Goal: Task Accomplishment & Management: Manage account settings

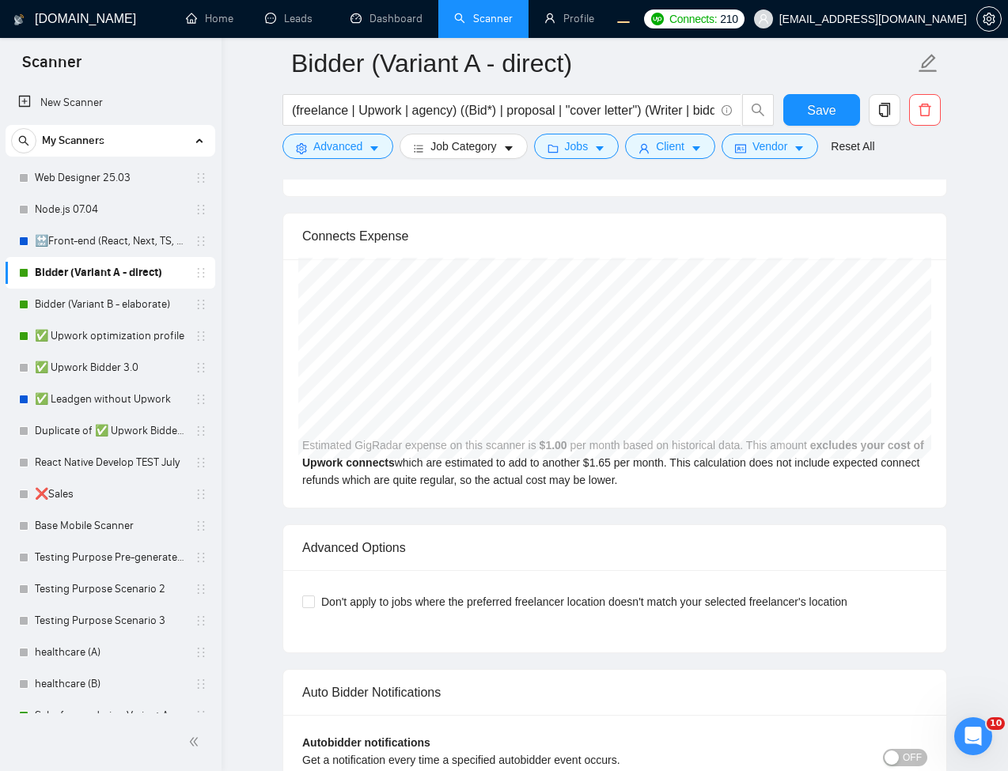
scroll to position [3322, 0]
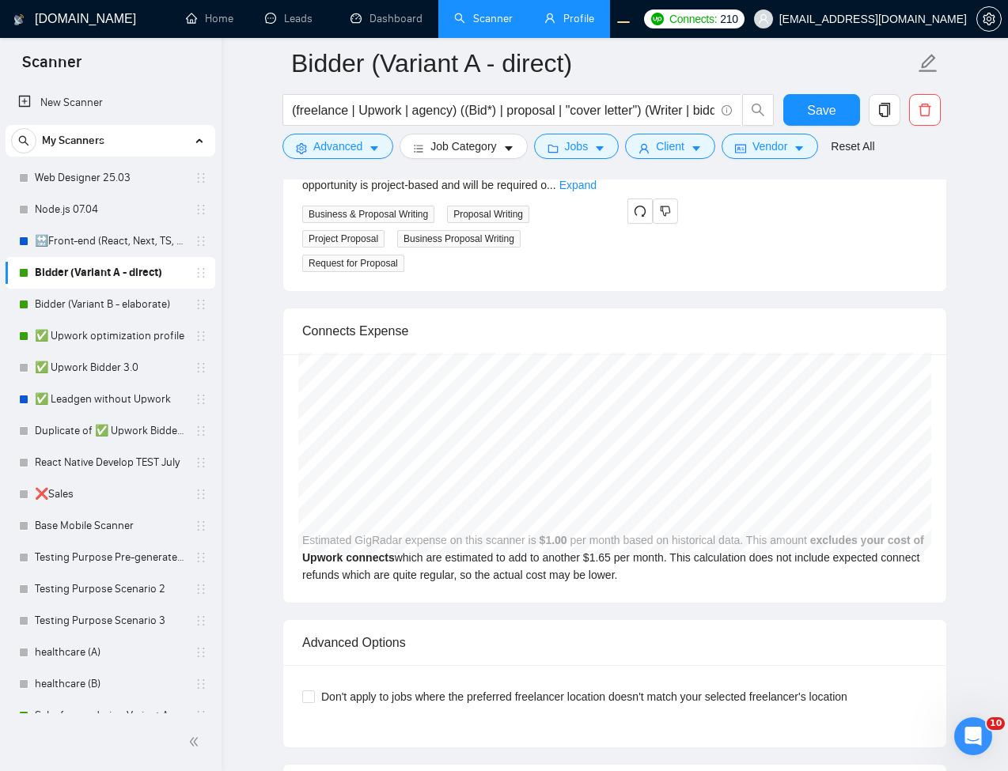
click at [544, 21] on link "Profile" at bounding box center [569, 18] width 50 height 13
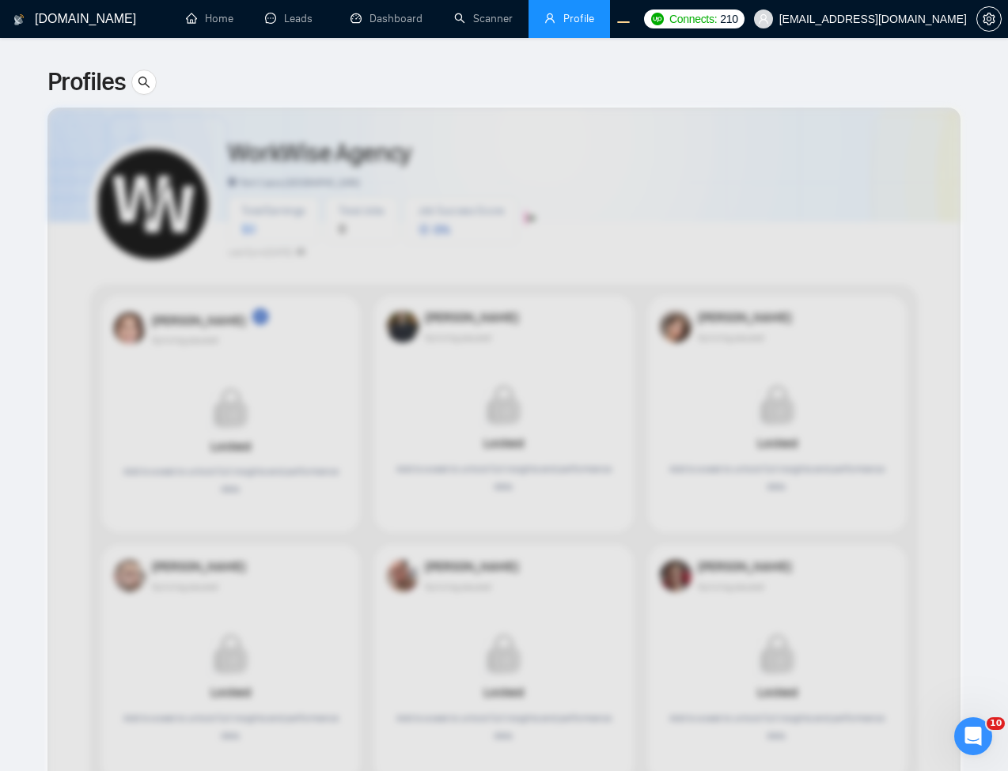
scroll to position [475, 0]
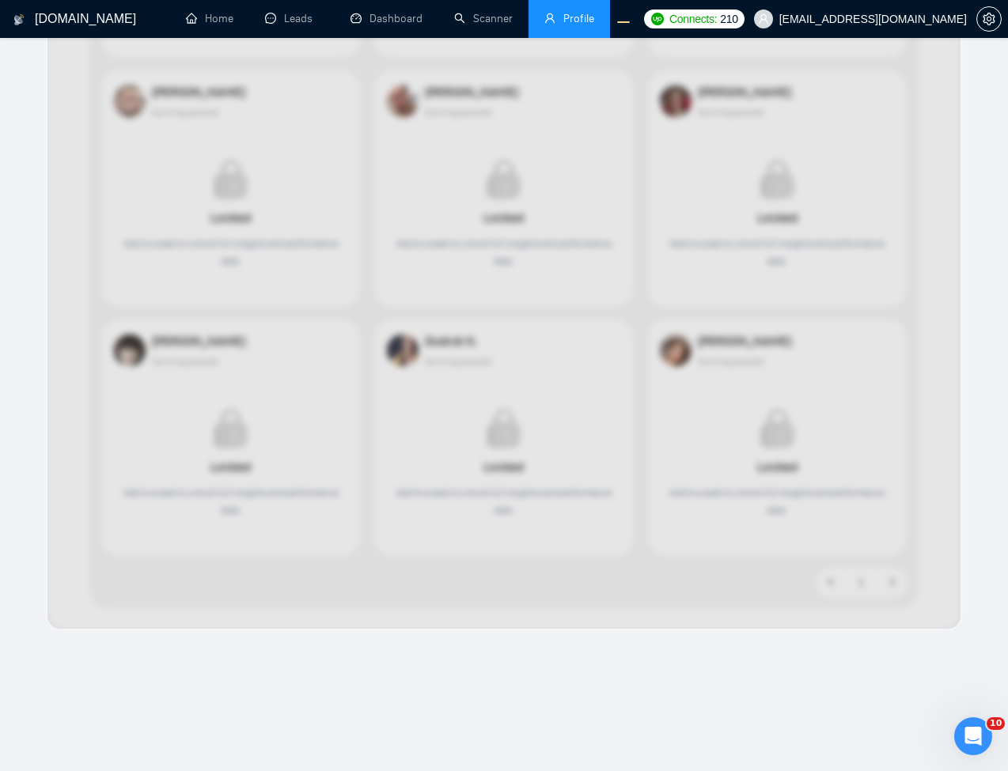
click at [768, 141] on div at bounding box center [503, 131] width 913 height 996
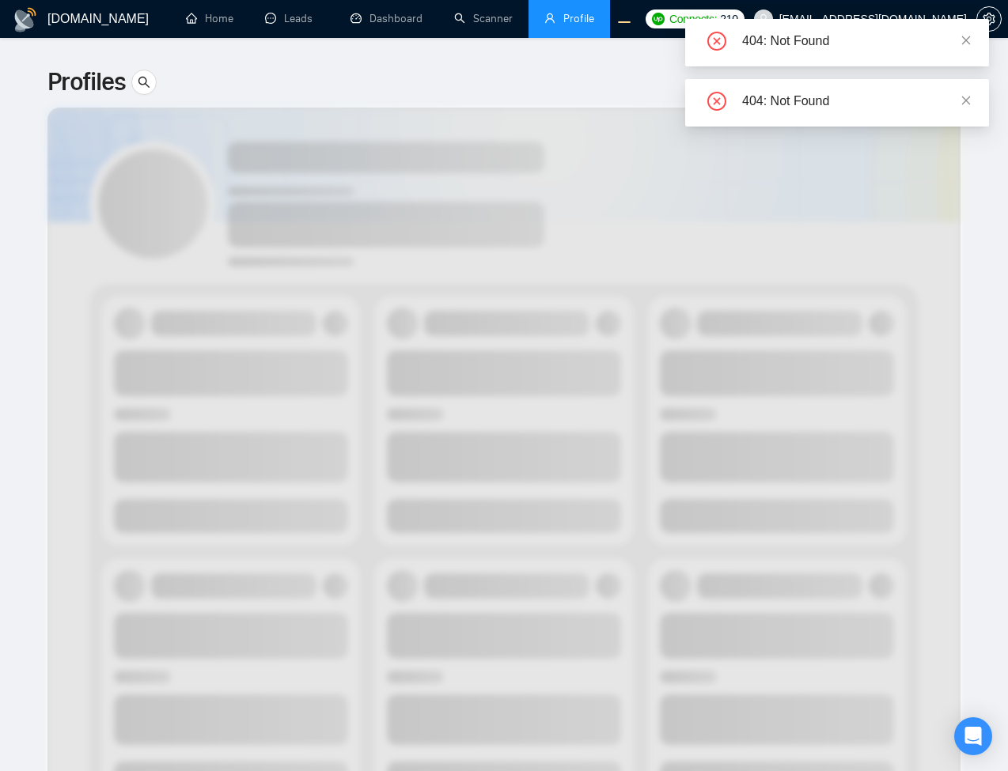
click at [976, 35] on div "404: Not Found" at bounding box center [837, 42] width 304 height 47
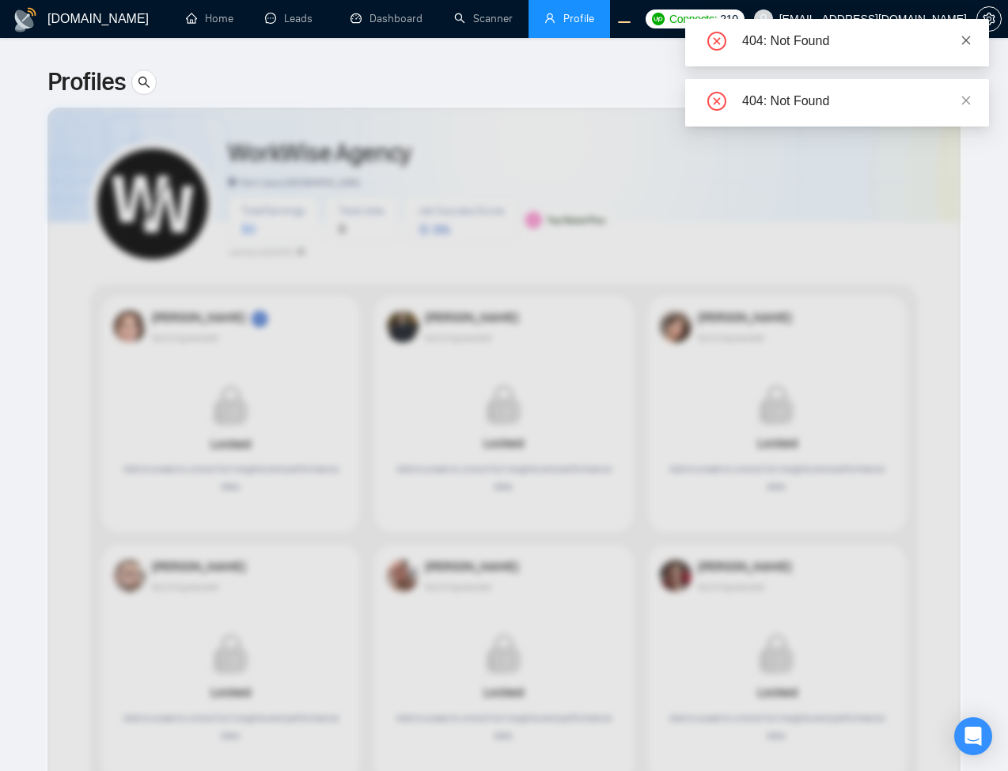
click at [967, 43] on icon "close" at bounding box center [965, 40] width 11 height 11
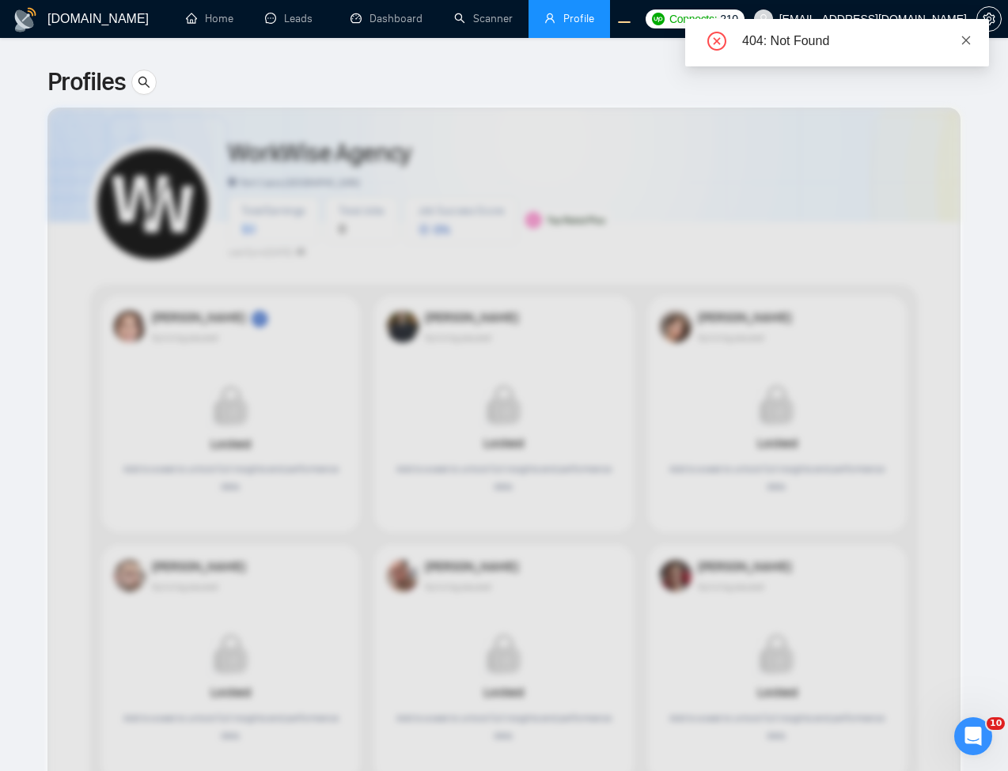
click at [970, 41] on icon "close" at bounding box center [965, 40] width 11 height 11
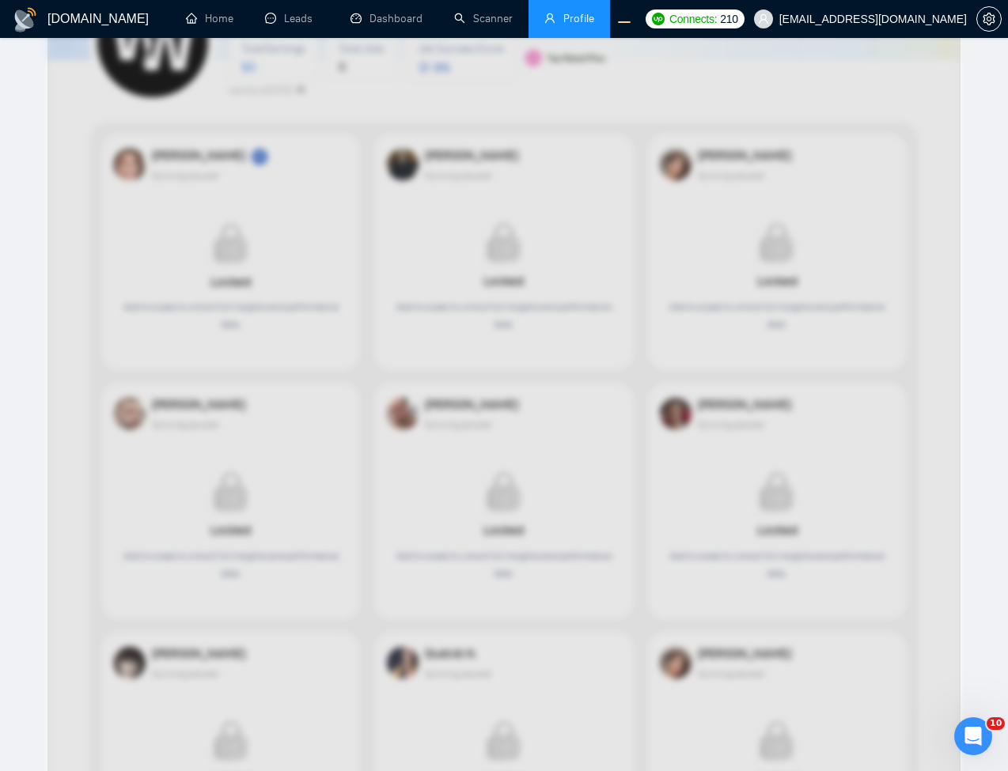
scroll to position [380, 0]
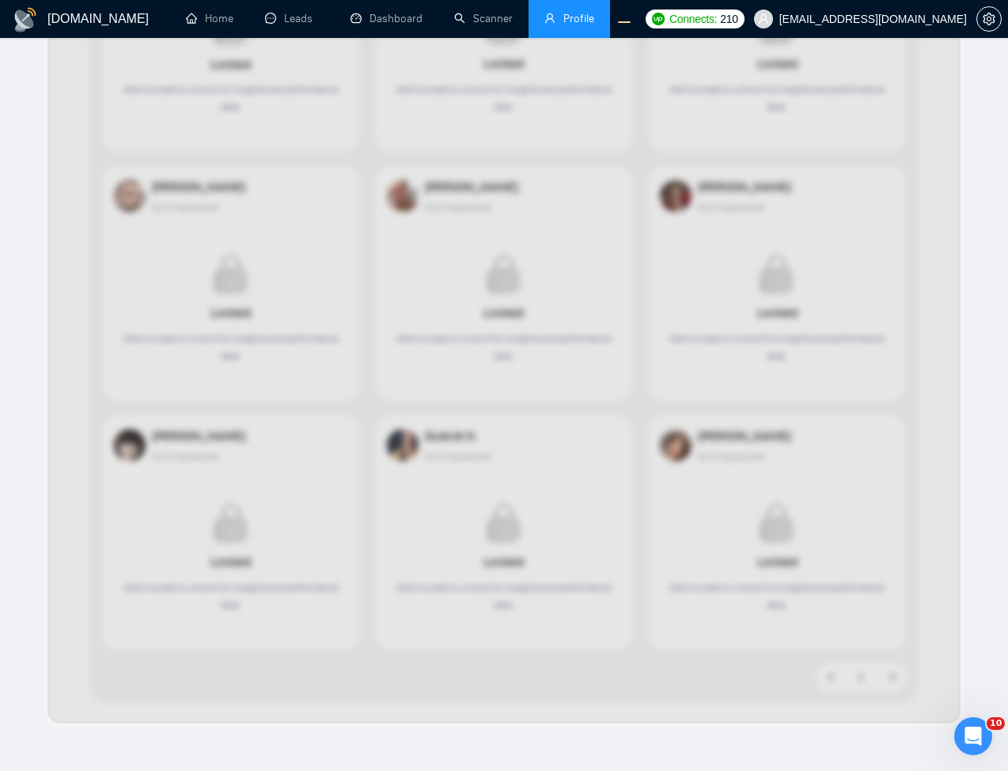
click at [622, 248] on div at bounding box center [503, 226] width 913 height 996
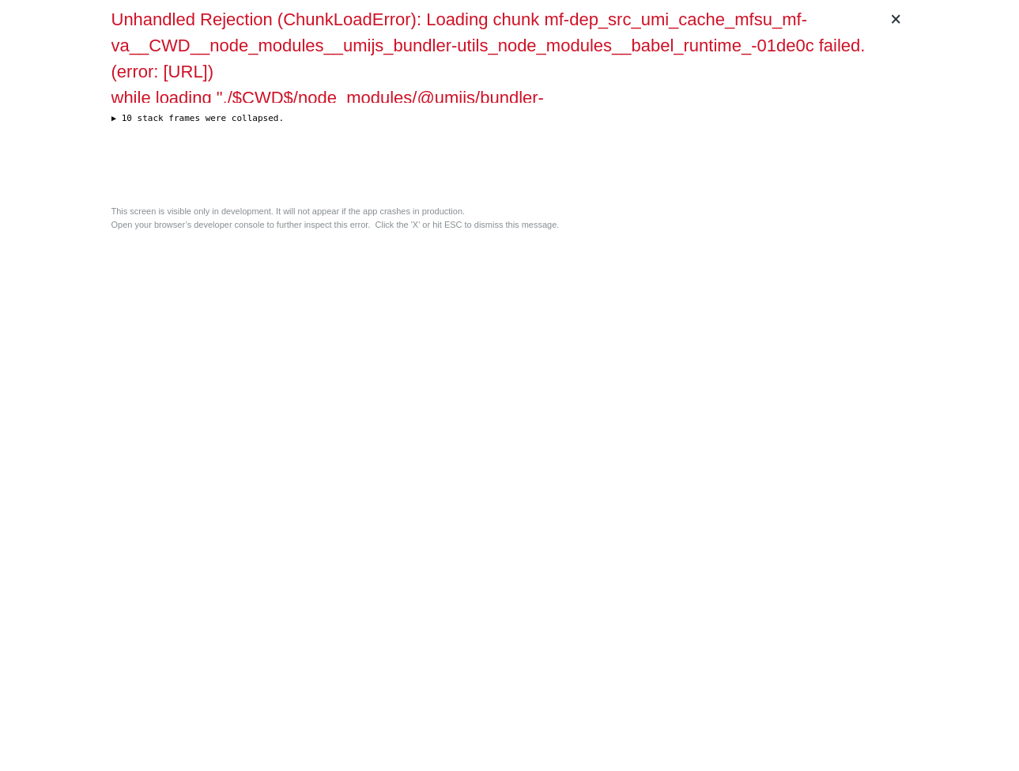
click at [620, 199] on div "Unhandled Rejection (ChunkLoadError): Loading chunk mf-dep_src_umi_cache_mfsu_m…" at bounding box center [510, 102] width 797 height 192
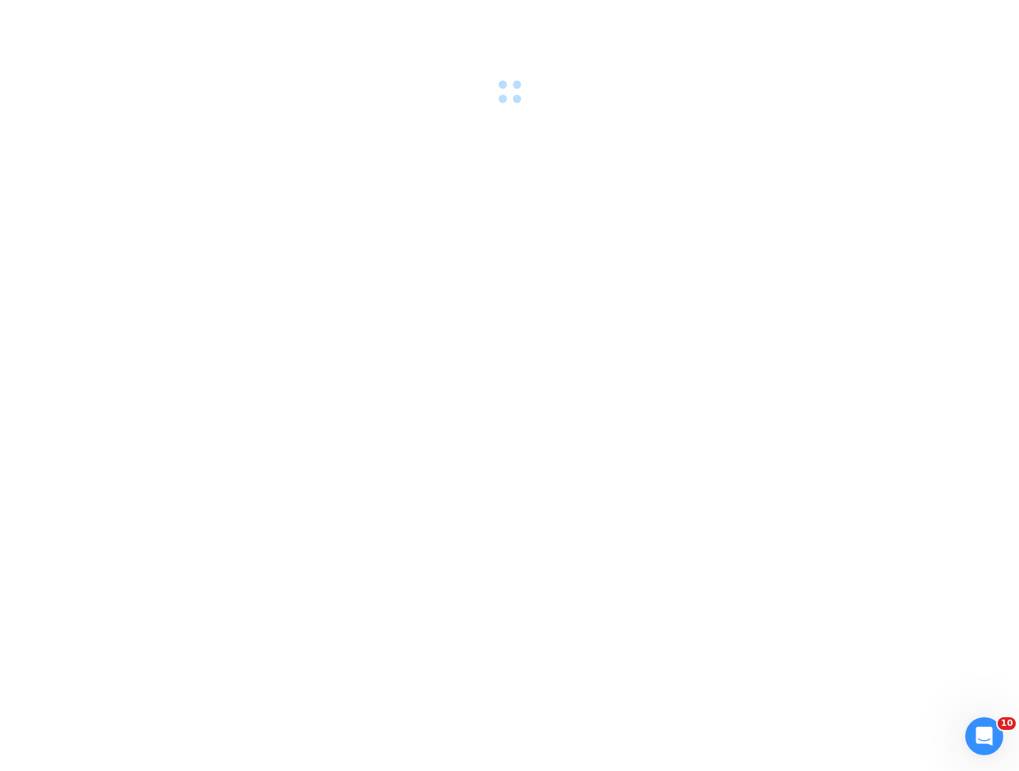
click at [564, 304] on div at bounding box center [509, 385] width 1019 height 771
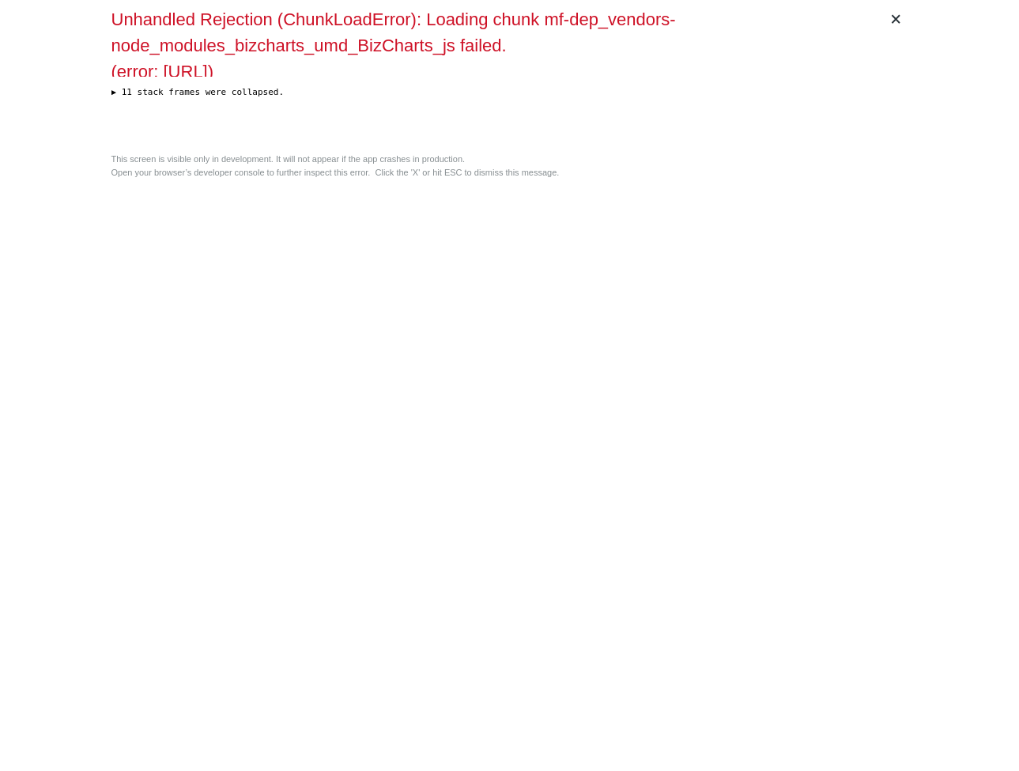
click at [514, 262] on div "× Unhandled Rejection (ChunkLoadError): Loading chunk mf-dep_vendors-node_modul…" at bounding box center [510, 385] width 810 height 771
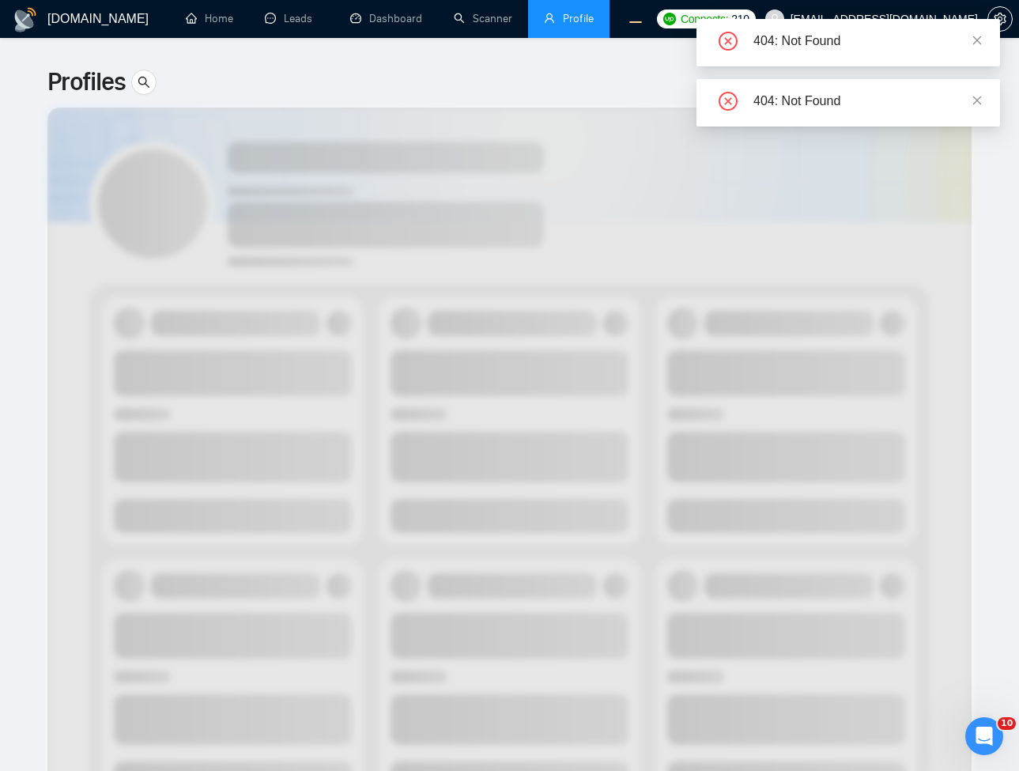
click at [980, 30] on div "404: Not Found" at bounding box center [849, 42] width 304 height 47
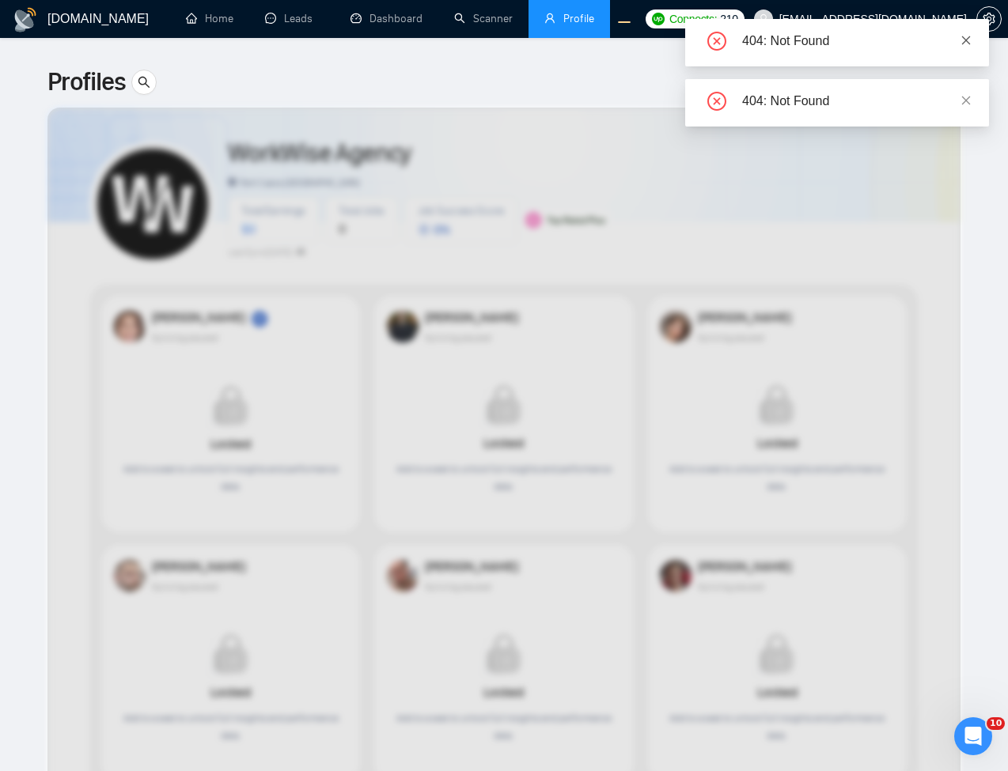
click at [962, 45] on icon "close" at bounding box center [965, 40] width 11 height 11
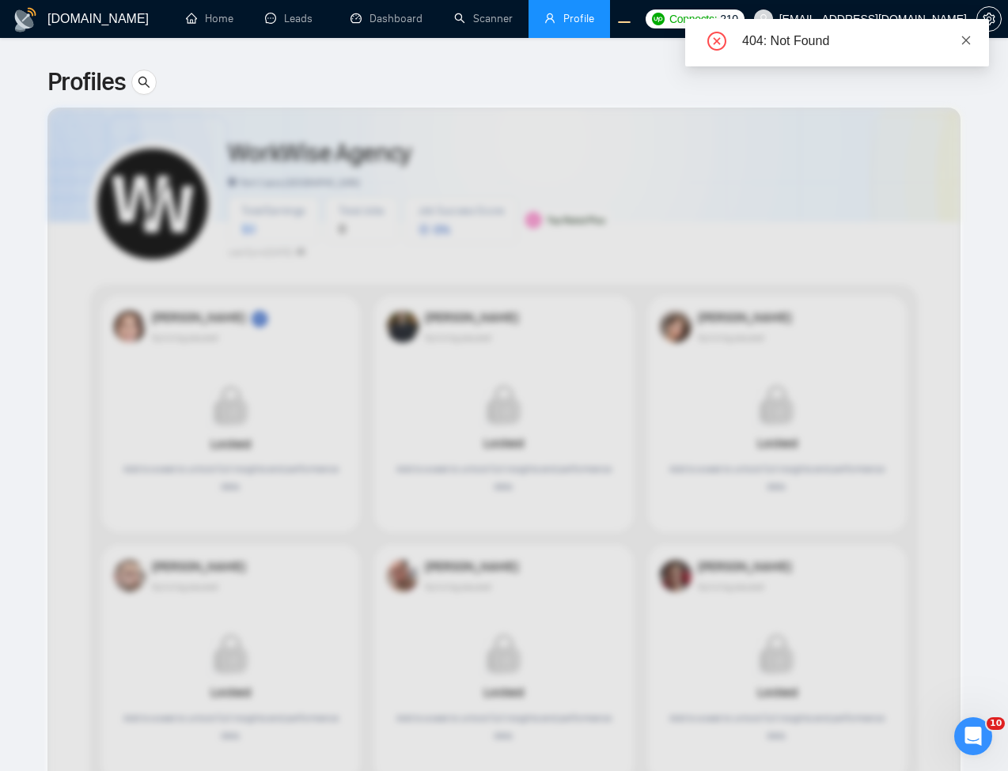
click at [970, 45] on icon "close" at bounding box center [965, 40] width 11 height 11
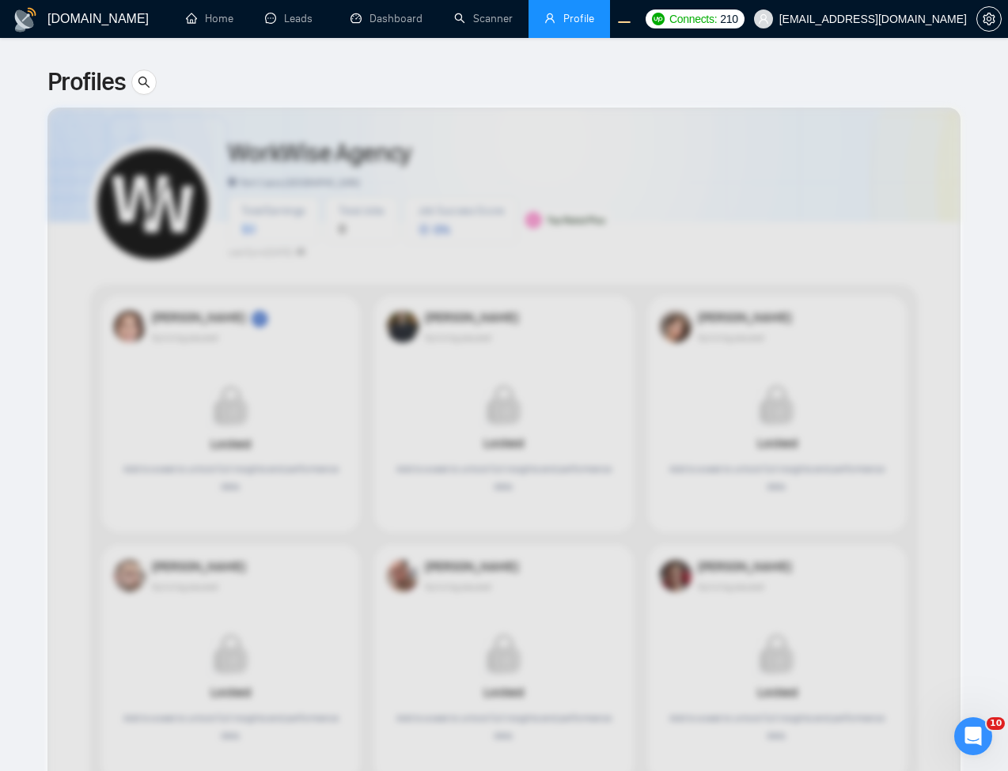
click at [767, 352] on div at bounding box center [503, 606] width 913 height 996
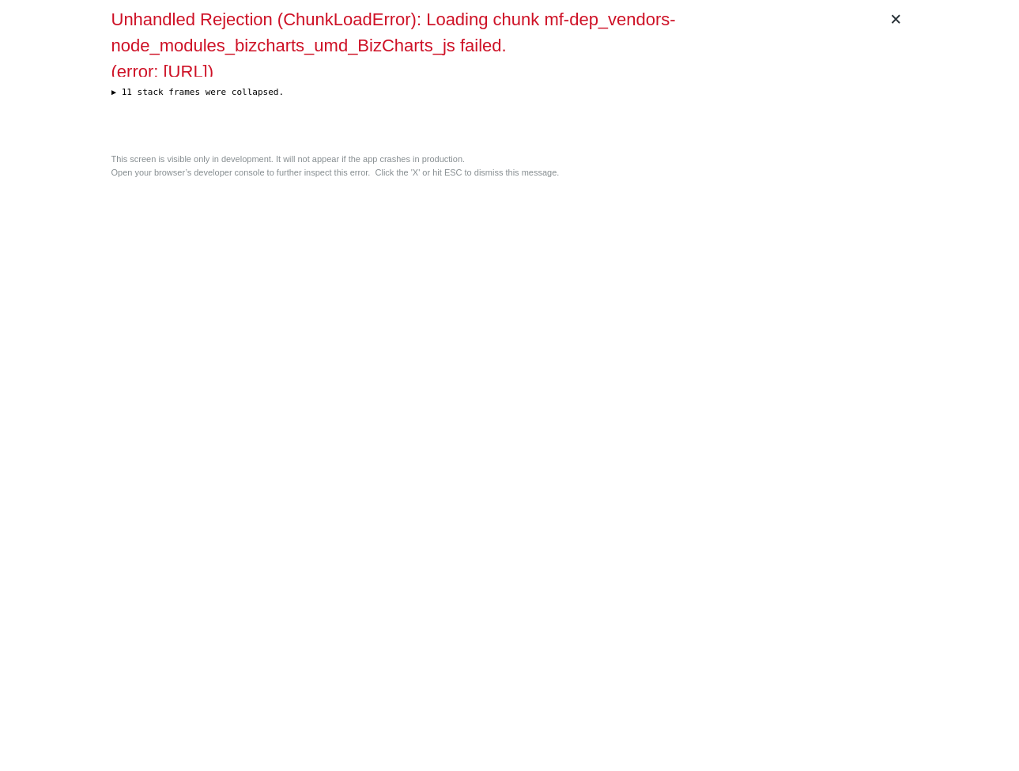
click at [735, 338] on div "× Unhandled Rejection (ChunkLoadError): Loading chunk mf-dep_vendors-node_modul…" at bounding box center [510, 385] width 810 height 771
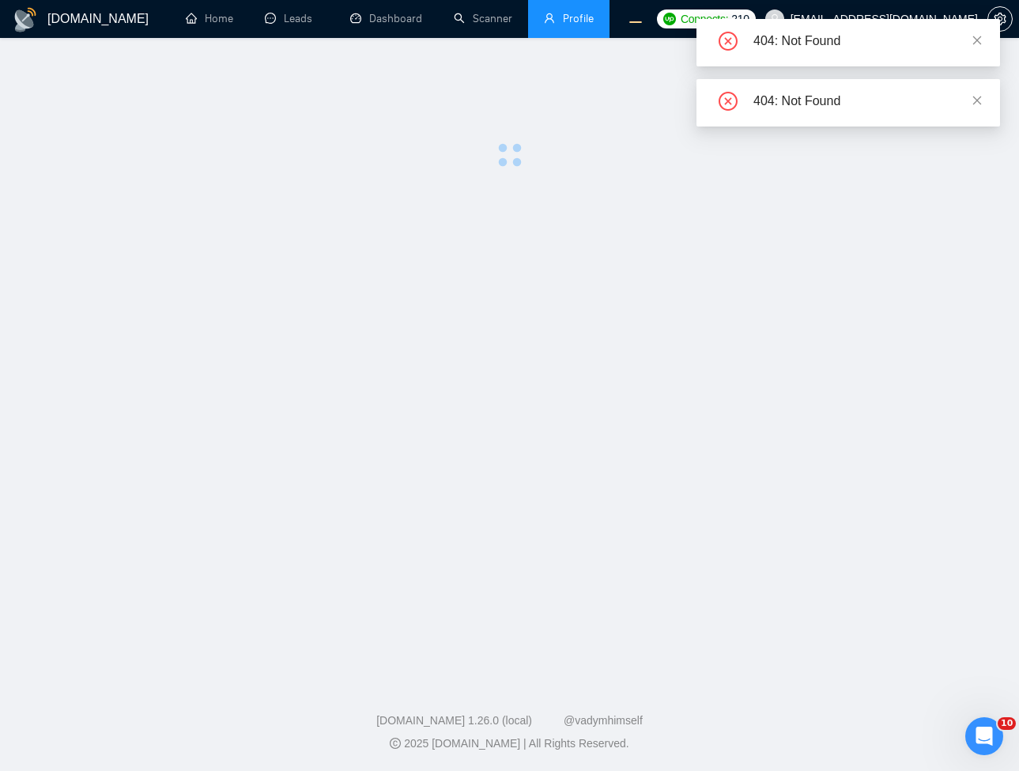
click at [975, 49] on div "404: Not Found" at bounding box center [868, 41] width 228 height 19
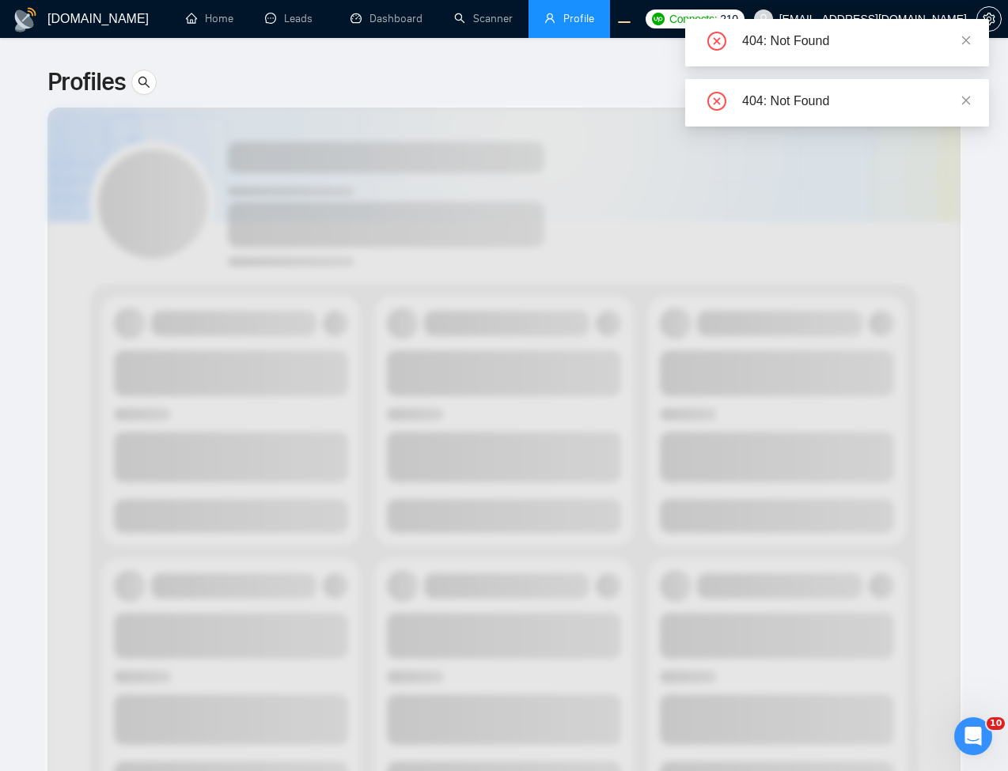
click at [978, 37] on div "404: Not Found" at bounding box center [837, 42] width 304 height 47
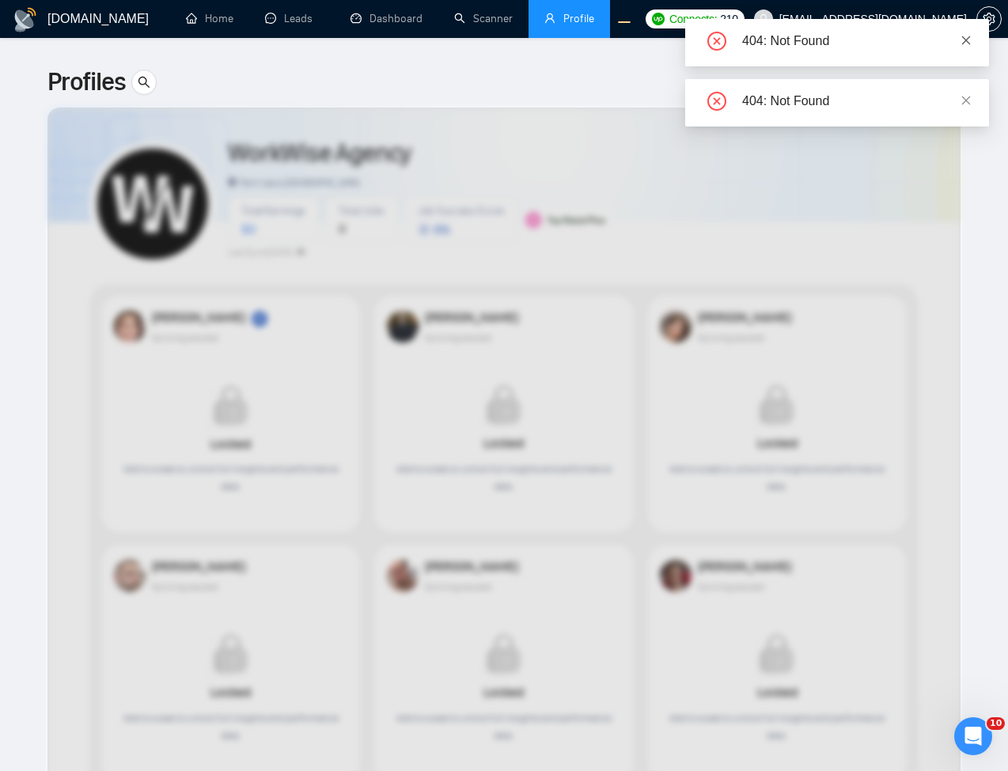
click at [970, 38] on icon "close" at bounding box center [965, 40] width 11 height 11
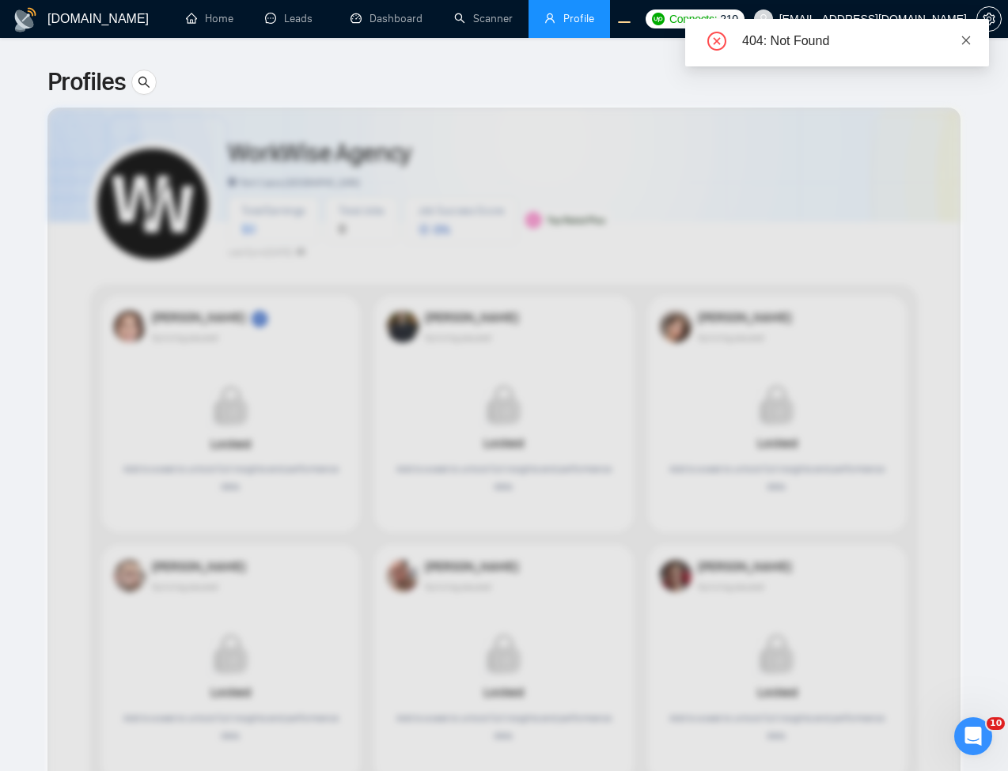
click at [965, 39] on icon "close" at bounding box center [966, 40] width 9 height 9
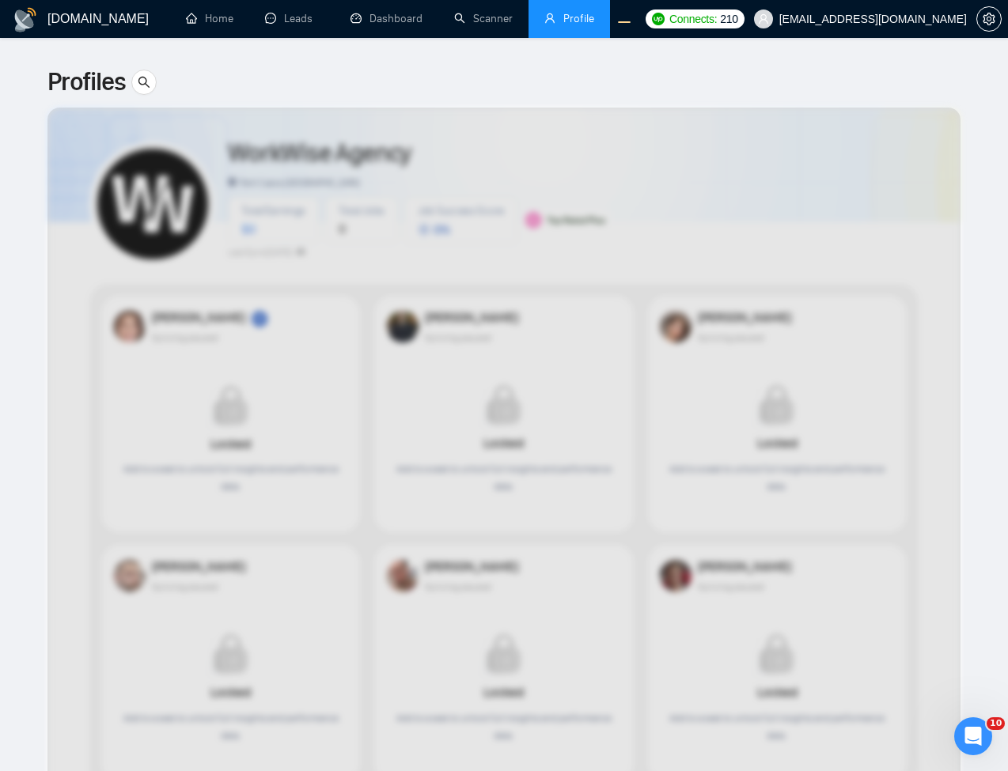
click at [631, 339] on div at bounding box center [503, 606] width 913 height 996
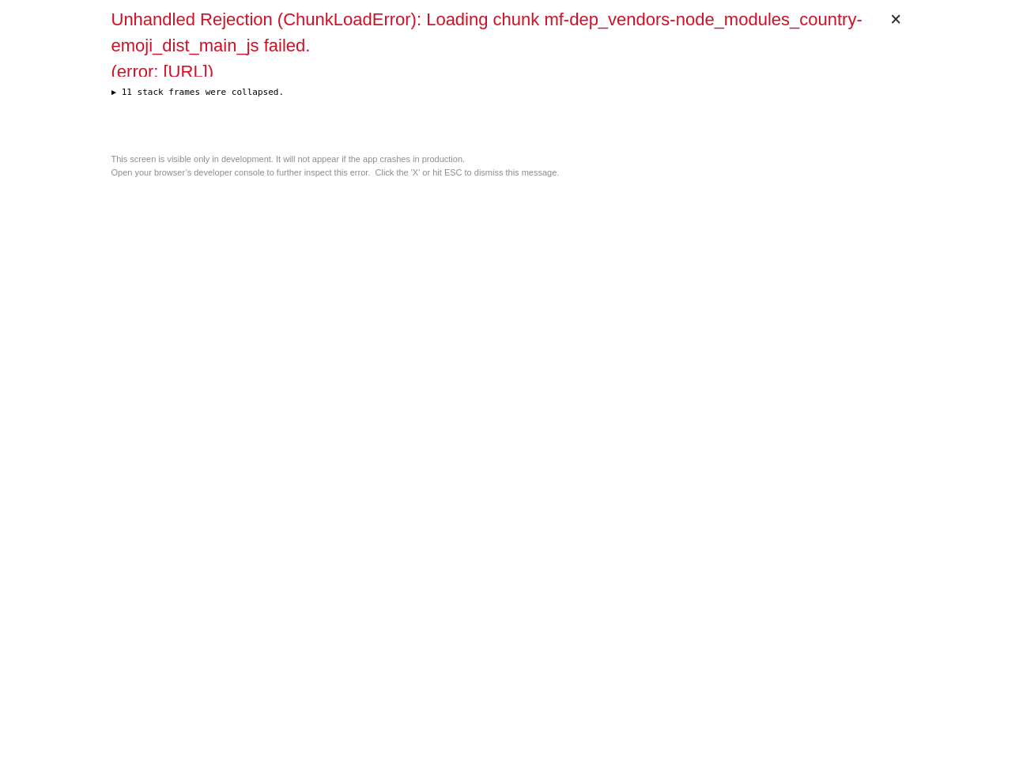
click at [733, 228] on div "× Unhandled Rejection (ChunkLoadError): Loading chunk mf-dep_vendors-node_modul…" at bounding box center [510, 385] width 810 height 771
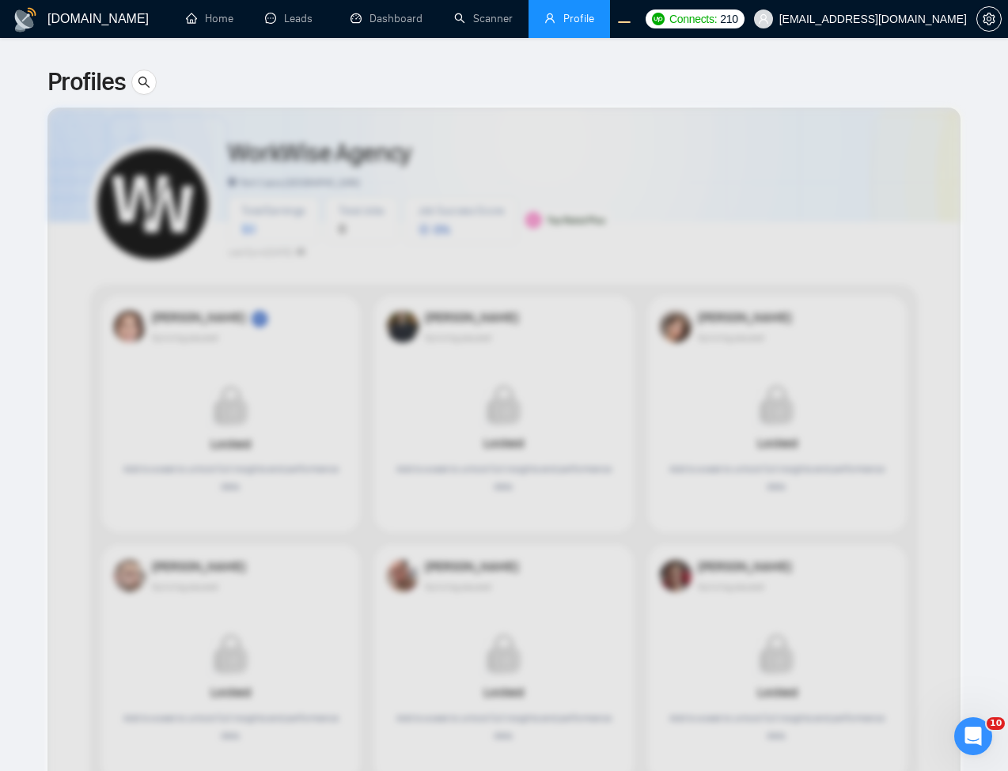
click at [763, 206] on div at bounding box center [503, 606] width 913 height 996
click at [557, 324] on div at bounding box center [503, 606] width 913 height 996
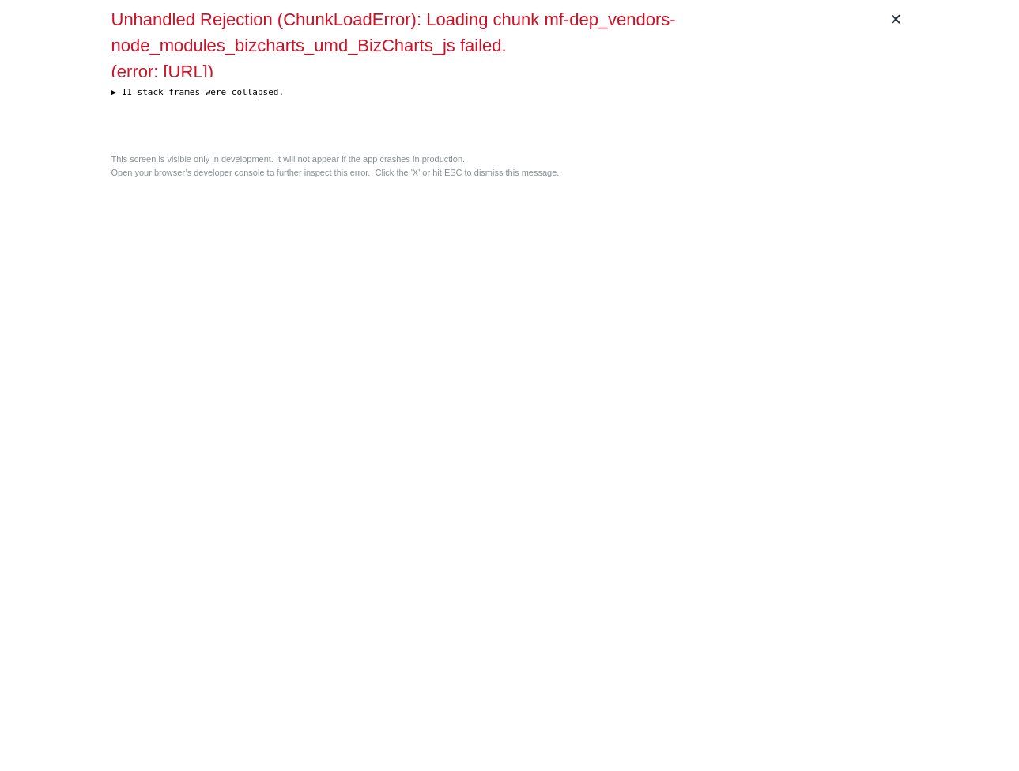
click at [748, 372] on div "× Unhandled Rejection (ChunkLoadError): Loading chunk mf-dep_vendors-node_modul…" at bounding box center [510, 385] width 810 height 771
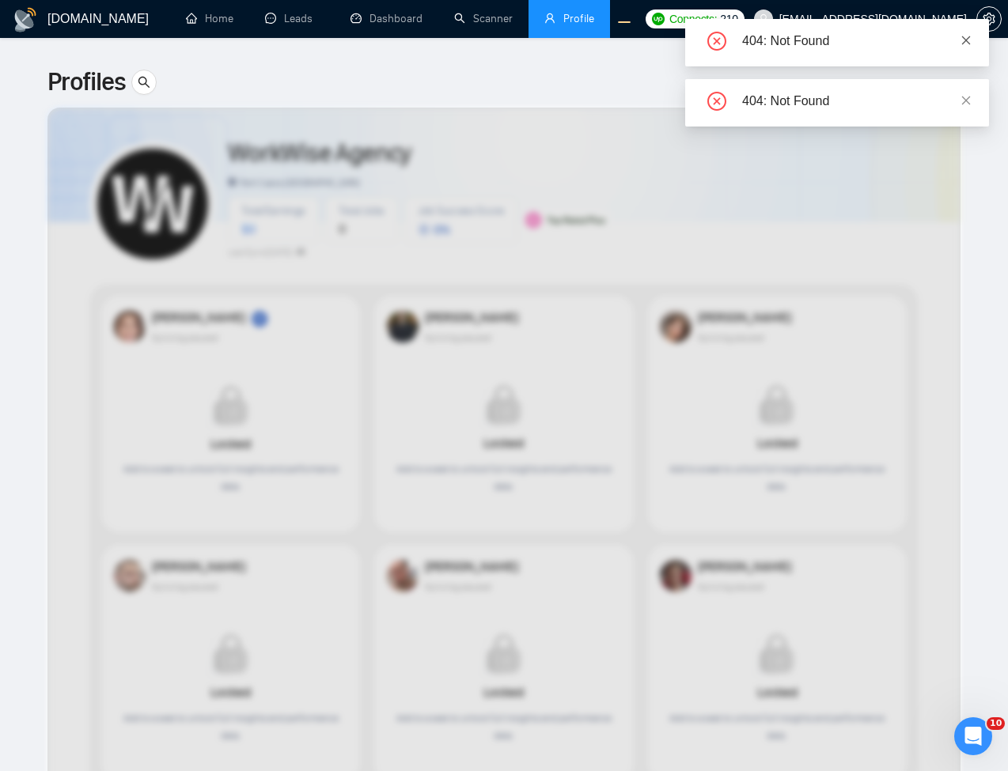
click at [967, 38] on icon "close" at bounding box center [966, 40] width 9 height 9
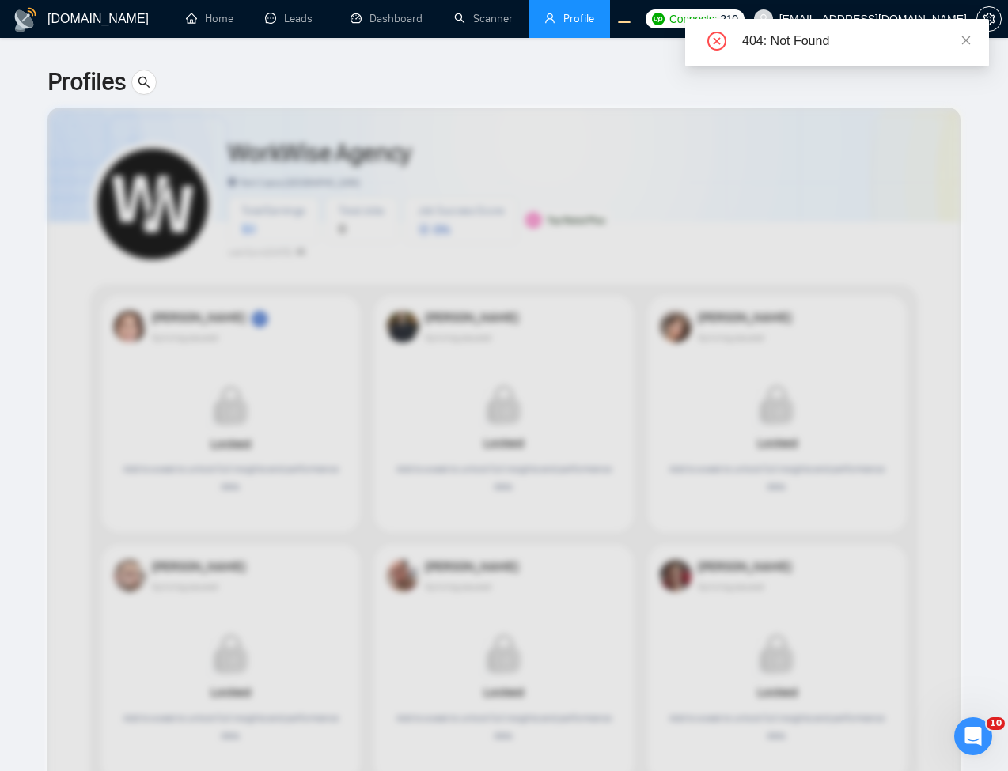
click at [972, 42] on div "404: Not Found" at bounding box center [837, 42] width 304 height 47
click at [953, 41] on div "404: Not Found" at bounding box center [856, 41] width 228 height 19
click at [961, 41] on icon "close" at bounding box center [965, 40] width 11 height 11
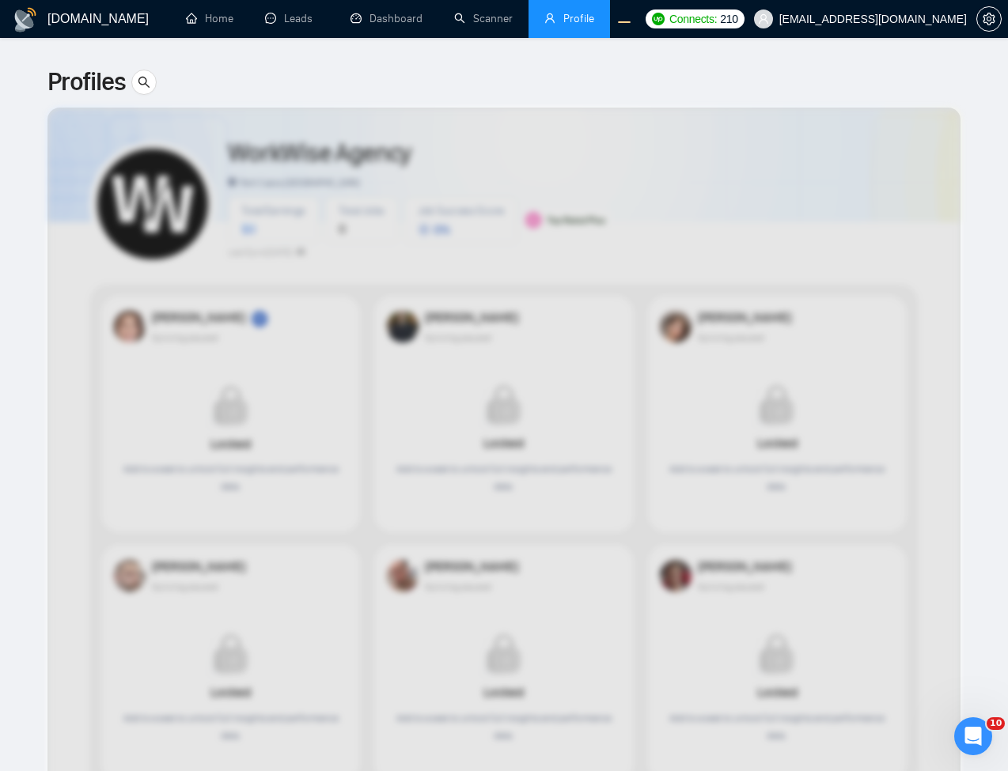
click at [918, 138] on div at bounding box center [503, 606] width 913 height 996
click at [834, 341] on div at bounding box center [503, 606] width 913 height 996
click at [801, 296] on div at bounding box center [503, 606] width 913 height 996
click at [351, 434] on div at bounding box center [503, 606] width 913 height 996
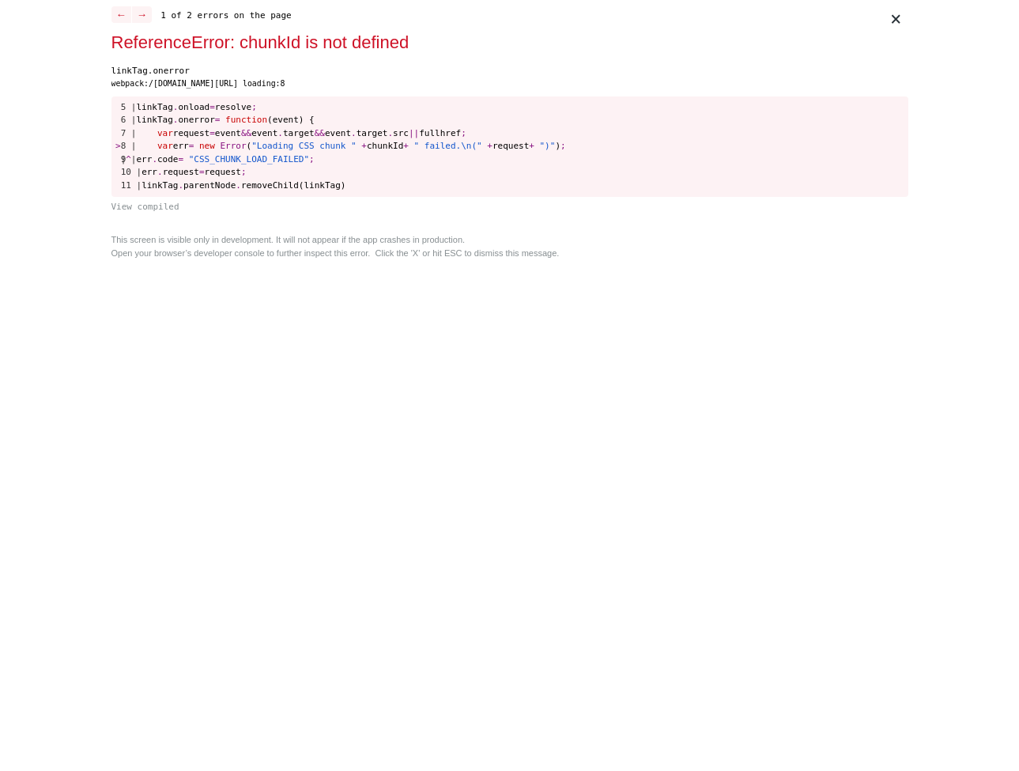
click at [516, 398] on div "× ← → 1 of 2 errors on the page ReferenceError: chunkId is not defined linkTag.…" at bounding box center [510, 385] width 810 height 771
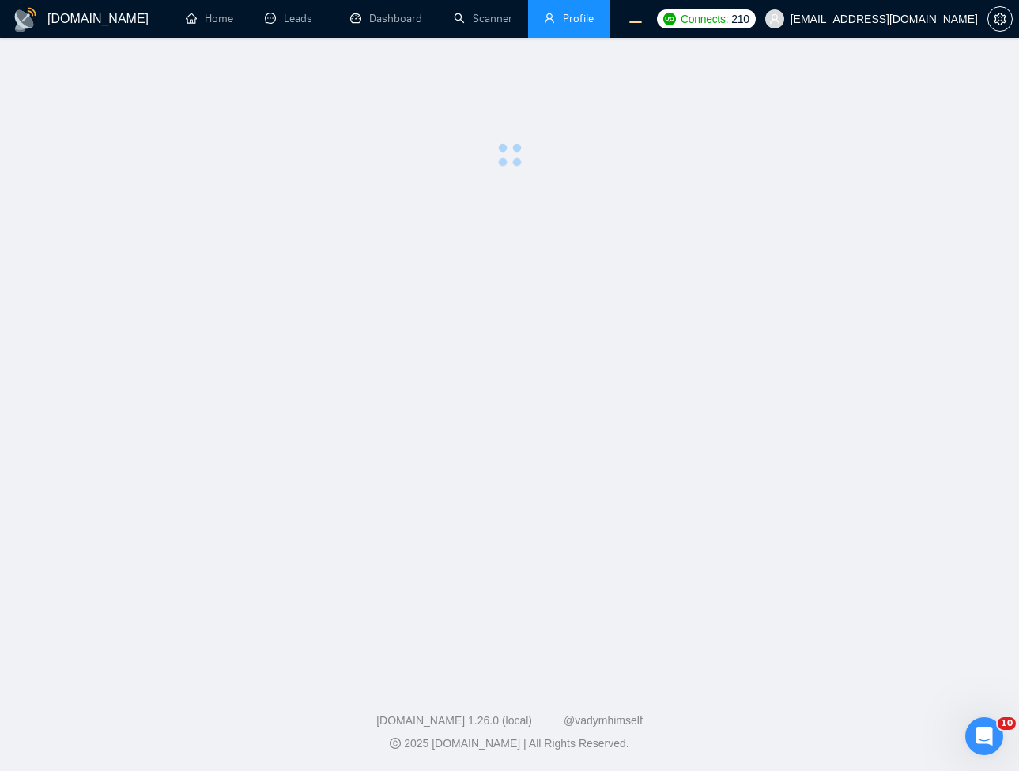
click at [683, 369] on main at bounding box center [509, 356] width 969 height 586
click at [554, 209] on main at bounding box center [509, 356] width 969 height 586
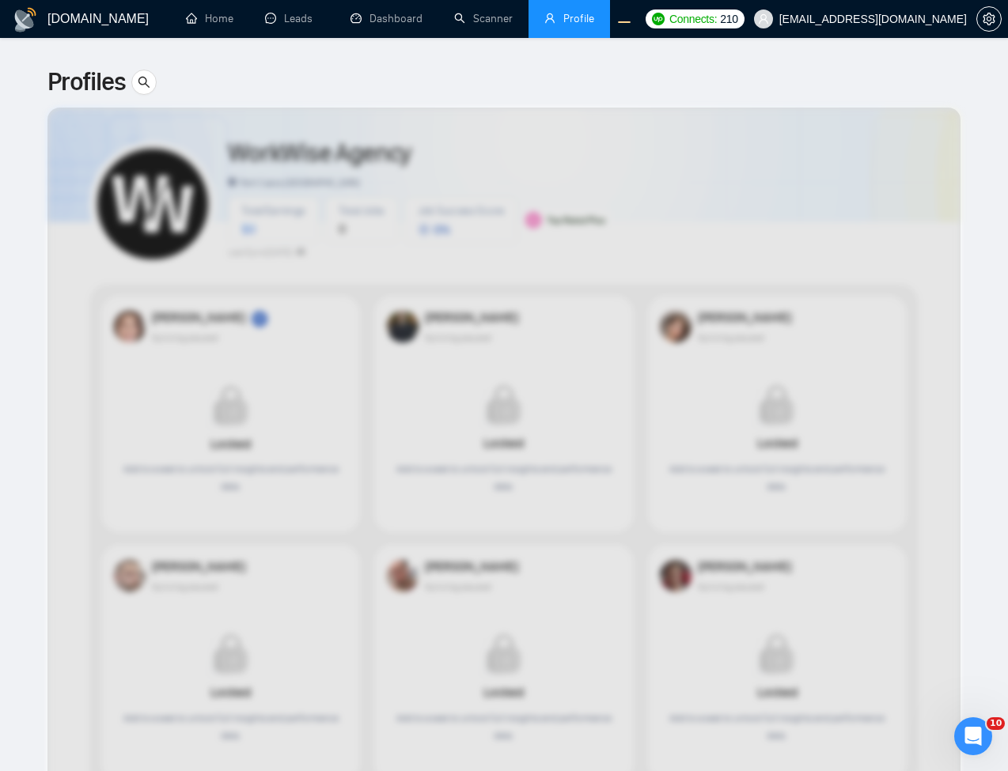
click at [676, 450] on div at bounding box center [503, 606] width 913 height 996
click at [917, 19] on span "[EMAIL_ADDRESS][DOMAIN_NAME]" at bounding box center [872, 19] width 187 height 0
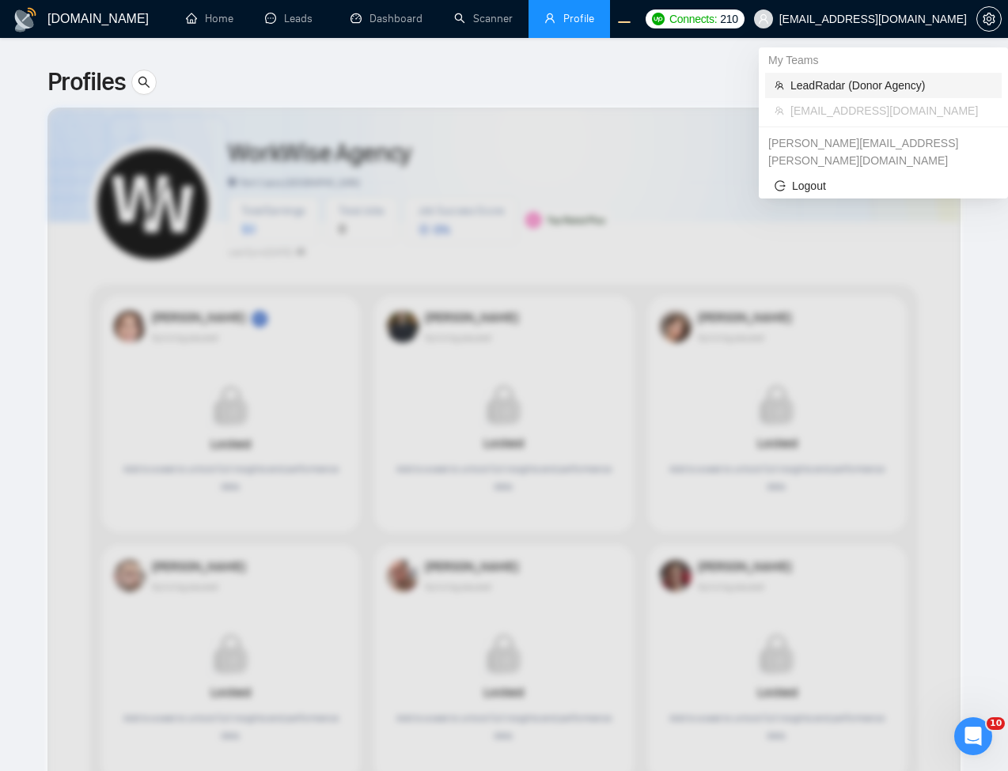
click at [855, 96] on li "LeadRadar (Donor Agency)" at bounding box center [883, 85] width 236 height 25
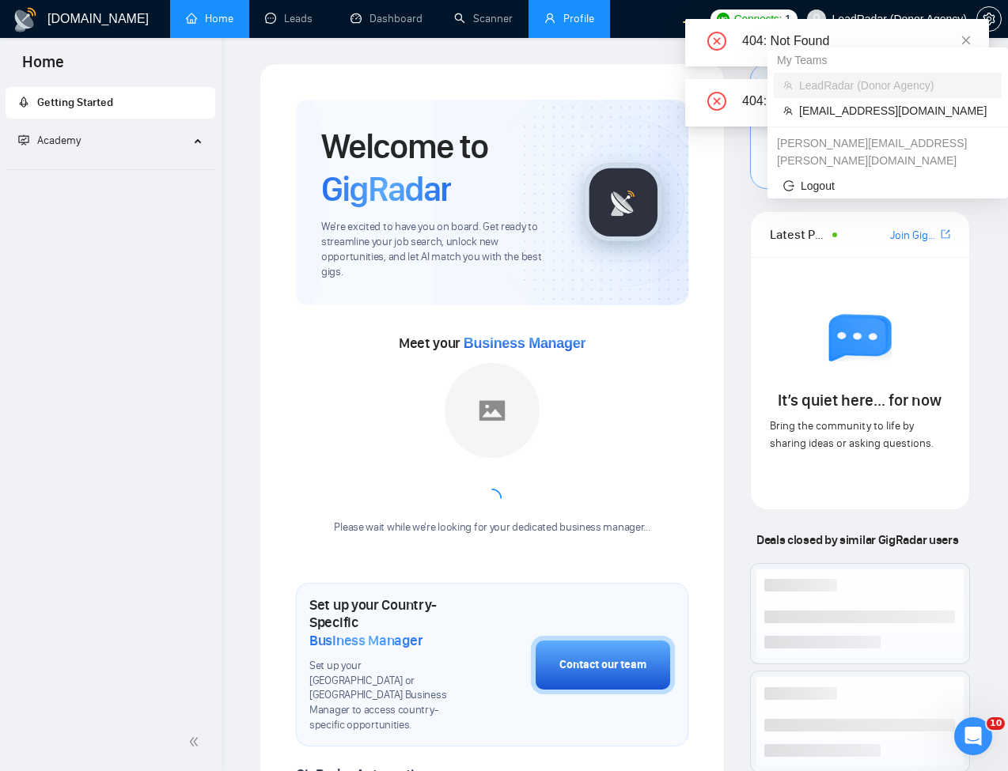
click at [552, 15] on link "Profile" at bounding box center [569, 18] width 50 height 13
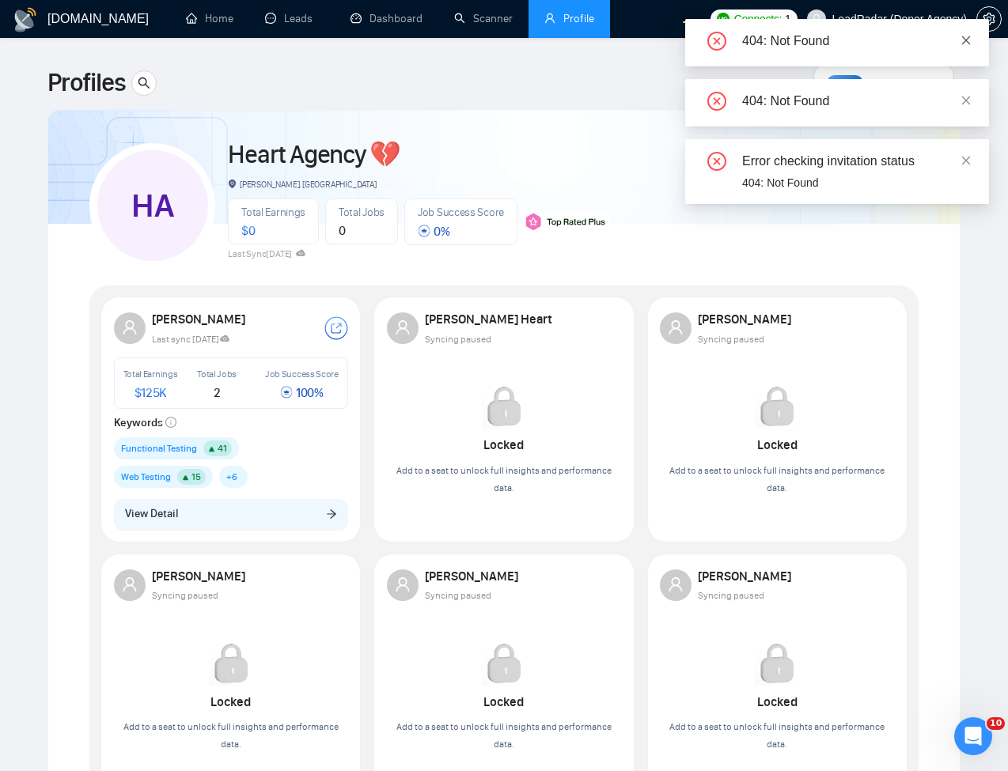
click at [966, 39] on icon "close" at bounding box center [966, 40] width 9 height 9
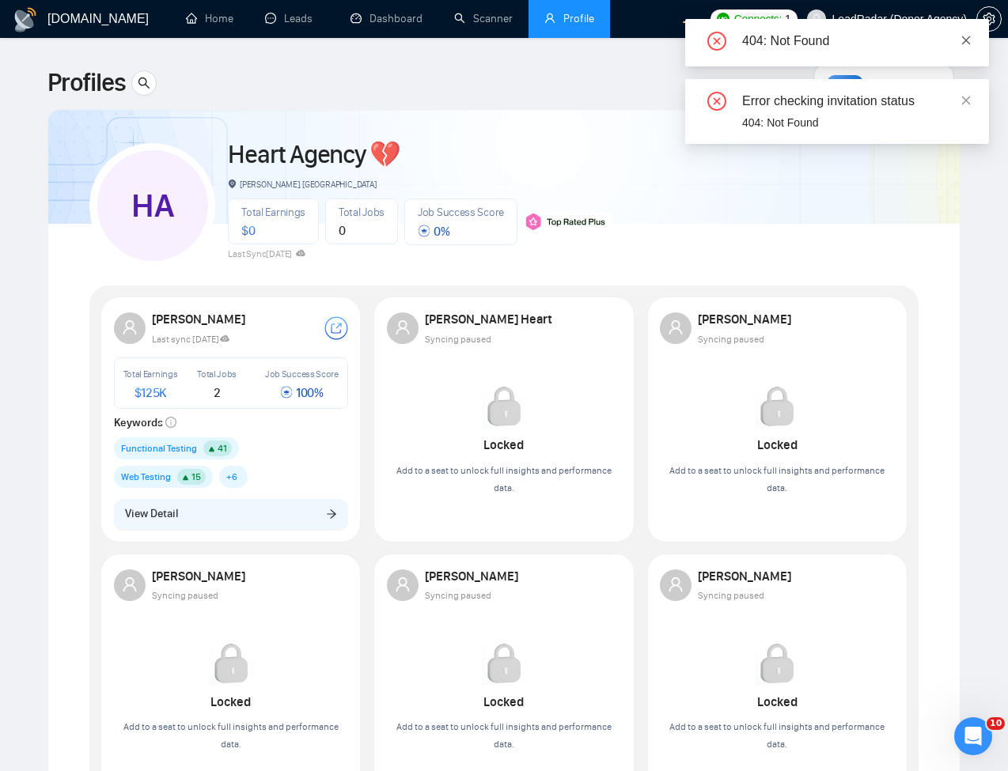
click at [965, 40] on icon "close" at bounding box center [966, 40] width 9 height 9
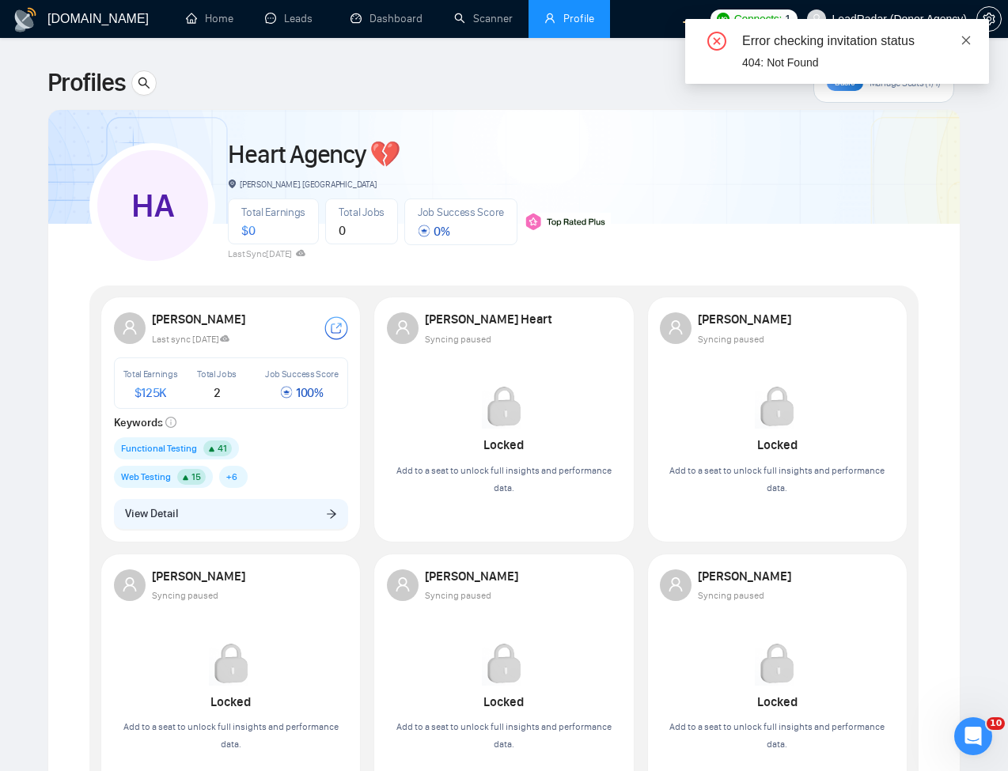
click at [962, 45] on icon "close" at bounding box center [965, 40] width 11 height 11
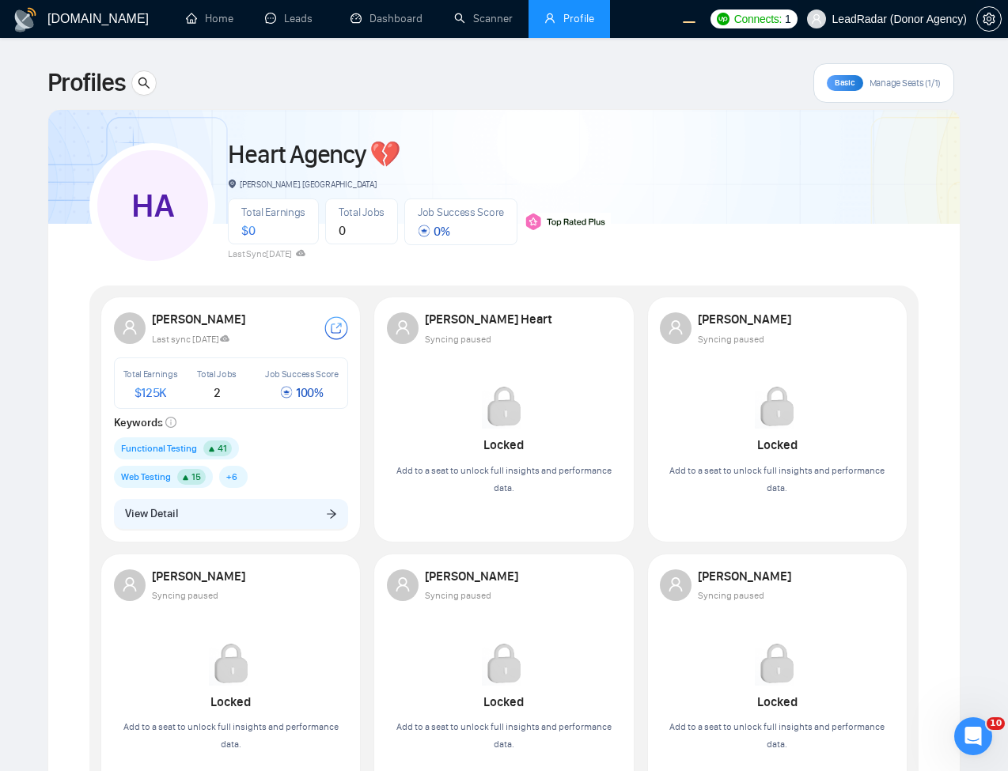
click at [928, 12] on span "LeadRadar (Donor Agency)" at bounding box center [886, 19] width 179 height 51
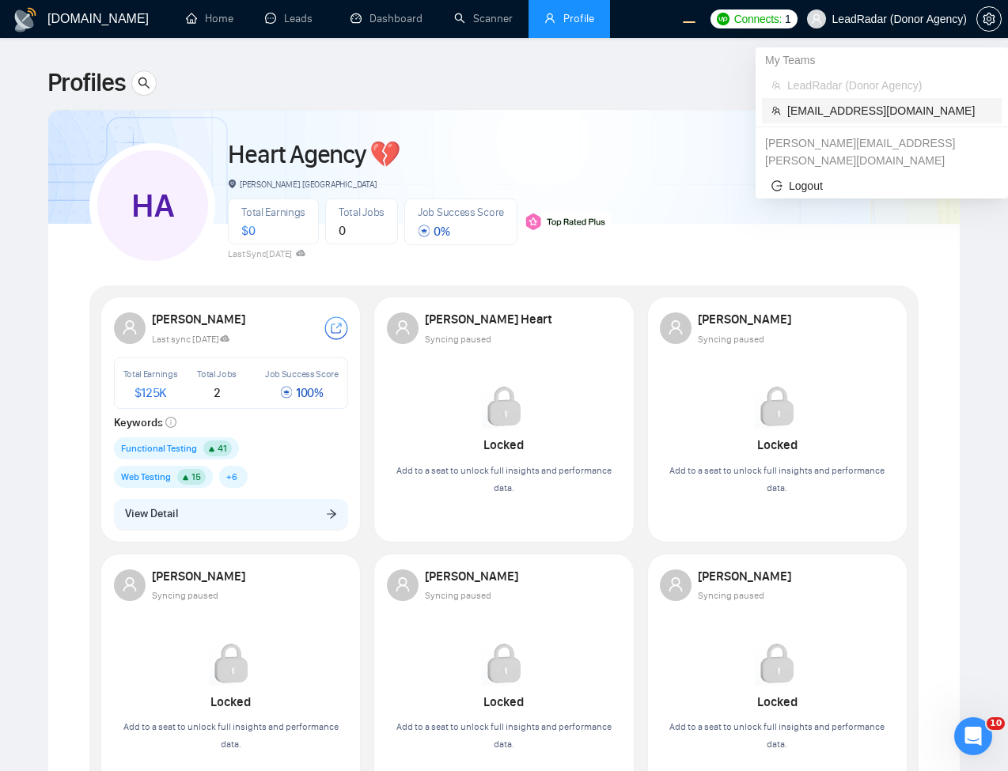
click at [896, 107] on span "[EMAIL_ADDRESS][DOMAIN_NAME]" at bounding box center [889, 110] width 205 height 17
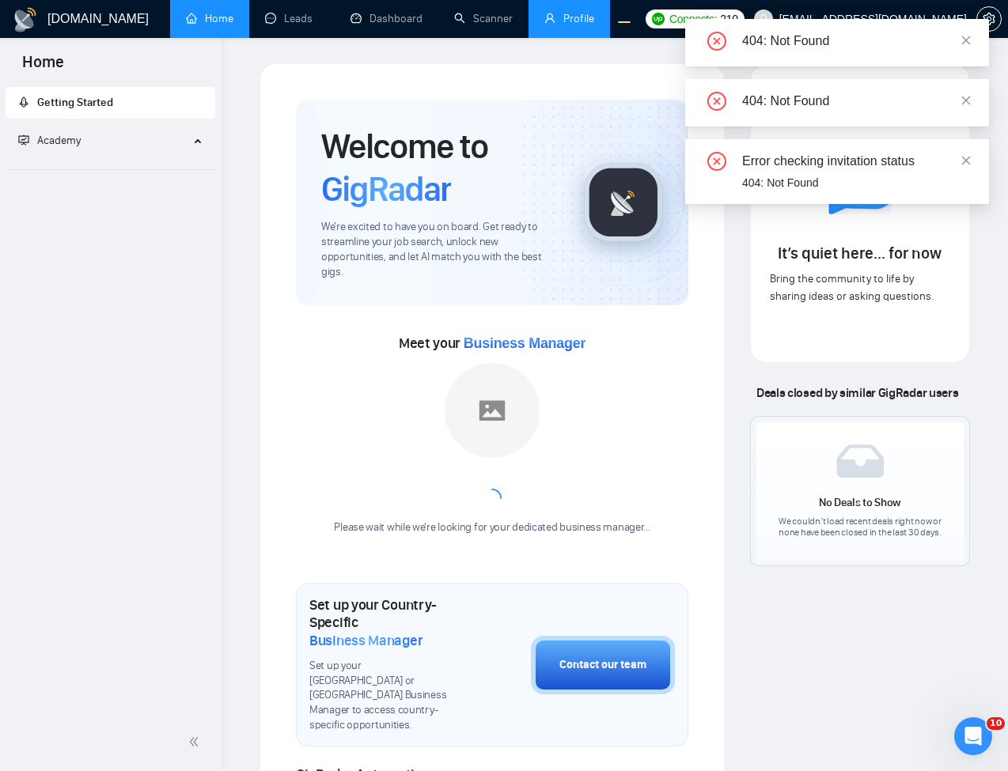
click at [571, 23] on link "Profile" at bounding box center [569, 18] width 50 height 13
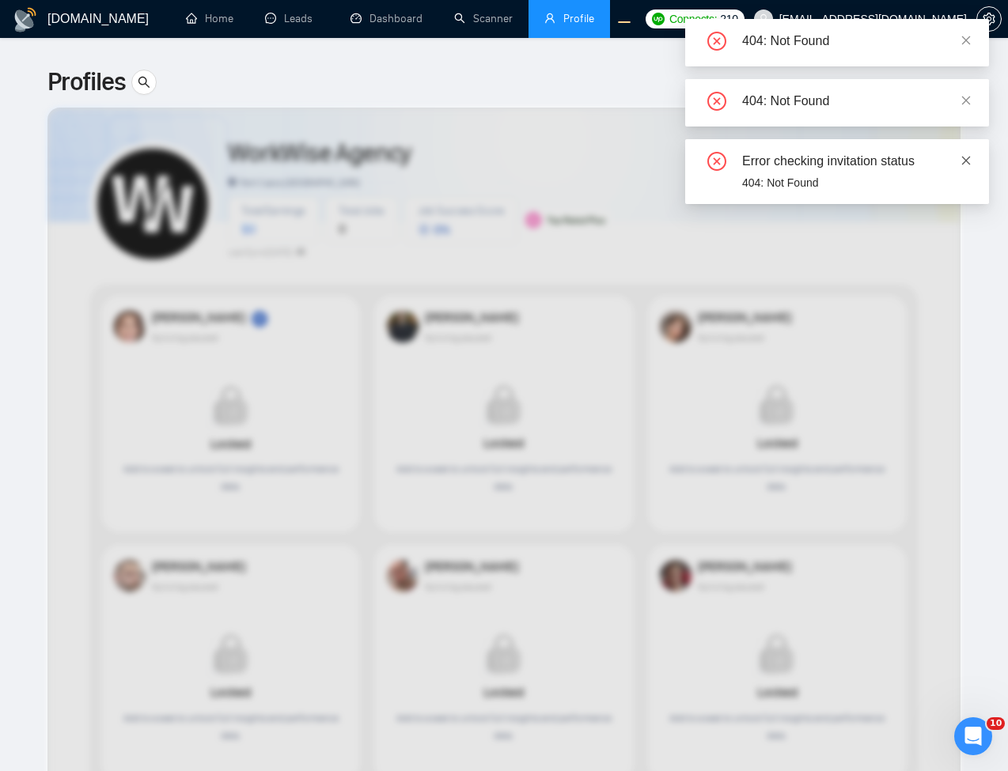
click at [970, 158] on icon "close" at bounding box center [965, 160] width 11 height 11
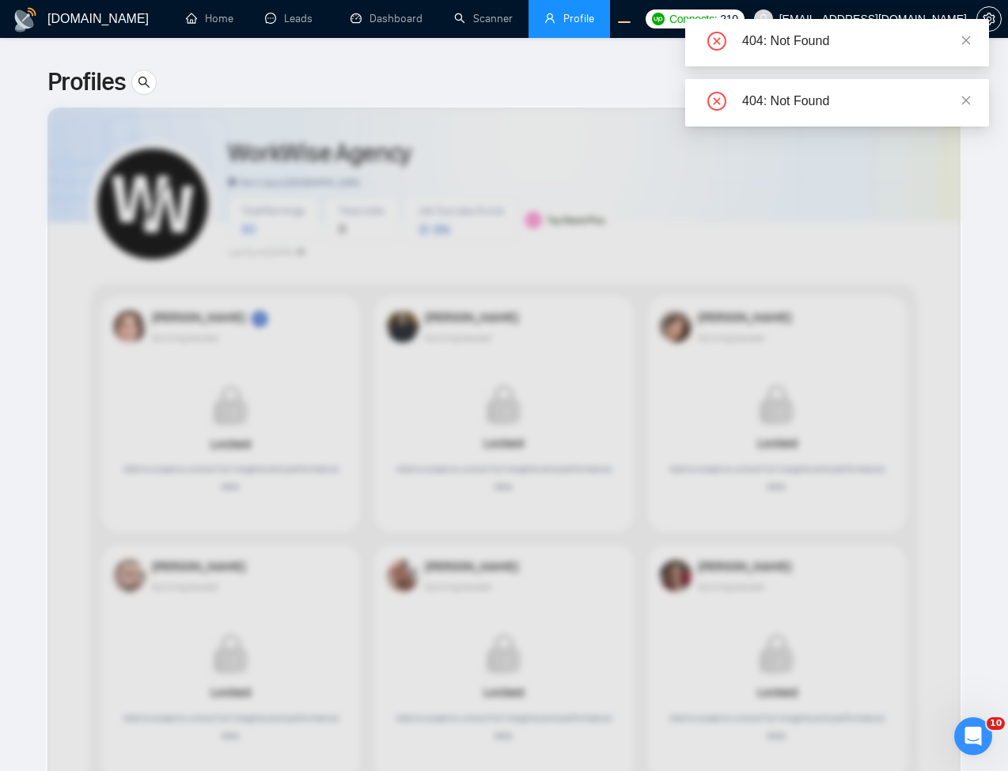
click at [968, 86] on div "404: Not Found" at bounding box center [837, 102] width 304 height 47
click at [970, 93] on link at bounding box center [965, 100] width 11 height 17
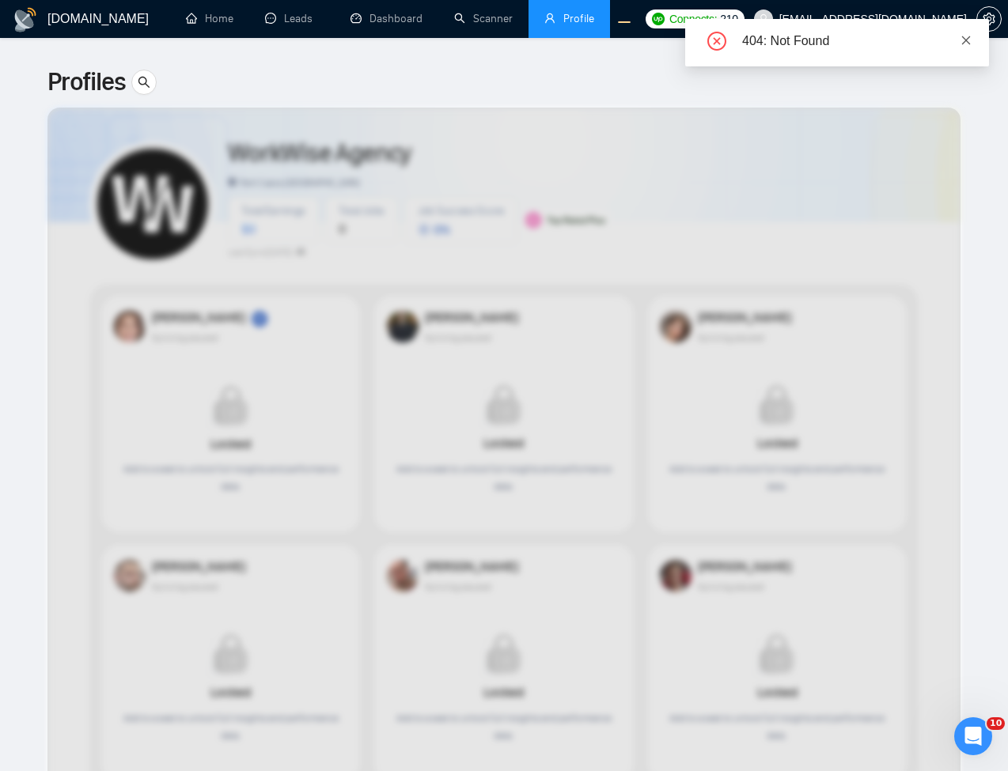
click at [966, 37] on icon "close" at bounding box center [965, 40] width 11 height 11
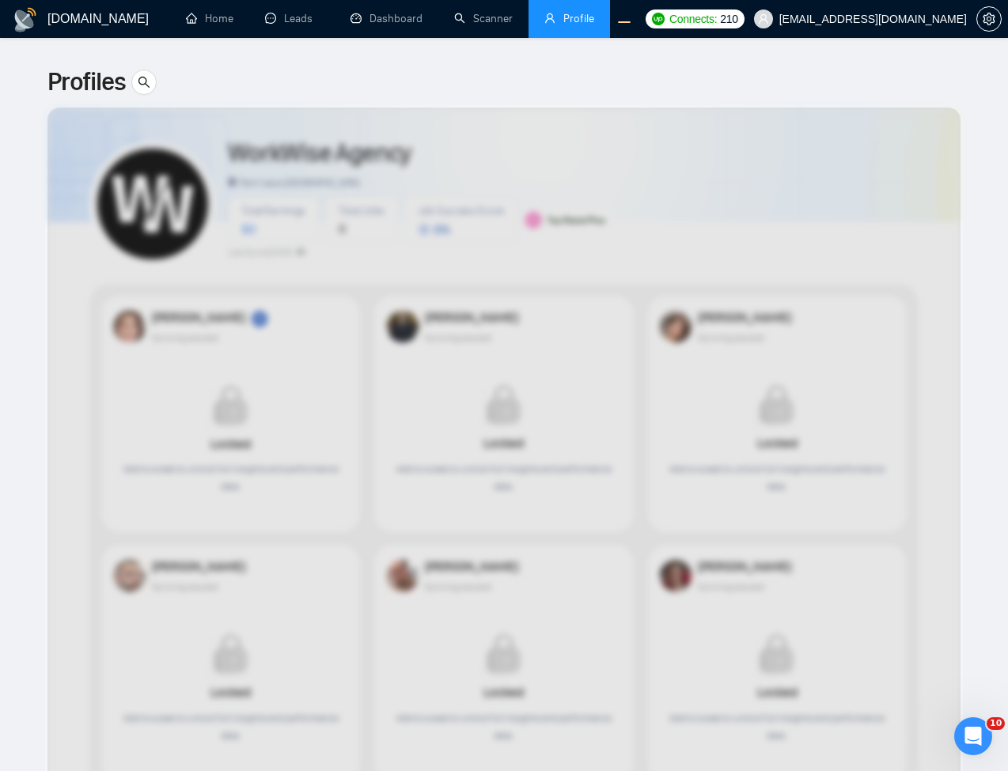
click at [771, 328] on div at bounding box center [503, 606] width 913 height 996
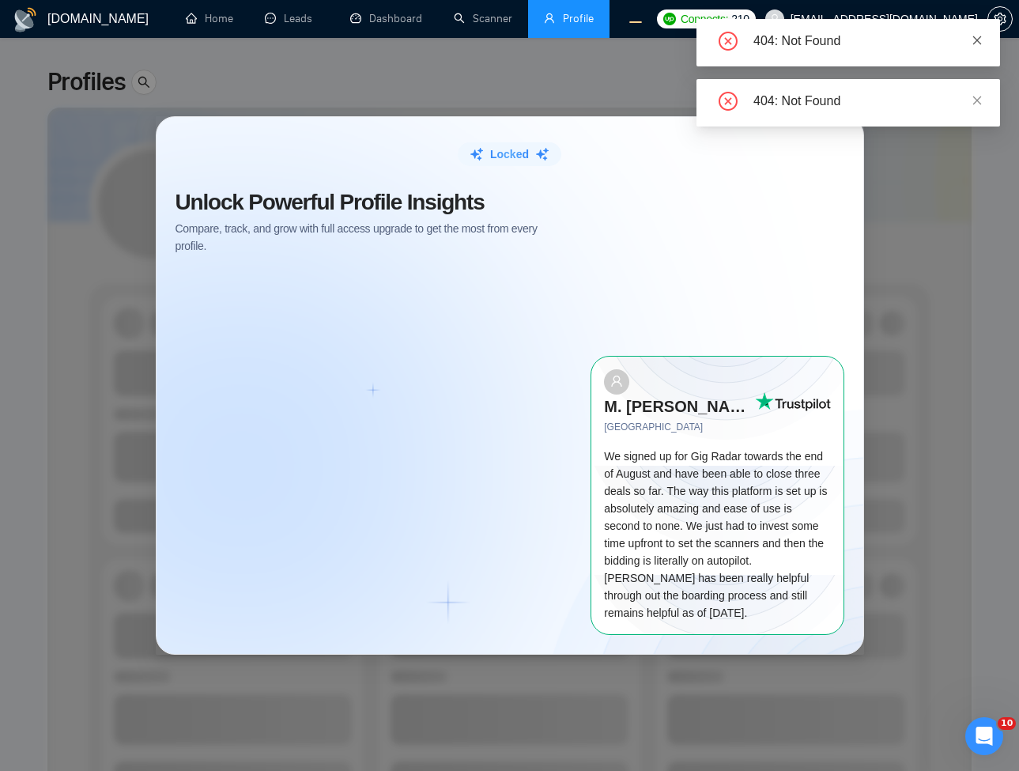
click at [976, 39] on icon "close" at bounding box center [978, 40] width 9 height 9
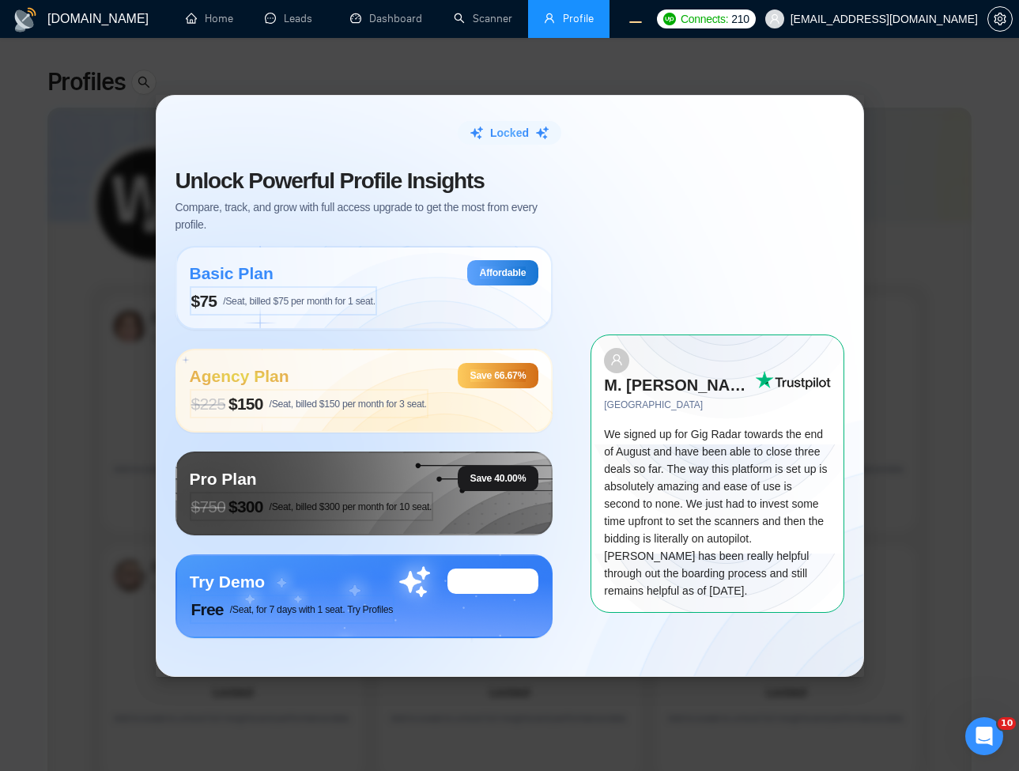
click at [943, 105] on div "Locked Unlock Powerful Profile Insights Compare, track, and grow with full acce…" at bounding box center [509, 385] width 1019 height 771
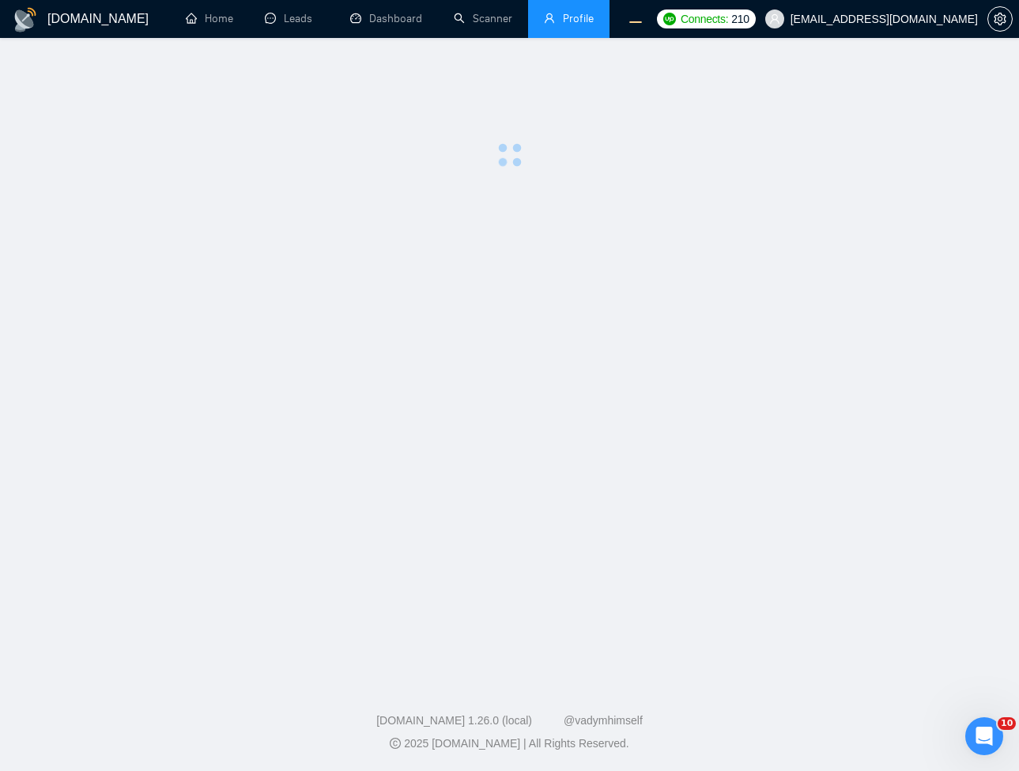
click at [652, 398] on main at bounding box center [509, 356] width 969 height 586
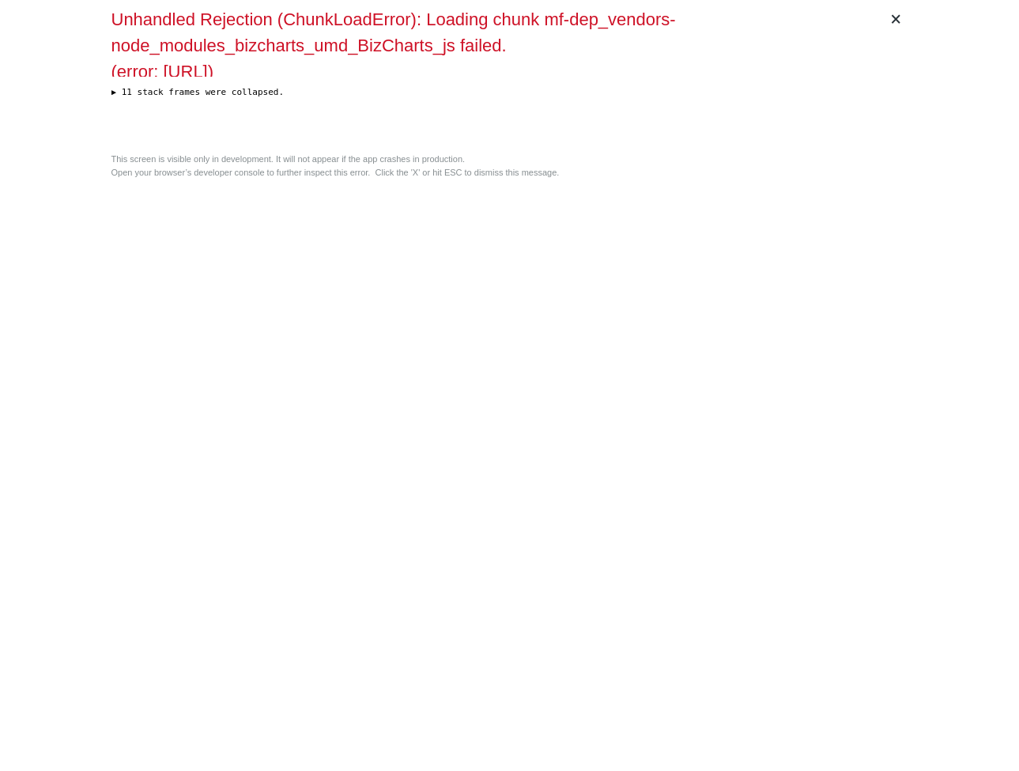
click at [873, 262] on div "× Unhandled Rejection (ChunkLoadError): Loading chunk mf-dep_vendors-node_modul…" at bounding box center [510, 385] width 810 height 771
click at [720, 179] on div "This screen is visible only in development. It will not appear if the app crash…" at bounding box center [510, 166] width 797 height 26
click at [650, 206] on div "× Unhandled Rejection (ChunkLoadError): Loading chunk mf-dep_vendors-node_modul…" at bounding box center [510, 385] width 810 height 771
click at [592, 245] on div "× Unhandled Rejection (ChunkLoadError): Loading chunk mf-dep_vendors-node_modul…" at bounding box center [510, 385] width 810 height 771
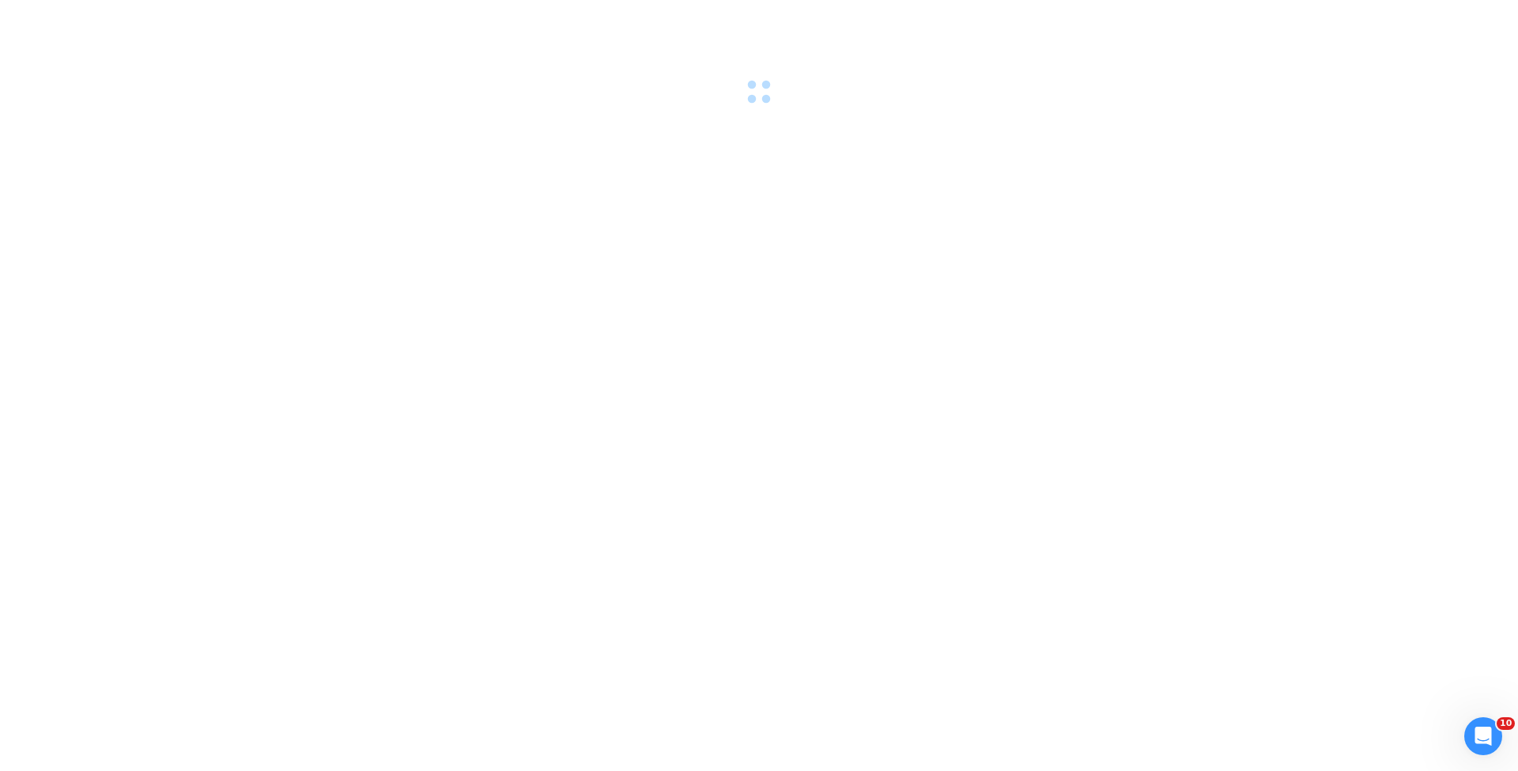
click at [713, 310] on div at bounding box center [759, 385] width 1518 height 771
click at [679, 561] on div at bounding box center [759, 385] width 1518 height 771
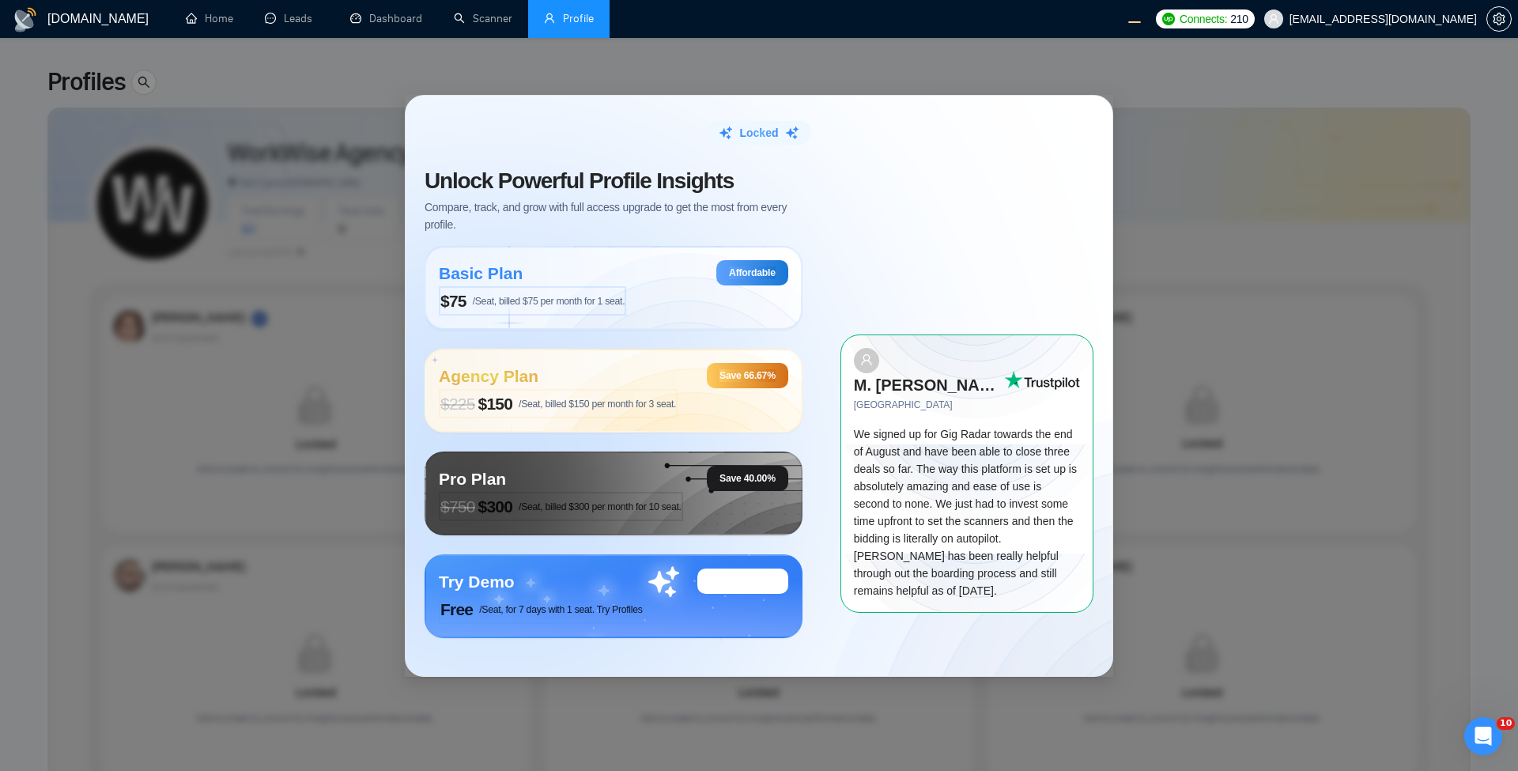
click at [1395, 312] on div "Locked Unlock Powerful Profile Insights Compare, track, and grow with full acce…" at bounding box center [759, 385] width 1518 height 771
click at [18, 758] on div "Locked Unlock Powerful Profile Insights Compare, track, and grow with full acce…" at bounding box center [759, 385] width 1518 height 771
click at [136, 740] on button "Load figma component from clipboard" at bounding box center [112, 735] width 175 height 22
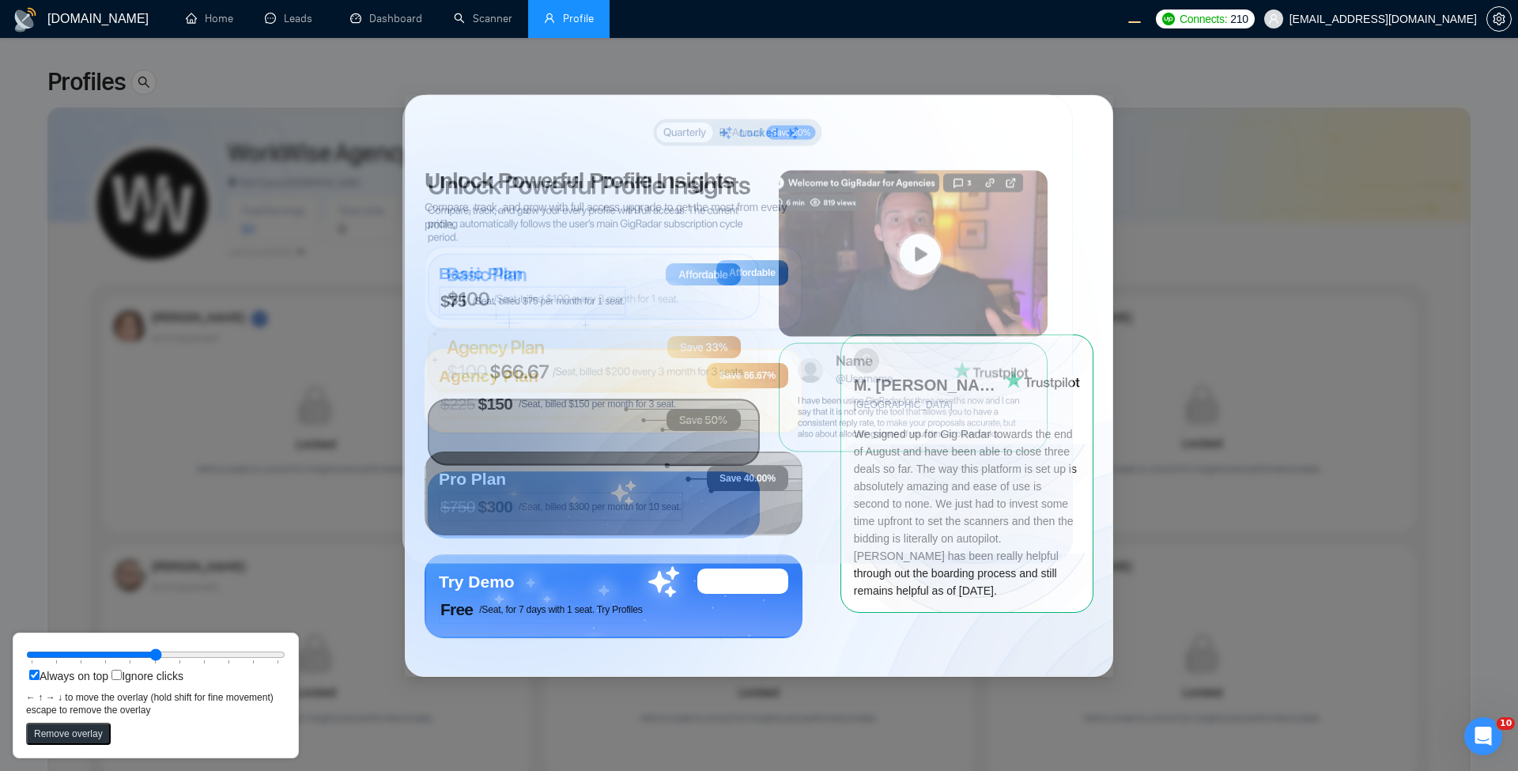
drag, startPoint x: 384, startPoint y: 263, endPoint x: 786, endPoint y: 357, distance: 413.4
click at [786, 357] on icon at bounding box center [913, 397] width 269 height 109
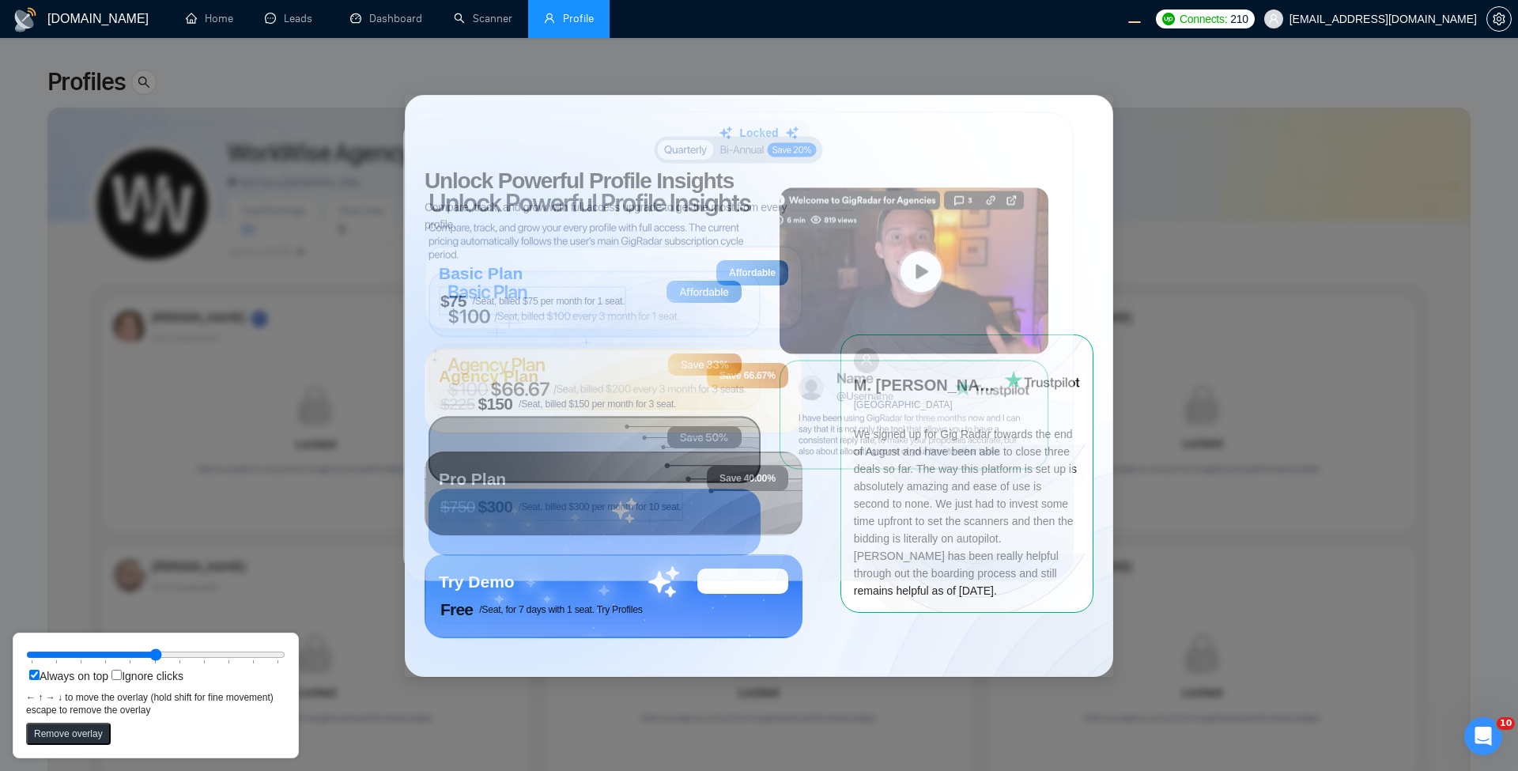
drag, startPoint x: 978, startPoint y: 456, endPoint x: 803, endPoint y: 558, distance: 203.1
click at [980, 471] on circle at bounding box center [1020, 653] width 431 height 431
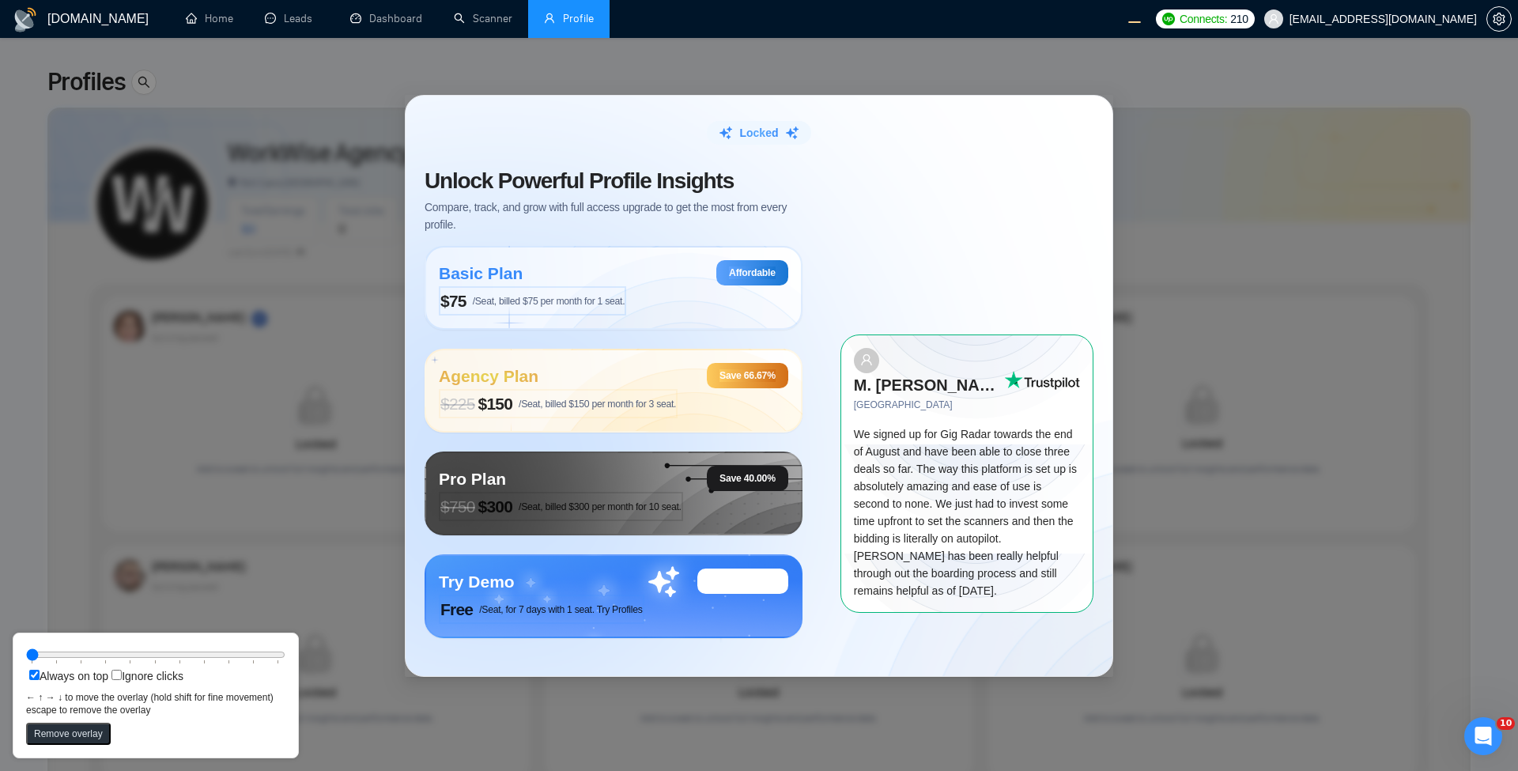
drag, startPoint x: 161, startPoint y: 656, endPoint x: -1, endPoint y: 631, distance: 163.2
click at [26, 646] on input "range" at bounding box center [155, 654] width 259 height 17
drag, startPoint x: 660, startPoint y: 335, endPoint x: 111, endPoint y: 482, distance: 568.4
click at [758, 407] on circle at bounding box center [582, 473] width 470 height 470
click at [130, 657] on input "range" at bounding box center [155, 654] width 259 height 17
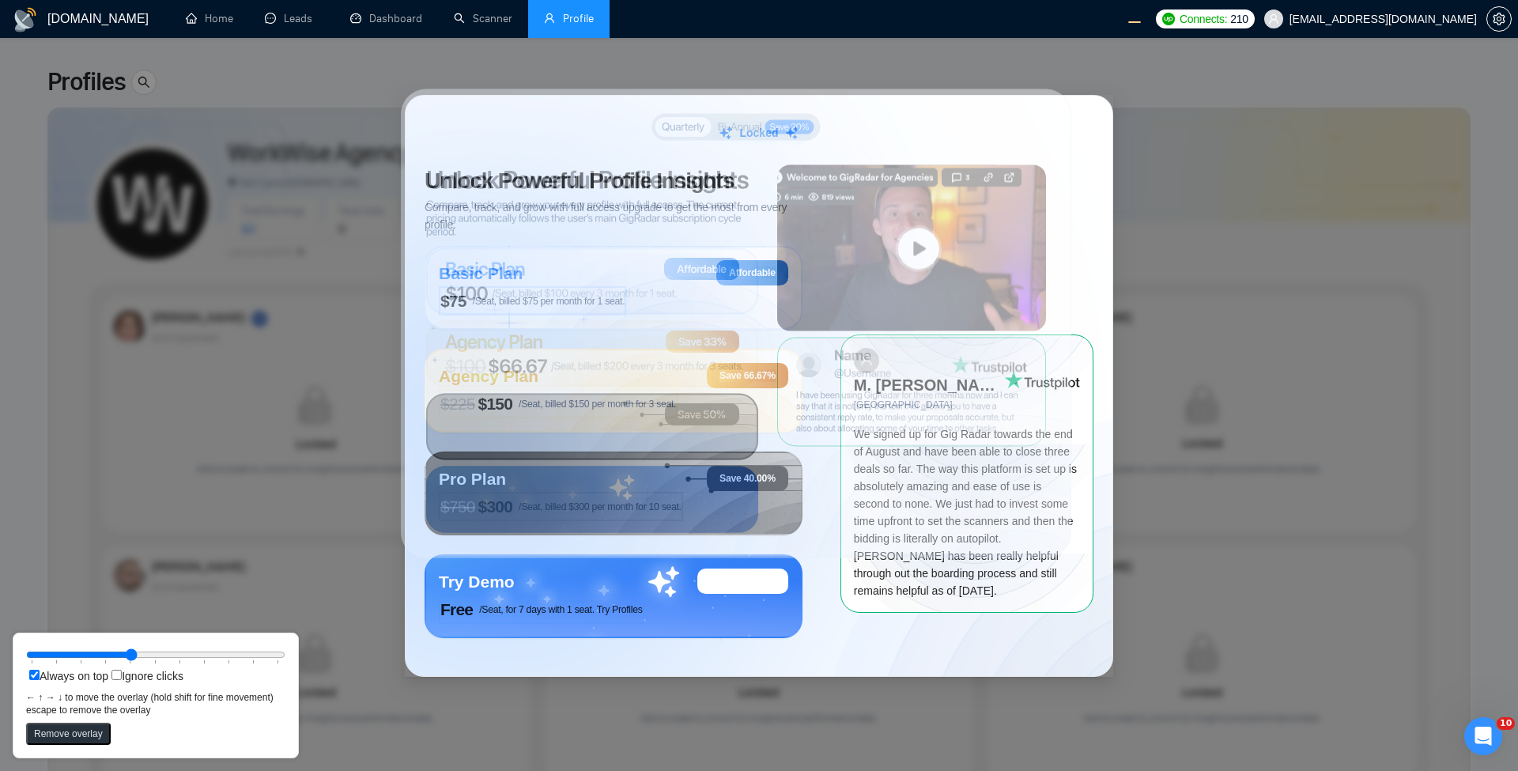
drag, startPoint x: 903, startPoint y: 410, endPoint x: 803, endPoint y: 314, distance: 139.3
click at [803, 314] on rect at bounding box center [911, 248] width 269 height 166
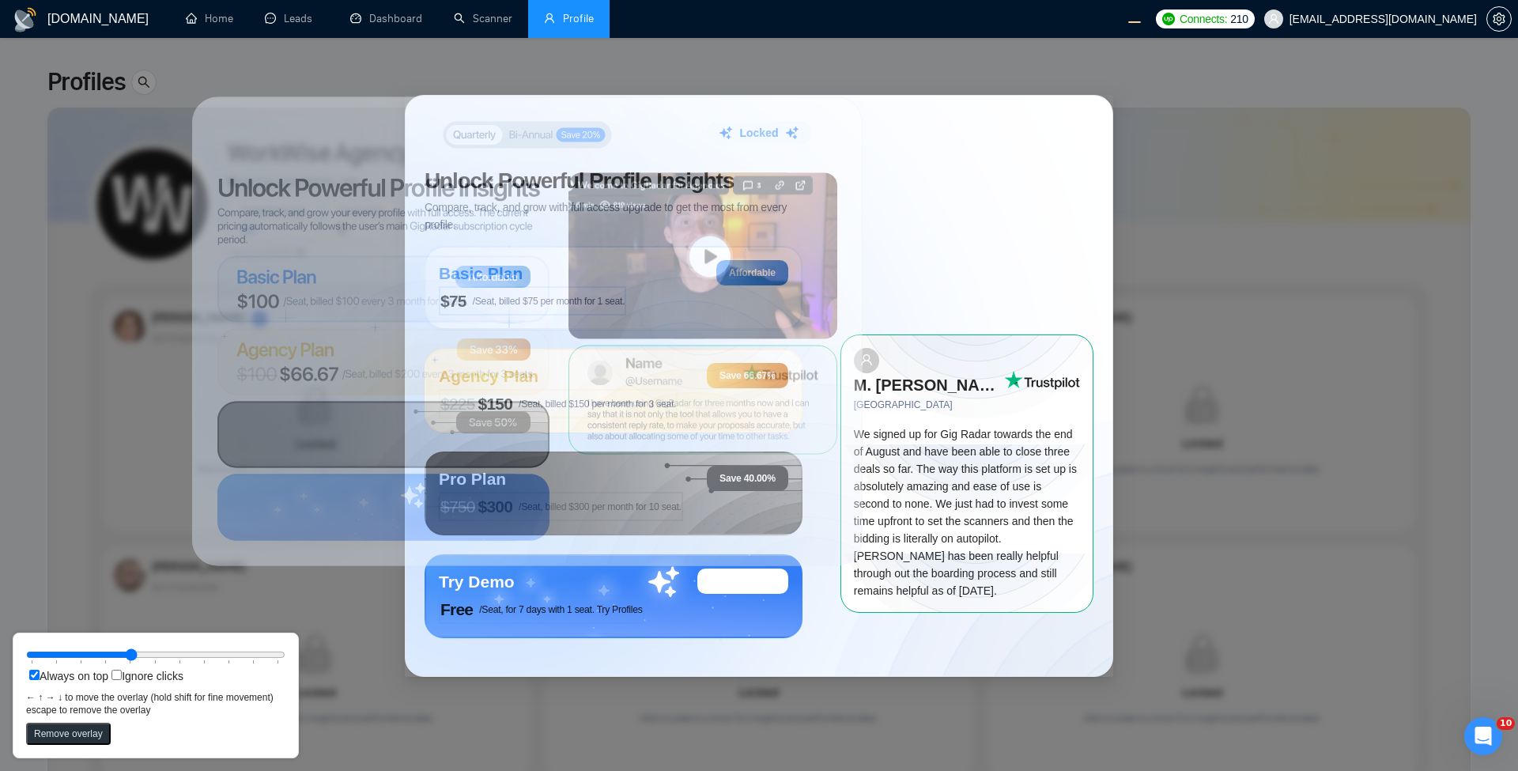
drag, startPoint x: 763, startPoint y: 320, endPoint x: 554, endPoint y: 328, distance: 208.9
click at [554, 328] on rect at bounding box center [527, 331] width 671 height 469
click at [234, 166] on circle at bounding box center [261, 392] width 470 height 470
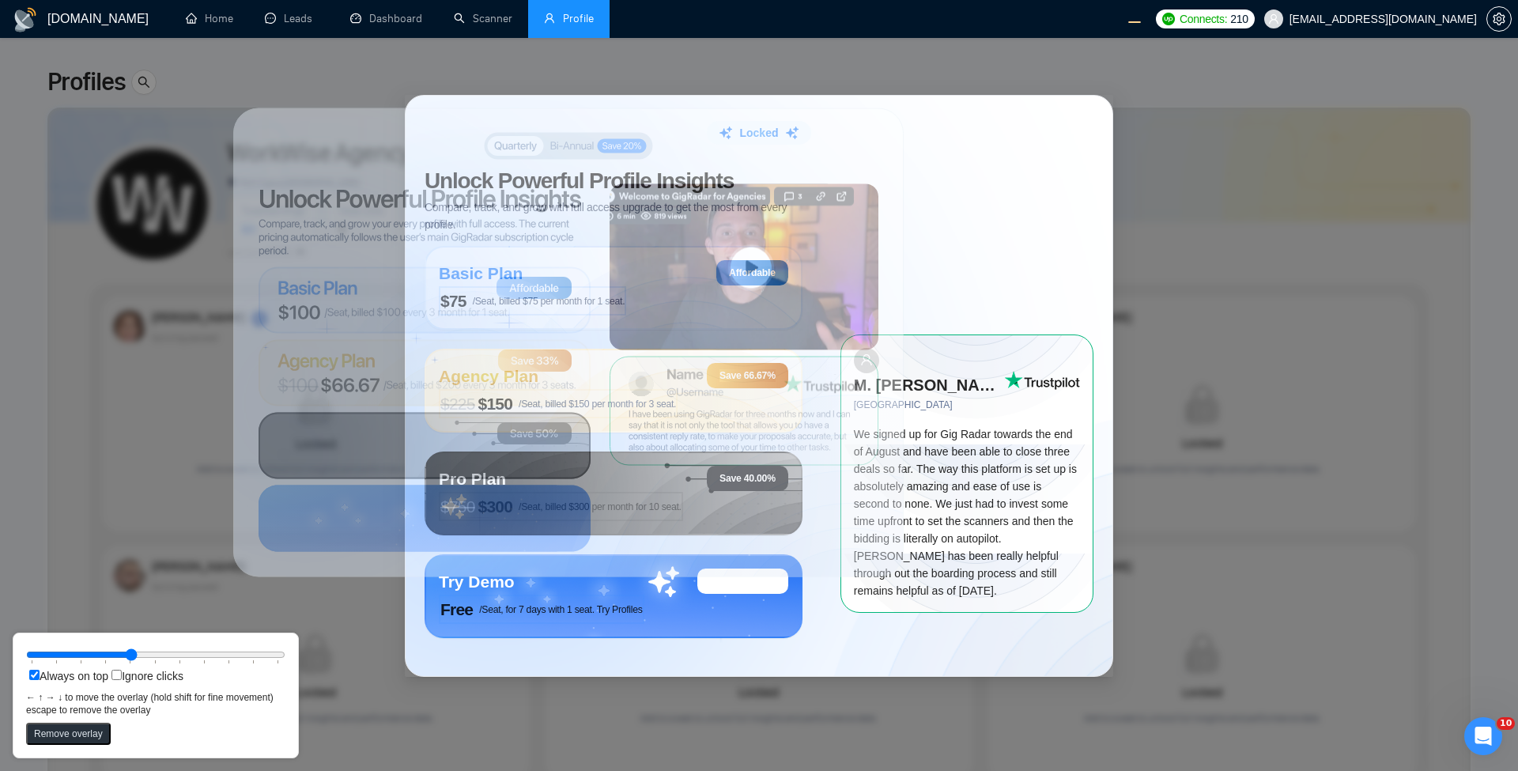
drag, startPoint x: 196, startPoint y: 96, endPoint x: 240, endPoint y: 108, distance: 45.1
click at [240, 108] on icon at bounding box center [568, 343] width 671 height 470
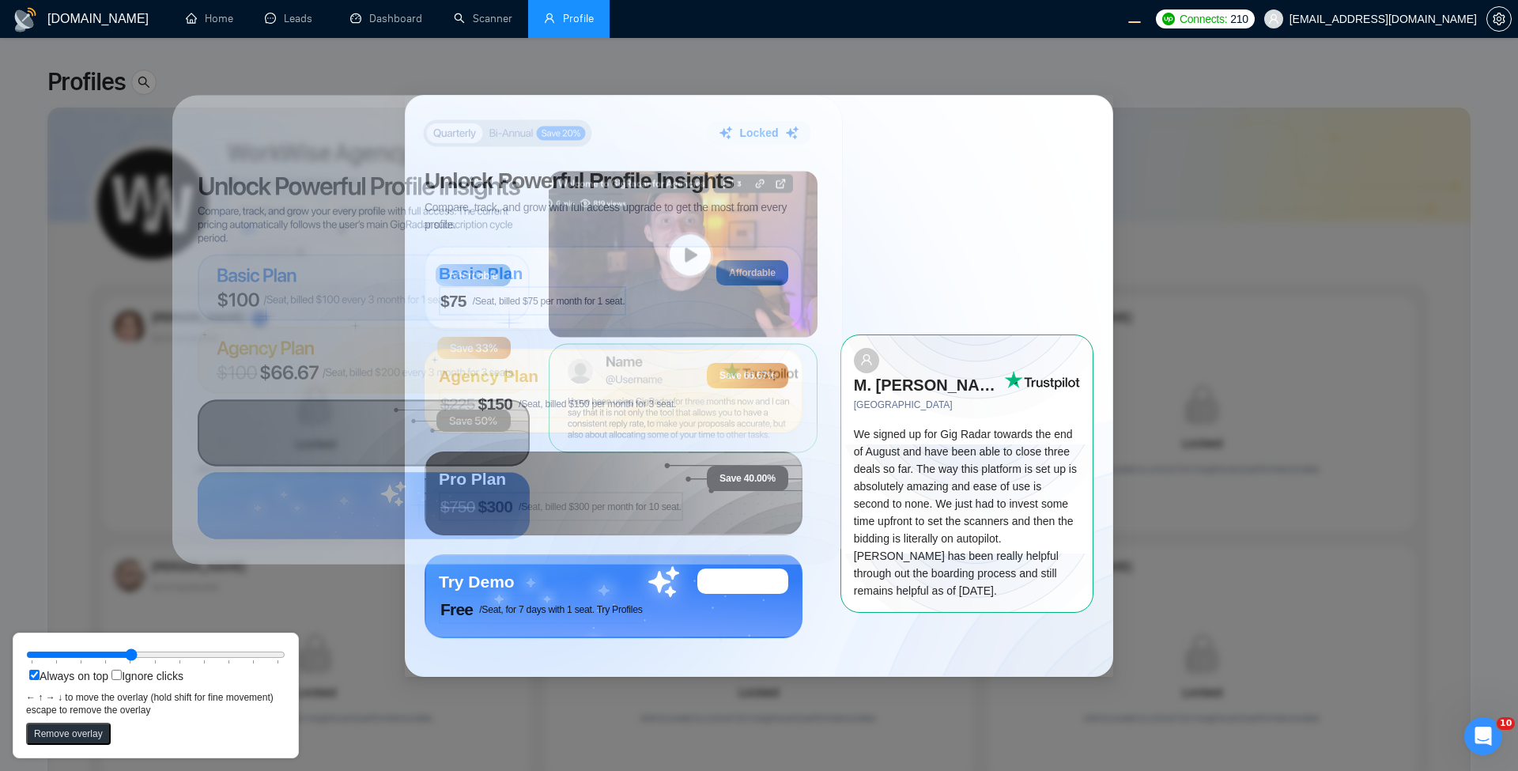
drag, startPoint x: 259, startPoint y: 141, endPoint x: 202, endPoint y: 127, distance: 59.3
click at [202, 127] on rect at bounding box center [507, 330] width 671 height 469
drag, startPoint x: 140, startPoint y: 651, endPoint x: 110, endPoint y: 655, distance: 30.3
type input "30"
click at [110, 655] on input "range" at bounding box center [155, 654] width 259 height 17
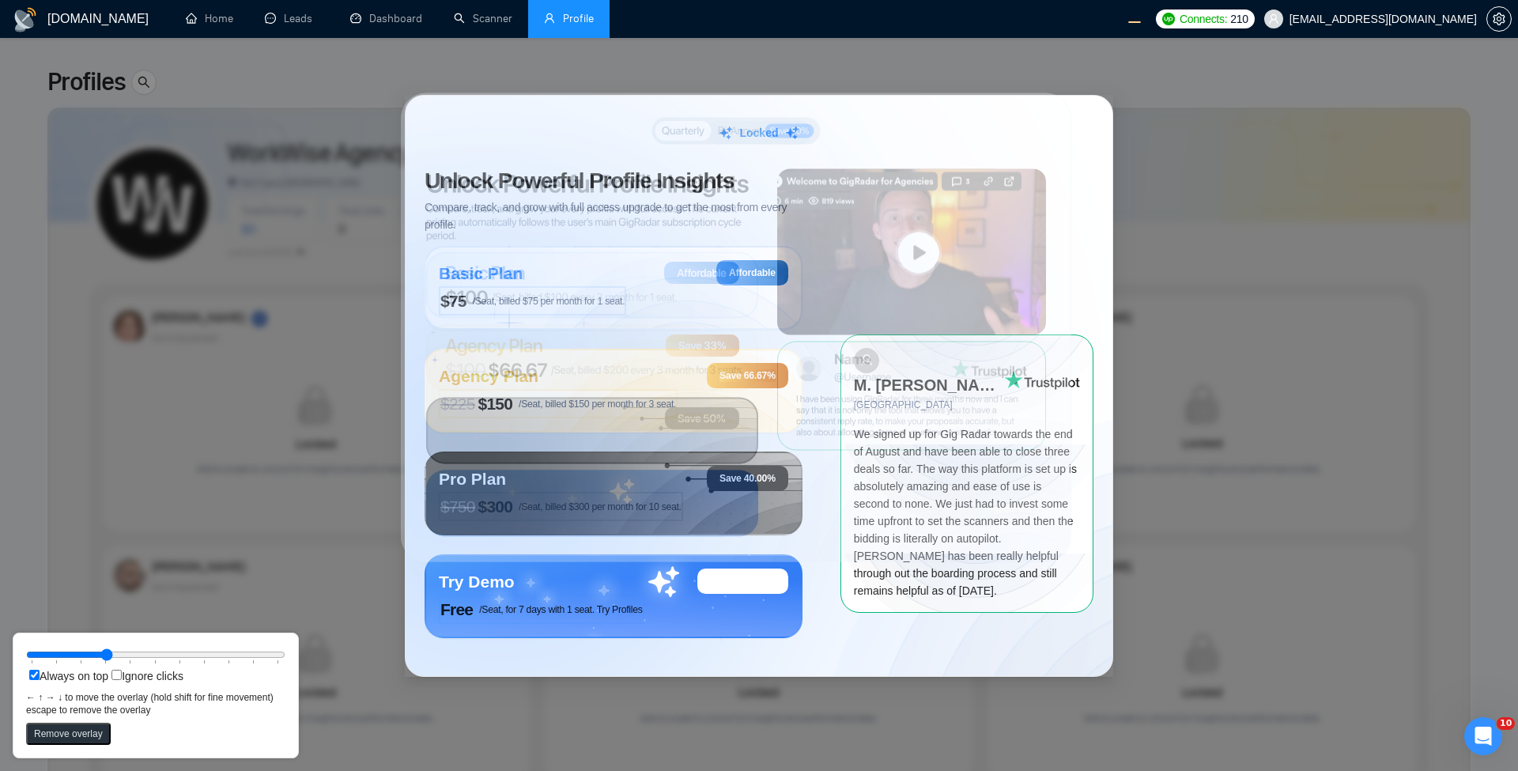
drag, startPoint x: 474, startPoint y: 383, endPoint x: 702, endPoint y: 380, distance: 228.6
click at [702, 380] on circle at bounding box center [473, 388] width 470 height 470
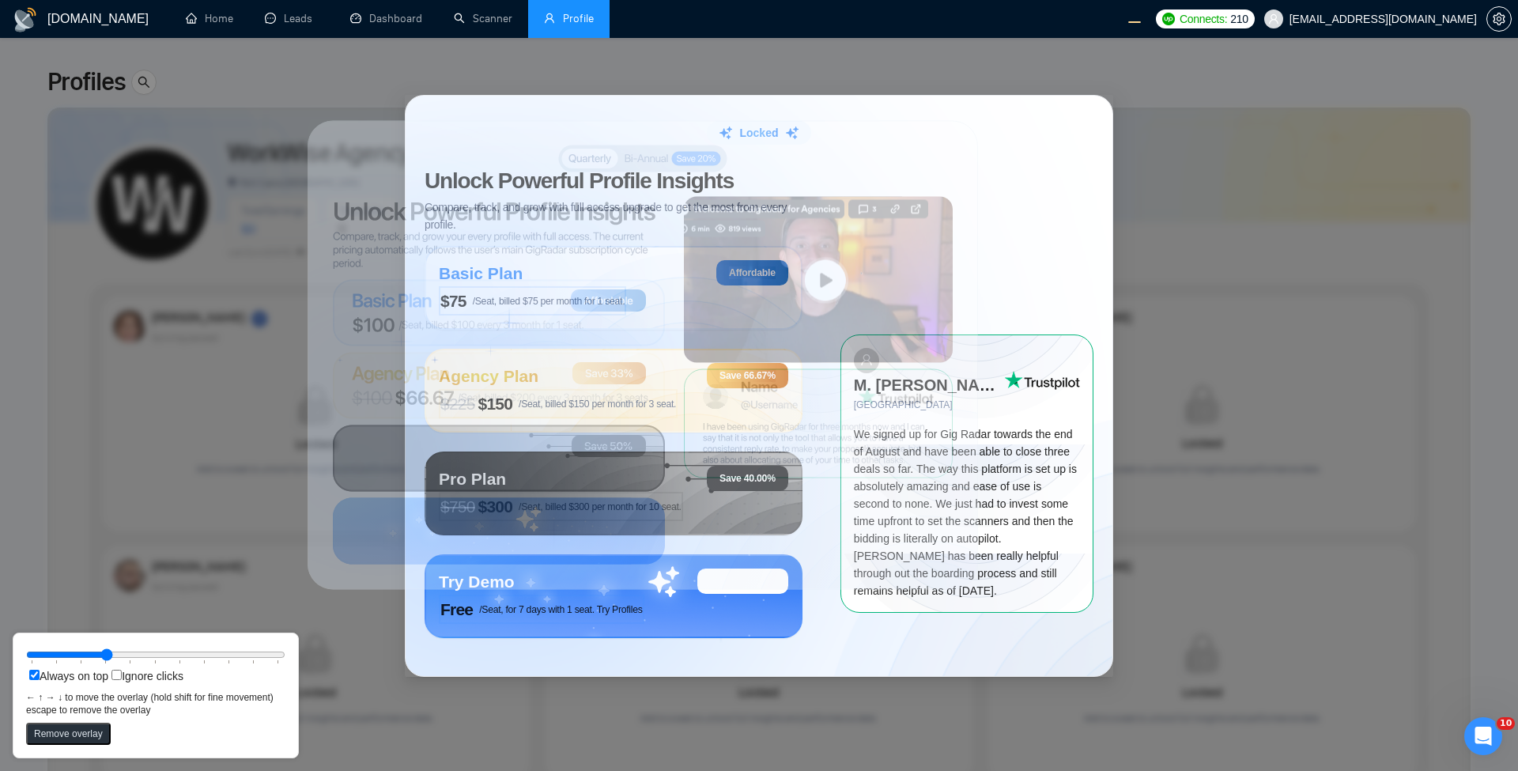
drag, startPoint x: 796, startPoint y: 286, endPoint x: 676, endPoint y: 316, distance: 123.0
click at [684, 316] on rect at bounding box center [818, 280] width 269 height 166
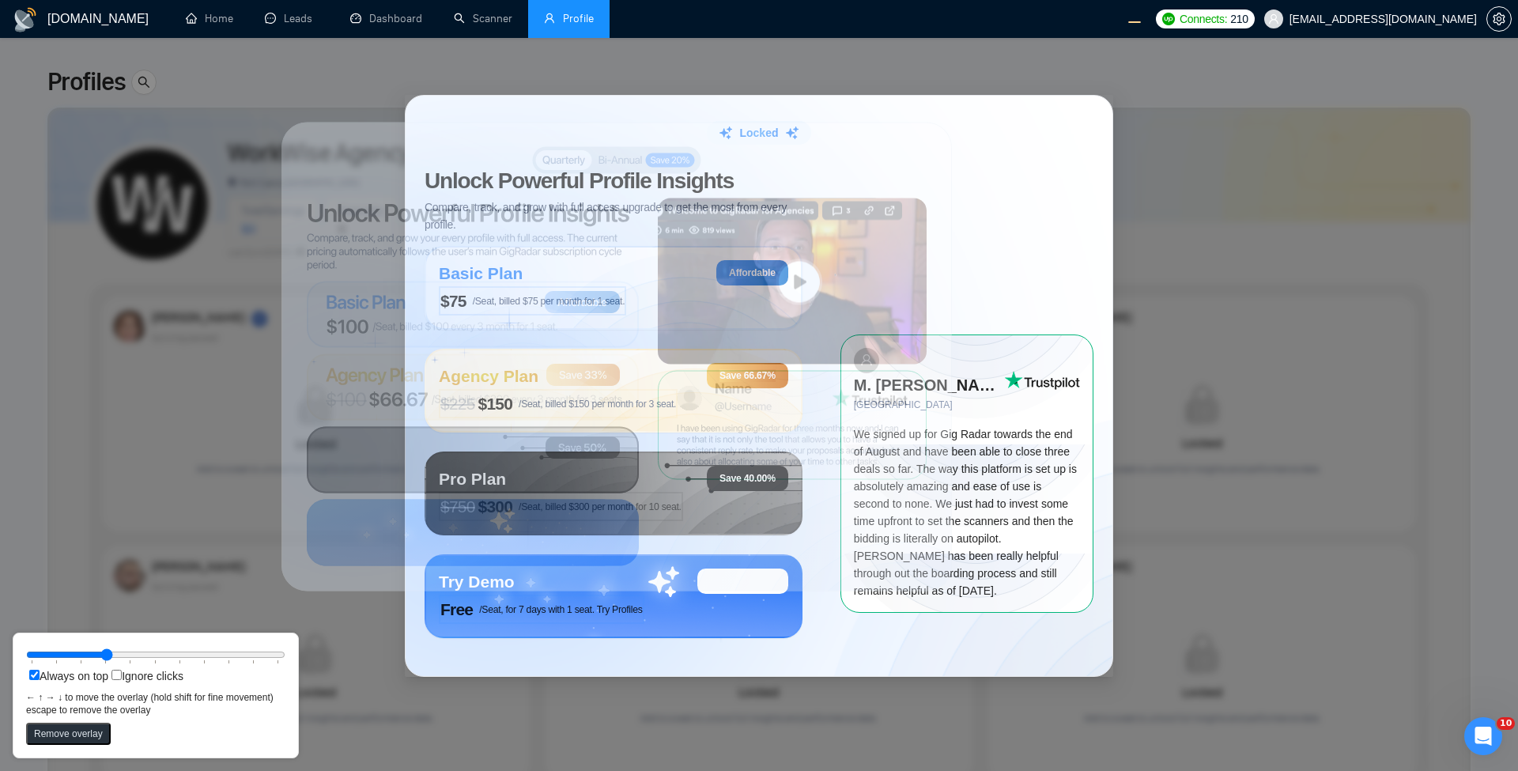
click at [1325, 157] on div "Locked Unlock Powerful Profile Insights Compare, track, and grow with full acce…" at bounding box center [759, 385] width 1518 height 771
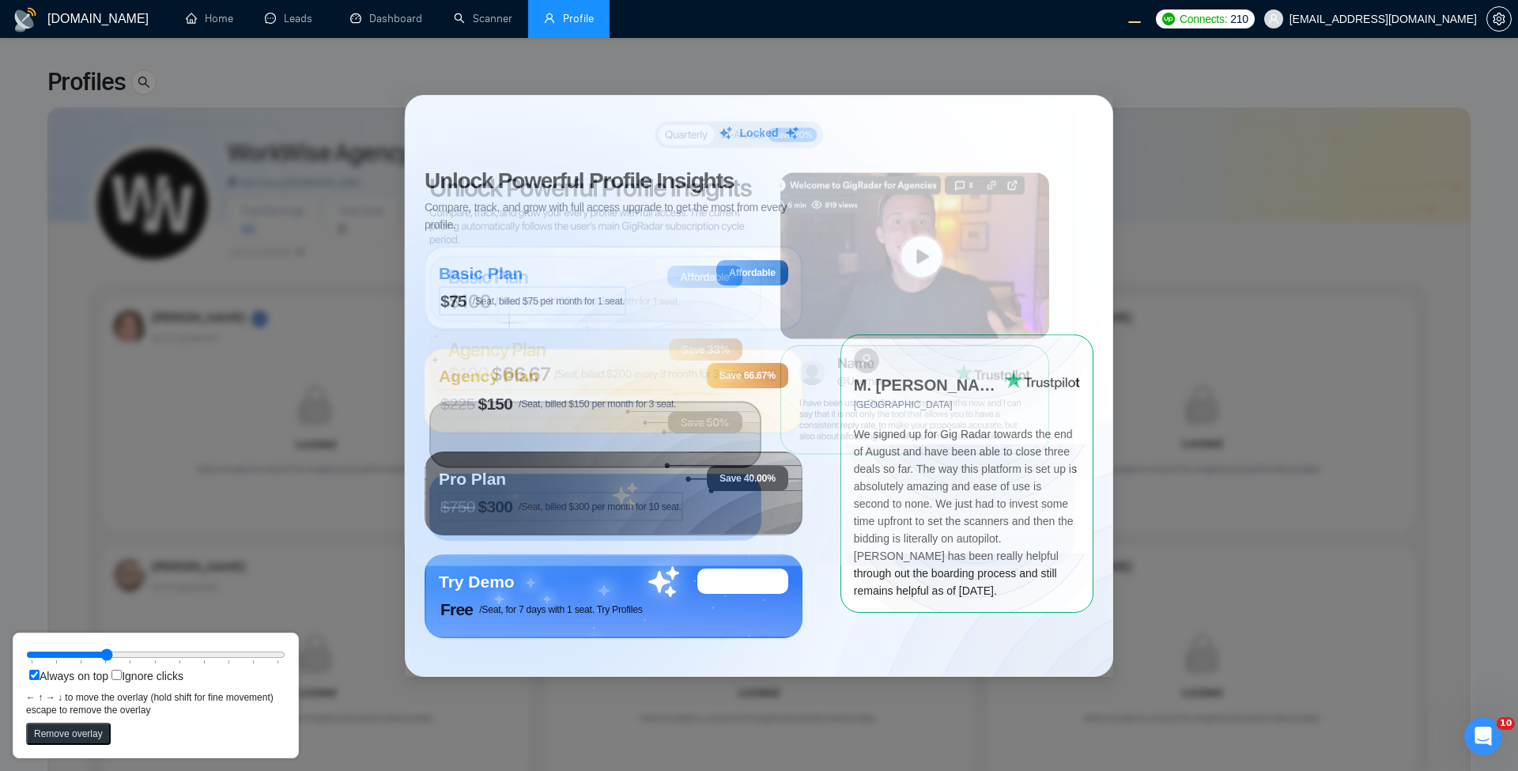
drag, startPoint x: 620, startPoint y: 328, endPoint x: 685, endPoint y: 317, distance: 65.8
click at [685, 317] on circle at bounding box center [476, 392] width 470 height 470
click at [1244, 238] on div "Locked Unlock Powerful Profile Insights Compare, track, and grow with full acce…" at bounding box center [759, 385] width 1518 height 771
click at [848, 391] on circle at bounding box center [915, 282] width 291 height 291
click at [997, 462] on circle at bounding box center [1023, 636] width 359 height 359
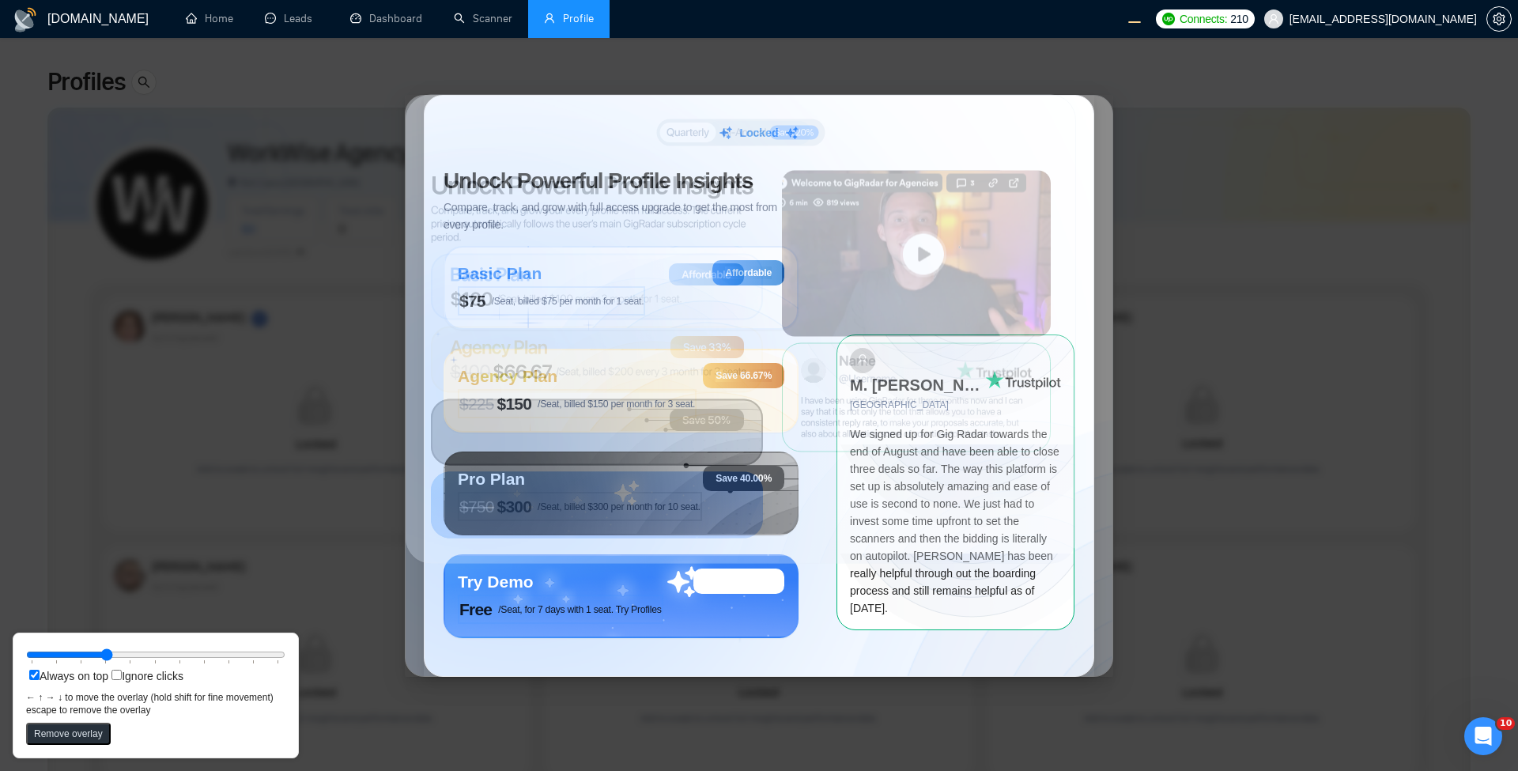
click at [917, 80] on div "Locked Unlock Powerful Profile Insights Compare, track, and grow with full acce…" at bounding box center [759, 385] width 1518 height 771
click at [946, 50] on div "Locked Unlock Powerful Profile Insights Compare, track, and grow with full acce…" at bounding box center [759, 385] width 1518 height 771
click at [876, 75] on div "Locked Unlock Powerful Profile Insights Compare, track, and grow with full acce…" at bounding box center [759, 385] width 1518 height 771
click at [155, 305] on div "Locked Unlock Powerful Profile Insights Compare, track, and grow with full acce…" at bounding box center [759, 385] width 1518 height 771
click at [154, 675] on label "Ignore clicks" at bounding box center [145, 676] width 75 height 13
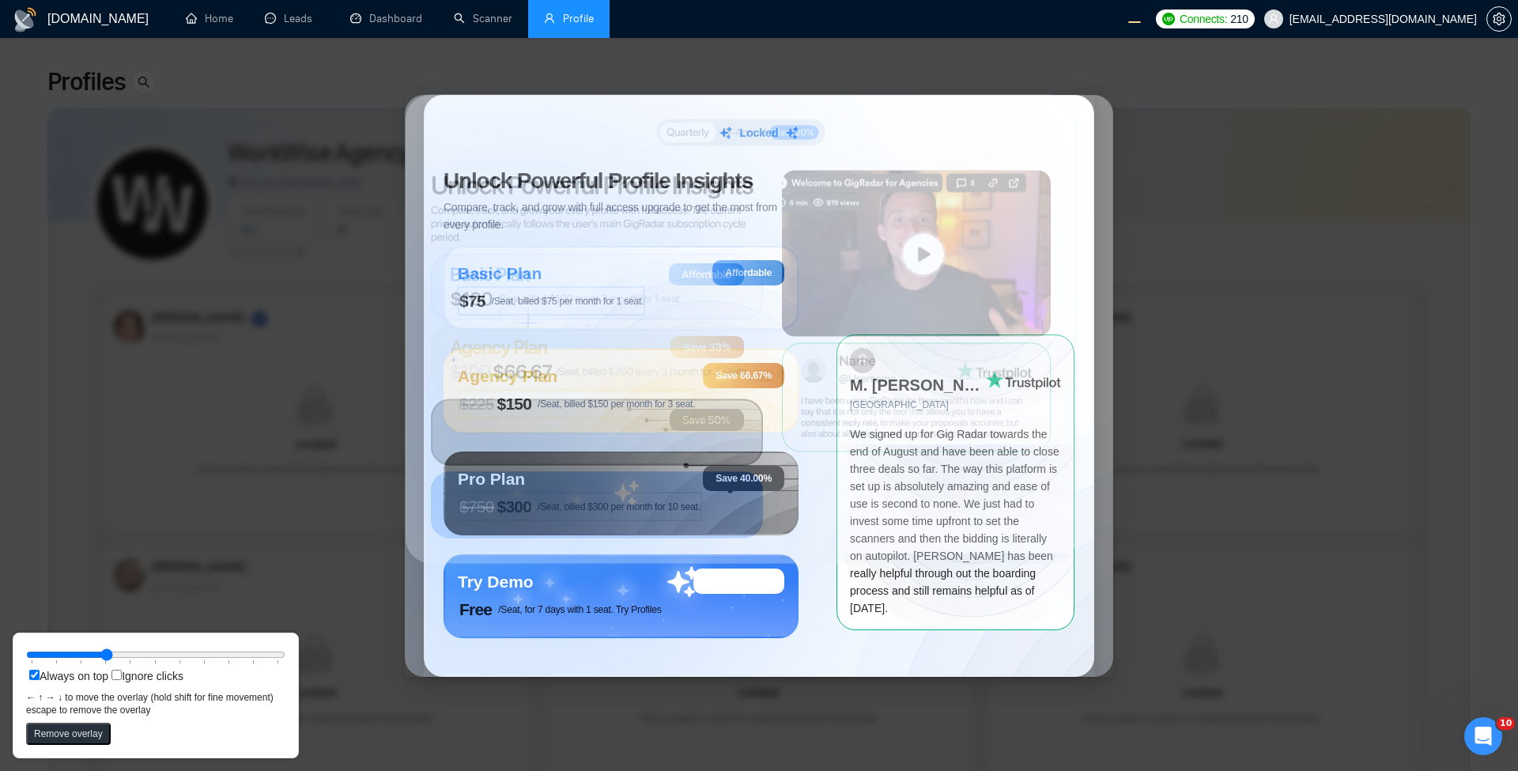
click at [122, 675] on input "Ignore clicks" at bounding box center [117, 675] width 10 height 10
checkbox input "true"
click at [220, 281] on div "Locked Unlock Powerful Profile Insights Compare, track, and grow with full acce…" at bounding box center [759, 385] width 1518 height 771
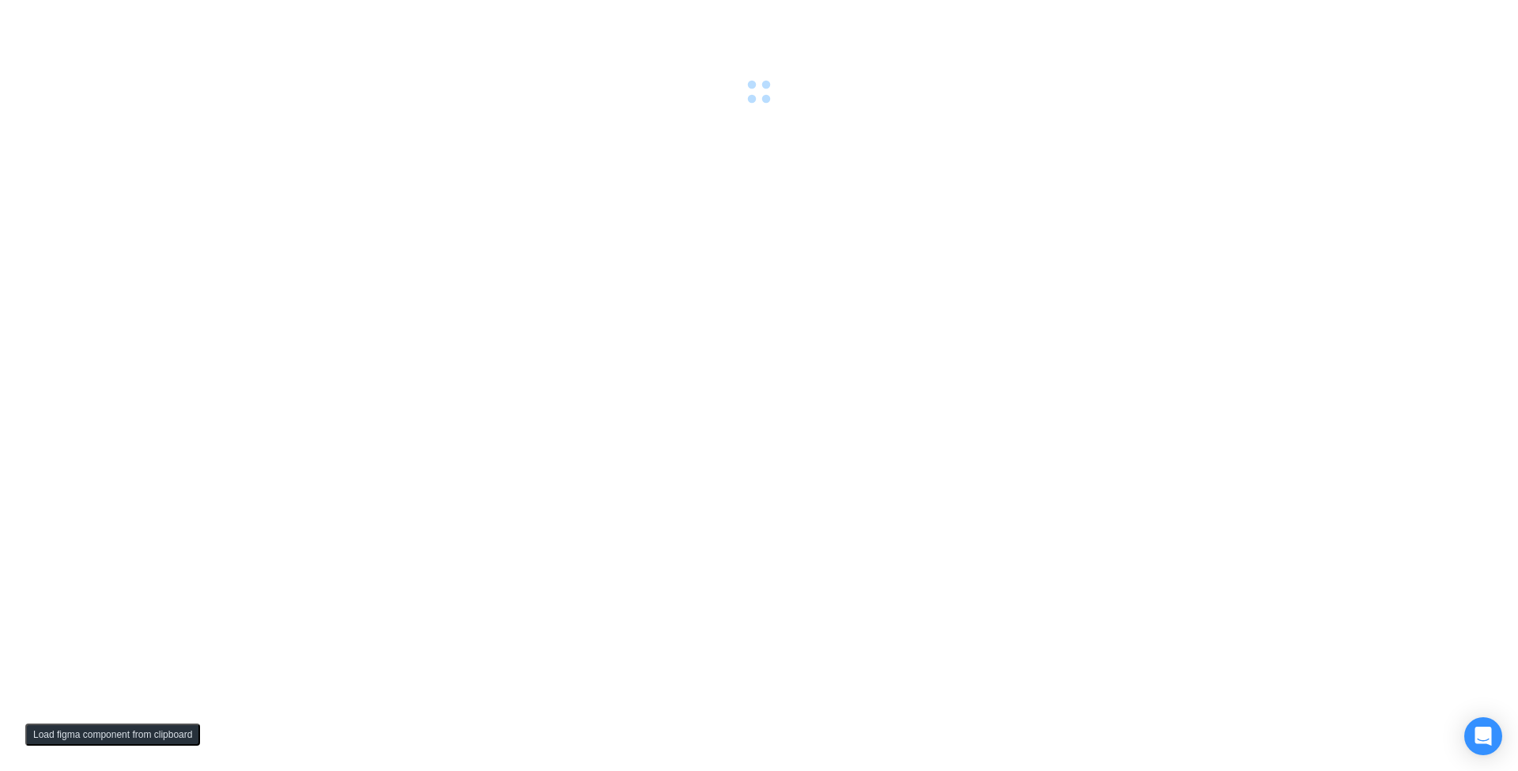
click at [93, 729] on button "Load figma component from clipboard" at bounding box center [112, 735] width 175 height 22
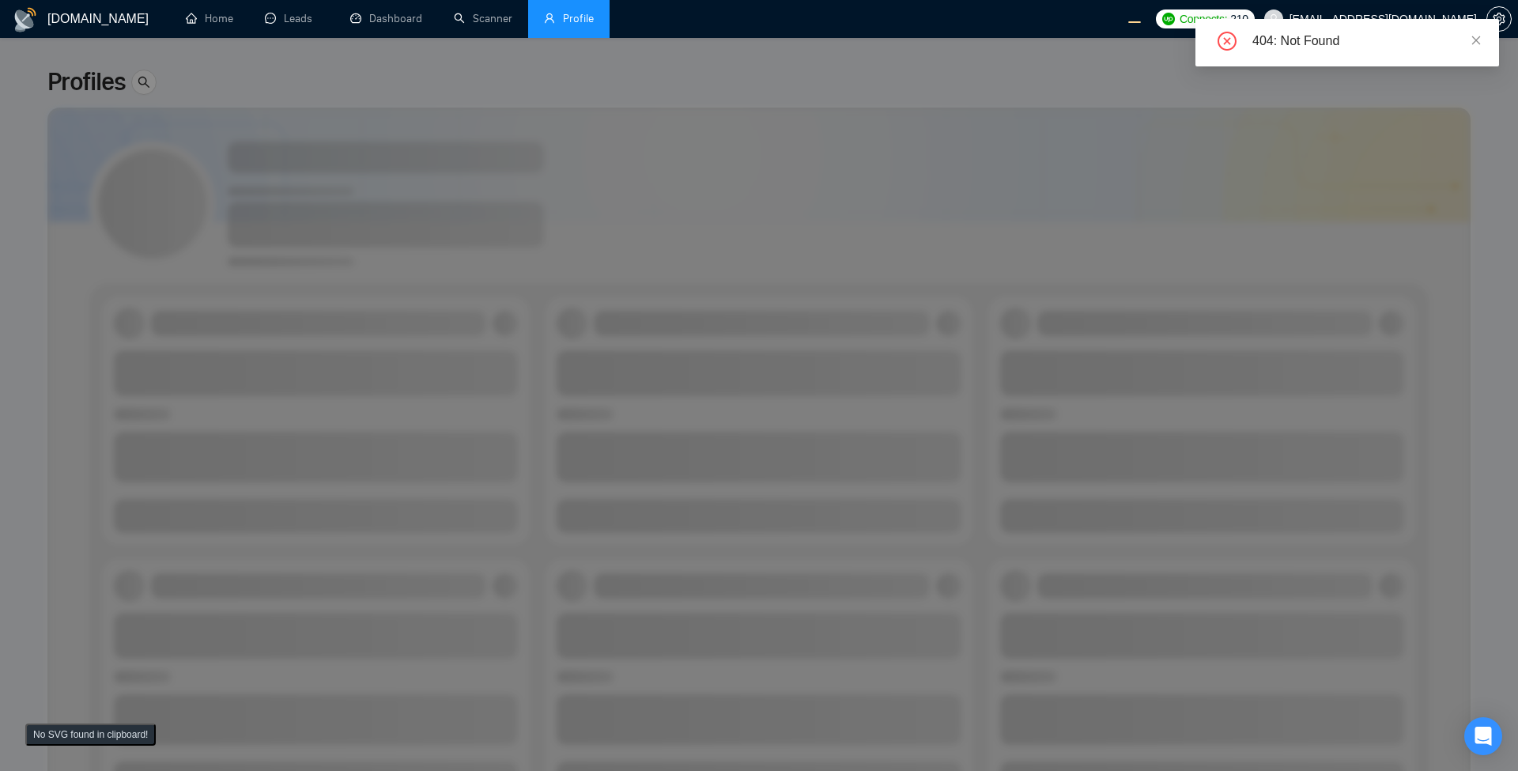
click at [115, 722] on div "No SVG found in clipboard!" at bounding box center [91, 734] width 156 height 47
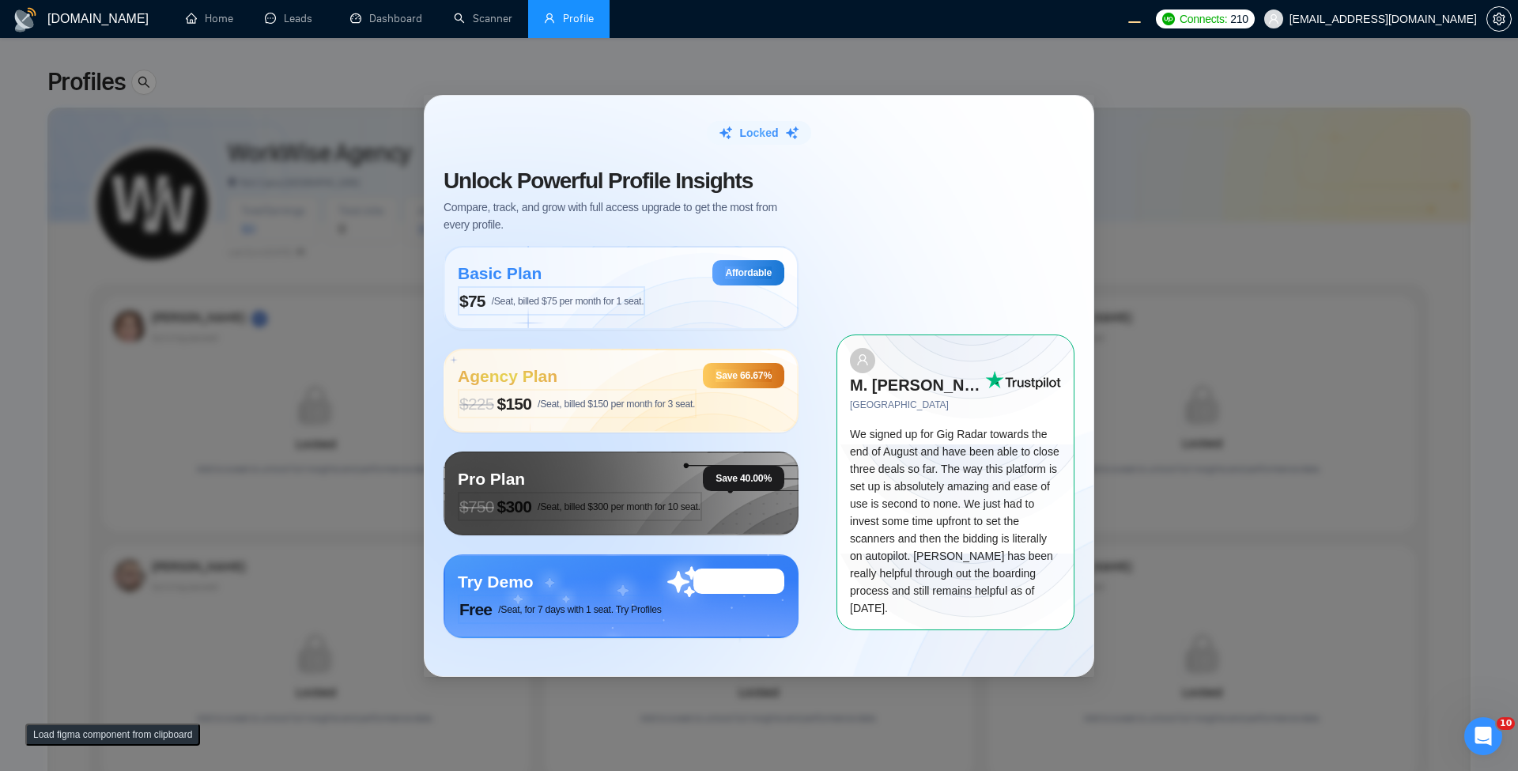
click at [138, 742] on button "Load figma component from clipboard" at bounding box center [112, 735] width 175 height 22
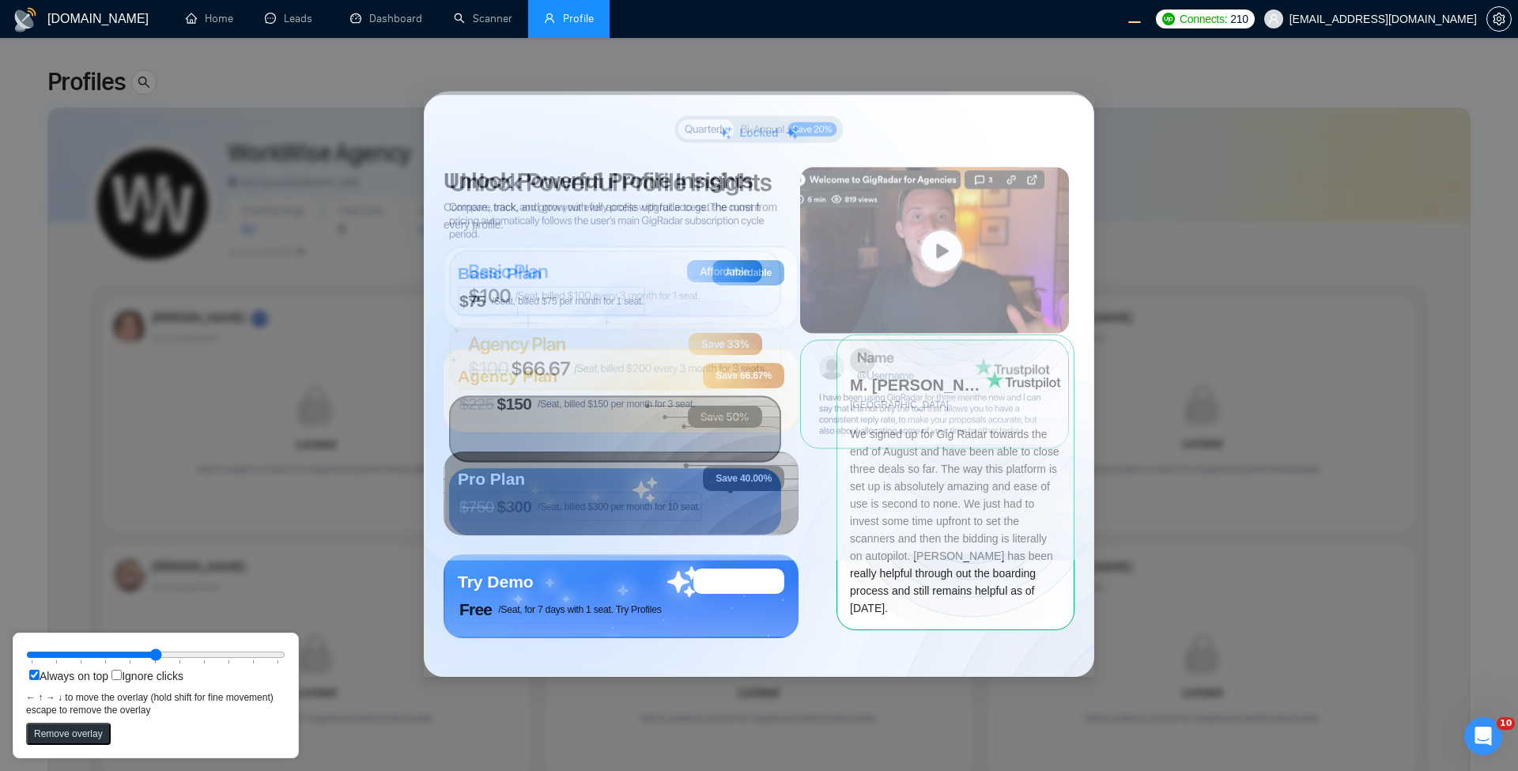
drag, startPoint x: 395, startPoint y: 343, endPoint x: 794, endPoint y: 425, distance: 406.8
click at [794, 425] on rect at bounding box center [759, 326] width 671 height 469
click at [711, 362] on circle at bounding box center [497, 388] width 470 height 470
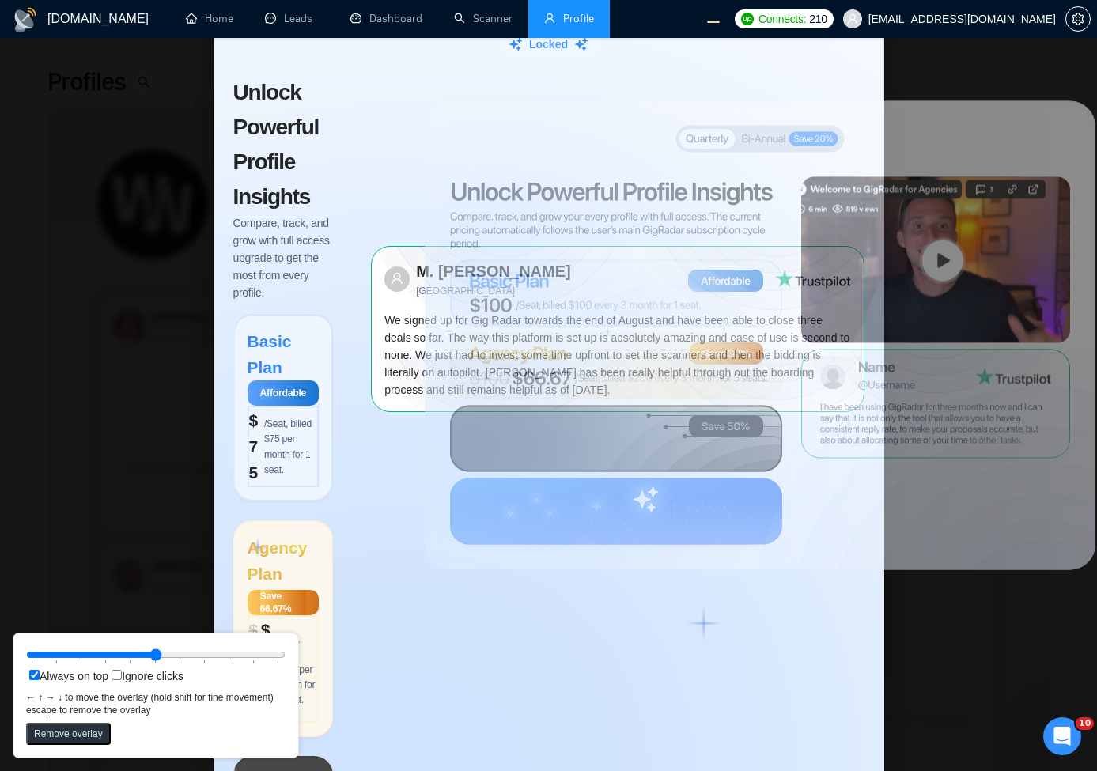
click at [30, 675] on input "Always on top" at bounding box center [34, 675] width 10 height 10
checkbox input "false"
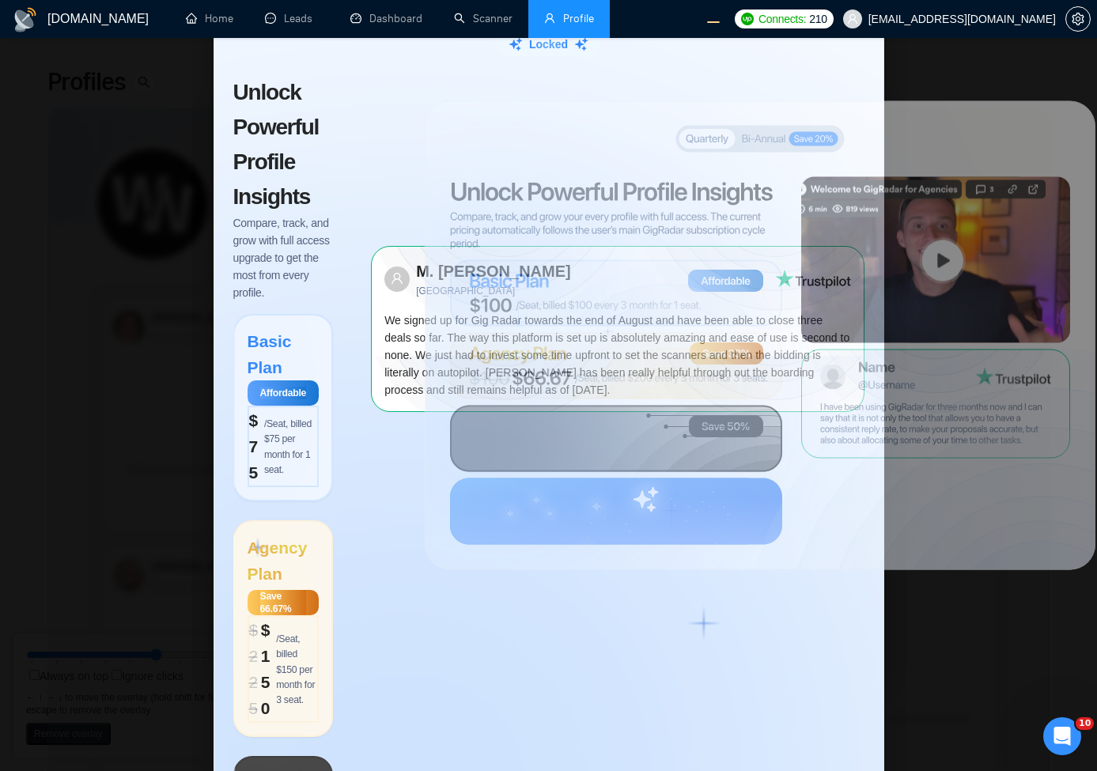
click at [51, 747] on div "Locked Unlock Powerful Profile Insights Compare, track, and grow with full acce…" at bounding box center [548, 385] width 1097 height 771
click at [13, 766] on div "Locked Unlock Powerful Profile Insights Compare, track, and grow with full acce…" at bounding box center [548, 385] width 1097 height 771
click at [932, 272] on rect at bounding box center [935, 260] width 269 height 166
click at [686, 282] on circle at bounding box center [497, 396] width 470 height 470
click at [470, 315] on circle at bounding box center [497, 396] width 470 height 470
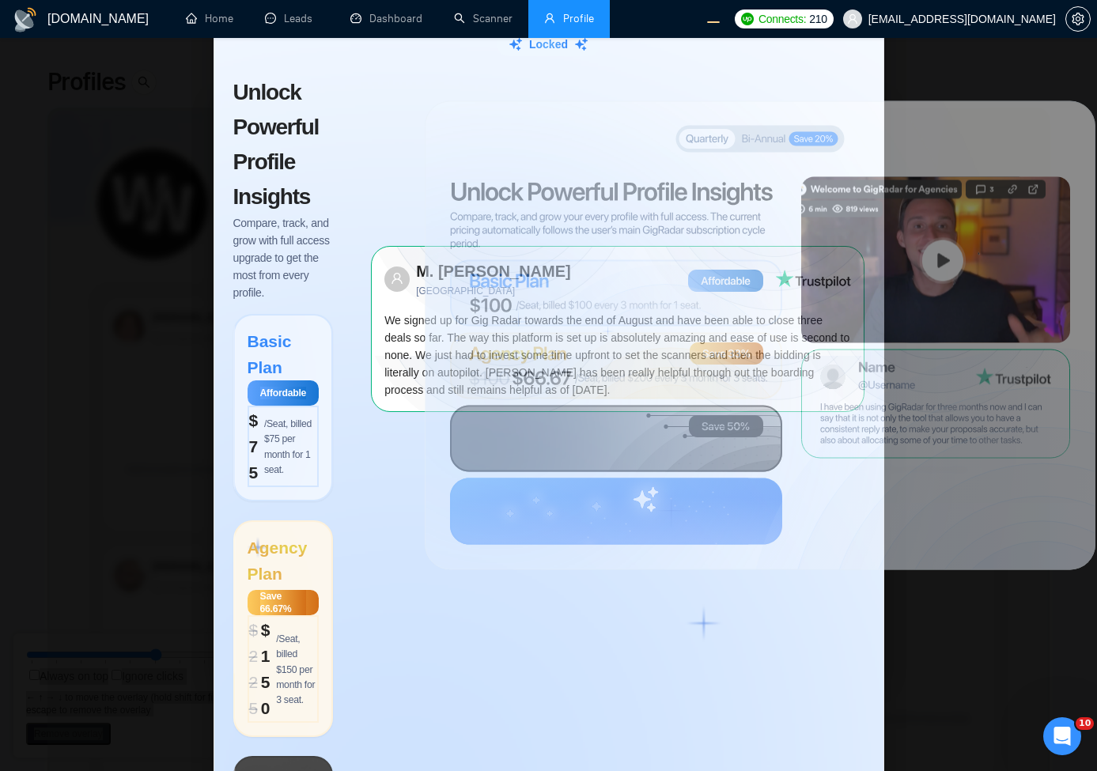
click at [470, 315] on circle at bounding box center [497, 396] width 470 height 470
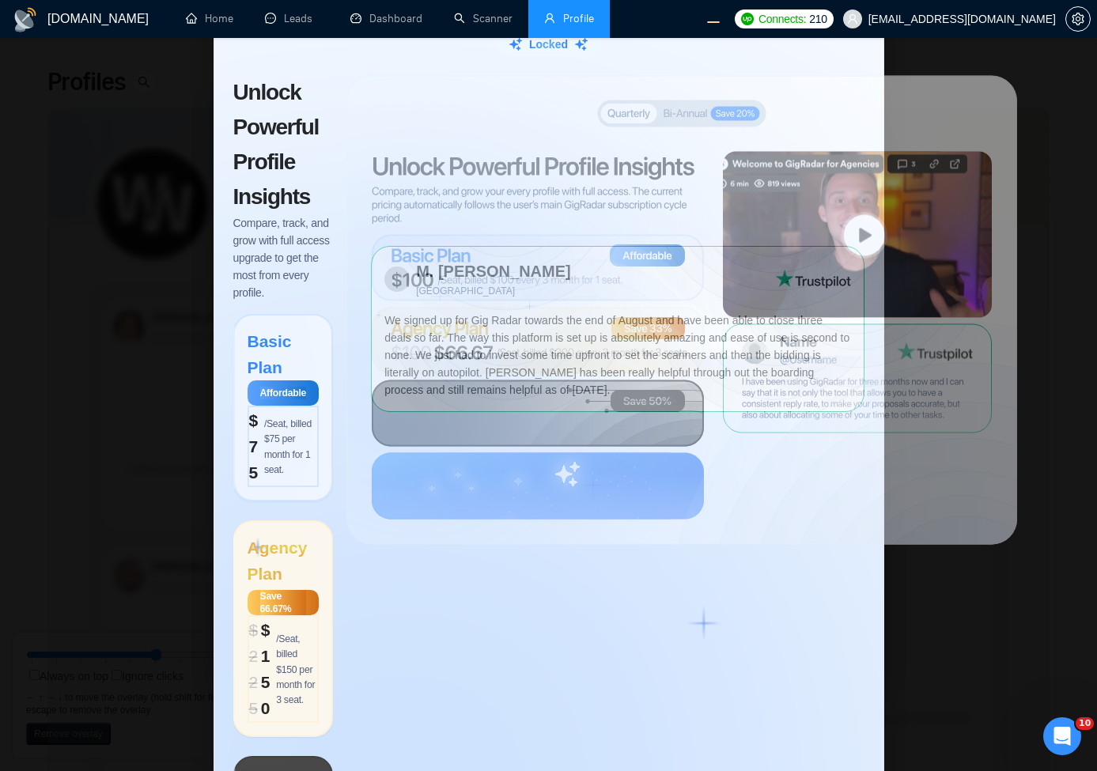
drag, startPoint x: 481, startPoint y: 301, endPoint x: 401, endPoint y: 276, distance: 83.8
click at [401, 276] on circle at bounding box center [418, 371] width 470 height 470
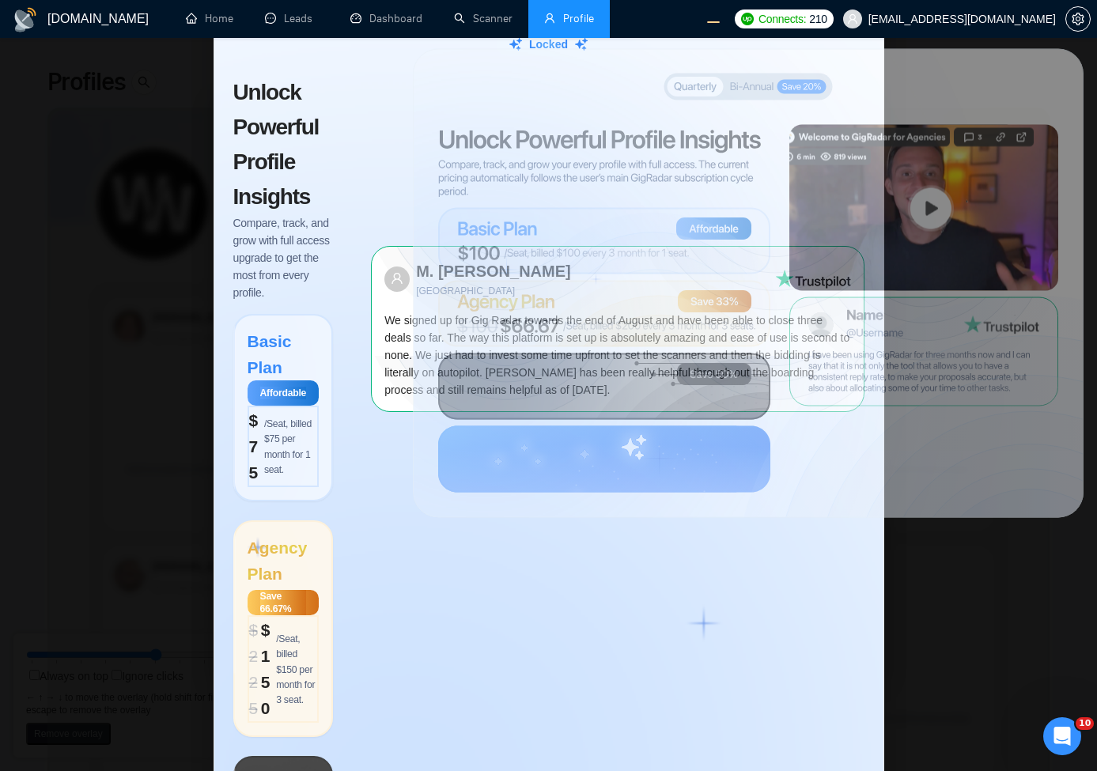
drag, startPoint x: 410, startPoint y: 274, endPoint x: 477, endPoint y: 248, distance: 71.7
click at [477, 248] on circle at bounding box center [485, 344] width 470 height 470
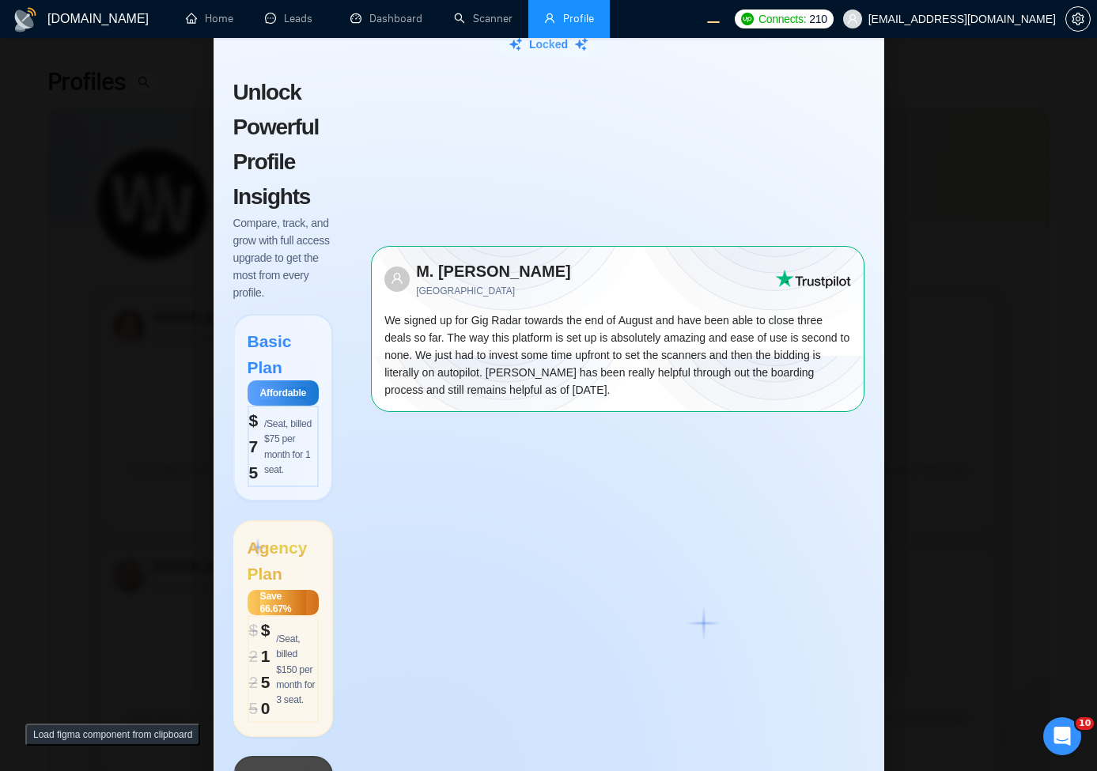
click at [102, 734] on button "Load figma component from clipboard" at bounding box center [112, 735] width 175 height 22
click at [82, 739] on button "No SVG found in clipboard!" at bounding box center [90, 735] width 130 height 22
click at [101, 734] on button "No SVG found in clipboard!" at bounding box center [90, 735] width 130 height 22
click at [103, 742] on button "Load figma component from clipboard" at bounding box center [112, 735] width 175 height 22
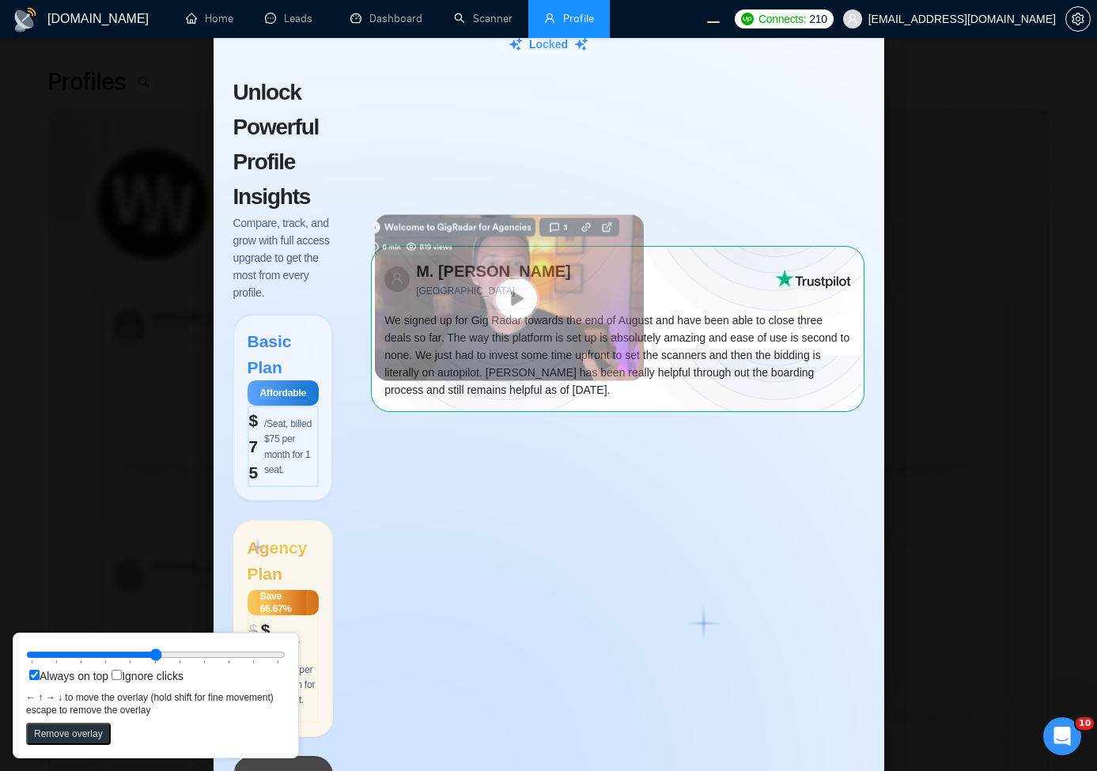
drag, startPoint x: 88, startPoint y: 117, endPoint x: 535, endPoint y: 358, distance: 508.5
click at [535, 358] on rect at bounding box center [509, 298] width 269 height 166
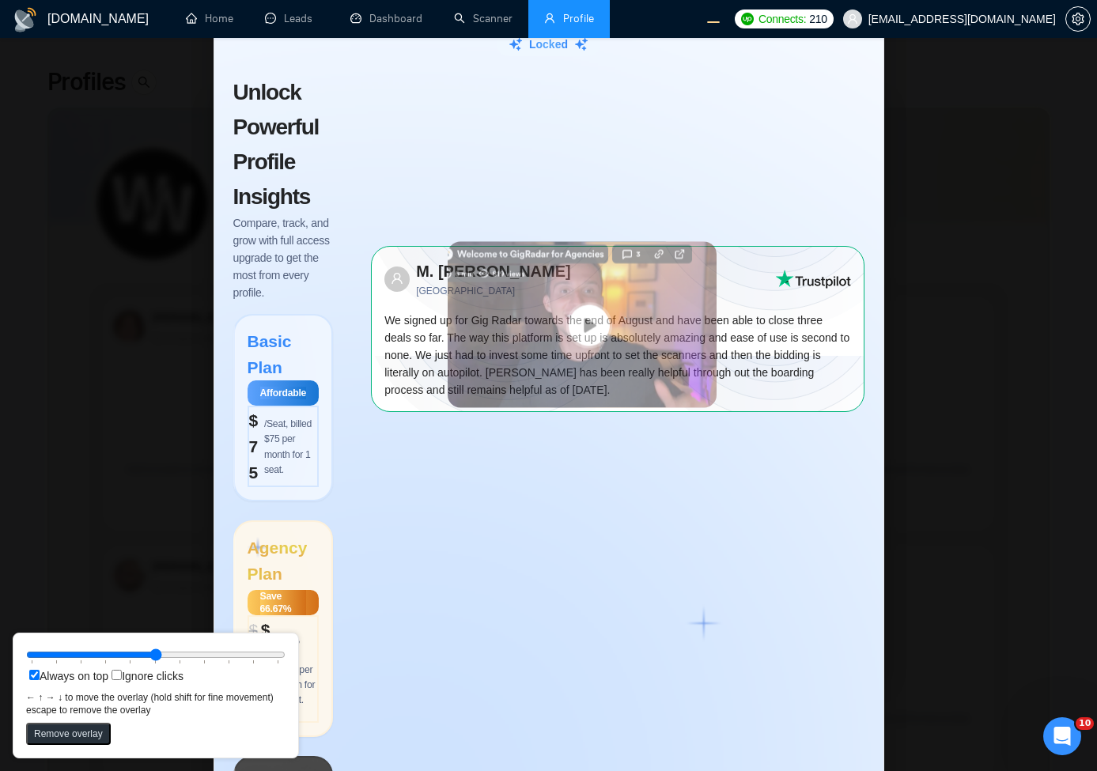
click at [74, 732] on button "Remove overlay" at bounding box center [68, 734] width 85 height 22
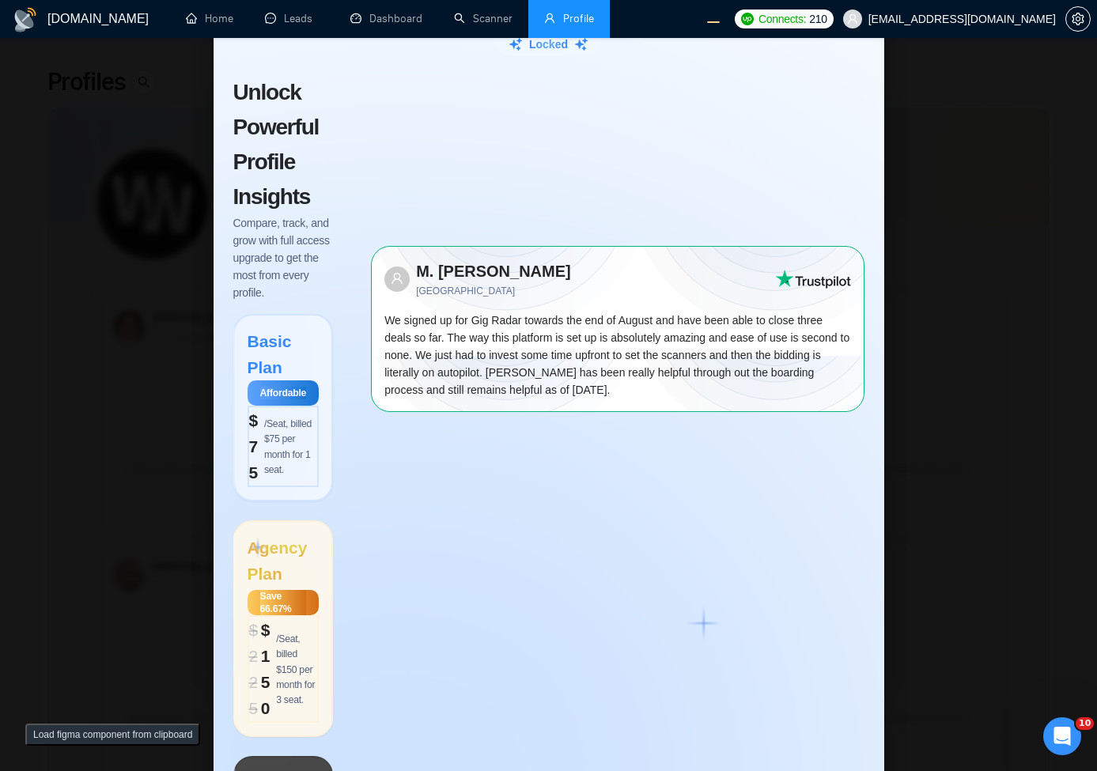
click at [65, 735] on button "Load figma component from clipboard" at bounding box center [112, 735] width 175 height 22
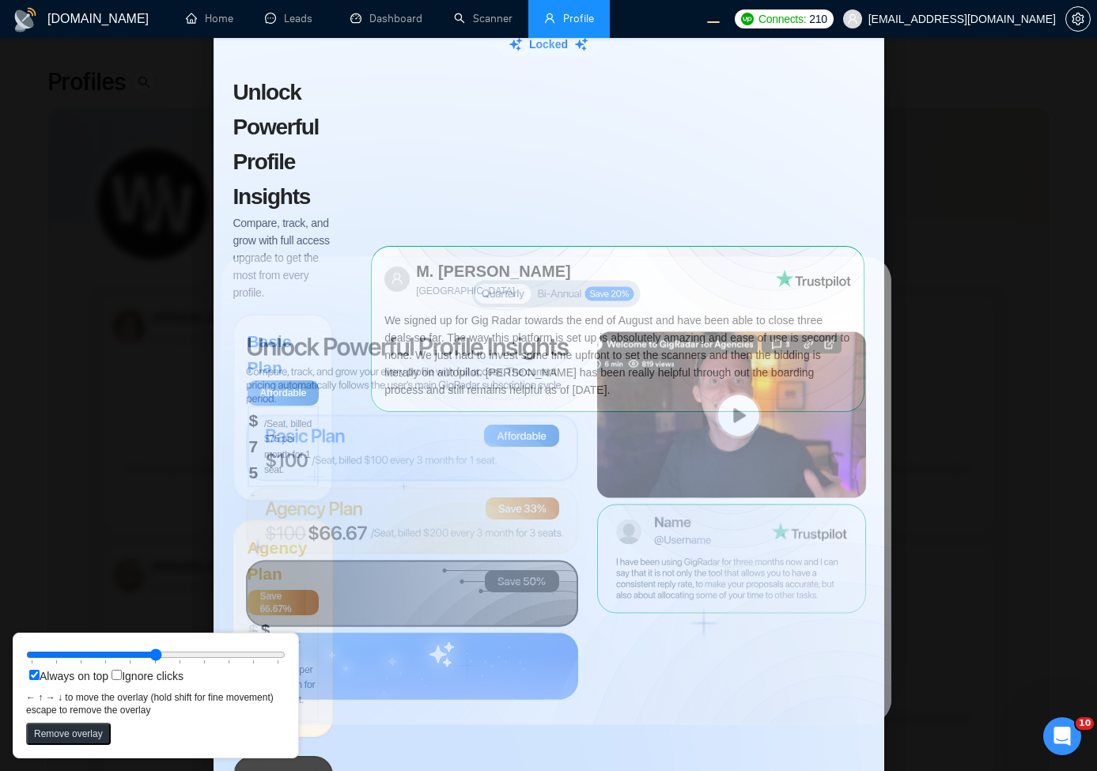
drag, startPoint x: 614, startPoint y: 376, endPoint x: 387, endPoint y: 390, distance: 227.4
click at [387, 390] on circle at bounding box center [293, 551] width 470 height 470
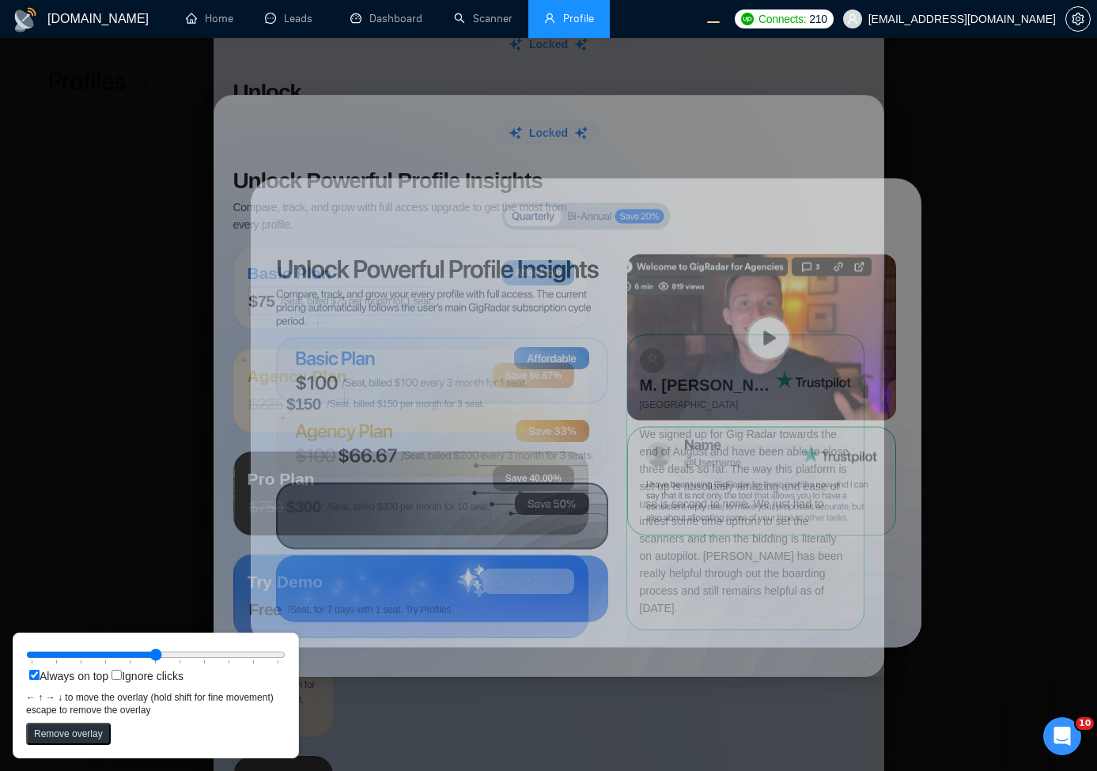
drag, startPoint x: 611, startPoint y: 265, endPoint x: 589, endPoint y: 223, distance: 47.0
click at [614, 260] on rect at bounding box center [586, 413] width 671 height 469
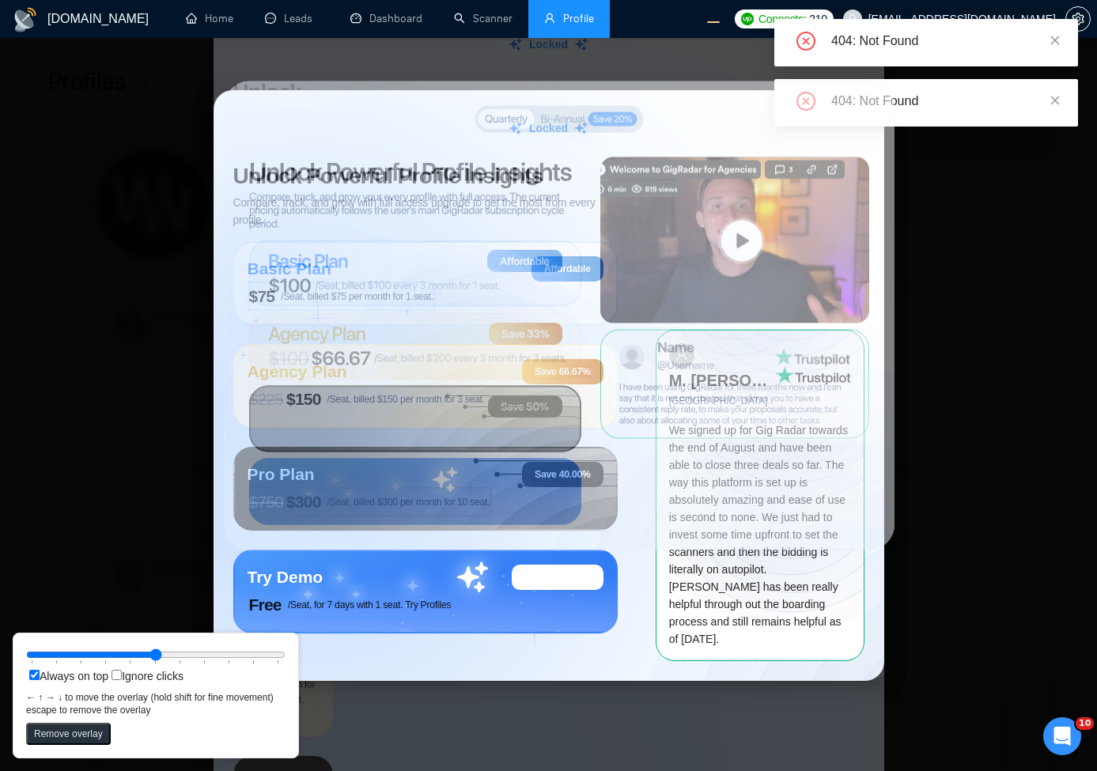
drag, startPoint x: 745, startPoint y: 358, endPoint x: 718, endPoint y: 261, distance: 100.9
click at [718, 261] on rect at bounding box center [734, 240] width 269 height 166
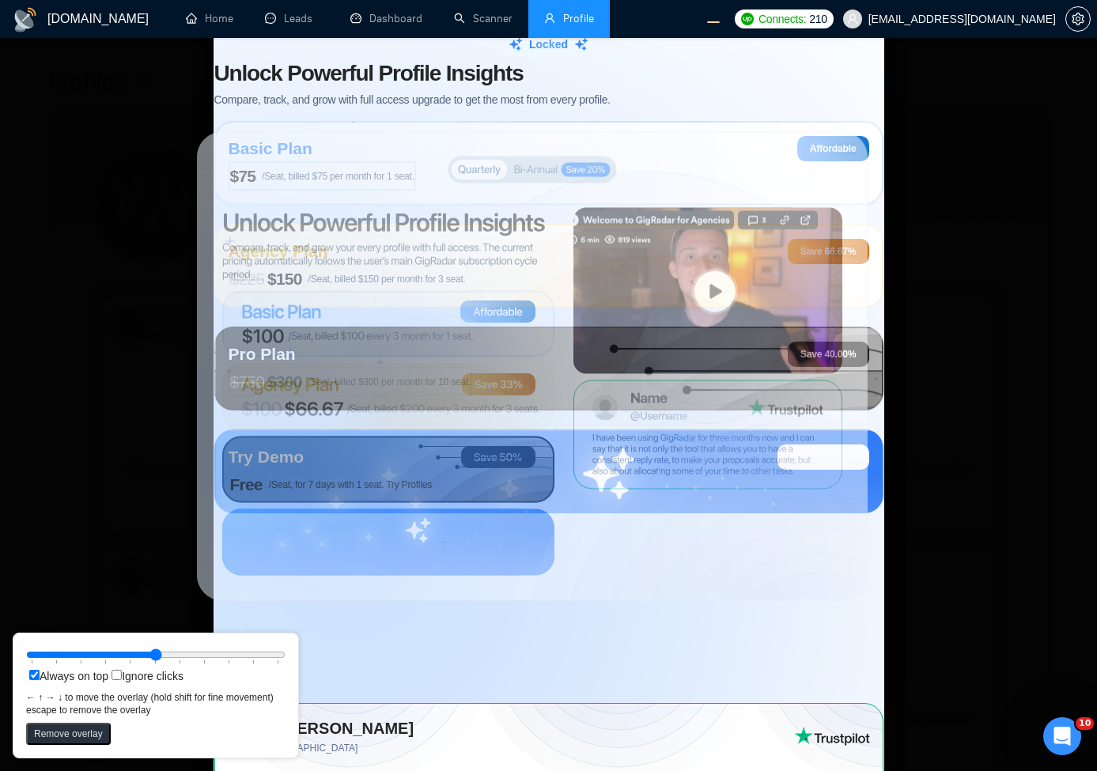
drag, startPoint x: 698, startPoint y: 322, endPoint x: 683, endPoint y: 323, distance: 15.0
click at [683, 323] on rect at bounding box center [707, 291] width 269 height 166
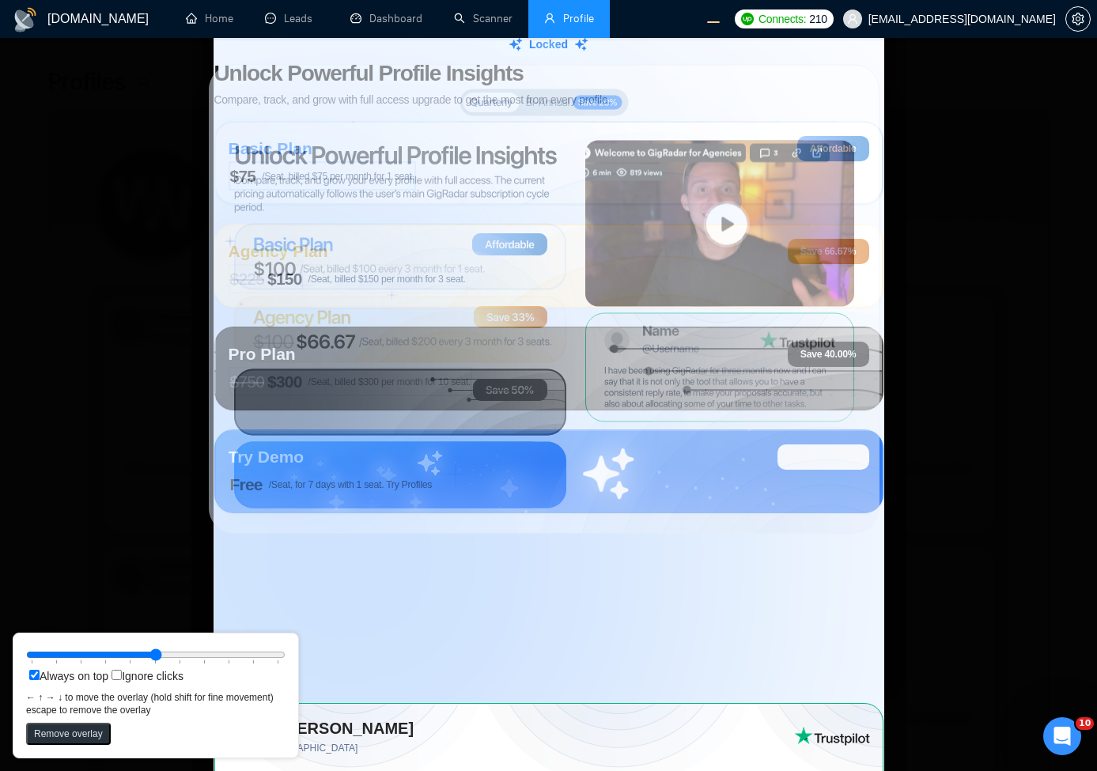
drag, startPoint x: 564, startPoint y: 271, endPoint x: 543, endPoint y: 265, distance: 21.5
click at [543, 265] on icon at bounding box center [400, 257] width 332 height 66
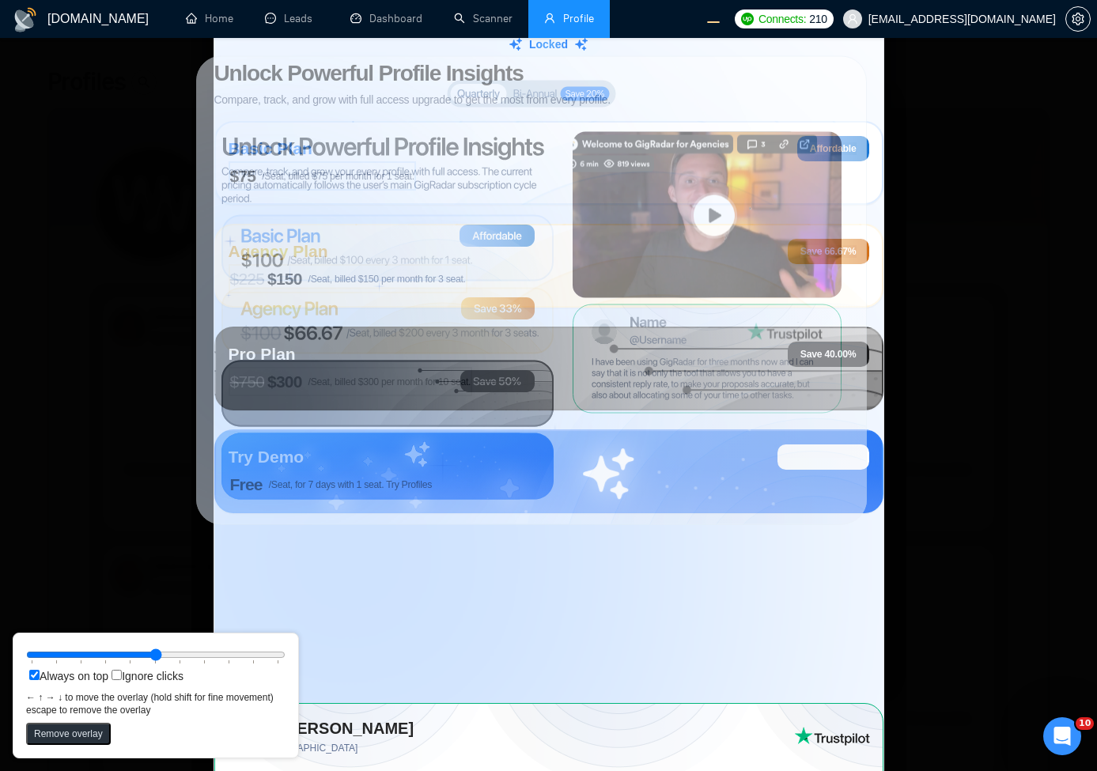
drag, startPoint x: 692, startPoint y: 255, endPoint x: 686, endPoint y: 247, distance: 10.3
click at [686, 247] on rect at bounding box center [707, 215] width 269 height 166
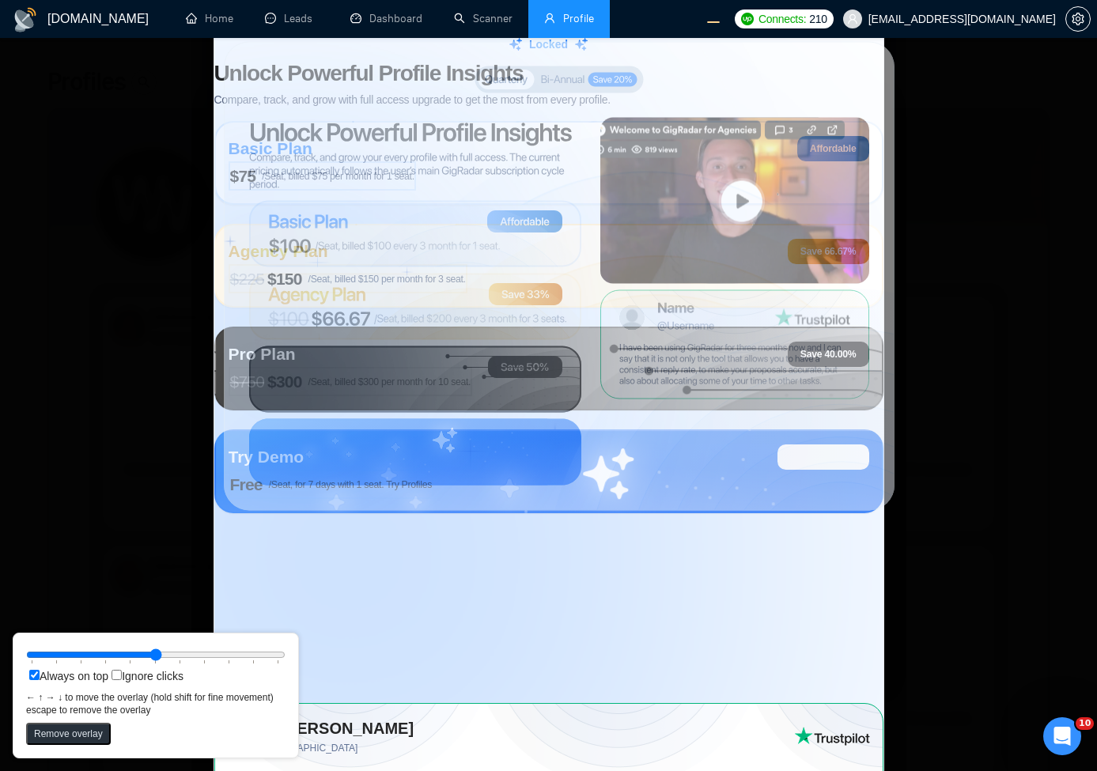
drag, startPoint x: 638, startPoint y: 294, endPoint x: 666, endPoint y: 280, distance: 31.1
click at [666, 280] on rect at bounding box center [734, 201] width 269 height 166
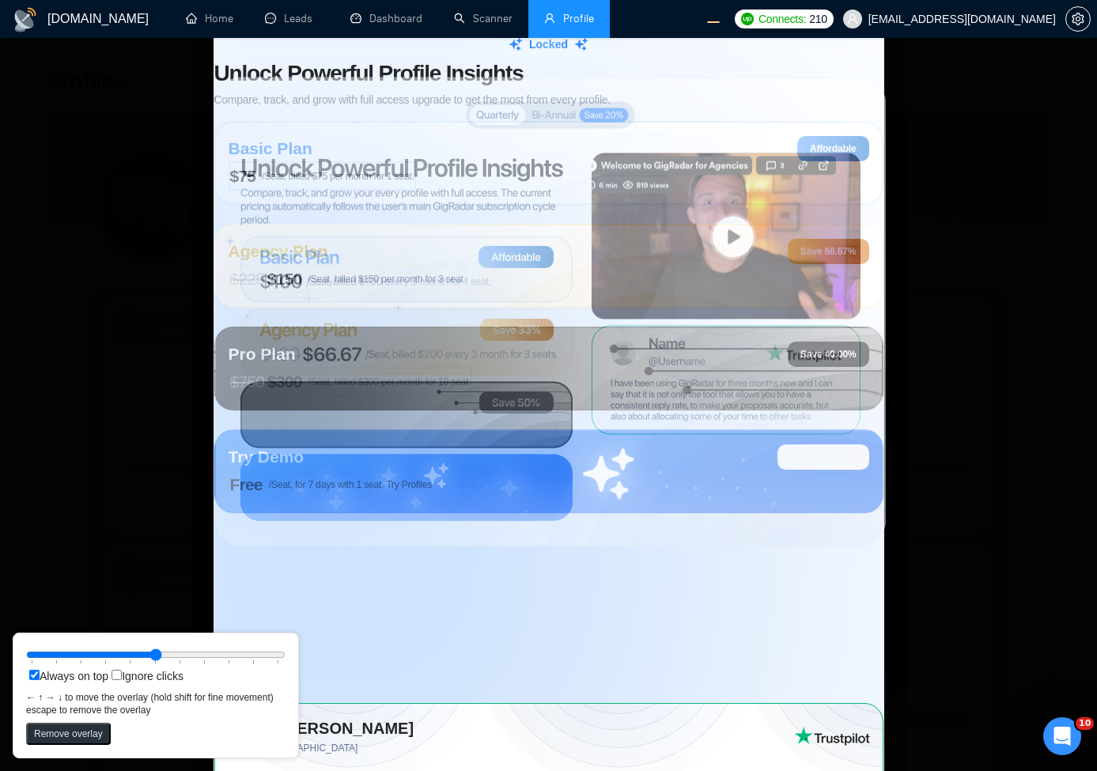
drag, startPoint x: 582, startPoint y: 235, endPoint x: 573, endPoint y: 270, distance: 36.6
click at [573, 270] on rect at bounding box center [550, 312] width 671 height 469
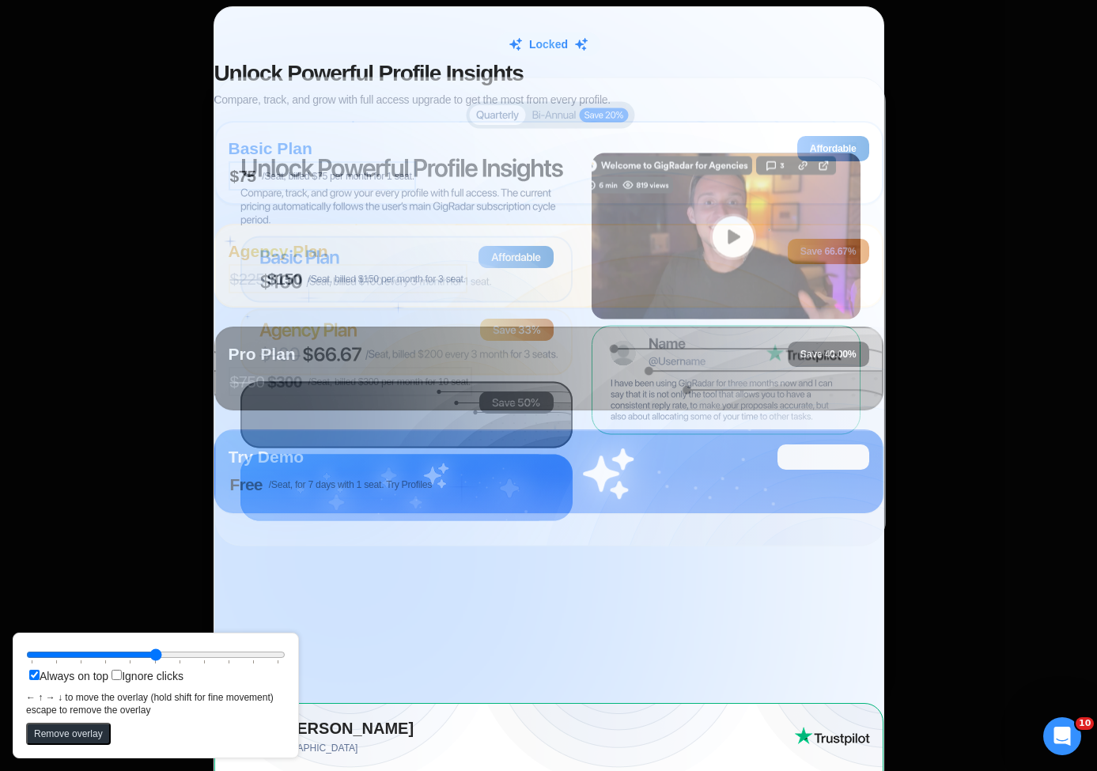
click at [941, 194] on div "Locked Unlock Powerful Profile Insights Compare, track, and grow with full acce…" at bounding box center [548, 385] width 1097 height 771
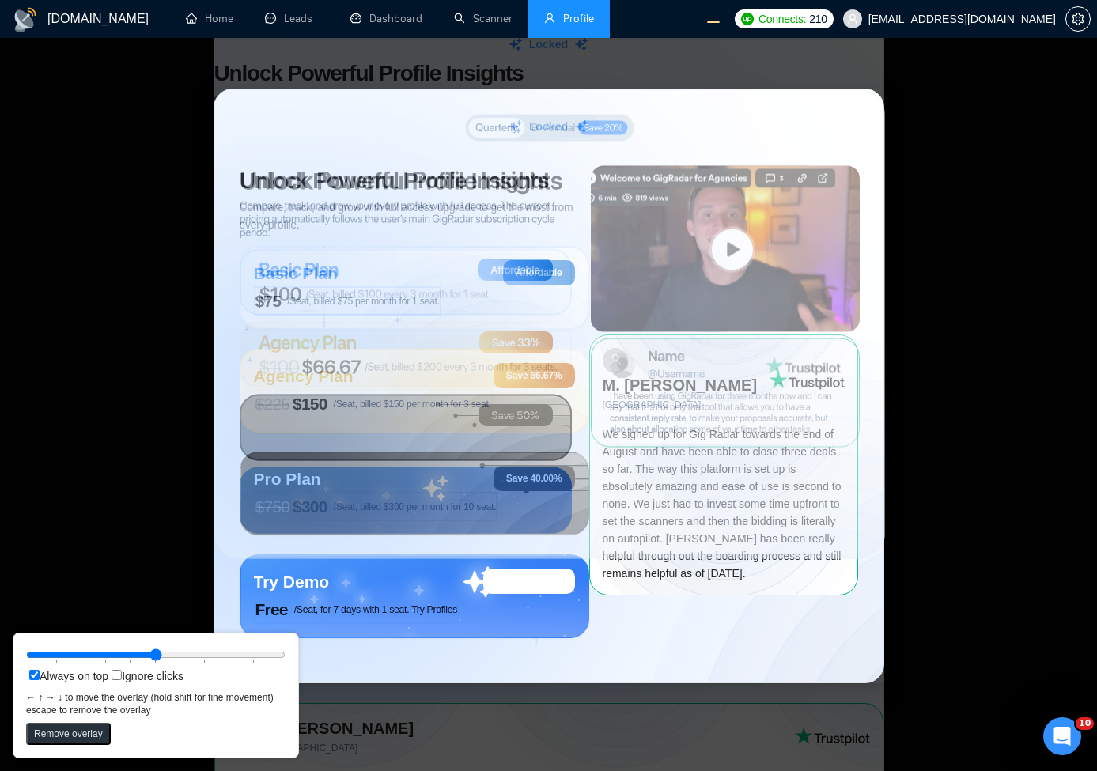
drag, startPoint x: 648, startPoint y: 423, endPoint x: 647, endPoint y: 436, distance: 12.7
click at [647, 436] on circle at bounding box center [831, 632] width 591 height 592
click at [995, 309] on div "Locked Unlock Powerful Profile Insights Compare, track, and grow with full acce…" at bounding box center [548, 385] width 1097 height 771
click at [1034, 308] on div "Locked Unlock Powerful Profile Insights Compare, track, and grow with full acce…" at bounding box center [548, 385] width 1097 height 771
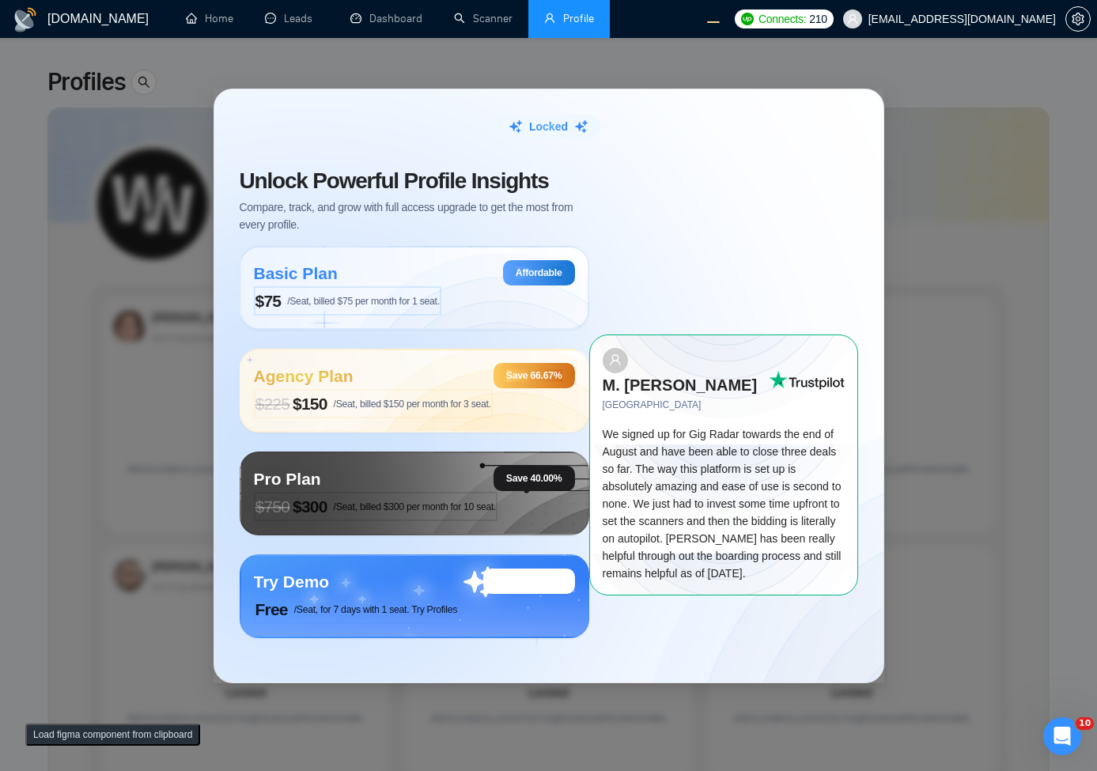
click at [144, 748] on div "Load figma component from clipboard" at bounding box center [113, 734] width 200 height 47
click at [159, 733] on button "Load figma component from clipboard" at bounding box center [112, 735] width 175 height 22
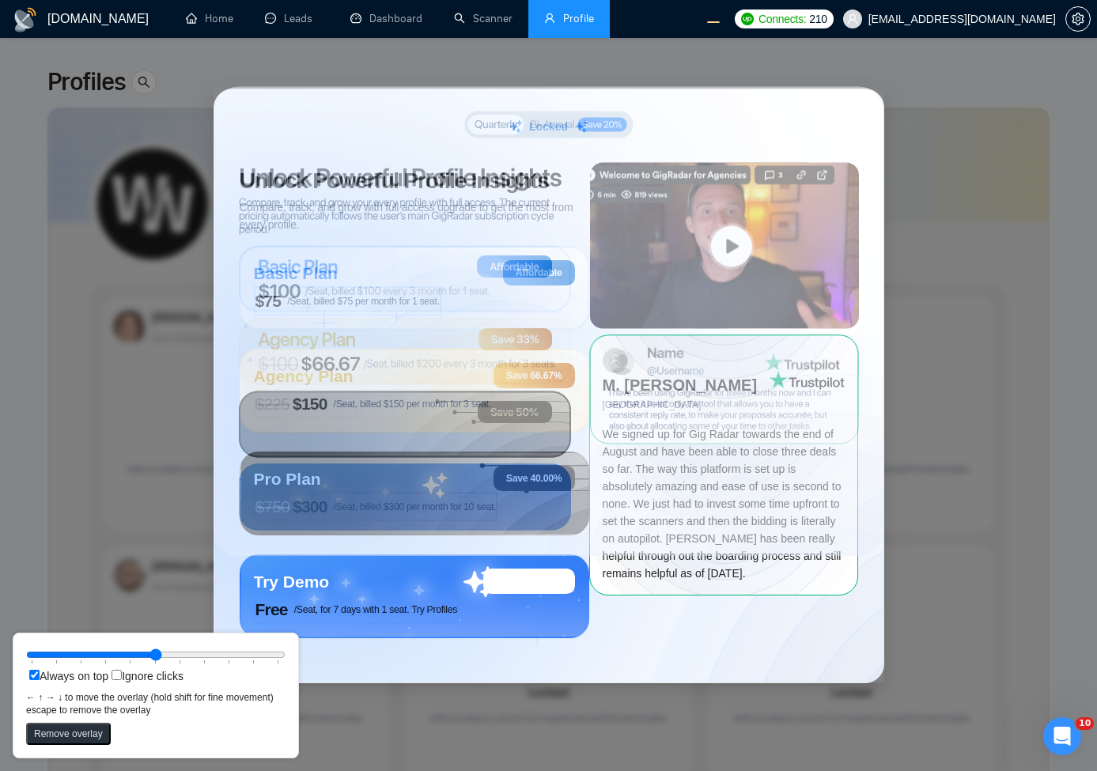
drag, startPoint x: 291, startPoint y: 146, endPoint x: 505, endPoint y: 233, distance: 230.3
click at [505, 233] on rect at bounding box center [549, 321] width 671 height 469
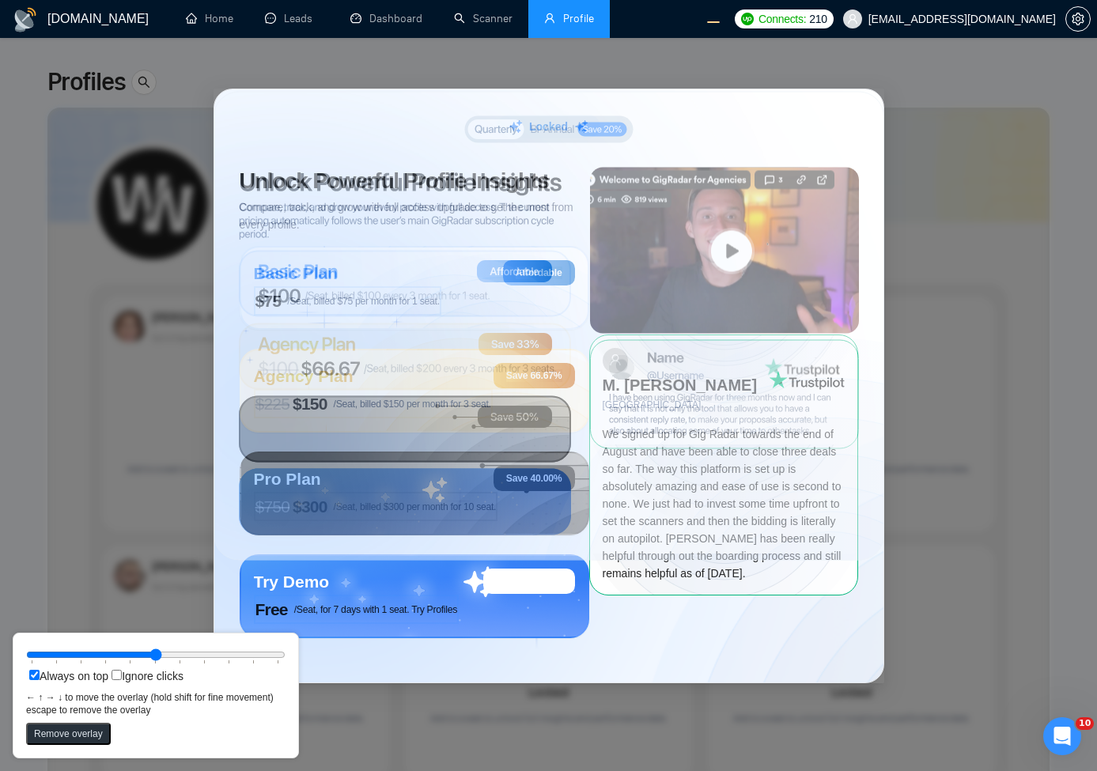
click at [477, 245] on rect at bounding box center [549, 326] width 671 height 469
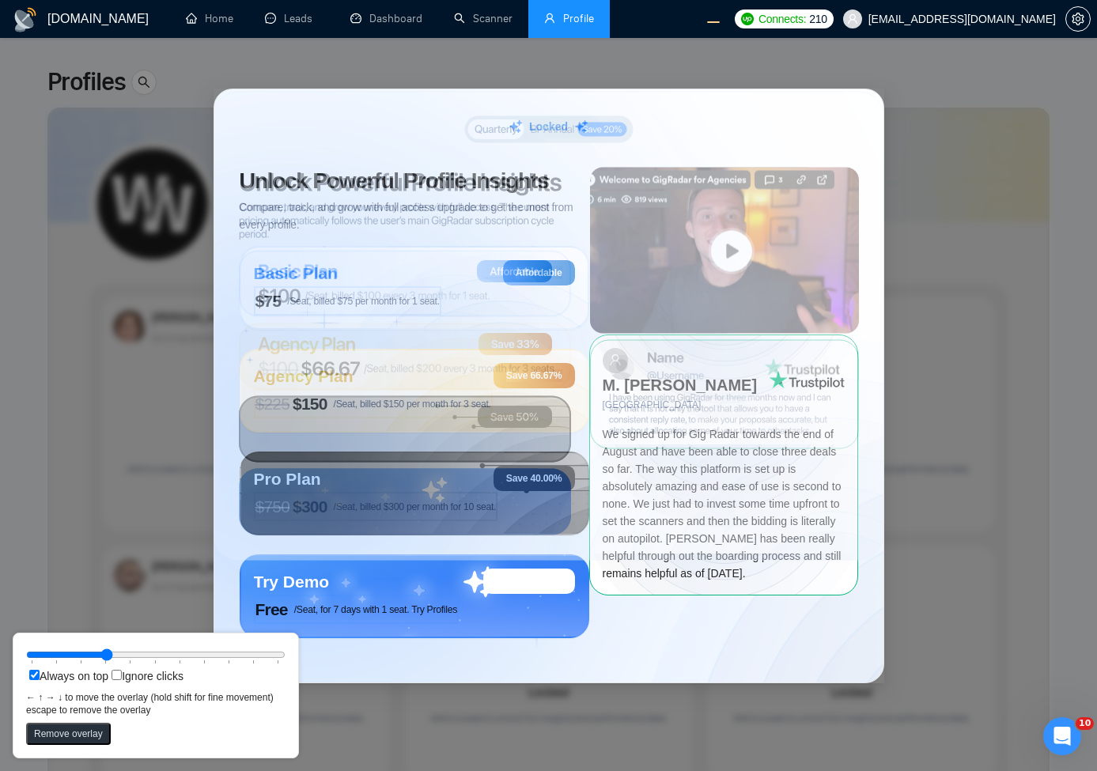
drag, startPoint x: 167, startPoint y: 658, endPoint x: 97, endPoint y: 655, distance: 69.7
click at [97, 655] on input "range" at bounding box center [155, 654] width 259 height 17
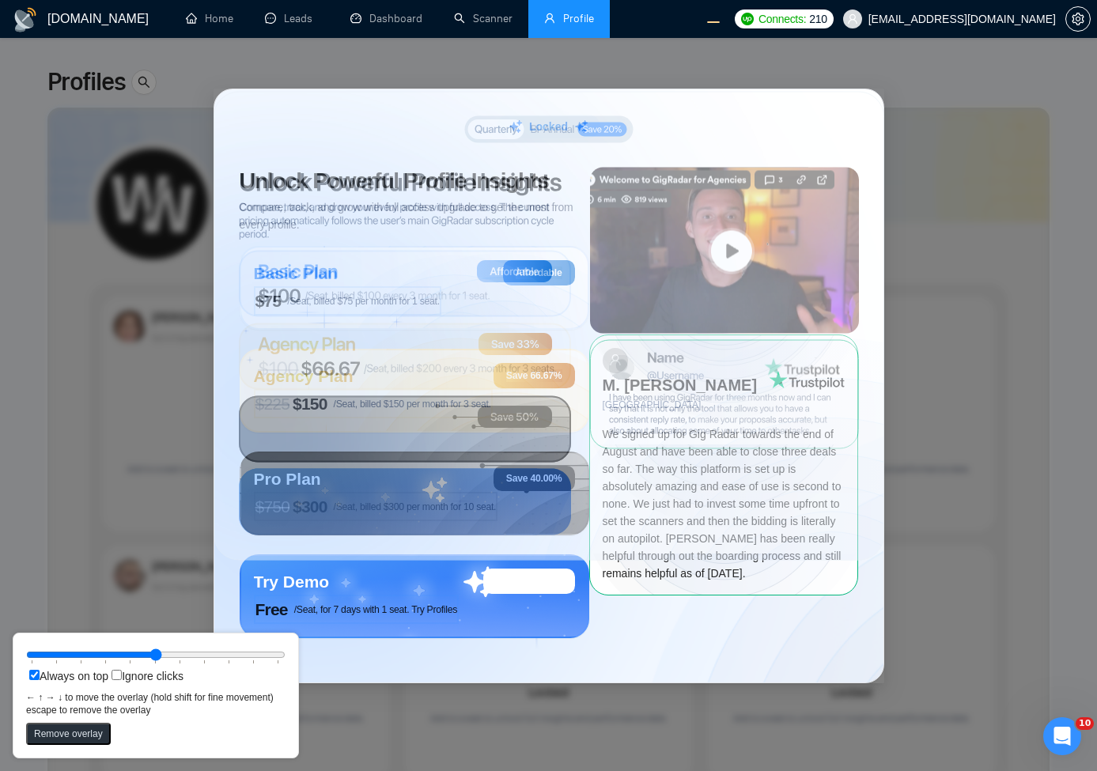
drag, startPoint x: 95, startPoint y: 655, endPoint x: 168, endPoint y: 650, distance: 72.9
click at [168, 650] on input "range" at bounding box center [155, 654] width 259 height 17
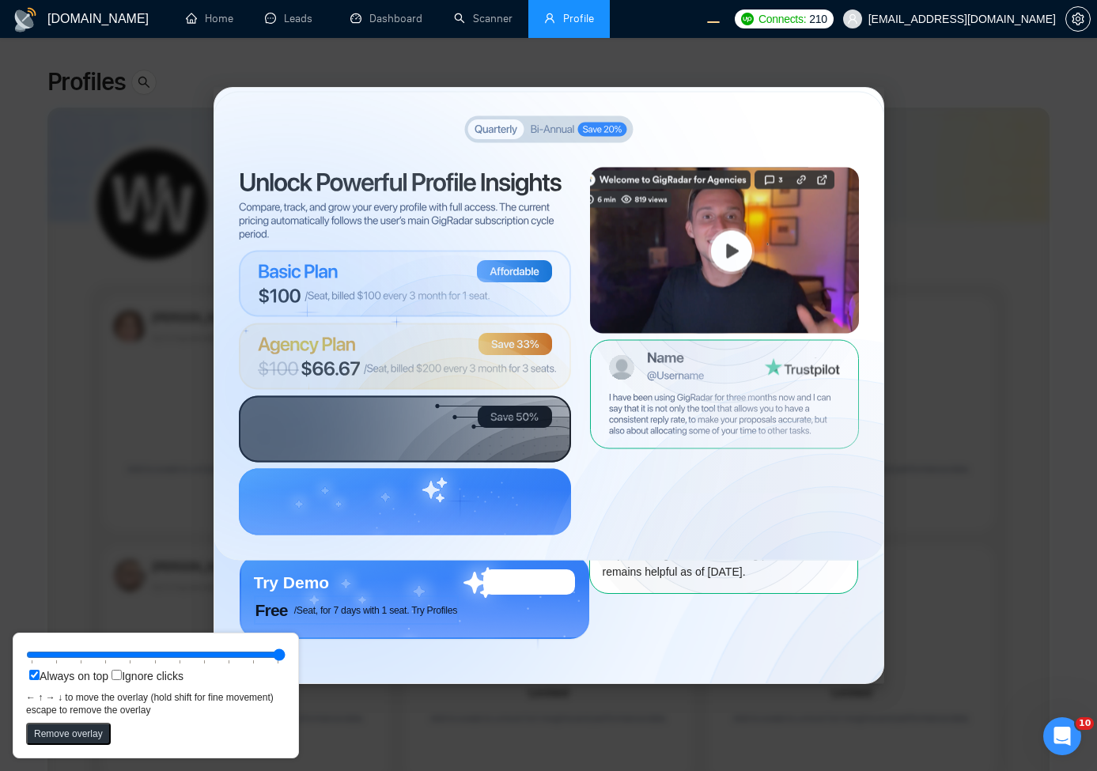
drag, startPoint x: 146, startPoint y: 658, endPoint x: 391, endPoint y: 665, distance: 244.5
click at [285, 664] on input "range" at bounding box center [155, 654] width 259 height 17
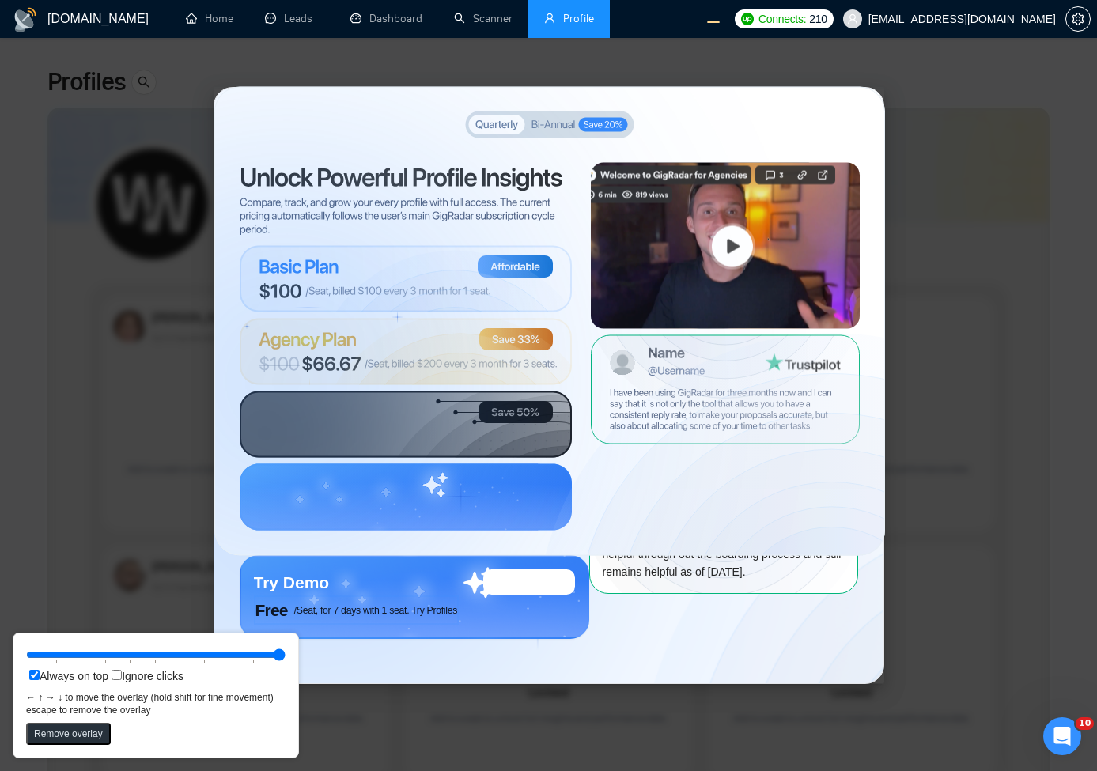
click at [682, 471] on circle at bounding box center [832, 629] width 510 height 510
drag, startPoint x: 221, startPoint y: 653, endPoint x: 308, endPoint y: 652, distance: 87.0
click at [285, 652] on input "range" at bounding box center [155, 654] width 259 height 17
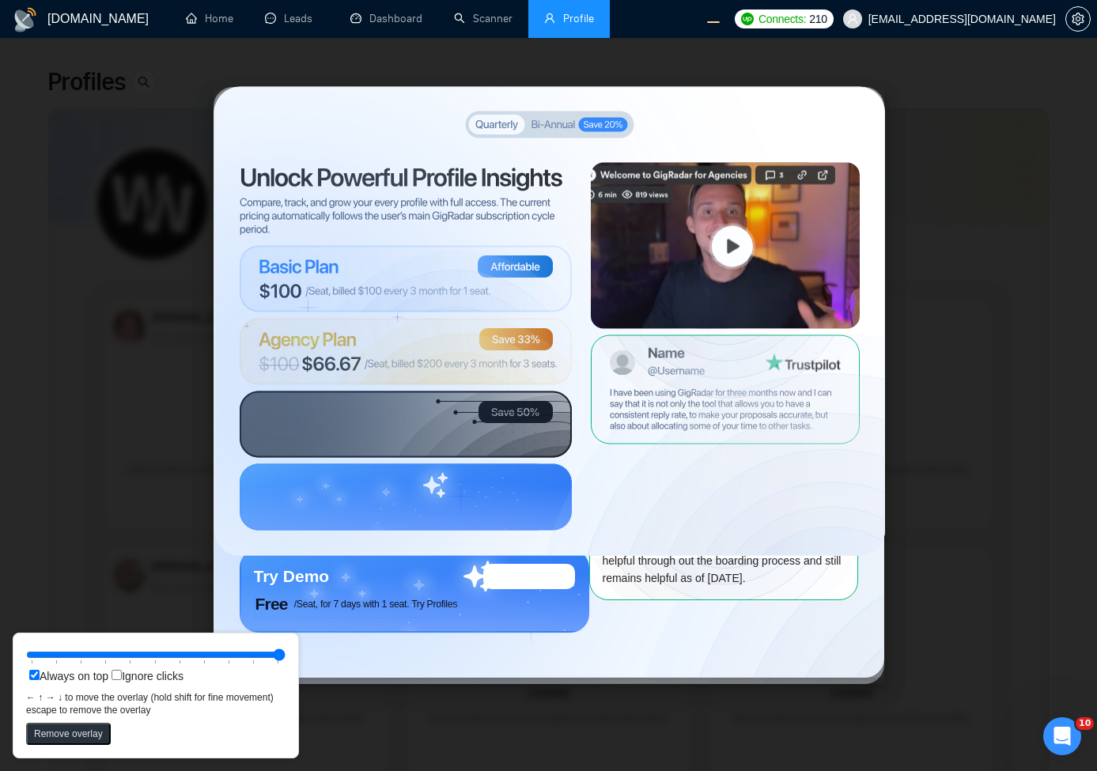
drag, startPoint x: 158, startPoint y: 654, endPoint x: 406, endPoint y: 643, distance: 247.8
click at [285, 646] on input "range" at bounding box center [155, 654] width 259 height 17
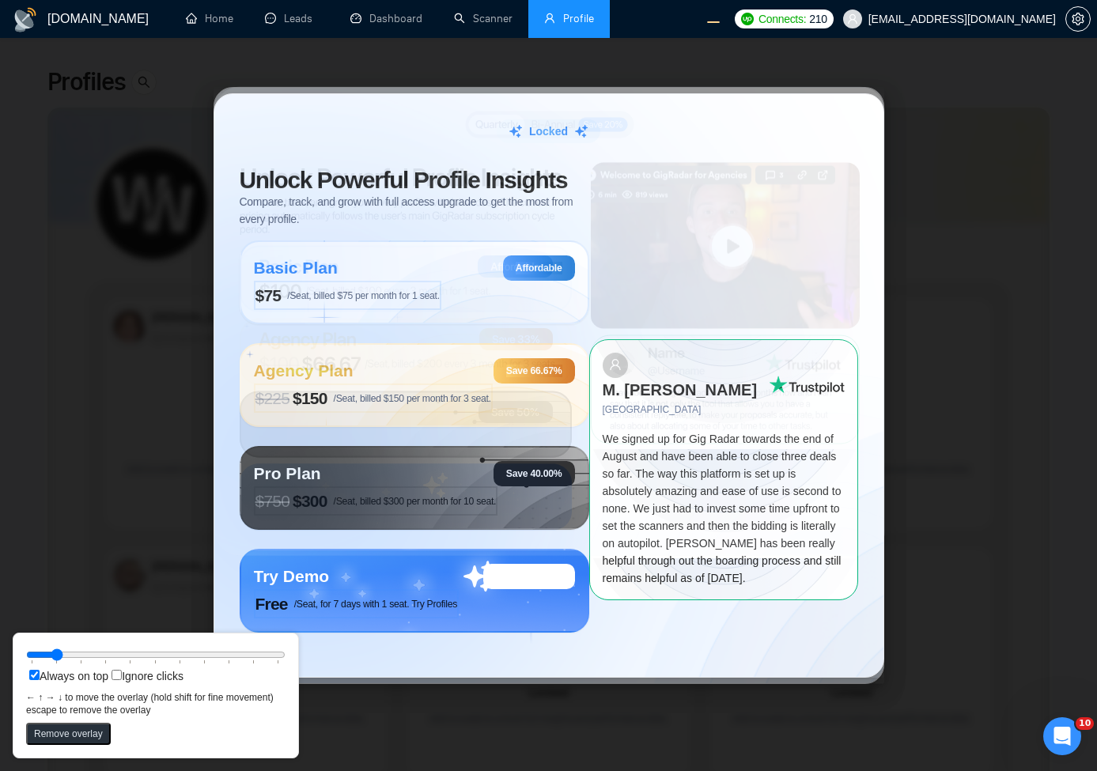
drag, startPoint x: 127, startPoint y: 656, endPoint x: 66, endPoint y: 658, distance: 60.9
click at [66, 658] on input "range" at bounding box center [155, 654] width 259 height 17
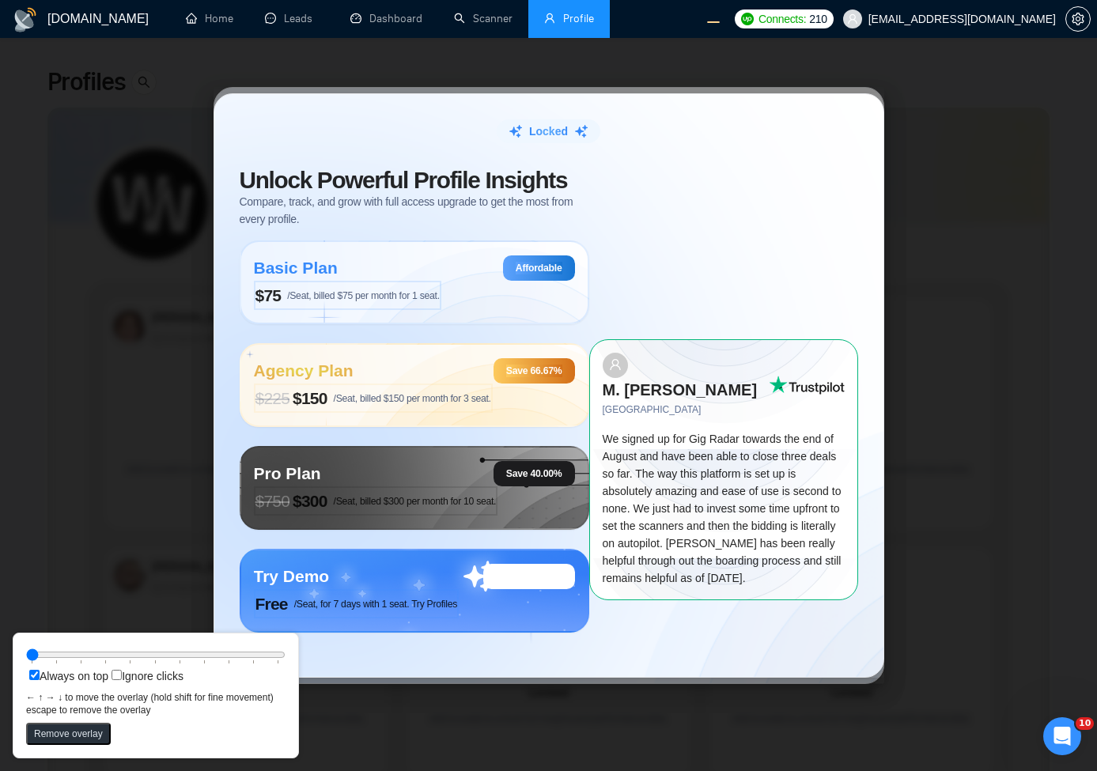
drag, startPoint x: 67, startPoint y: 656, endPoint x: -1, endPoint y: 653, distance: 68.1
click at [26, 653] on input "range" at bounding box center [155, 654] width 259 height 17
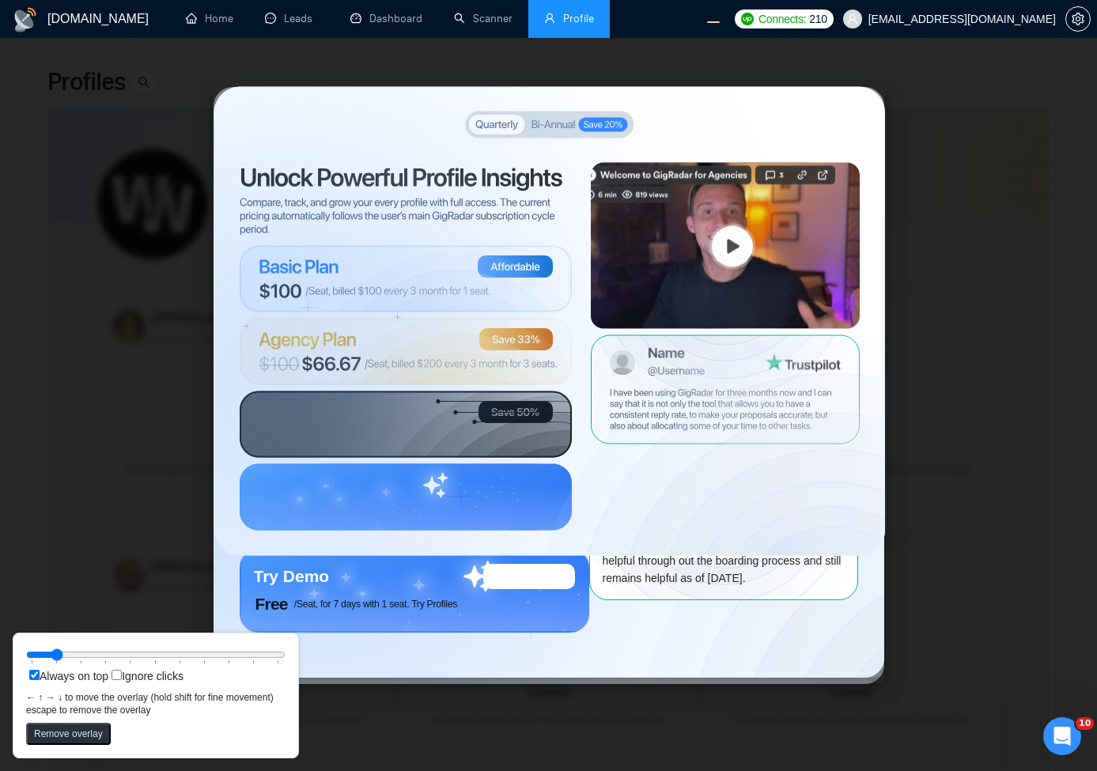
type input "0"
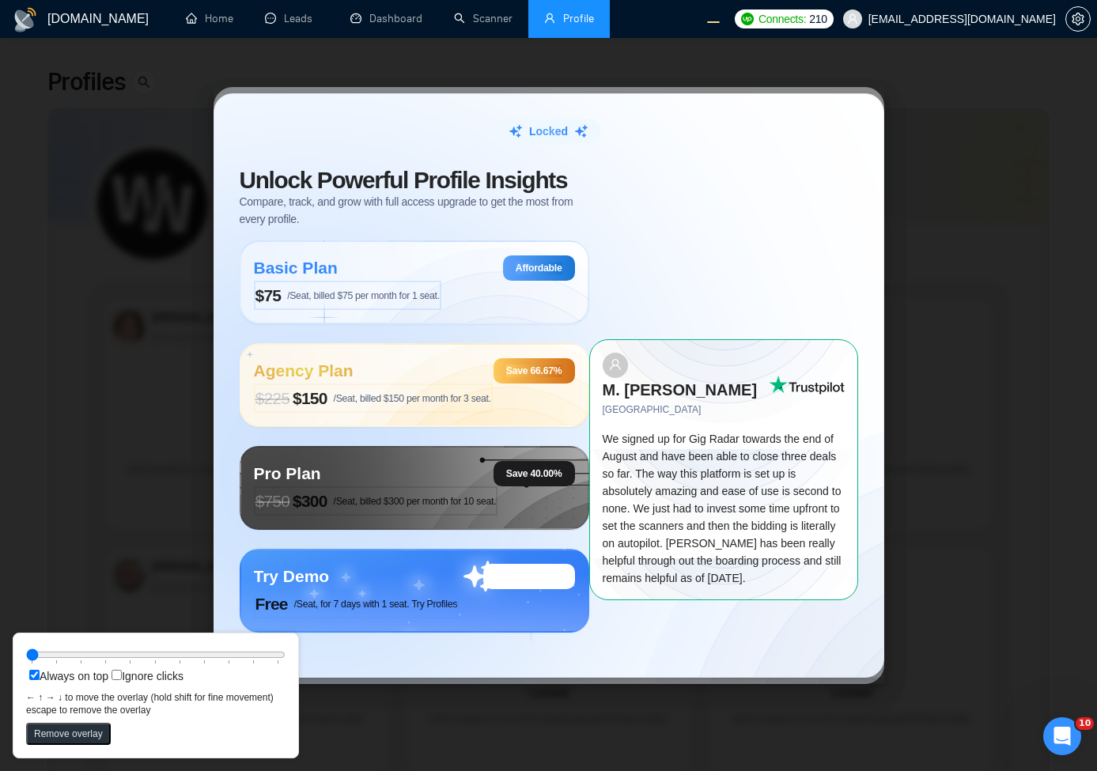
drag, startPoint x: 59, startPoint y: 660, endPoint x: 0, endPoint y: 681, distance: 62.0
click at [26, 664] on input "range" at bounding box center [155, 654] width 259 height 17
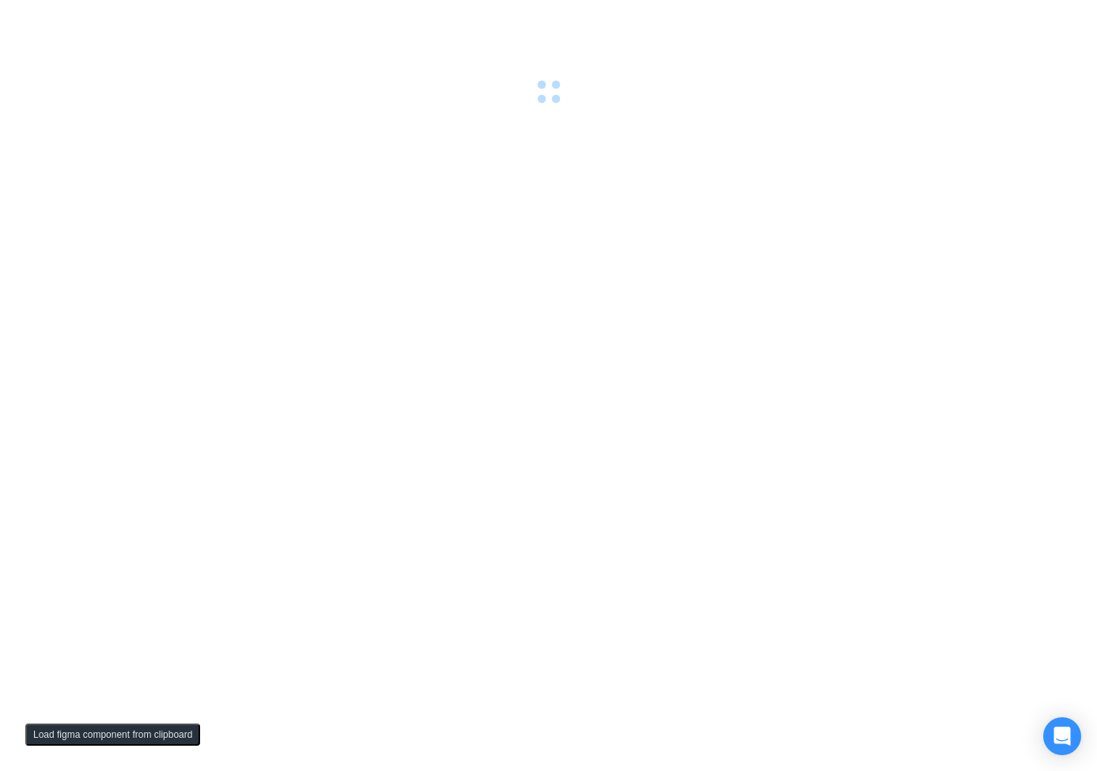
click at [96, 741] on button "Load figma component from clipboard" at bounding box center [112, 735] width 175 height 22
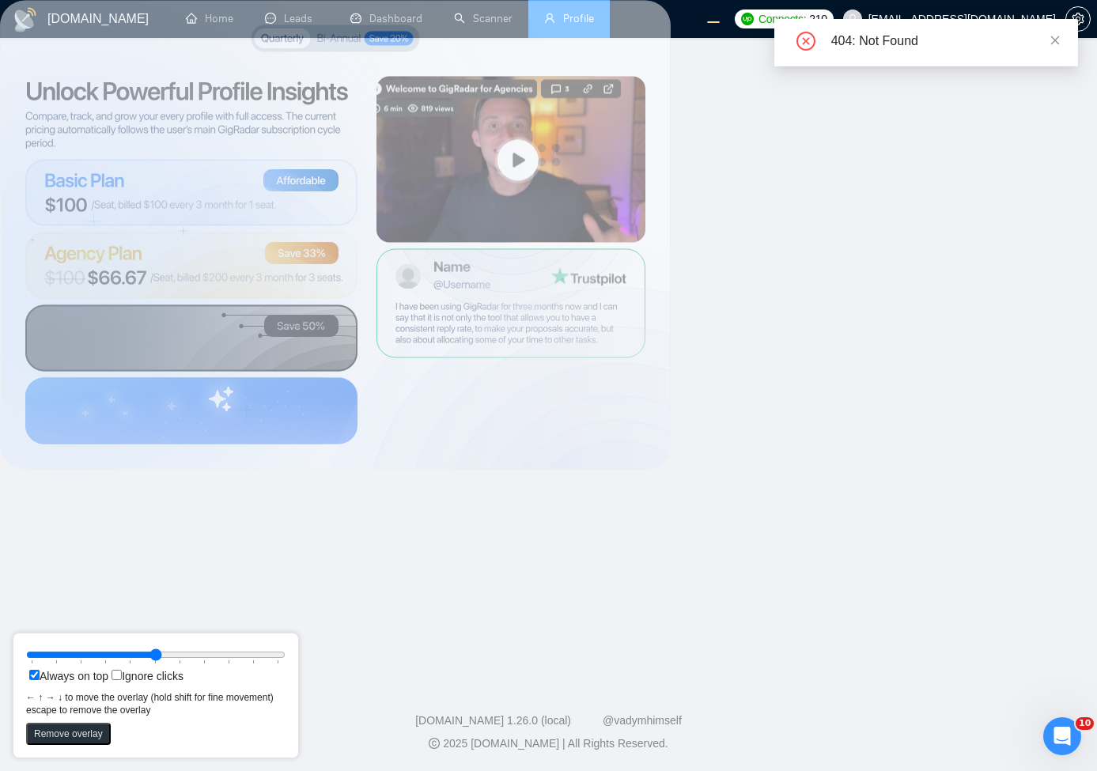
click at [386, 505] on main at bounding box center [548, 356] width 1046 height 586
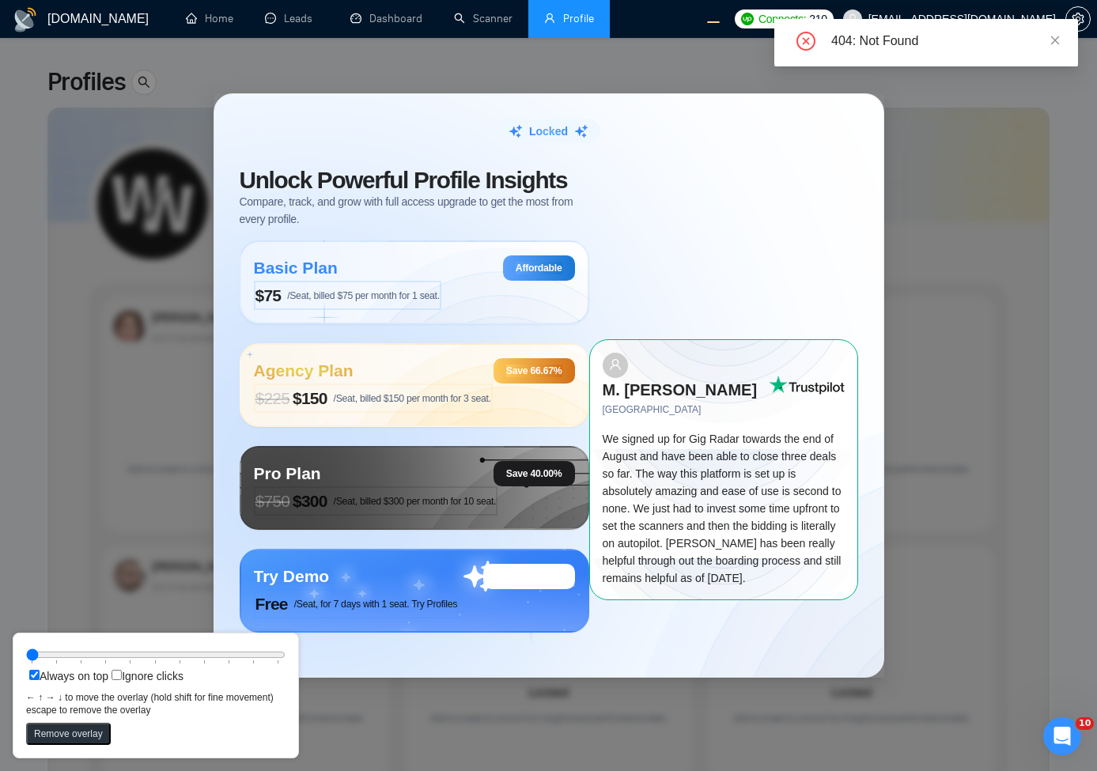
drag, startPoint x: 149, startPoint y: 654, endPoint x: 0, endPoint y: 656, distance: 149.5
click at [26, 657] on input "range" at bounding box center [155, 654] width 259 height 17
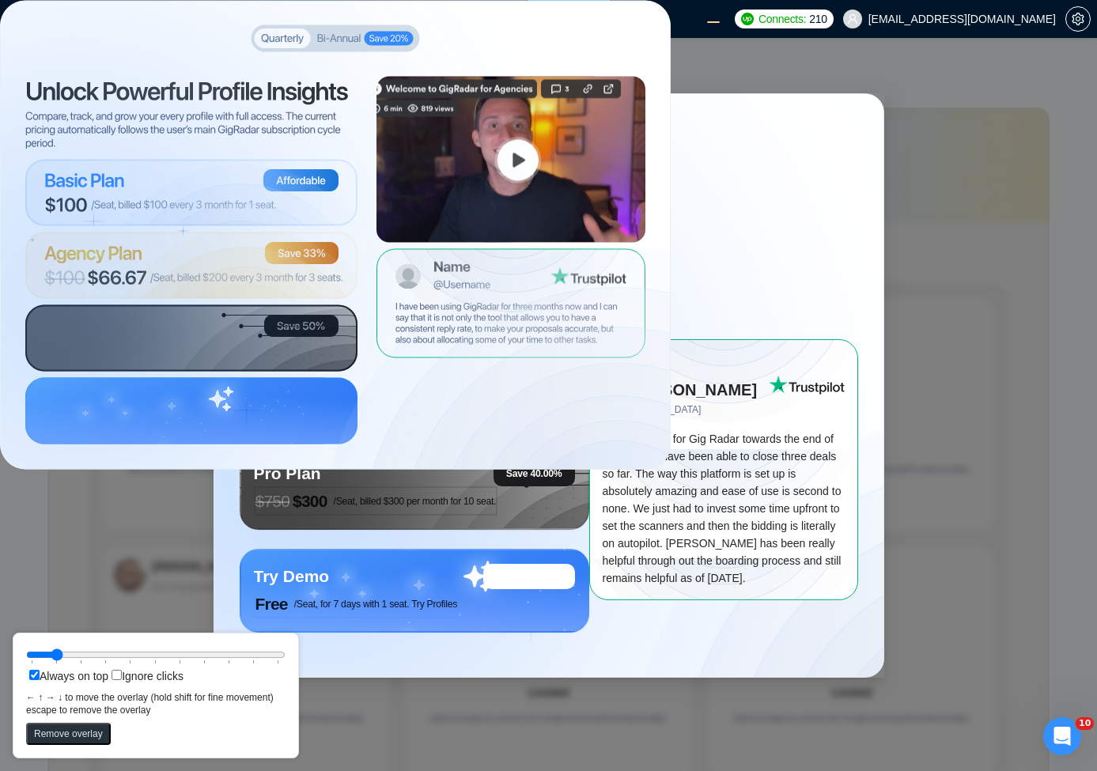
type input "0"
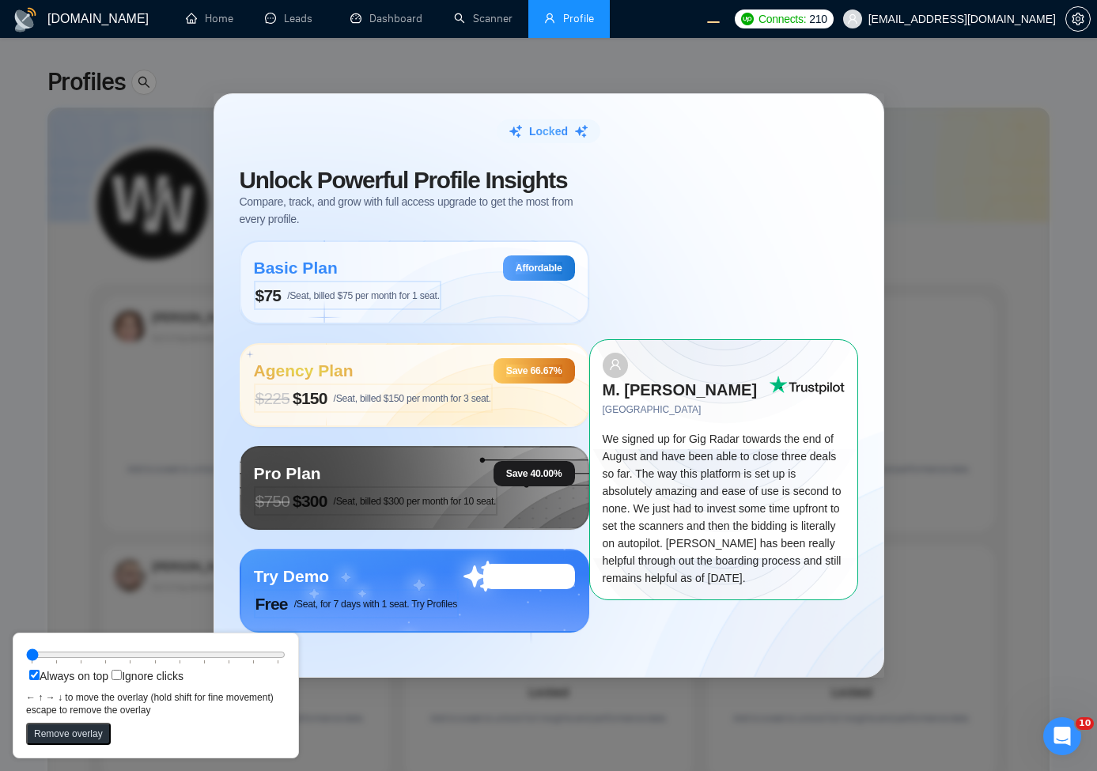
drag, startPoint x: 69, startPoint y: 658, endPoint x: 0, endPoint y: 656, distance: 68.8
click at [26, 656] on input "range" at bounding box center [155, 654] width 259 height 17
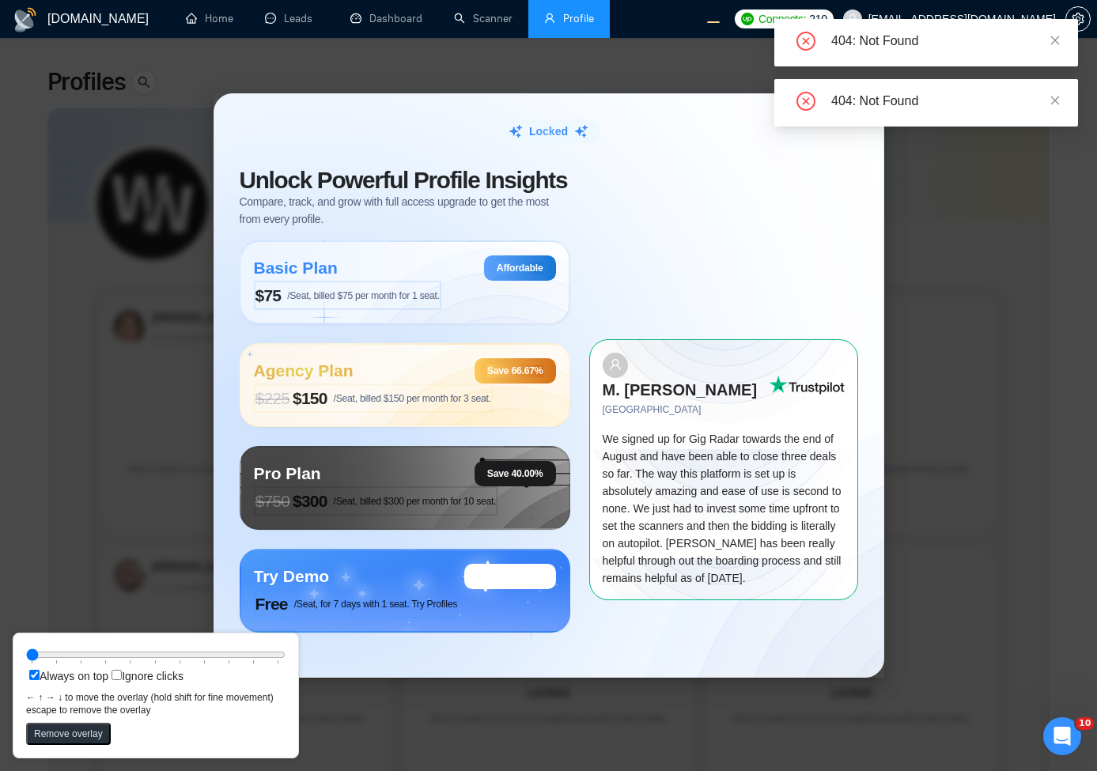
click at [41, 675] on label "Always on top" at bounding box center [67, 676] width 82 height 13
click at [40, 675] on input "Always on top" at bounding box center [34, 675] width 10 height 10
checkbox input "false"
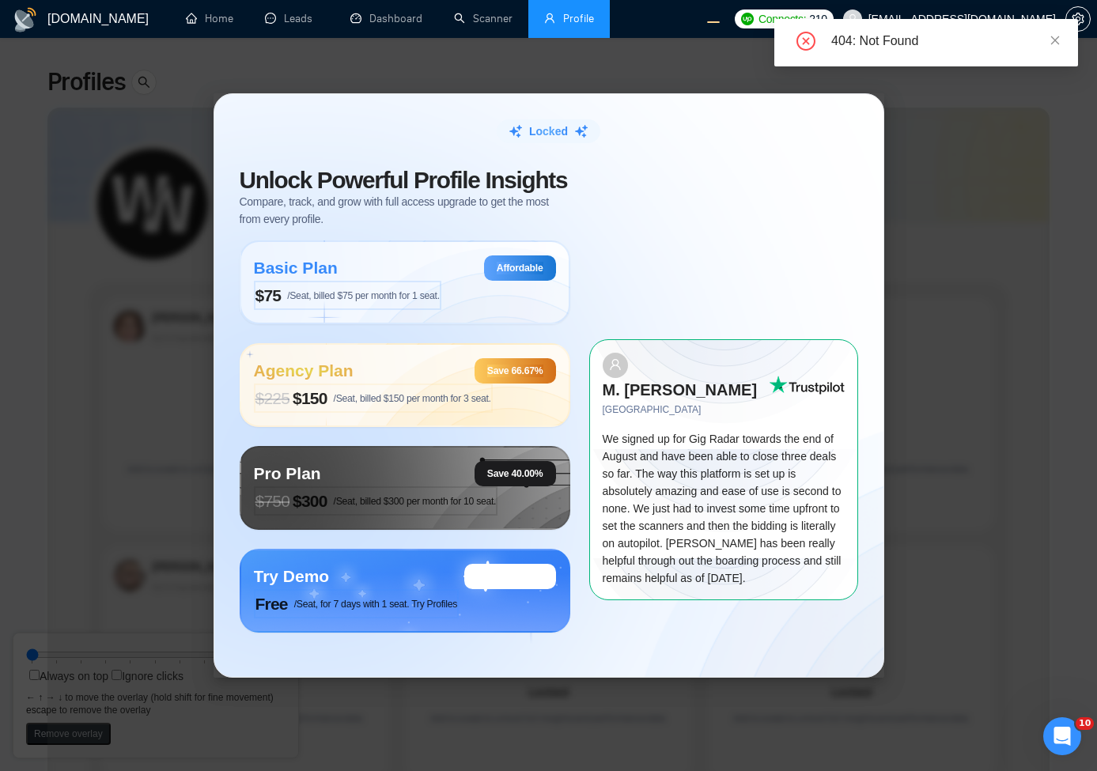
click at [41, 674] on div "Locked Unlock Powerful Profile Insights Compare, track, and grow with full acce…" at bounding box center [548, 385] width 1097 height 771
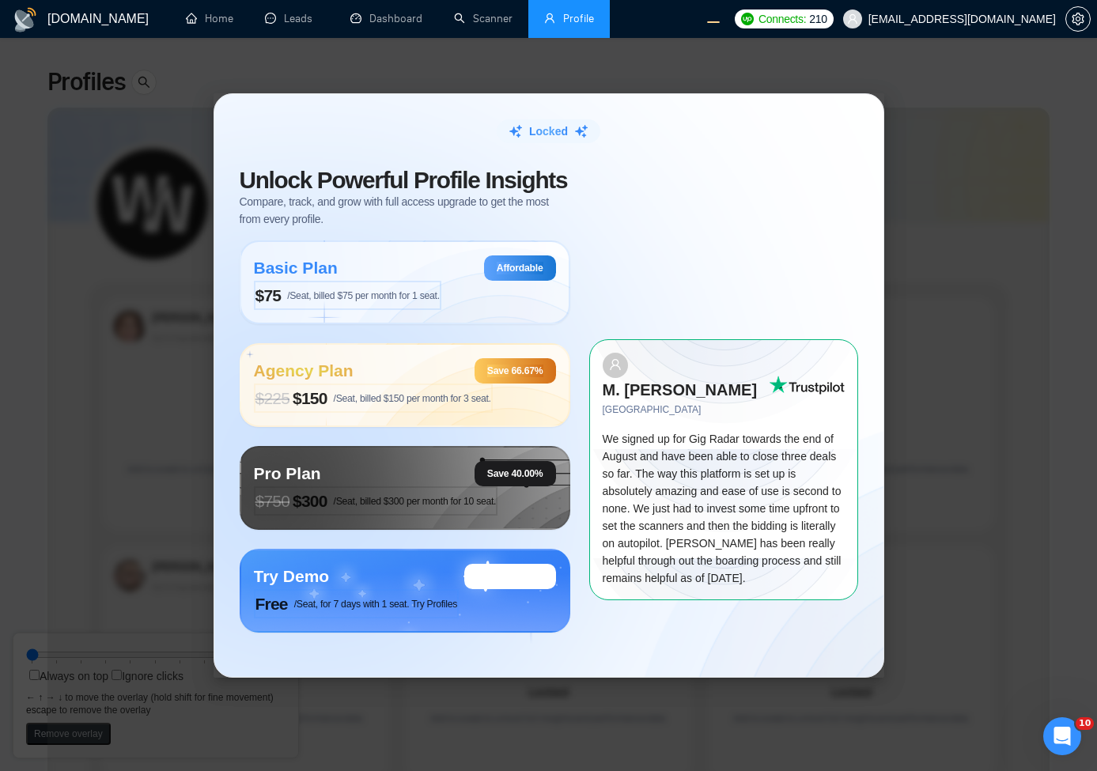
click at [32, 676] on div "Locked Unlock Powerful Profile Insights Compare, track, and grow with full acce…" at bounding box center [548, 385] width 1097 height 771
click at [115, 670] on div "Locked Unlock Powerful Profile Insights Compare, track, and grow with full acce…" at bounding box center [548, 385] width 1097 height 771
click at [128, 657] on div "Locked Unlock Powerful Profile Insights Compare, track, and grow with full acce…" at bounding box center [548, 385] width 1097 height 771
drag, startPoint x: 112, startPoint y: 657, endPoint x: 147, endPoint y: 191, distance: 468.0
click at [112, 657] on div "Locked Unlock Powerful Profile Insights Compare, track, and grow with full acce…" at bounding box center [548, 385] width 1097 height 771
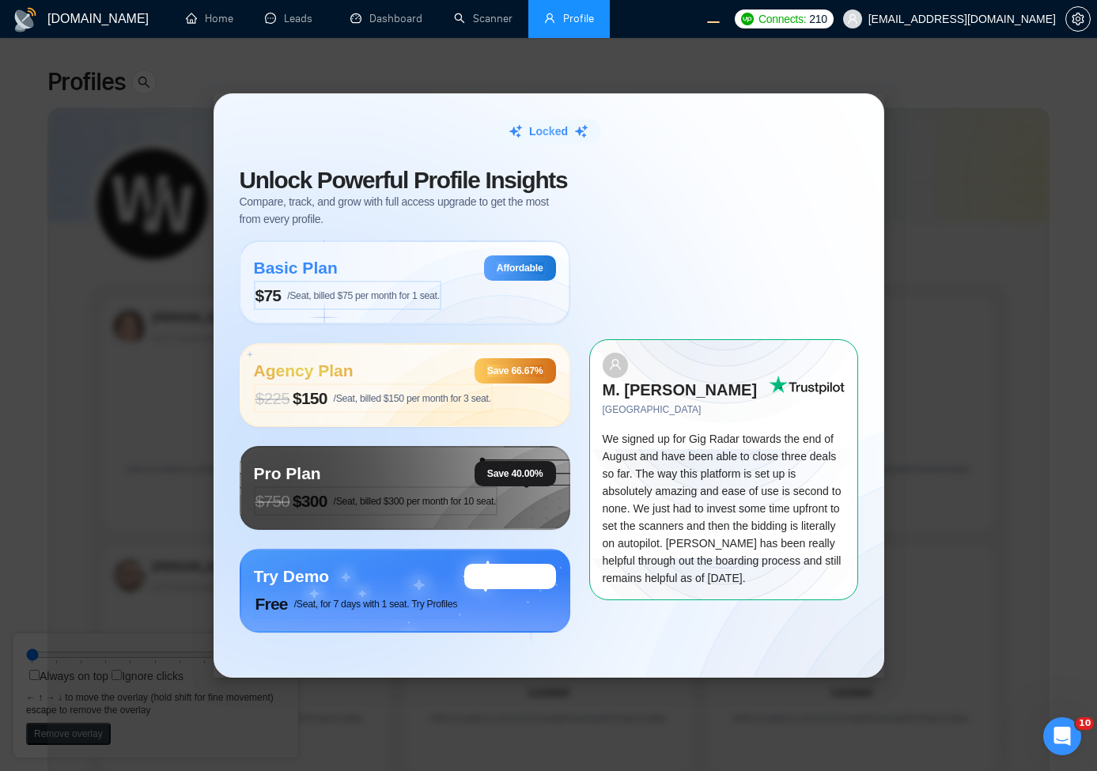
drag, startPoint x: 446, startPoint y: 146, endPoint x: 509, endPoint y: 213, distance: 91.7
click at [579, 248] on rect at bounding box center [648, 258] width 269 height 166
drag, startPoint x: 403, startPoint y: 210, endPoint x: 222, endPoint y: 226, distance: 181.8
click at [250, 241] on rect at bounding box center [370, 337] width 671 height 469
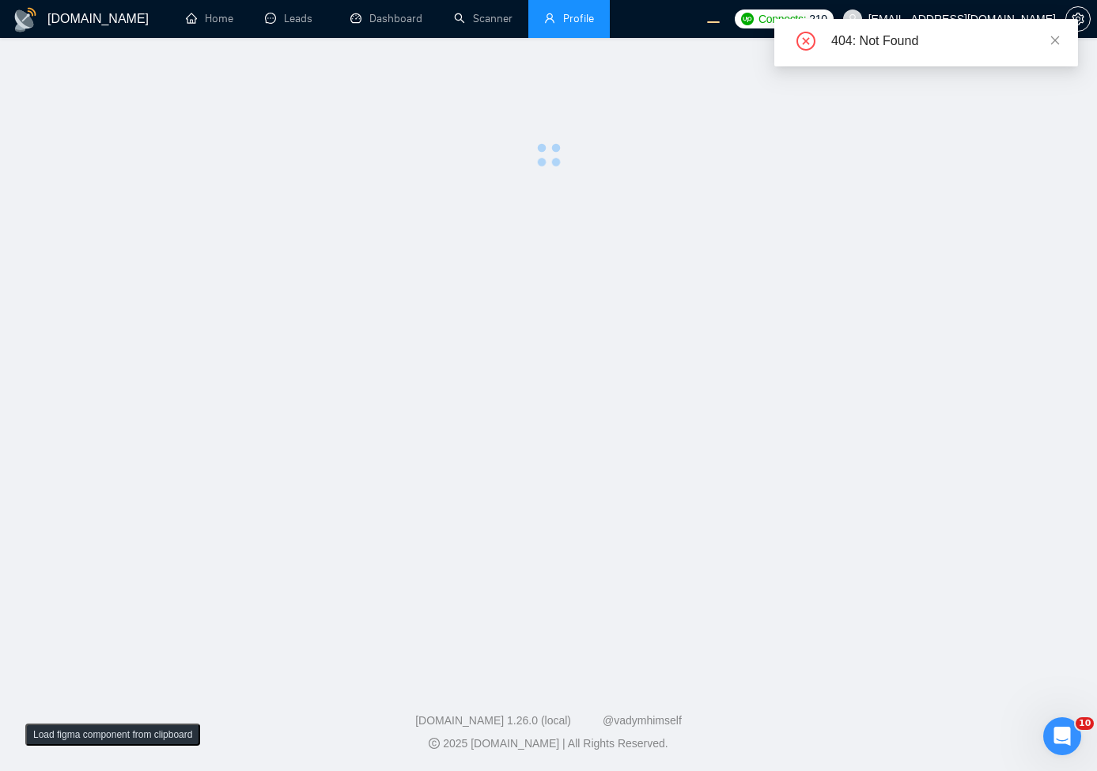
click at [456, 209] on main at bounding box center [548, 356] width 1046 height 586
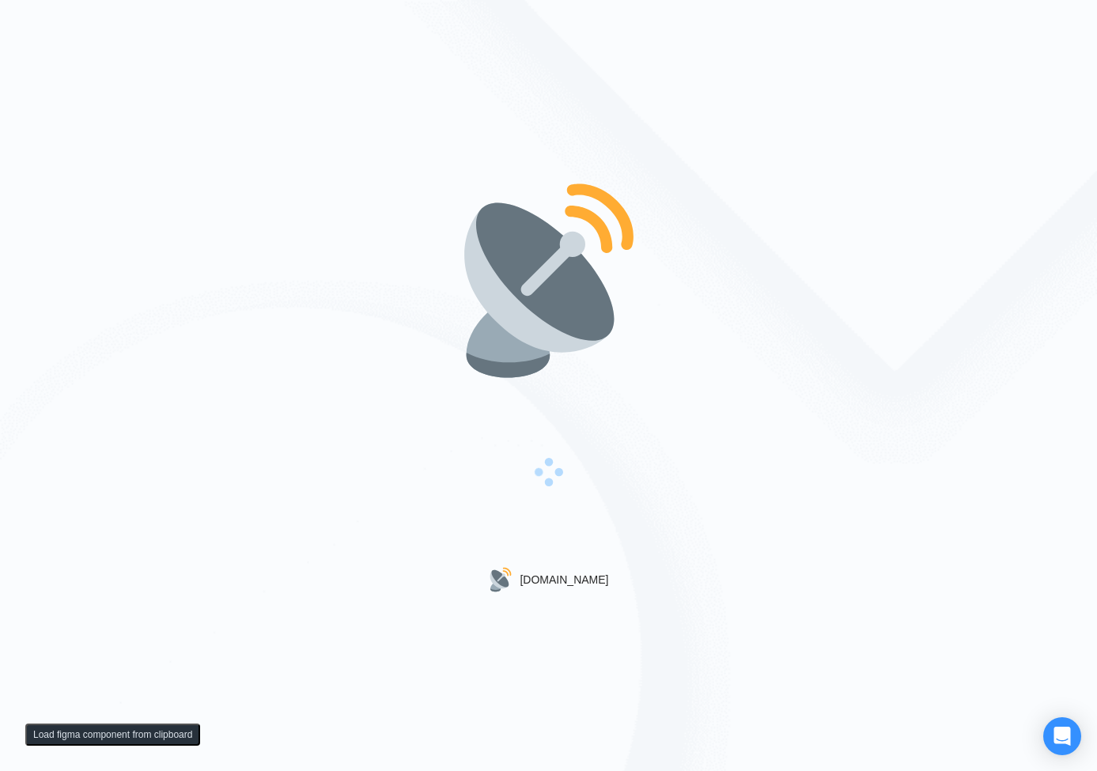
click at [126, 732] on button "Load figma component from clipboard" at bounding box center [112, 735] width 175 height 22
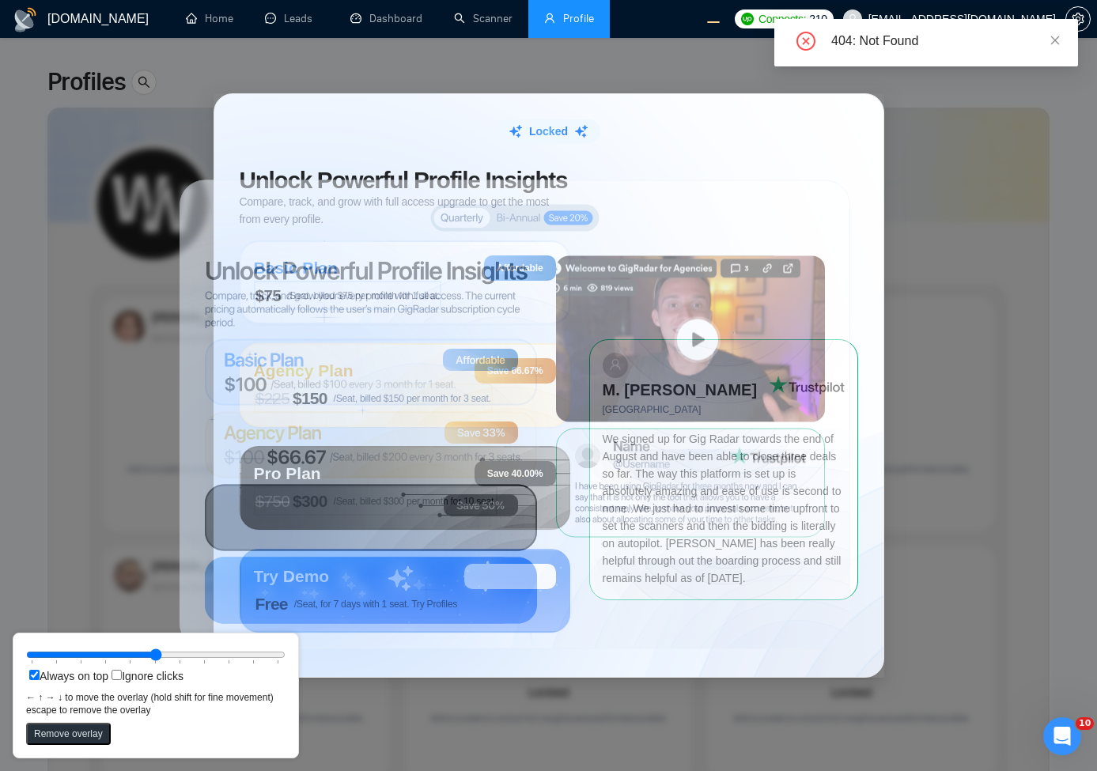
drag, startPoint x: 485, startPoint y: 346, endPoint x: 665, endPoint y: 520, distance: 250.6
click at [665, 520] on circle at bounding box center [797, 722] width 510 height 510
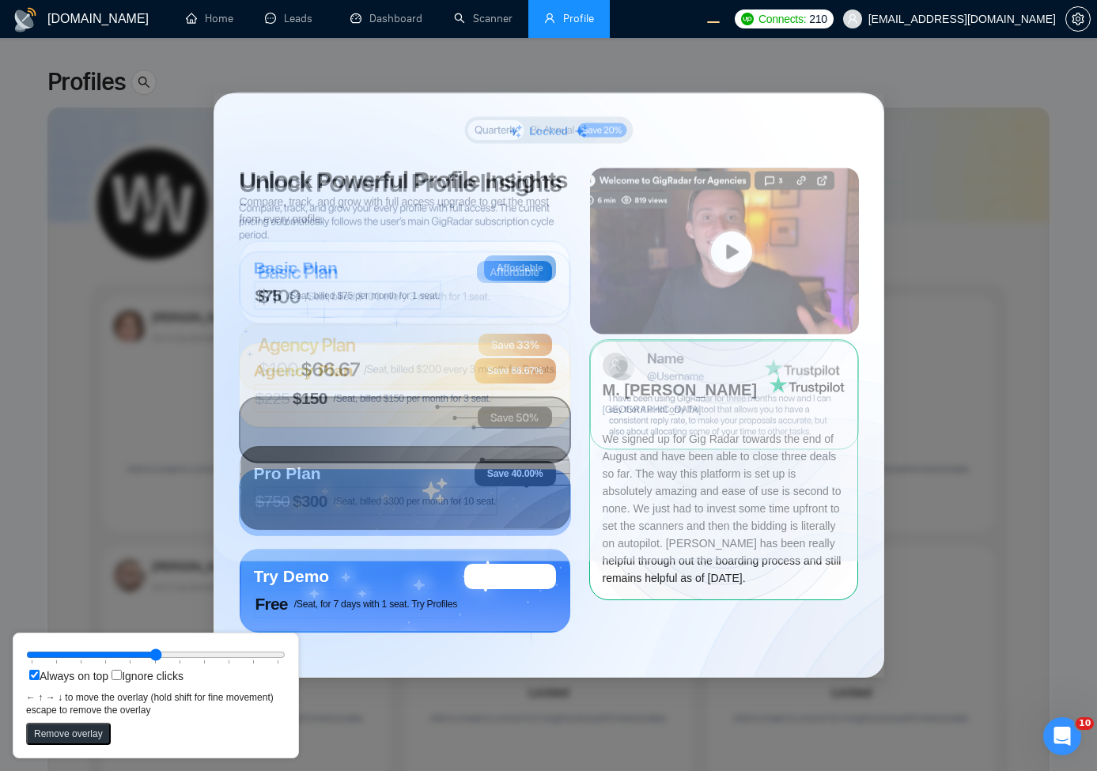
drag, startPoint x: 543, startPoint y: 375, endPoint x: 576, endPoint y: 293, distance: 88.7
click at [576, 293] on rect at bounding box center [549, 327] width 671 height 469
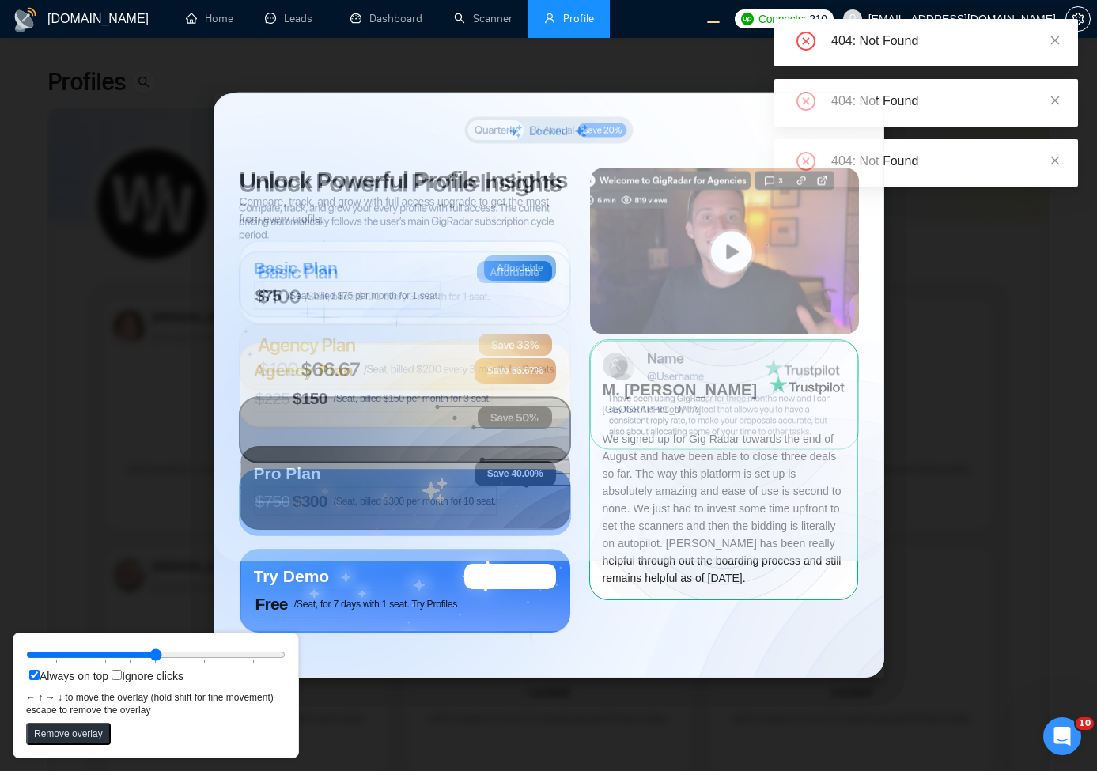
click at [159, 224] on div "Locked Unlock Powerful Profile Insights Compare, track, and grow with full acce…" at bounding box center [548, 385] width 1097 height 771
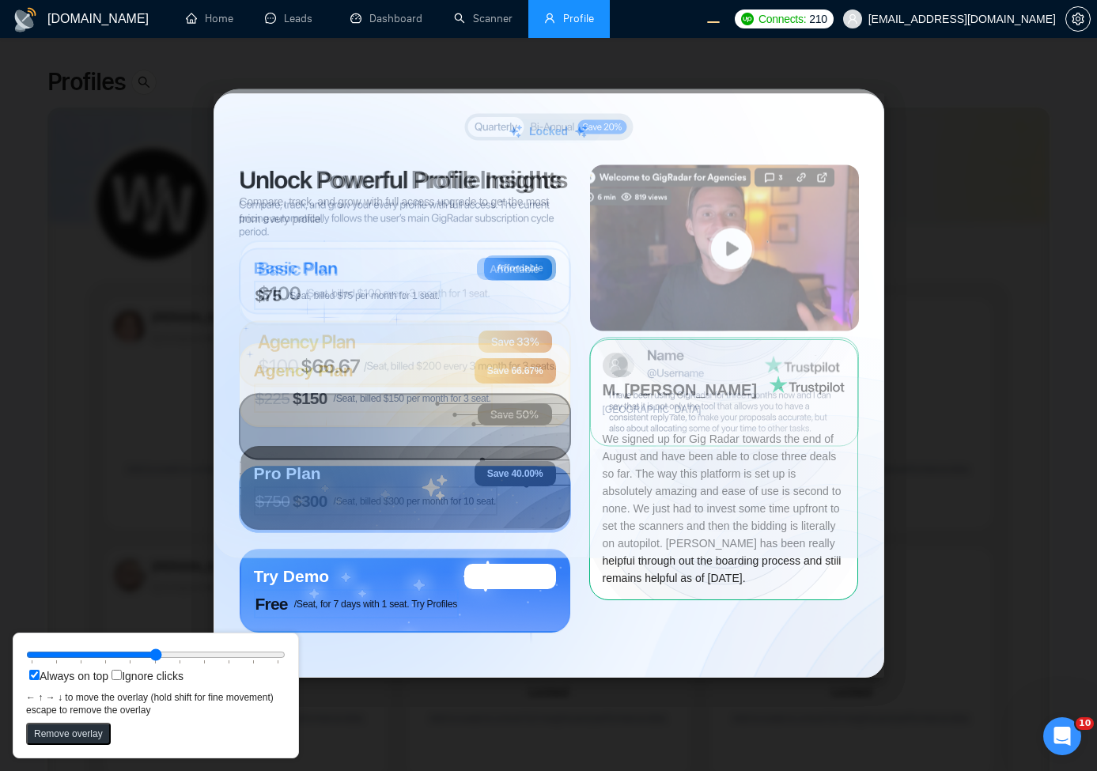
click at [344, 175] on circle at bounding box center [286, 384] width 470 height 470
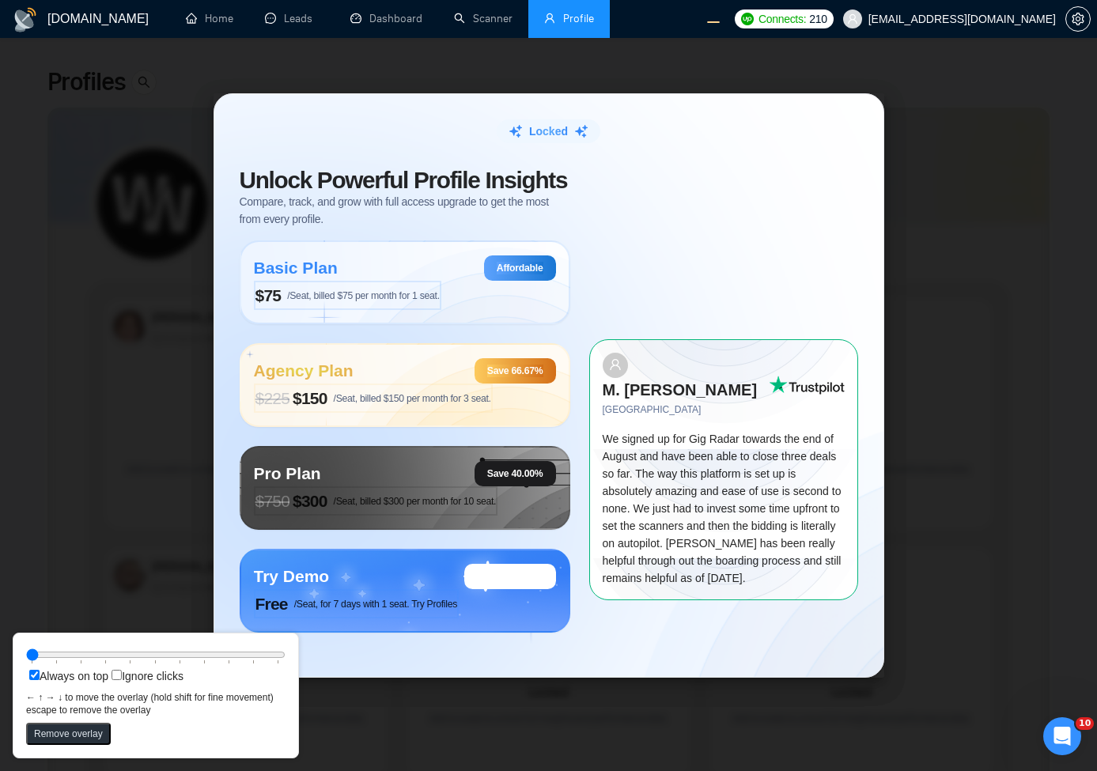
drag, startPoint x: 156, startPoint y: 651, endPoint x: 6, endPoint y: 656, distance: 150.4
type input "0"
click at [26, 656] on input "range" at bounding box center [155, 654] width 259 height 17
click at [960, 191] on div "Locked Unlock Powerful Profile Insights Compare, track, and grow with full acce…" at bounding box center [548, 385] width 1097 height 771
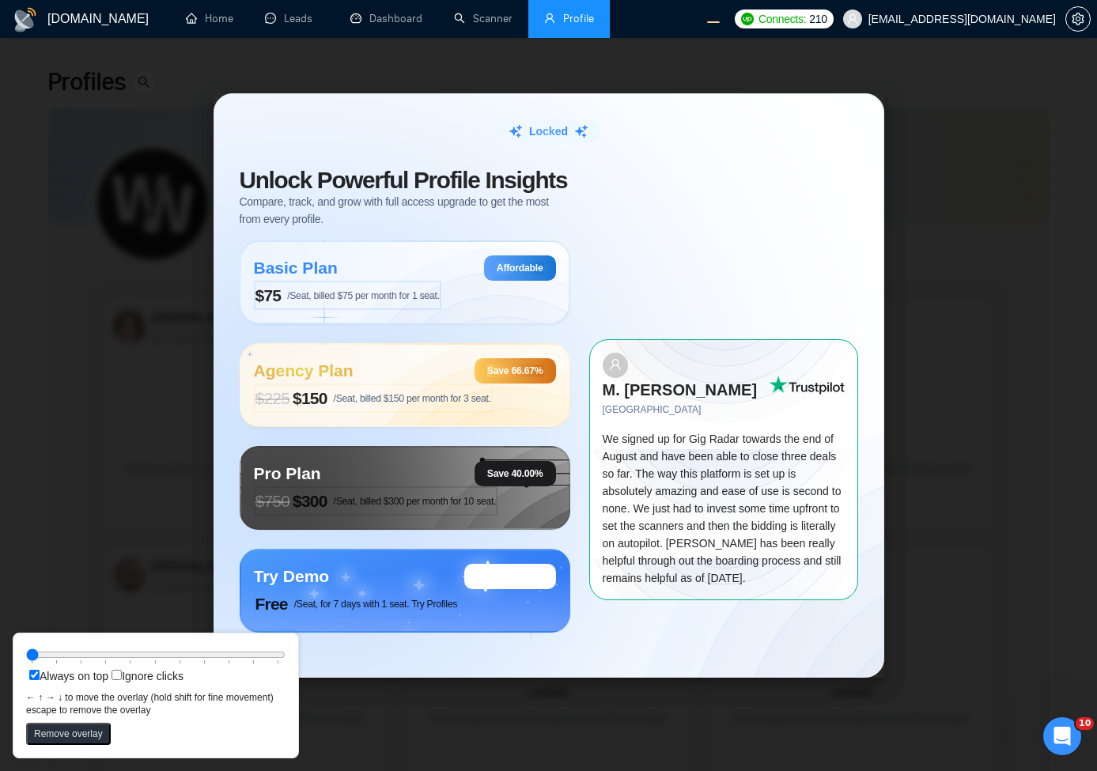
click at [960, 191] on div "Locked Unlock Powerful Profile Insights Compare, track, and grow with full acce…" at bounding box center [548, 385] width 1097 height 771
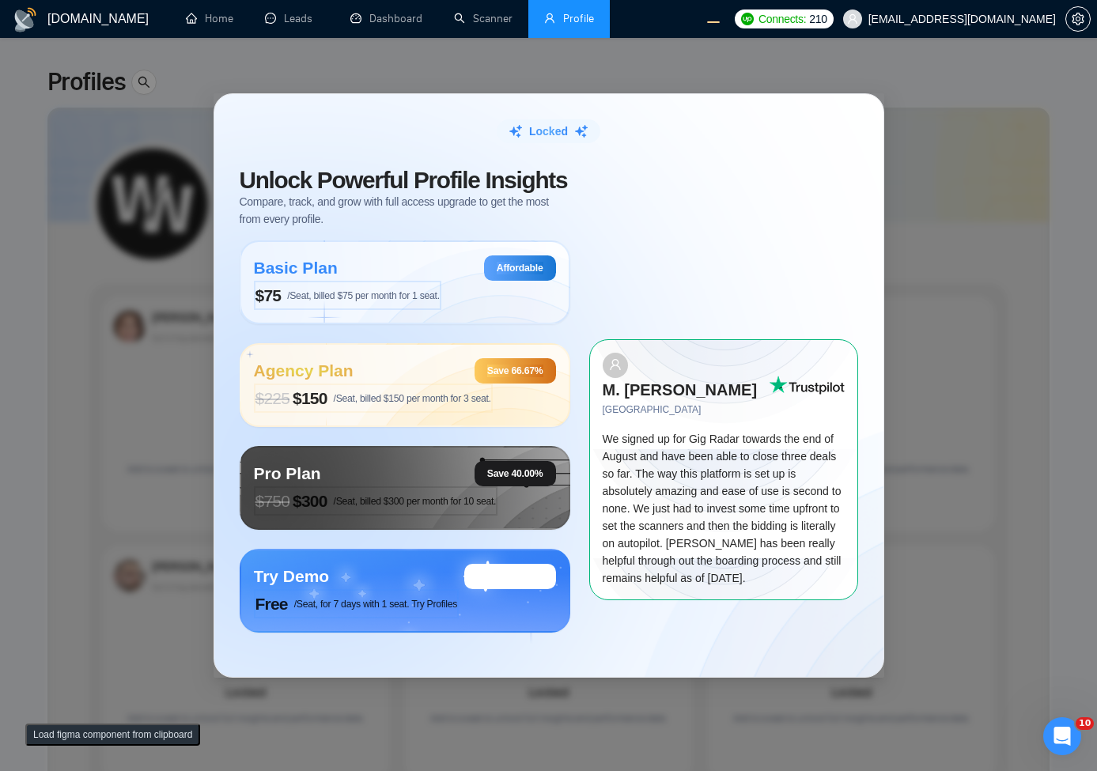
click at [62, 734] on button "Load figma component from clipboard" at bounding box center [112, 735] width 175 height 22
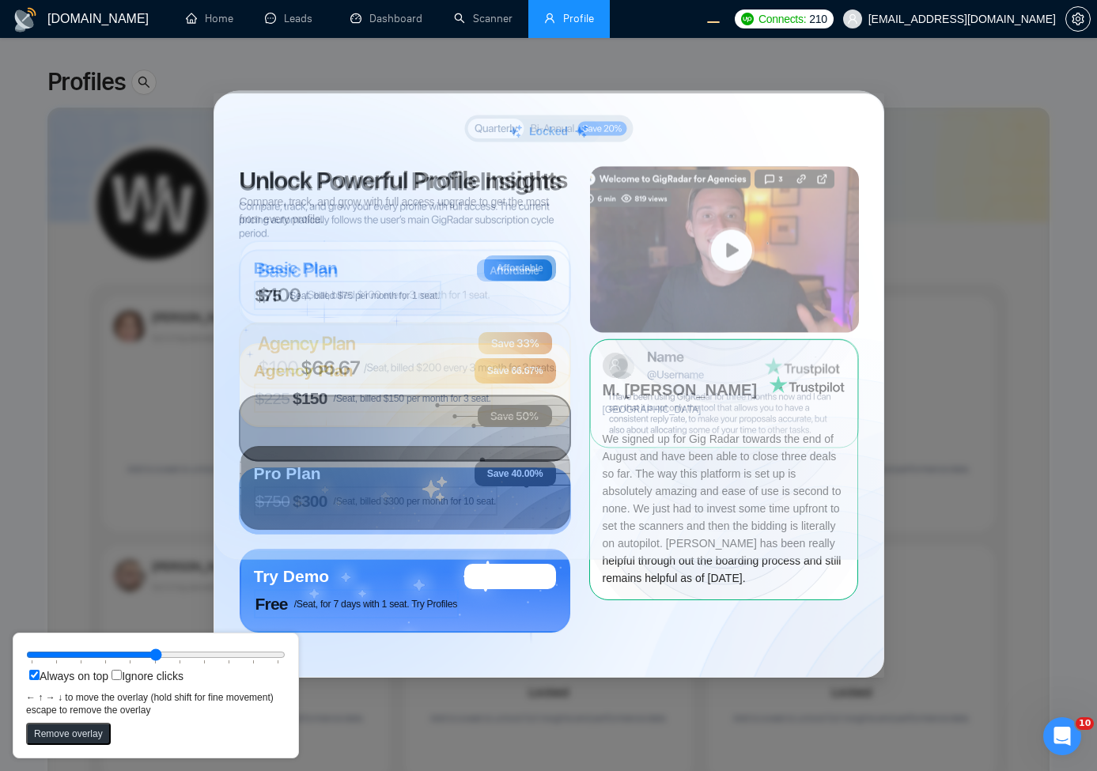
drag, startPoint x: 343, startPoint y: 352, endPoint x: 549, endPoint y: 443, distance: 224.8
click at [549, 443] on ellipse at bounding box center [568, 519] width 229 height 170
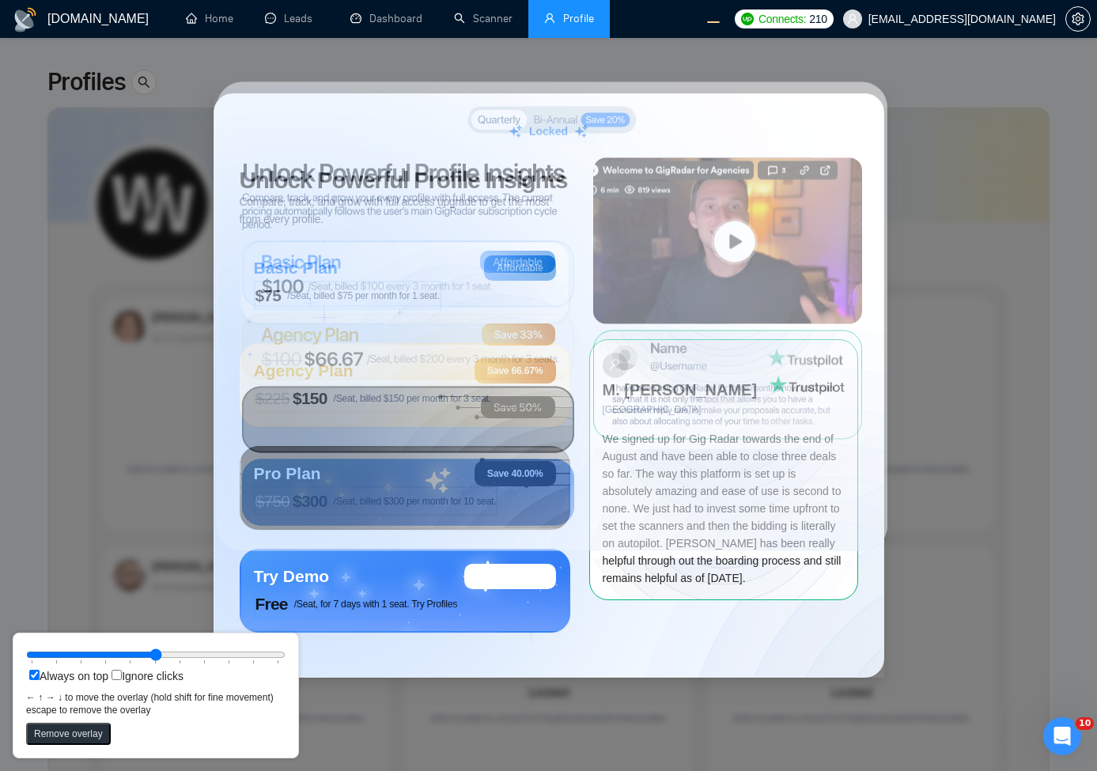
drag, startPoint x: 643, startPoint y: 427, endPoint x: 646, endPoint y: 418, distance: 9.3
click at [646, 418] on circle at bounding box center [834, 624] width 591 height 592
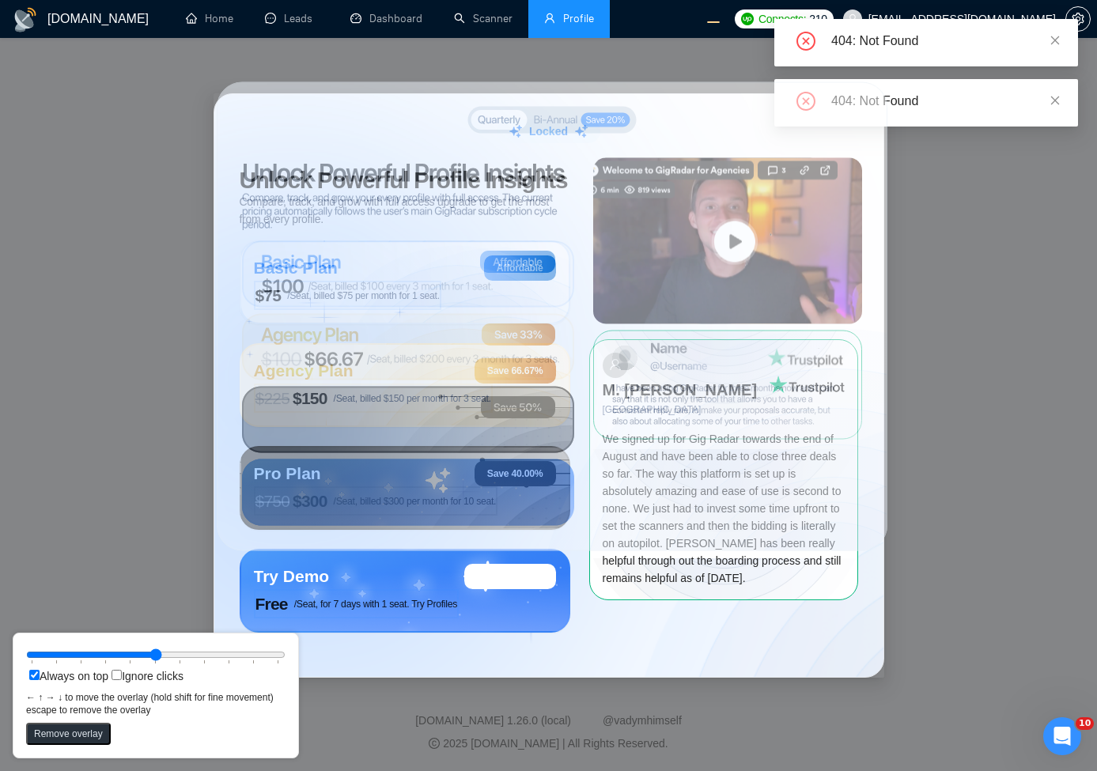
click at [924, 265] on div "Locked Unlock Powerful Profile Insights Compare, track, and grow with full acce…" at bounding box center [548, 385] width 1097 height 771
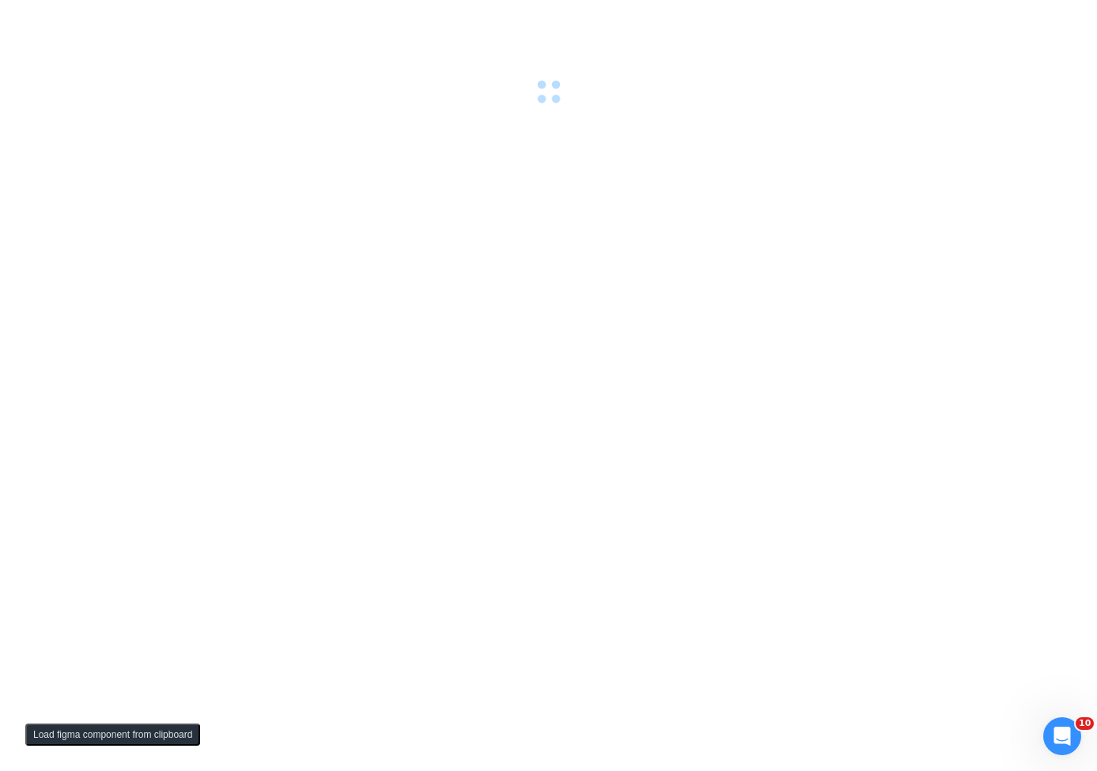
click at [810, 180] on div at bounding box center [548, 385] width 1097 height 771
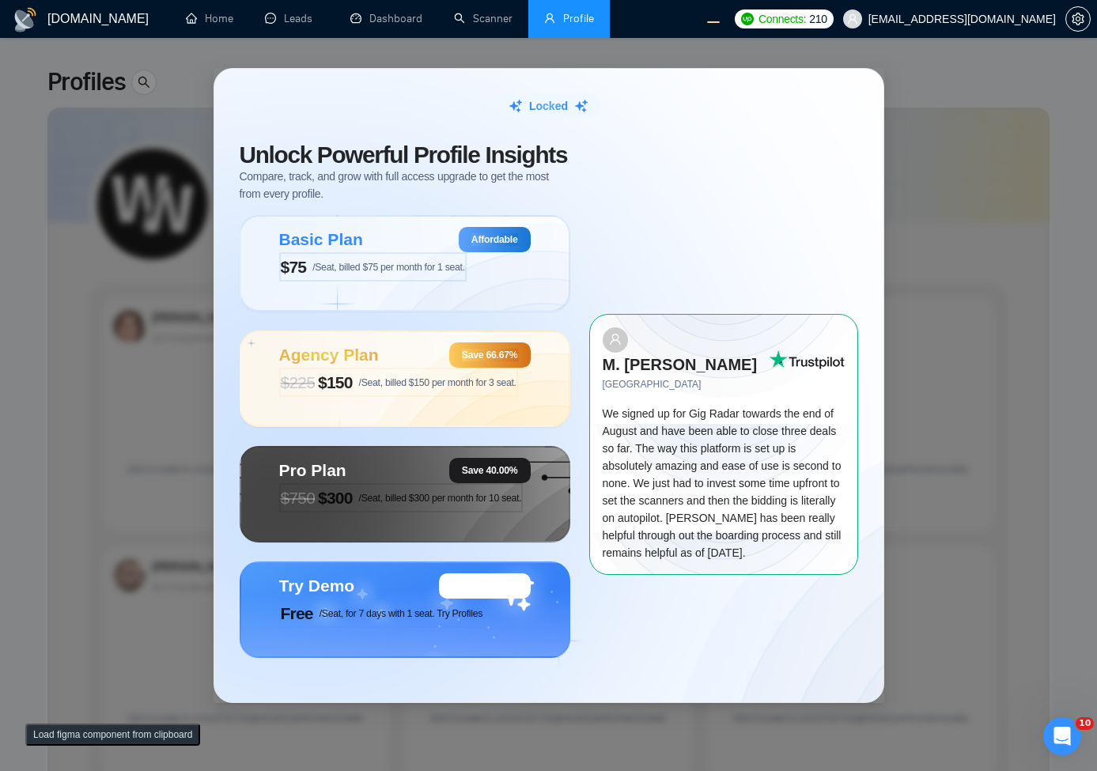
click at [989, 120] on div "Locked Unlock Powerful Profile Insights Compare, track, and grow with full acce…" at bounding box center [548, 385] width 1097 height 771
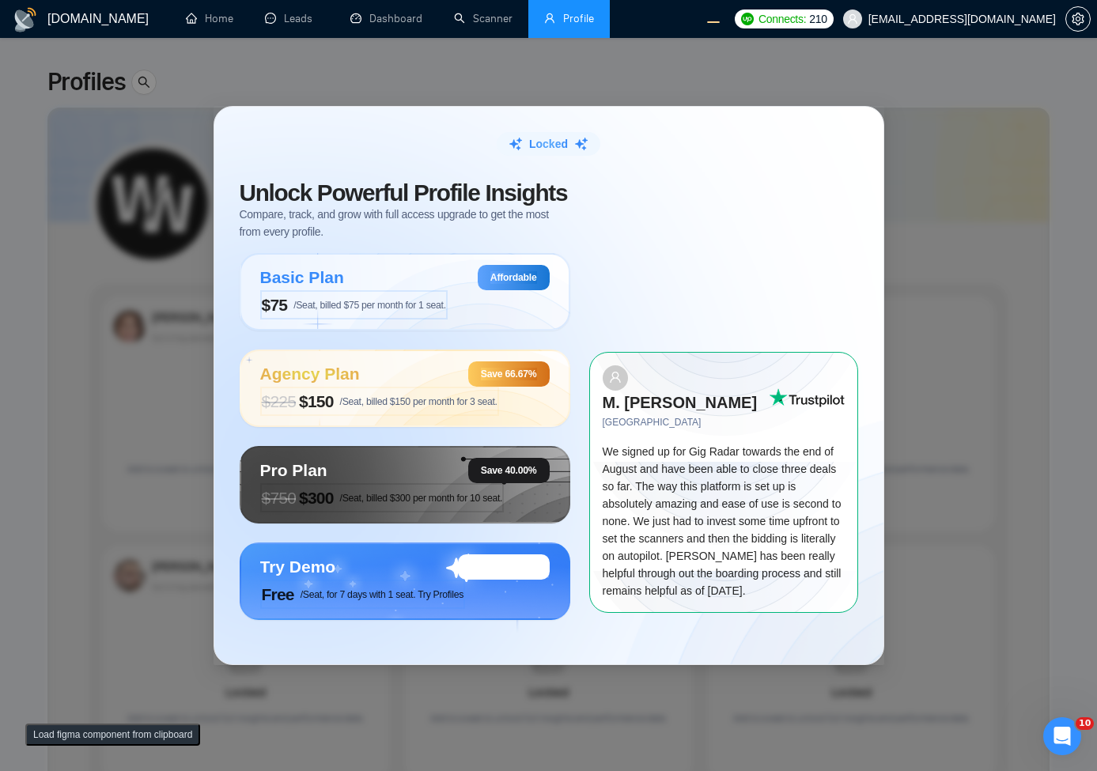
click at [146, 730] on button "Load figma component from clipboard" at bounding box center [112, 735] width 175 height 22
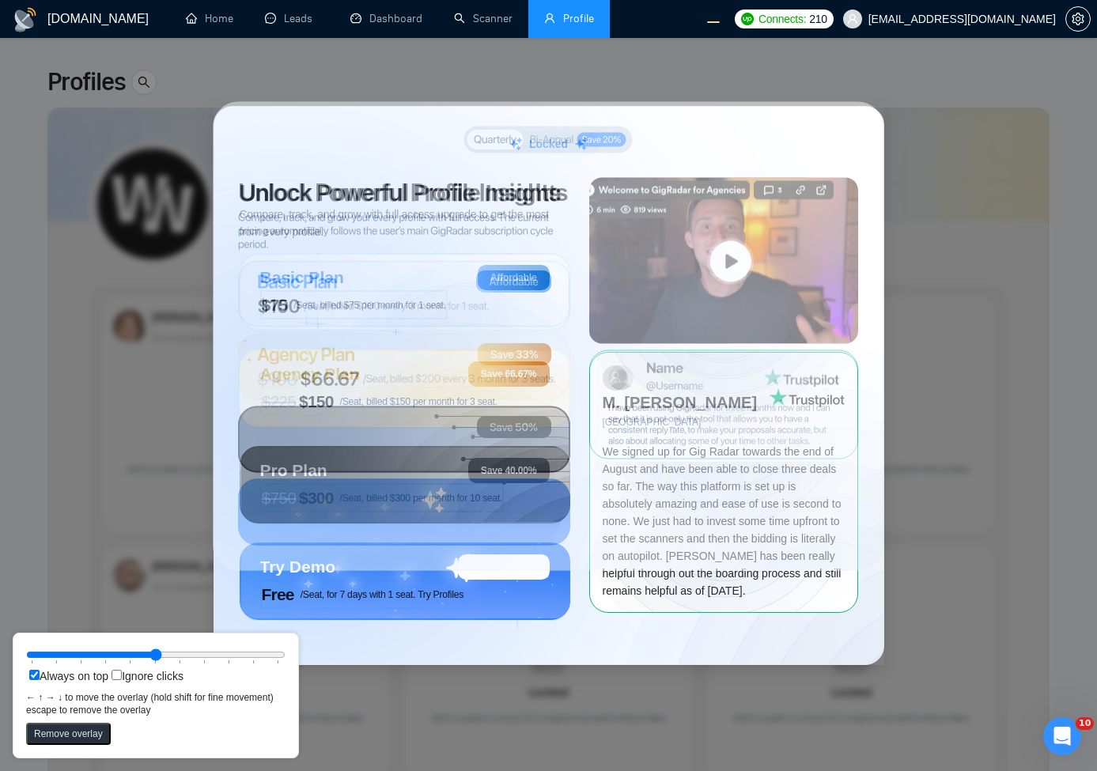
drag, startPoint x: 531, startPoint y: 367, endPoint x: 739, endPoint y: 469, distance: 232.4
click at [739, 469] on circle at bounding box center [829, 643] width 431 height 431
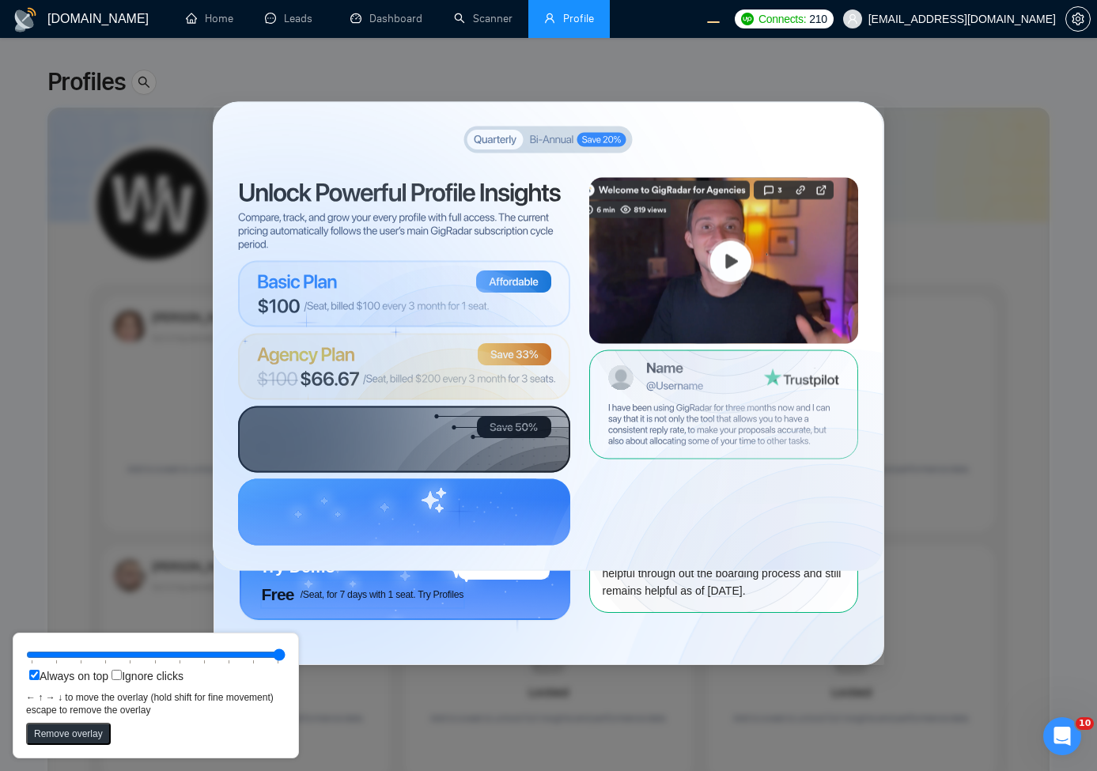
drag, startPoint x: 154, startPoint y: 652, endPoint x: 318, endPoint y: 648, distance: 163.8
type input "100"
click at [285, 648] on input "range" at bounding box center [155, 654] width 259 height 17
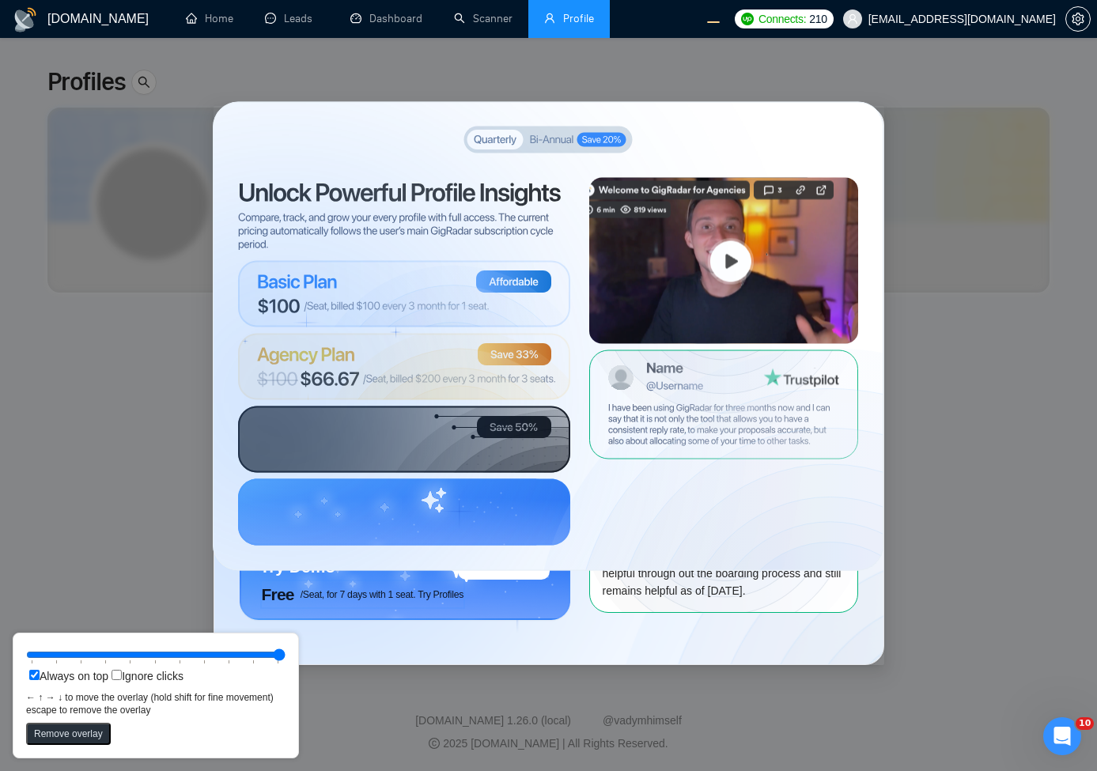
click at [939, 93] on div "Locked Unlock Powerful Profile Insights Compare, track, and grow with full acce…" at bounding box center [548, 385] width 1097 height 771
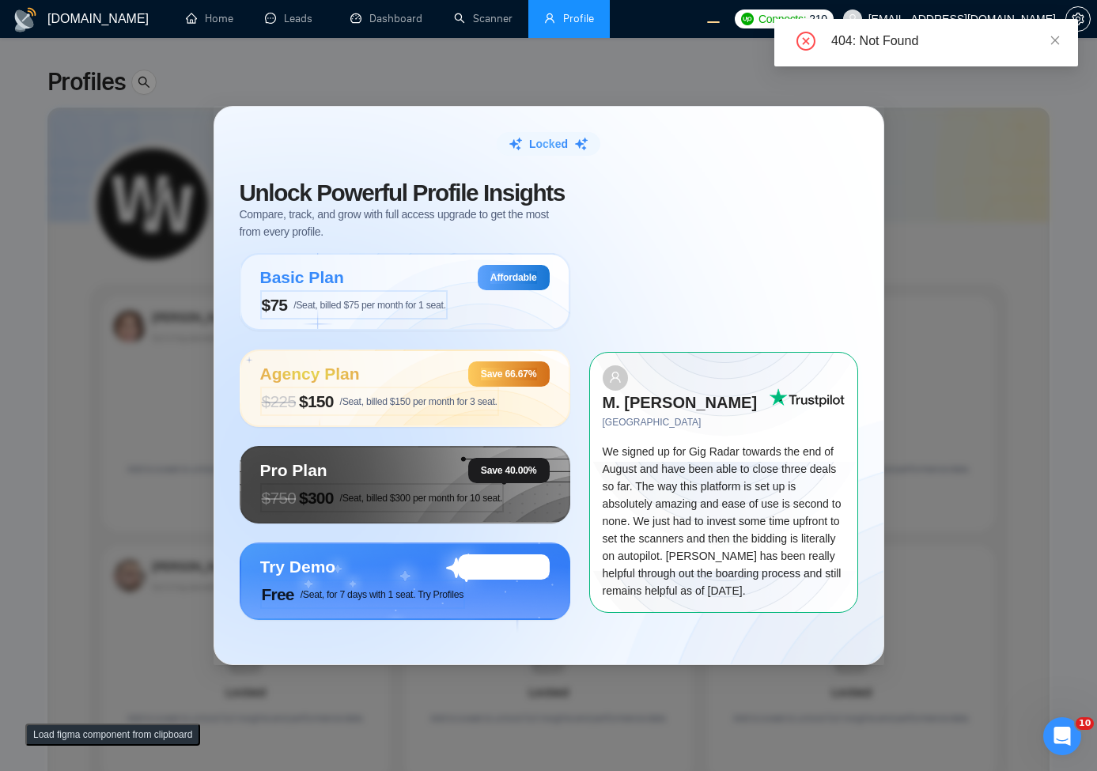
click at [92, 739] on button "Load figma component from clipboard" at bounding box center [112, 735] width 175 height 22
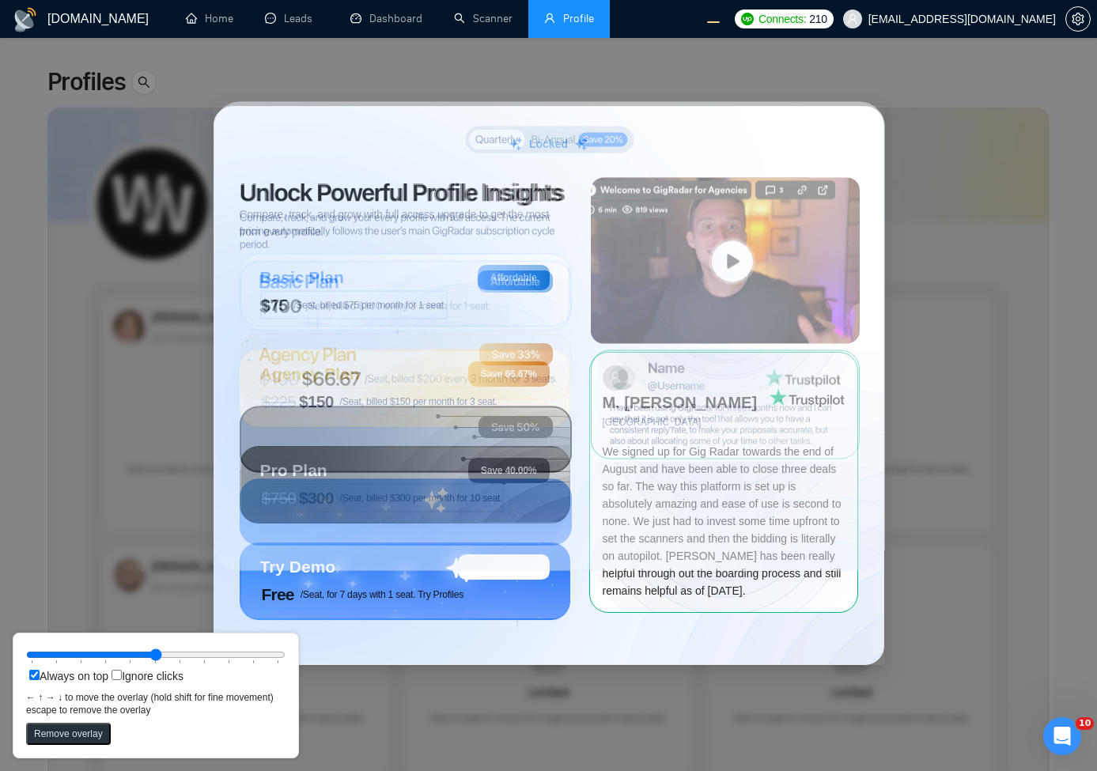
drag, startPoint x: 444, startPoint y: 301, endPoint x: 659, endPoint y: 402, distance: 237.0
click at [659, 402] on circle at bounding box center [725, 287] width 291 height 291
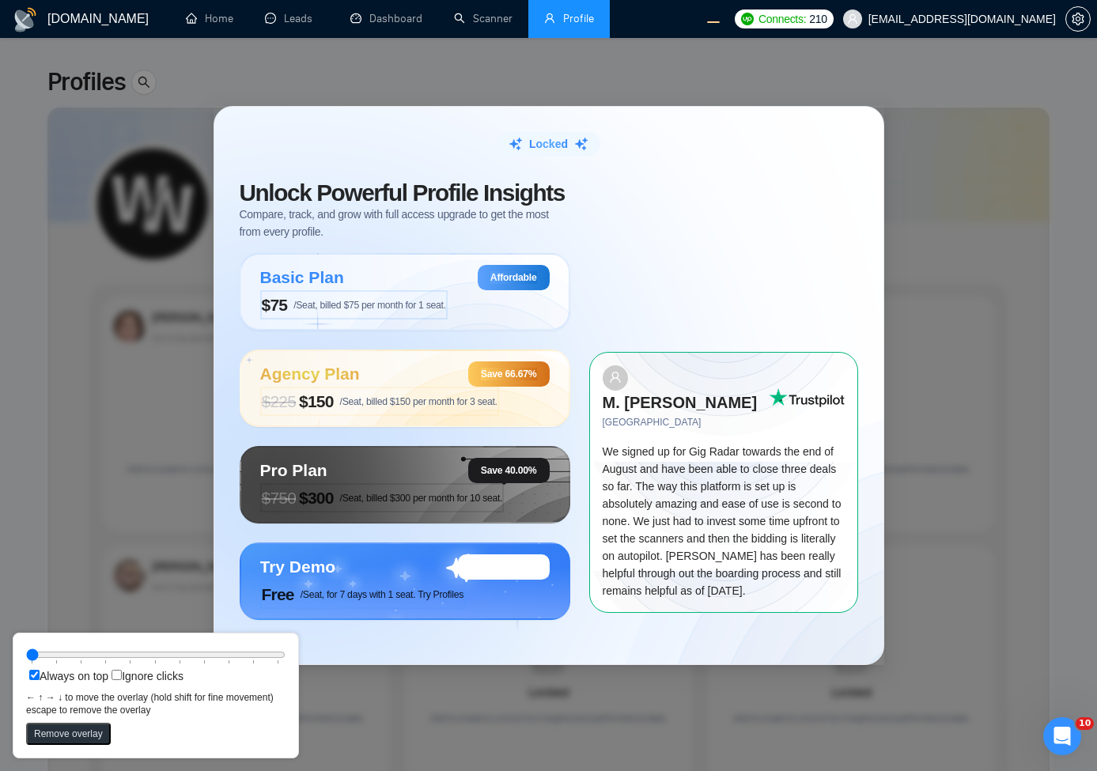
drag, startPoint x: 160, startPoint y: 648, endPoint x: 0, endPoint y: 679, distance: 162.9
type input "0"
click at [26, 664] on input "range" at bounding box center [155, 654] width 259 height 17
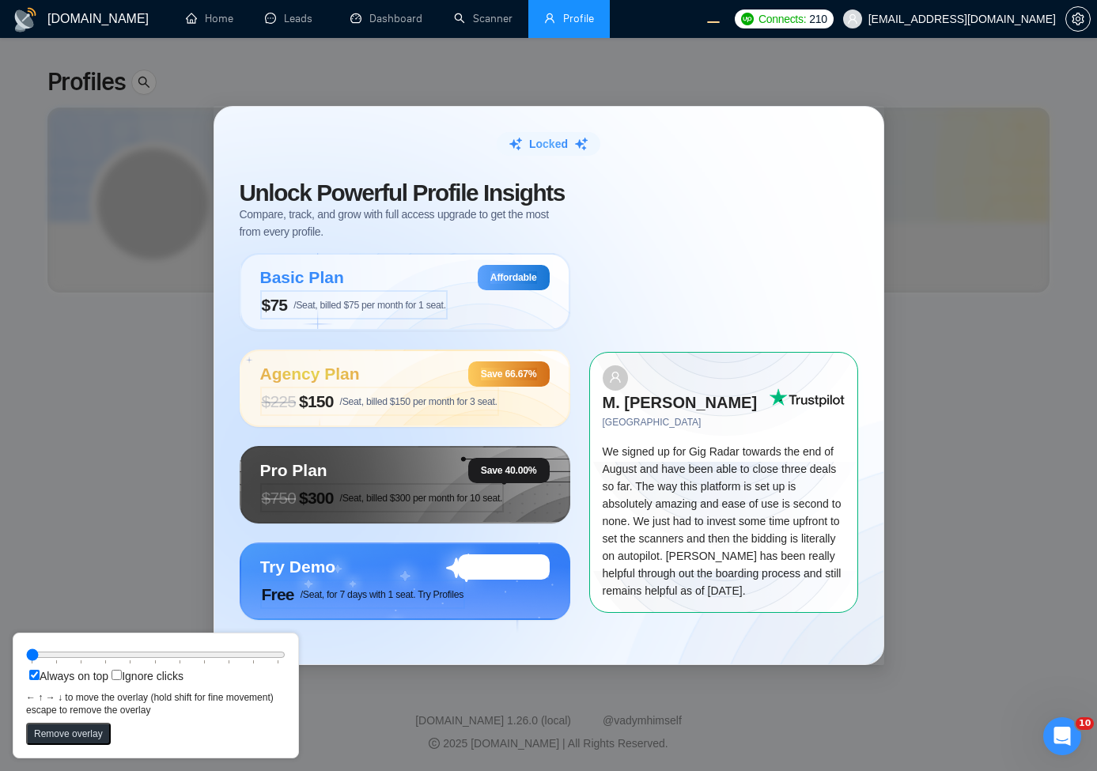
click at [980, 204] on div "Locked Unlock Powerful Profile Insights Compare, track, and grow with full acce…" at bounding box center [548, 385] width 1097 height 771
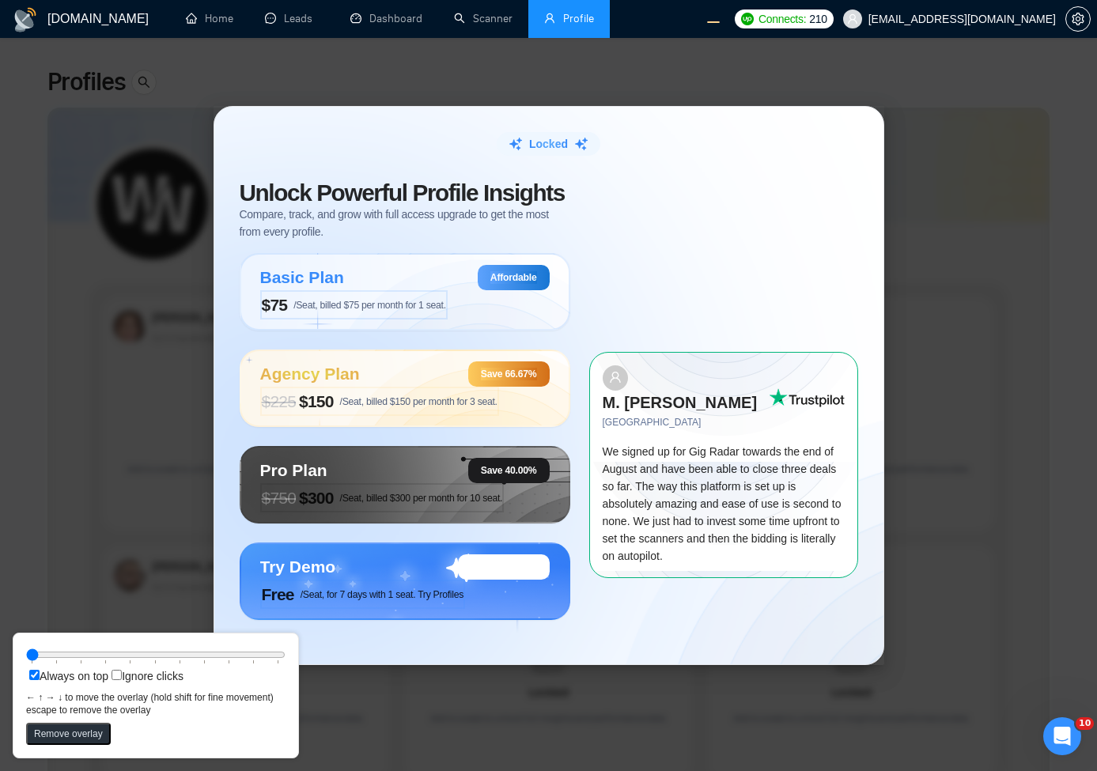
click at [73, 738] on button "Remove overlay" at bounding box center [68, 734] width 85 height 22
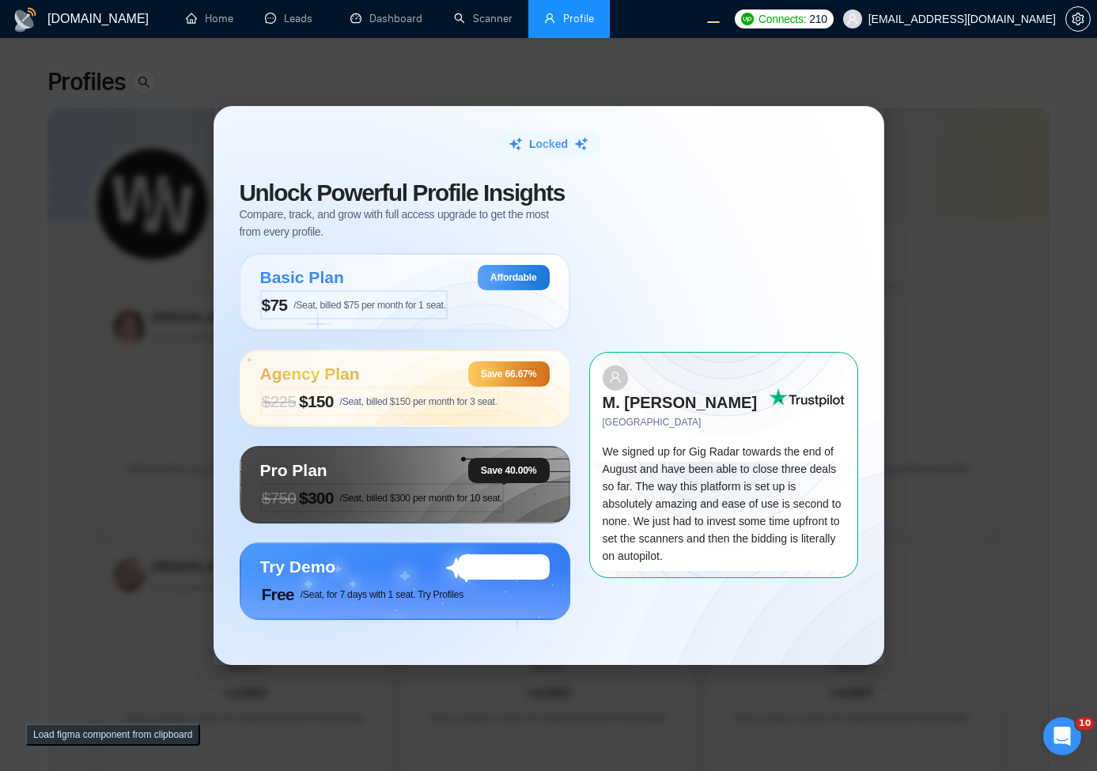
click at [136, 741] on button "Load figma component from clipboard" at bounding box center [112, 735] width 175 height 22
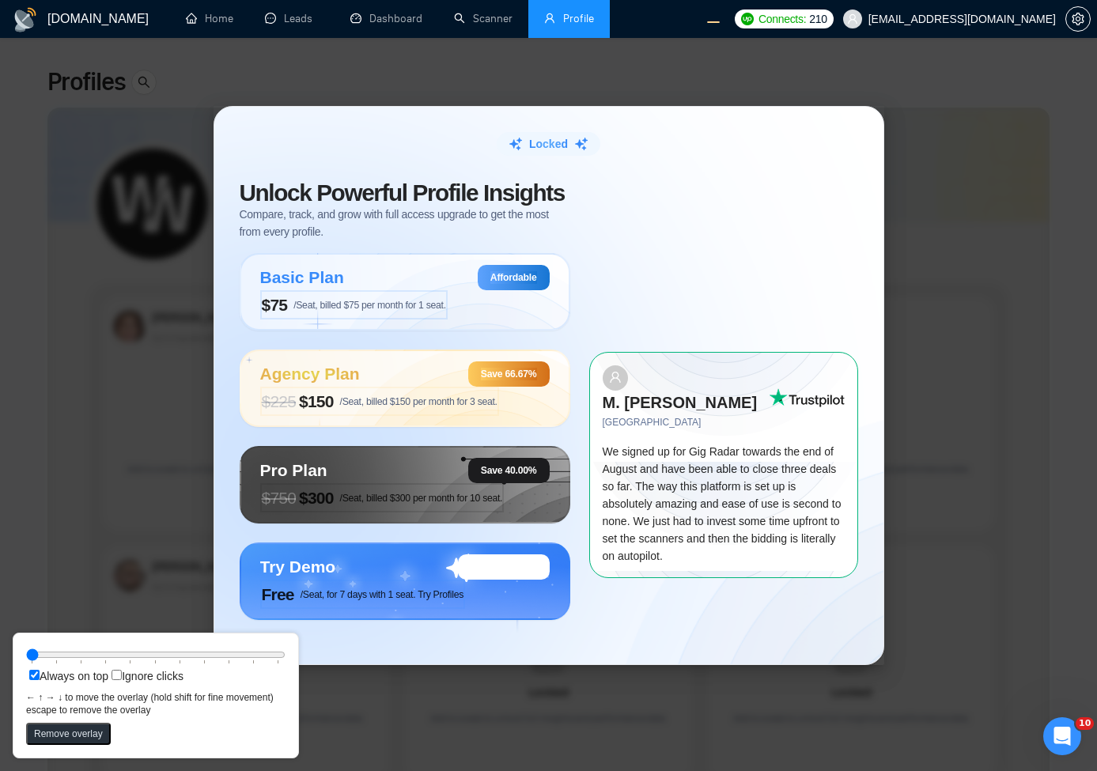
drag, startPoint x: 493, startPoint y: 361, endPoint x: 550, endPoint y: 376, distance: 58.1
click at [588, 373] on circle at bounding box center [394, 407] width 470 height 470
click at [66, 743] on button "Remove overlay" at bounding box center [68, 734] width 85 height 22
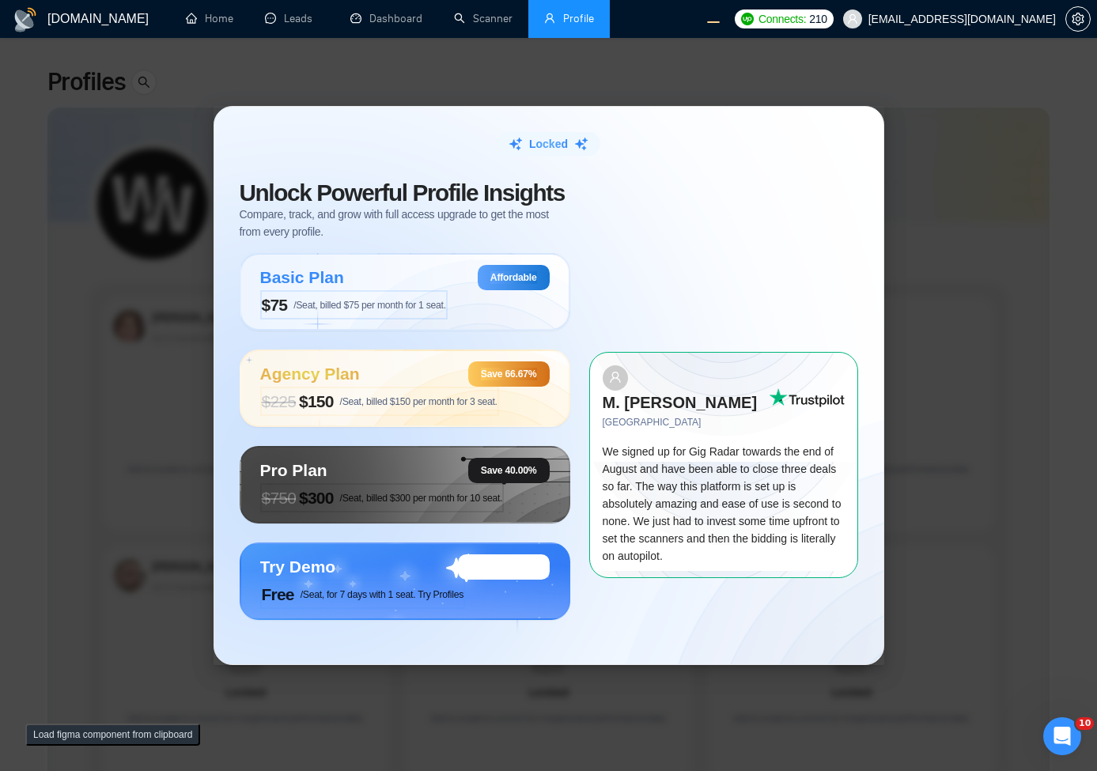
click at [76, 741] on button "Load figma component from clipboard" at bounding box center [112, 735] width 175 height 22
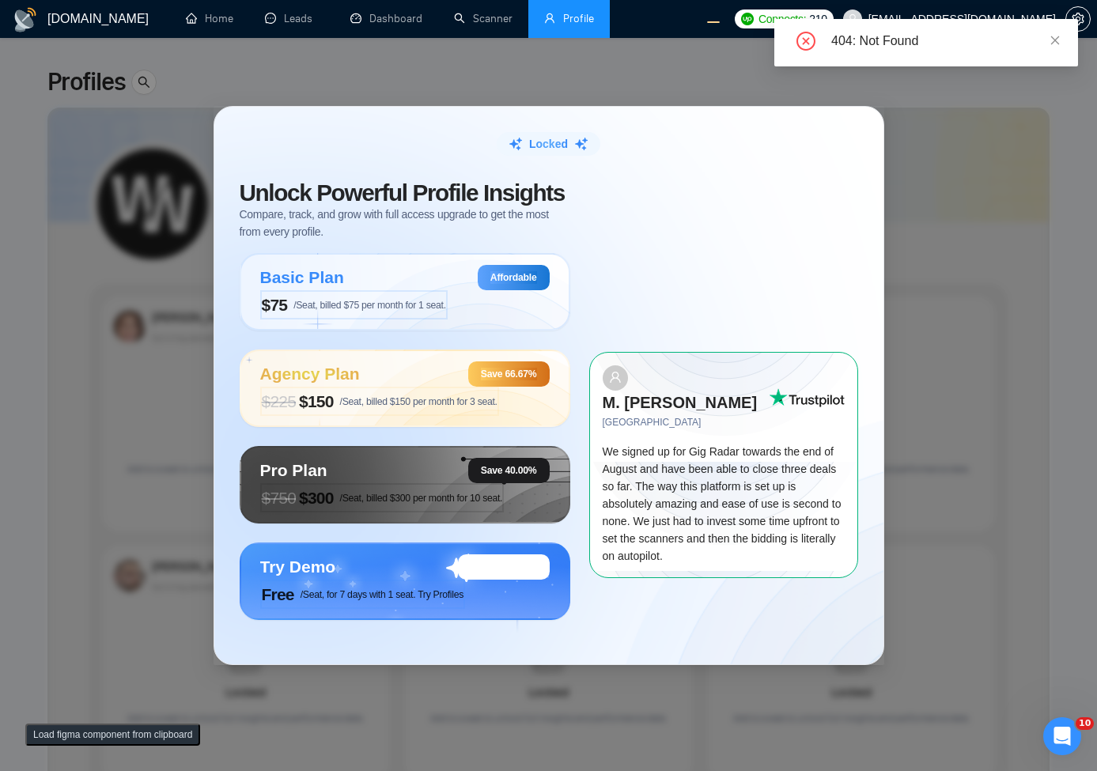
click at [83, 736] on button "Load figma component from clipboard" at bounding box center [112, 735] width 175 height 22
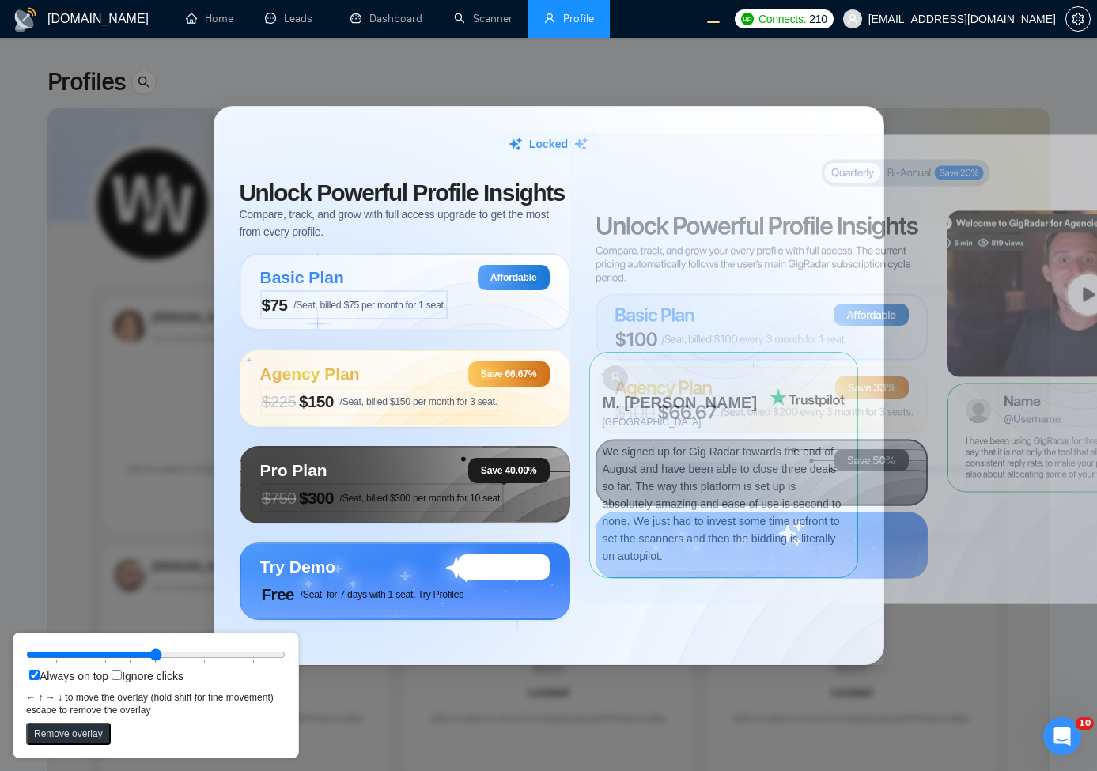
drag, startPoint x: 259, startPoint y: 338, endPoint x: 829, endPoint y: 473, distance: 585.8
click at [829, 473] on circle at bounding box center [642, 430] width 470 height 470
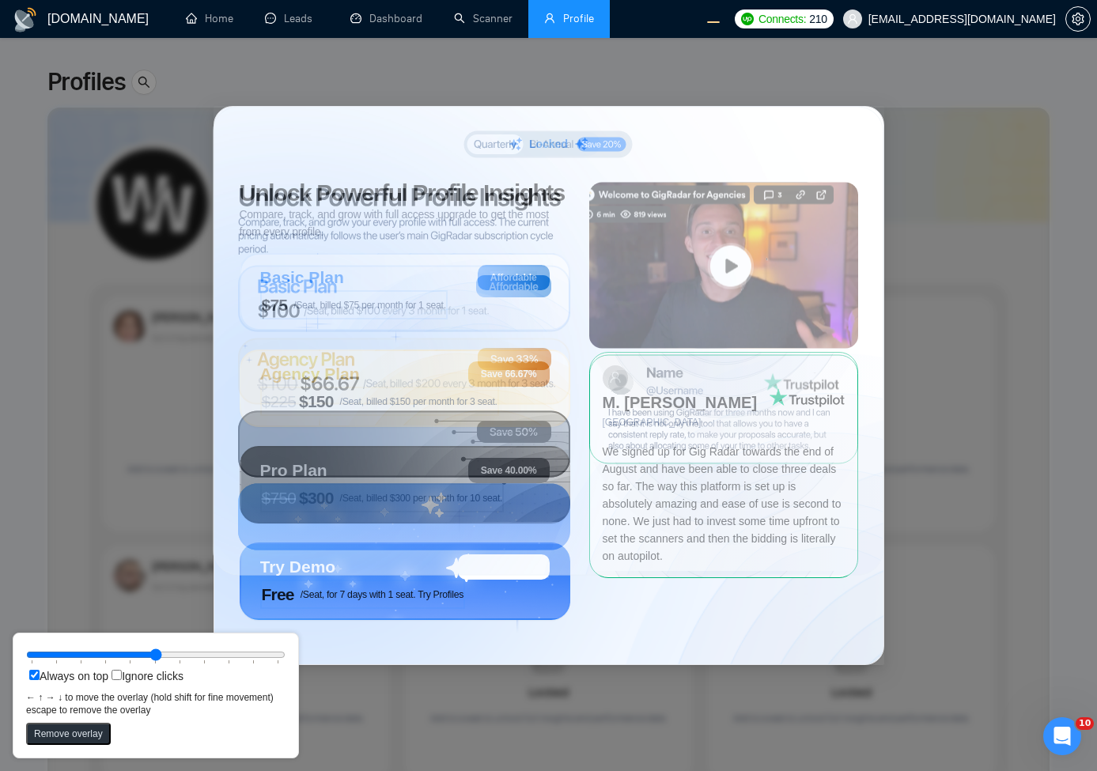
drag, startPoint x: 754, startPoint y: 317, endPoint x: 410, endPoint y: 289, distance: 345.2
click at [410, 289] on circle at bounding box center [285, 402] width 470 height 470
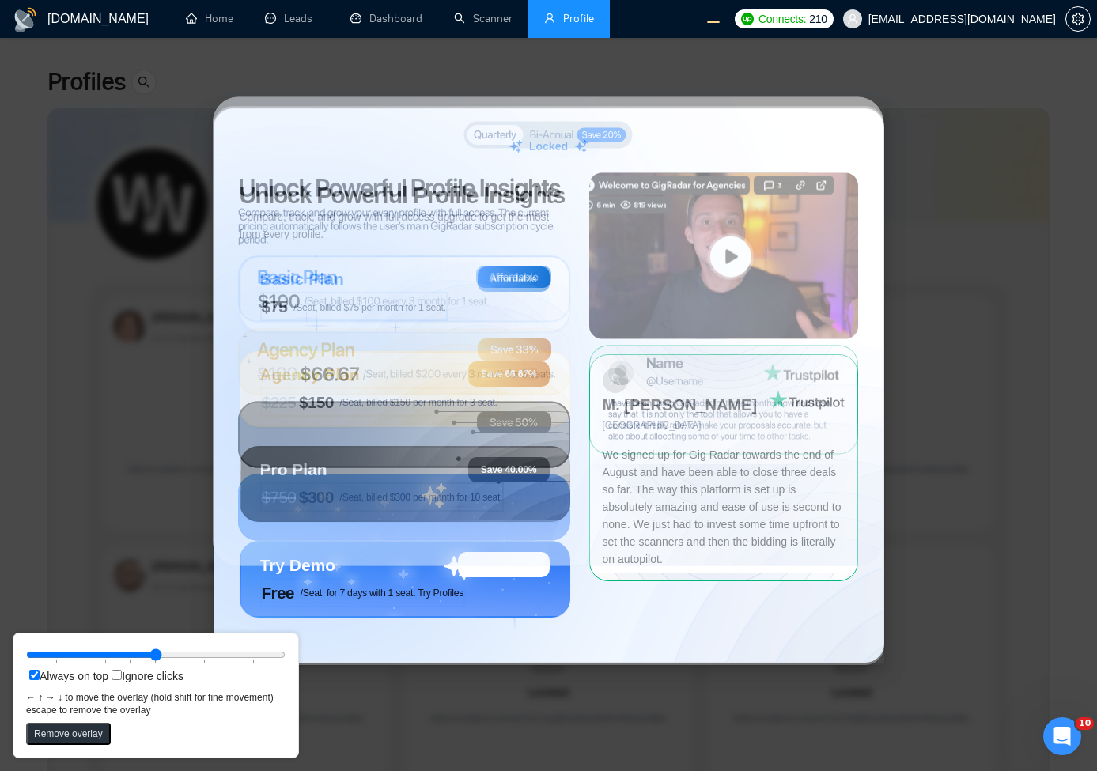
drag, startPoint x: 482, startPoint y: 376, endPoint x: 482, endPoint y: 366, distance: 9.5
click at [482, 366] on circle at bounding box center [285, 392] width 470 height 470
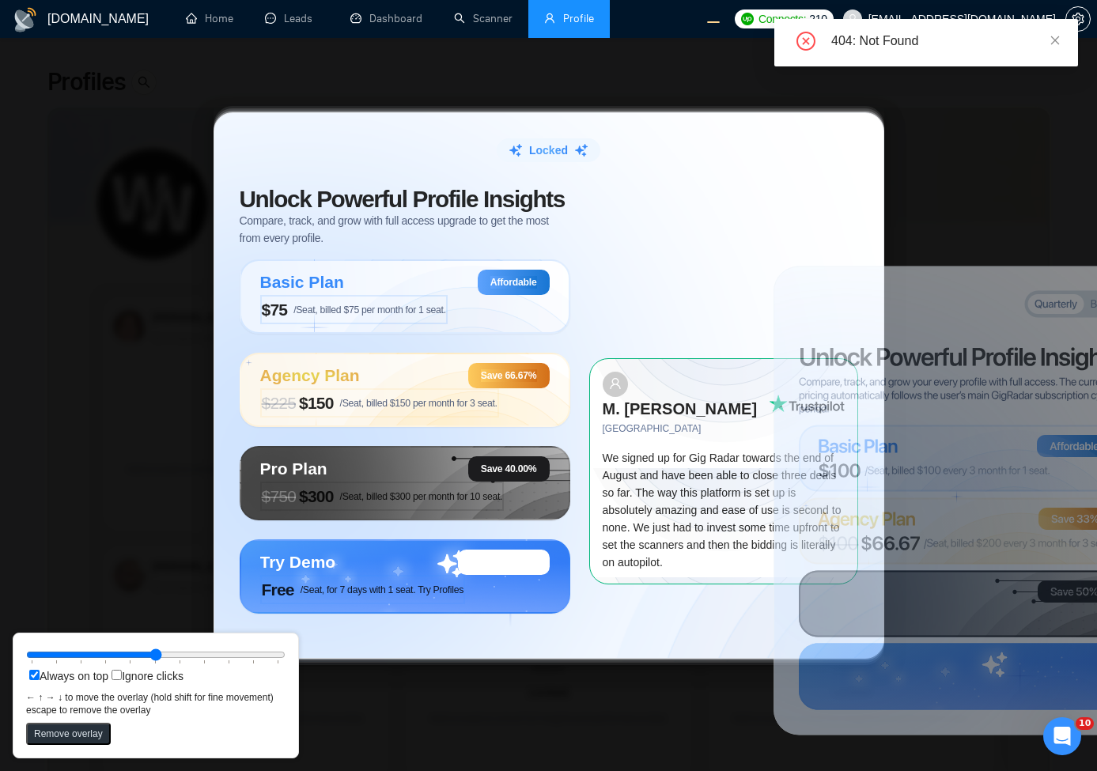
drag, startPoint x: 410, startPoint y: 337, endPoint x: 963, endPoint y: 498, distance: 576.6
click at [963, 498] on circle at bounding box center [846, 562] width 470 height 470
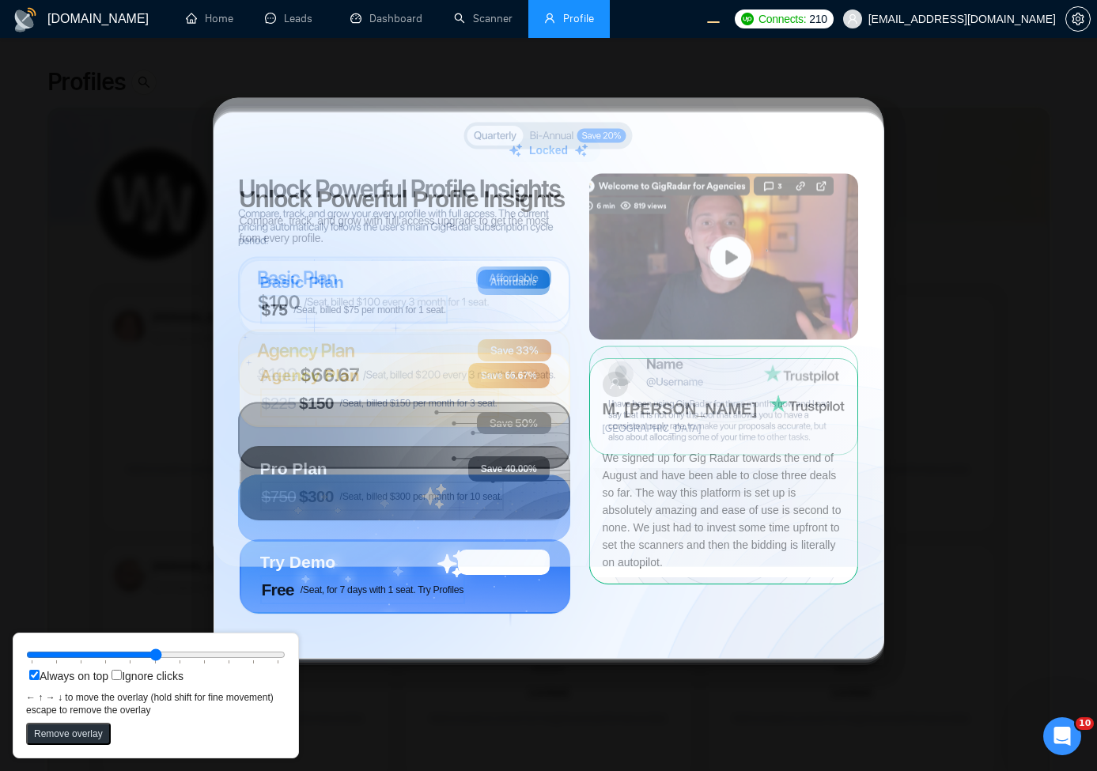
drag, startPoint x: 978, startPoint y: 417, endPoint x: 425, endPoint y: 256, distance: 576.4
click at [425, 256] on circle at bounding box center [285, 393] width 470 height 470
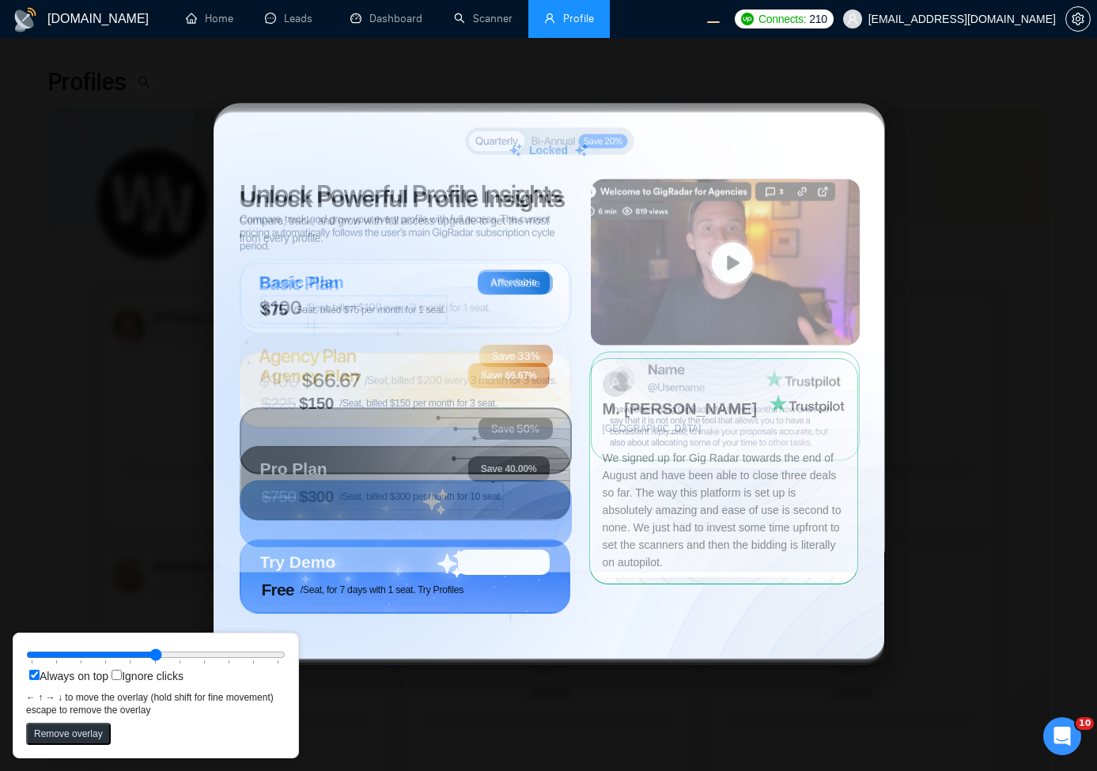
click at [408, 289] on circle at bounding box center [286, 399] width 470 height 470
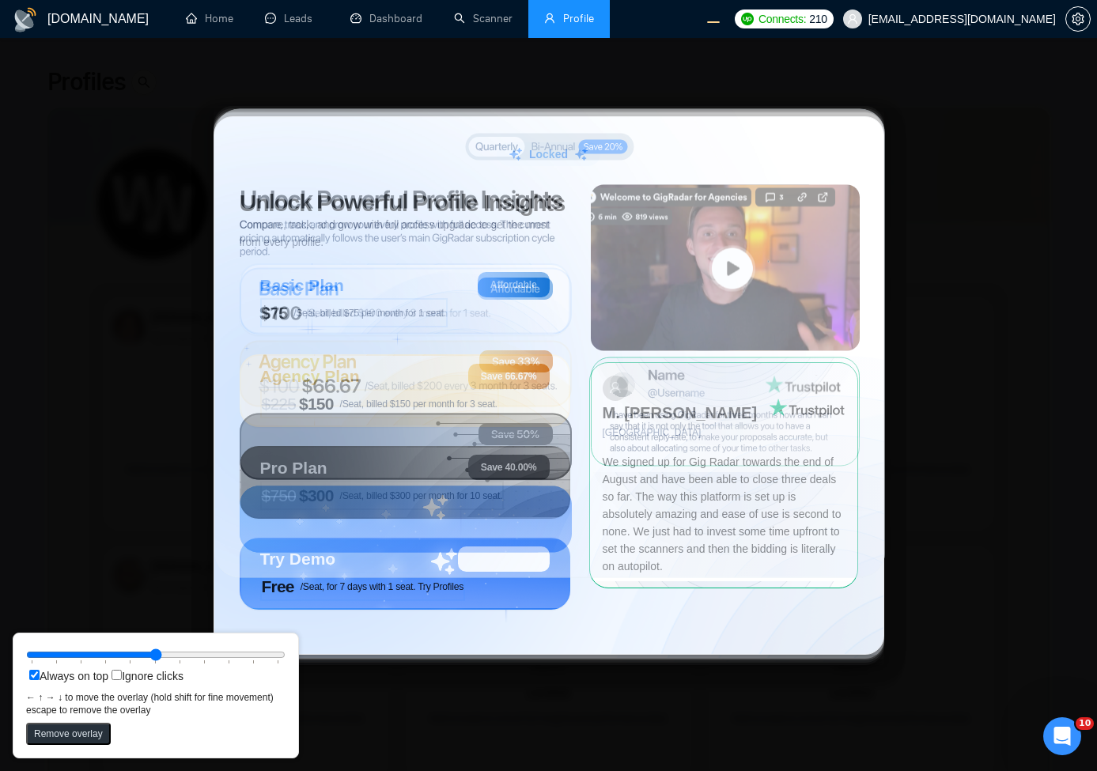
click at [496, 289] on circle at bounding box center [454, 417] width 291 height 291
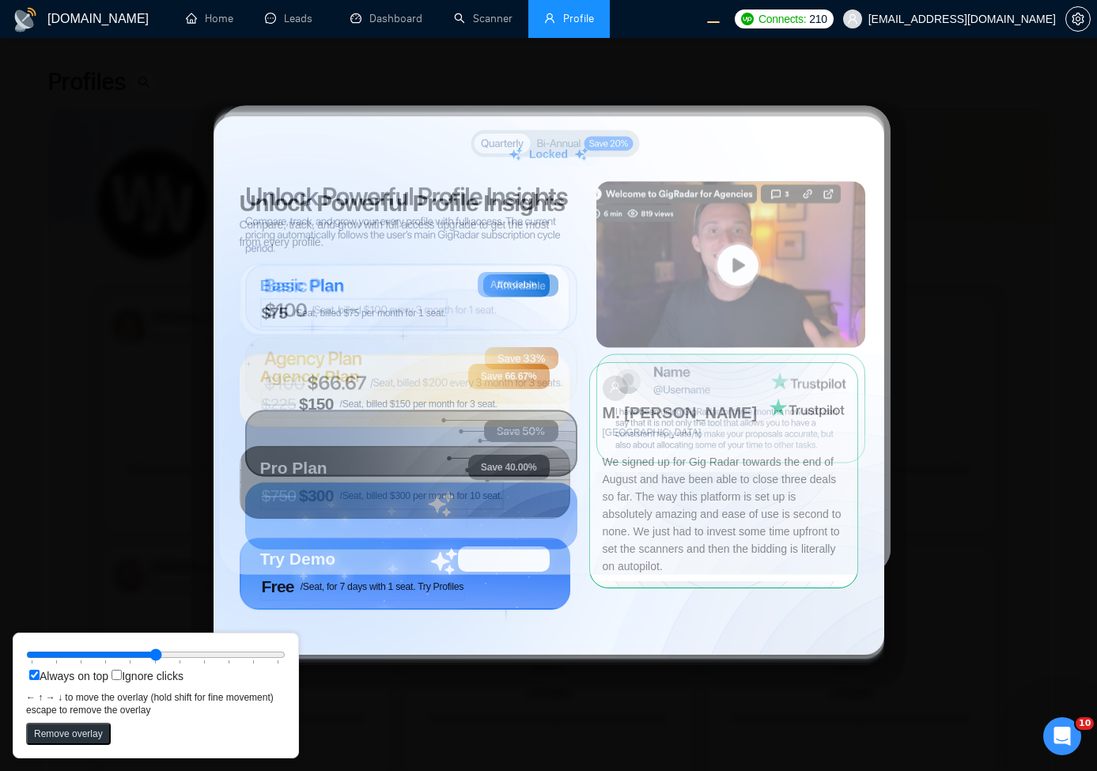
click at [501, 285] on circle at bounding box center [460, 414] width 291 height 291
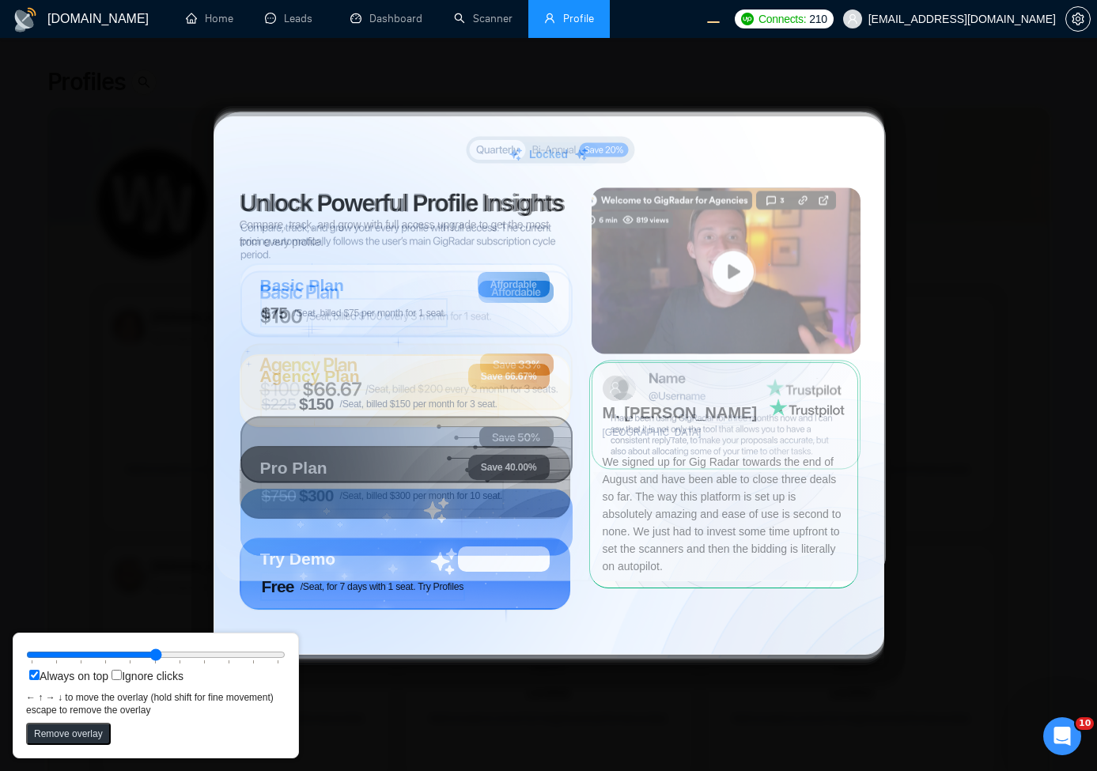
click at [497, 292] on circle at bounding box center [455, 420] width 291 height 291
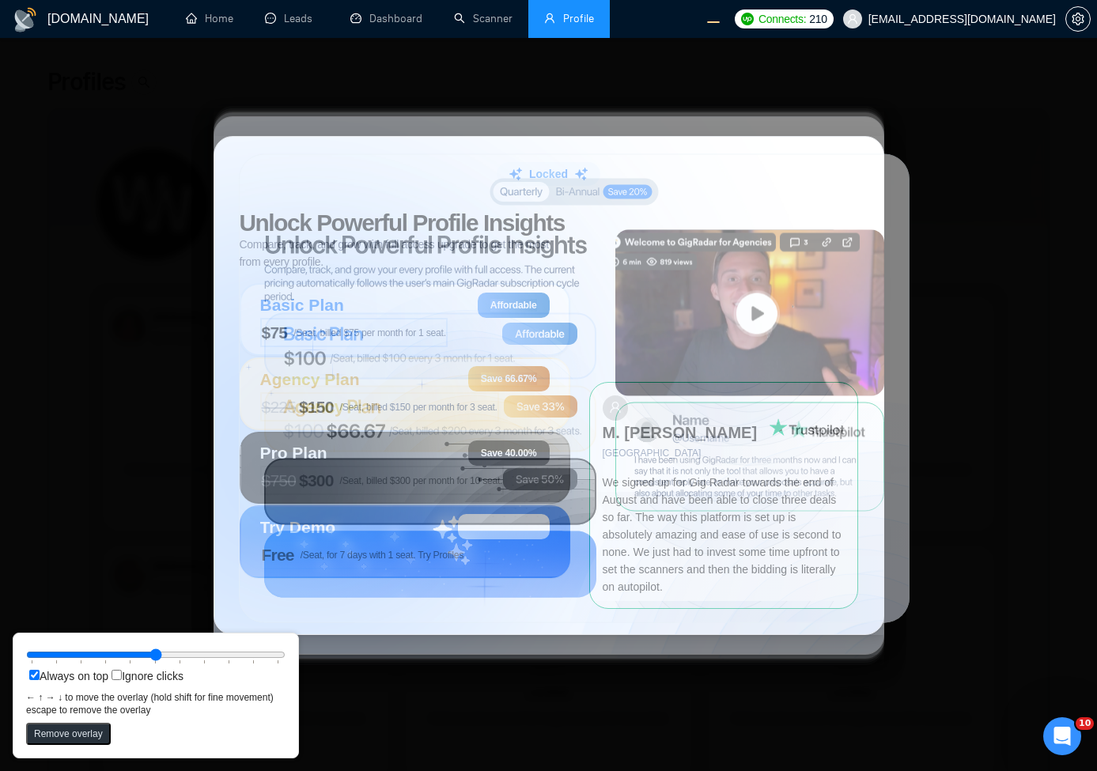
drag, startPoint x: 686, startPoint y: 284, endPoint x: 760, endPoint y: 244, distance: 84.2
click at [707, 320] on rect at bounding box center [749, 313] width 269 height 166
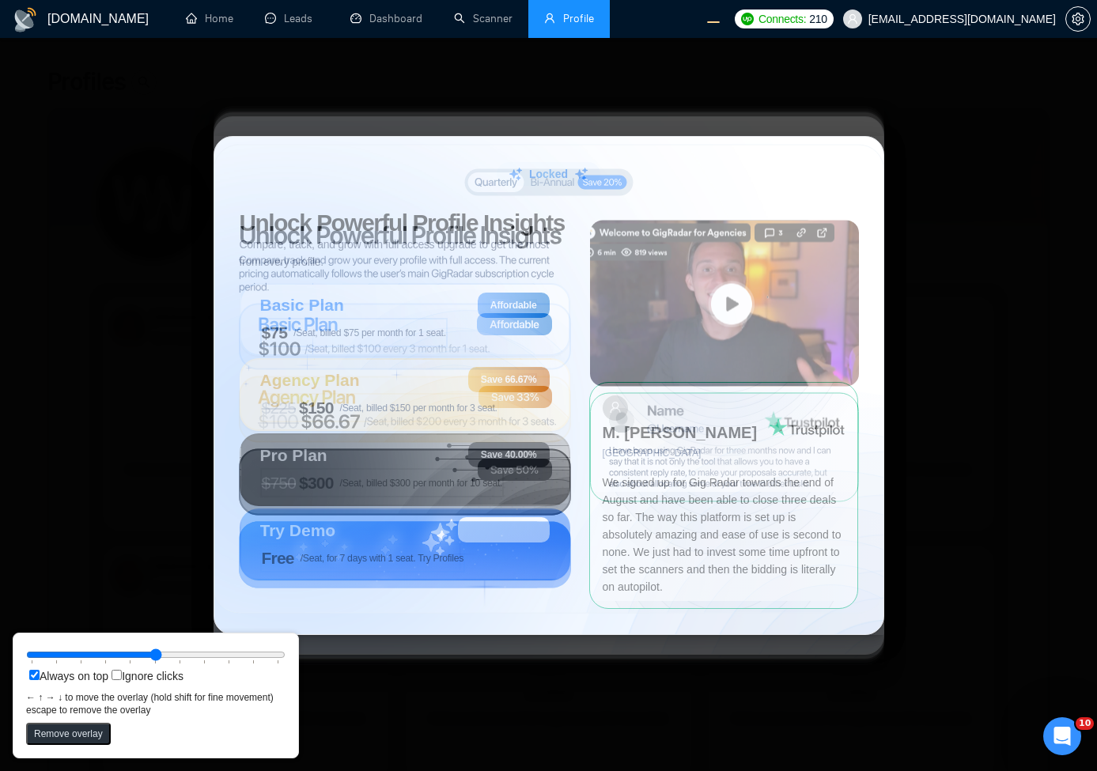
drag, startPoint x: 487, startPoint y: 318, endPoint x: 464, endPoint y: 315, distance: 23.2
click at [464, 315] on circle at bounding box center [286, 440] width 470 height 470
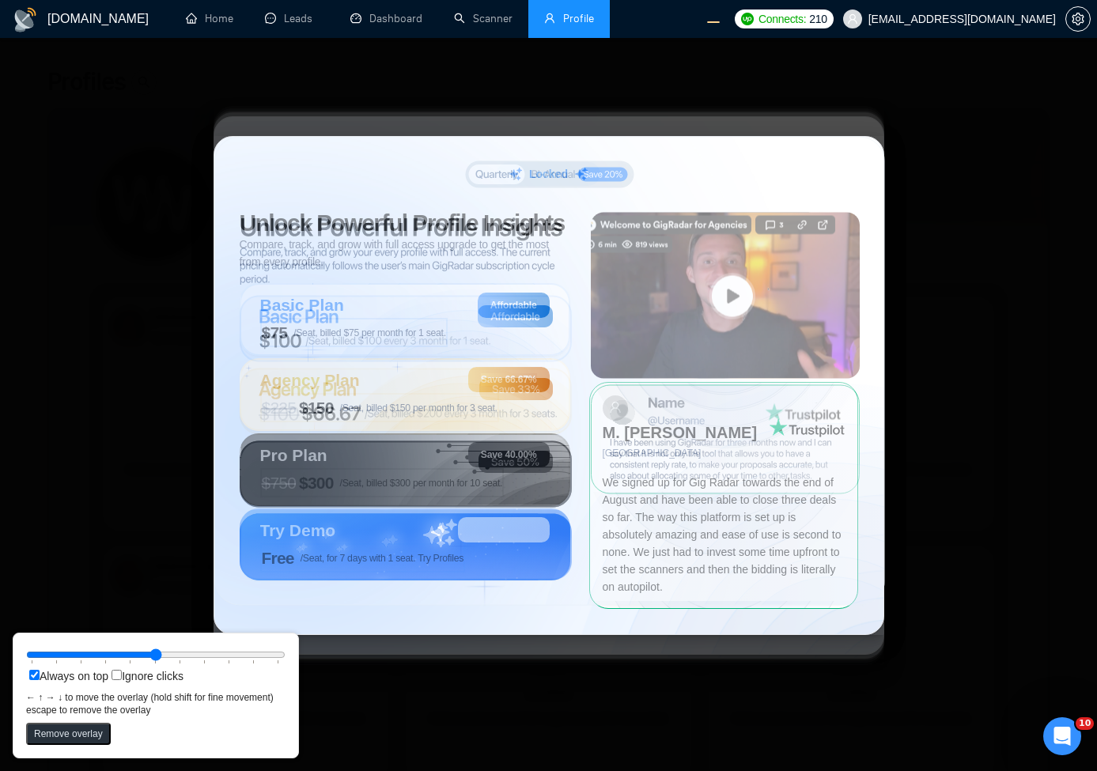
drag, startPoint x: 519, startPoint y: 278, endPoint x: 520, endPoint y: 270, distance: 7.9
click at [520, 270] on rect at bounding box center [549, 371] width 671 height 469
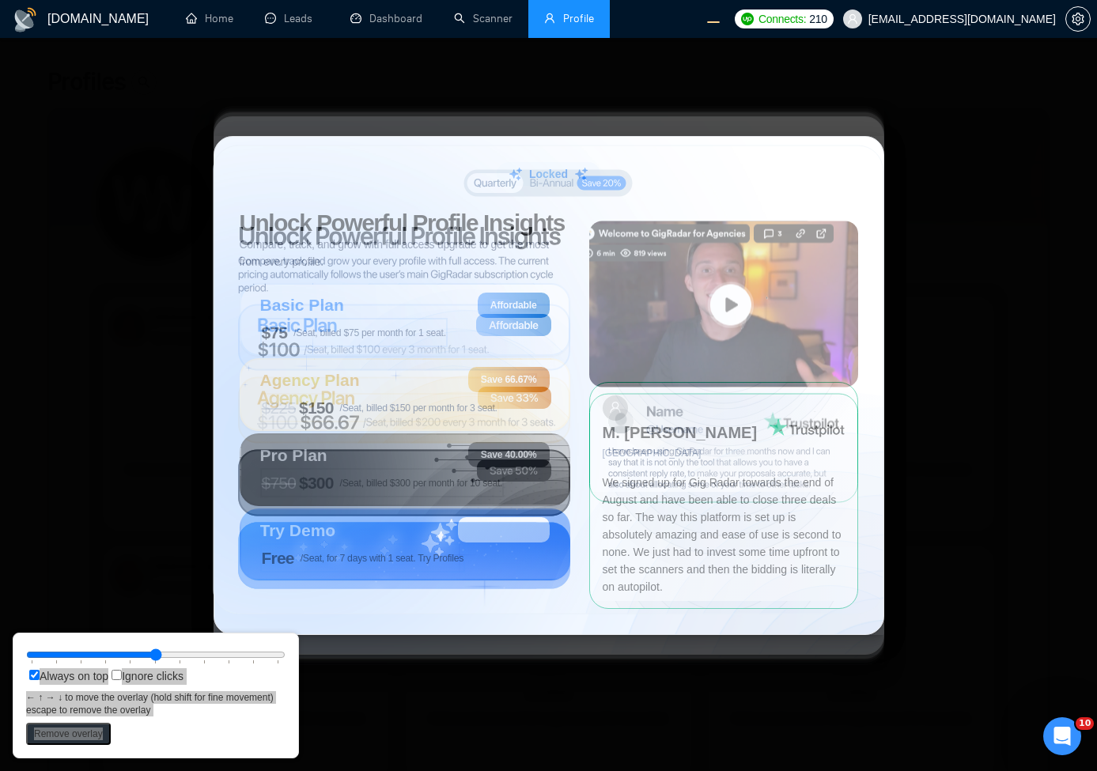
drag, startPoint x: 520, startPoint y: 270, endPoint x: 518, endPoint y: 278, distance: 8.8
click at [518, 278] on rect at bounding box center [548, 380] width 671 height 469
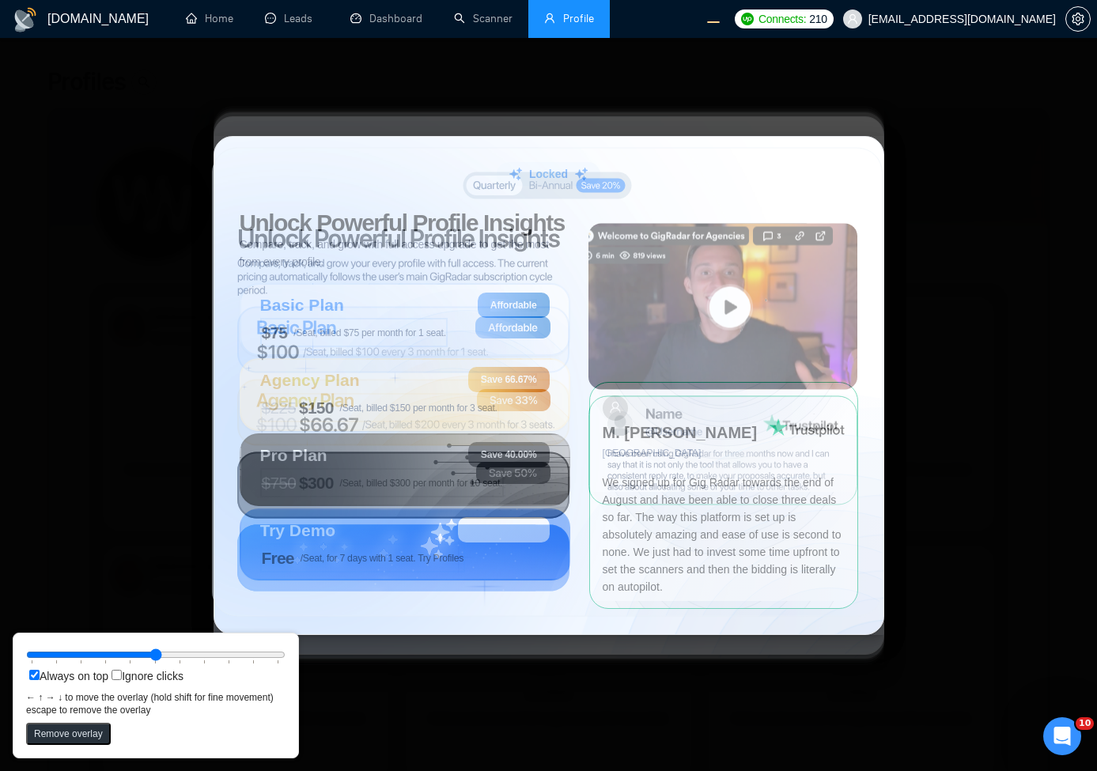
click at [272, 386] on circle at bounding box center [284, 443] width 470 height 470
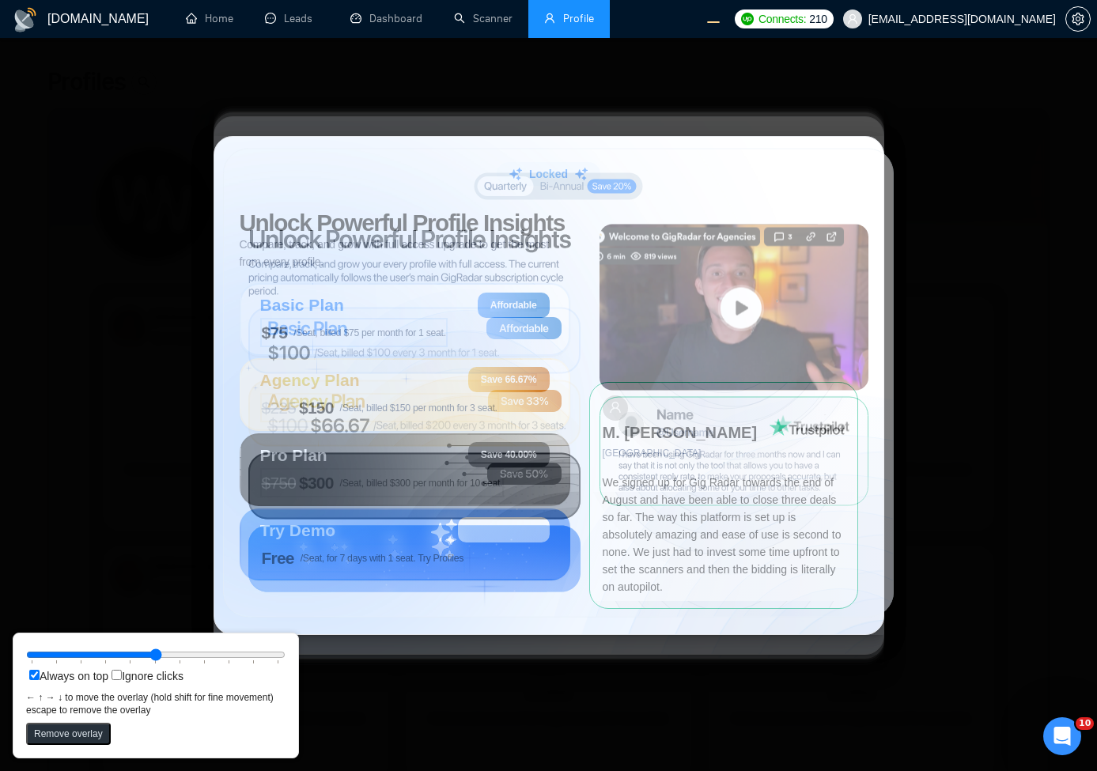
drag, startPoint x: 327, startPoint y: 346, endPoint x: 335, endPoint y: 345, distance: 8.1
click at [335, 347] on circle at bounding box center [295, 444] width 470 height 470
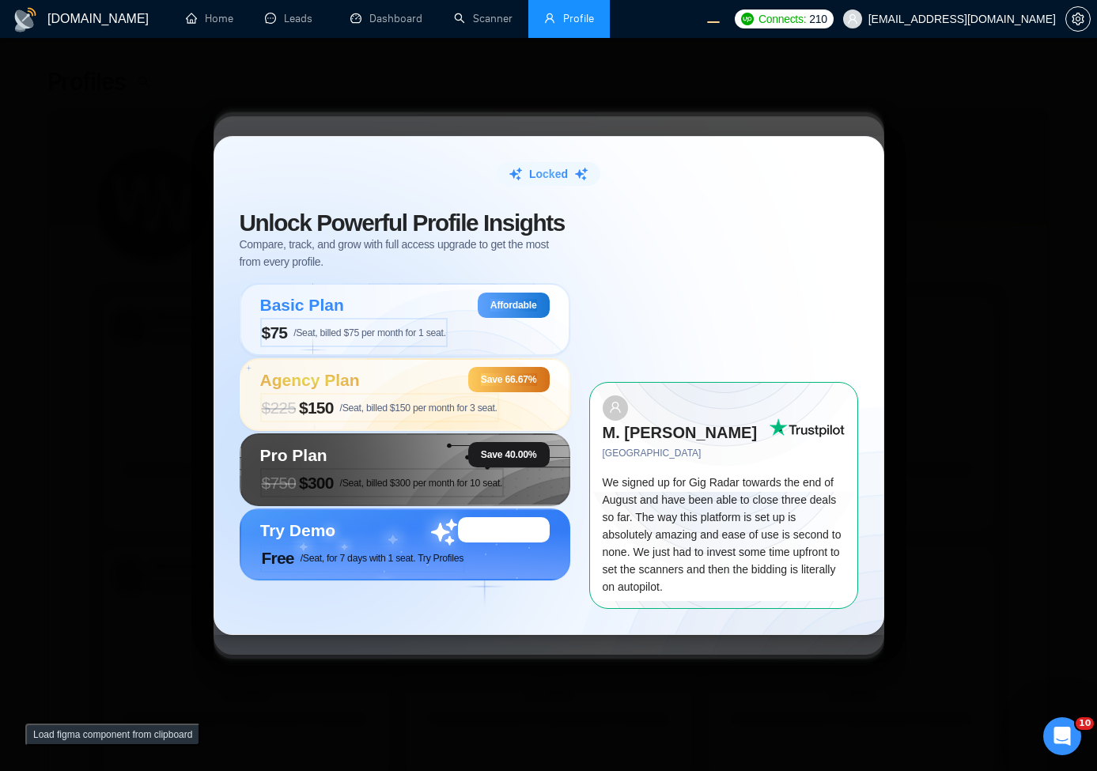
click at [903, 306] on div "Locked Unlock Powerful Profile Insights Compare, track, and grow with full acce…" at bounding box center [548, 385] width 1097 height 771
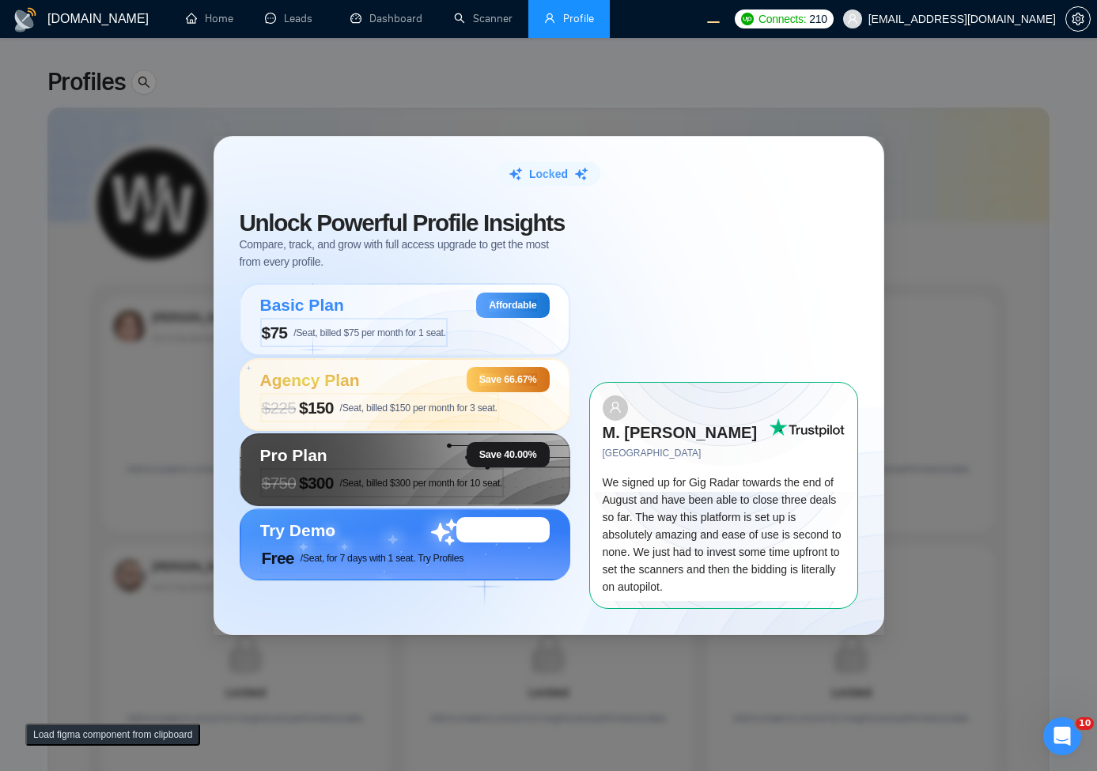
click at [178, 730] on button "Load figma component from clipboard" at bounding box center [112, 735] width 175 height 22
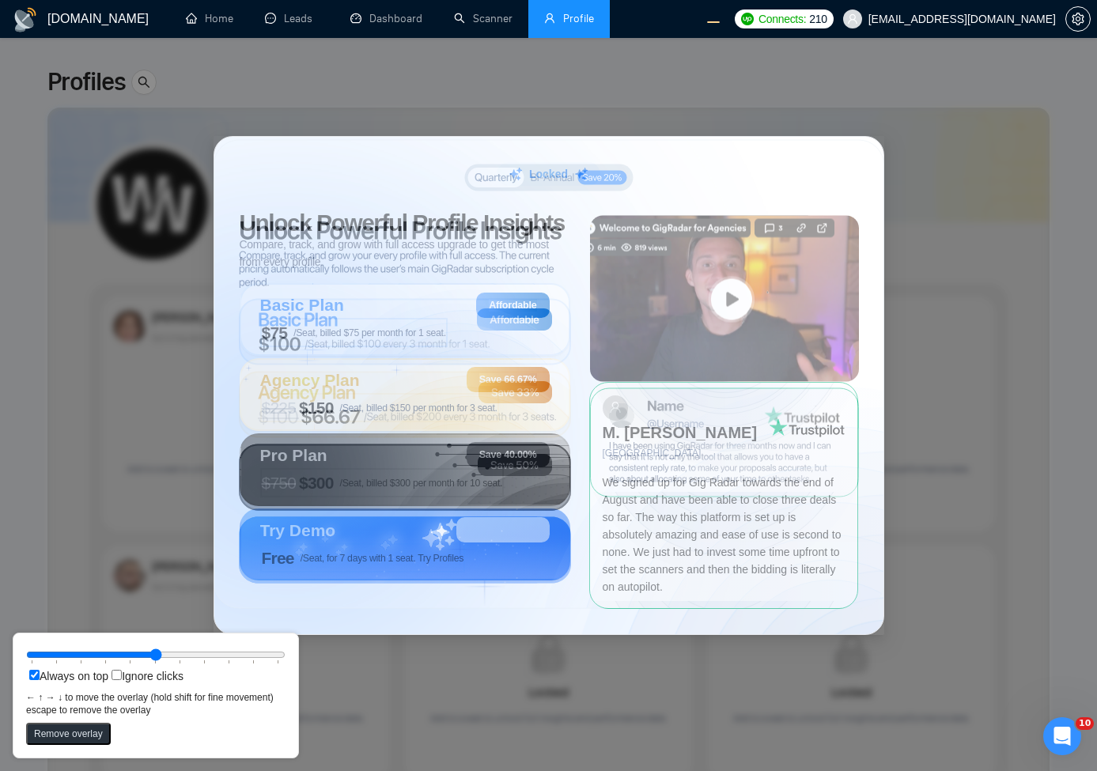
drag, startPoint x: 377, startPoint y: 226, endPoint x: 591, endPoint y: 365, distance: 254.9
click at [591, 365] on rect at bounding box center [724, 299] width 269 height 166
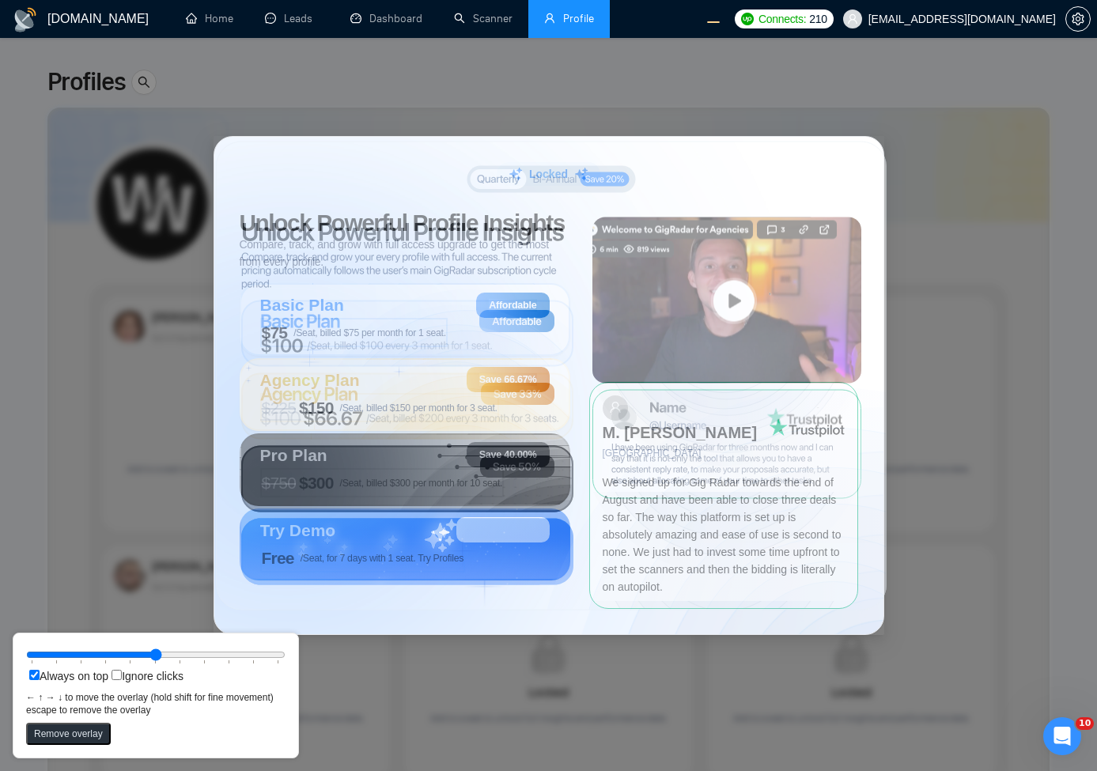
click at [593, 367] on rect at bounding box center [726, 300] width 269 height 166
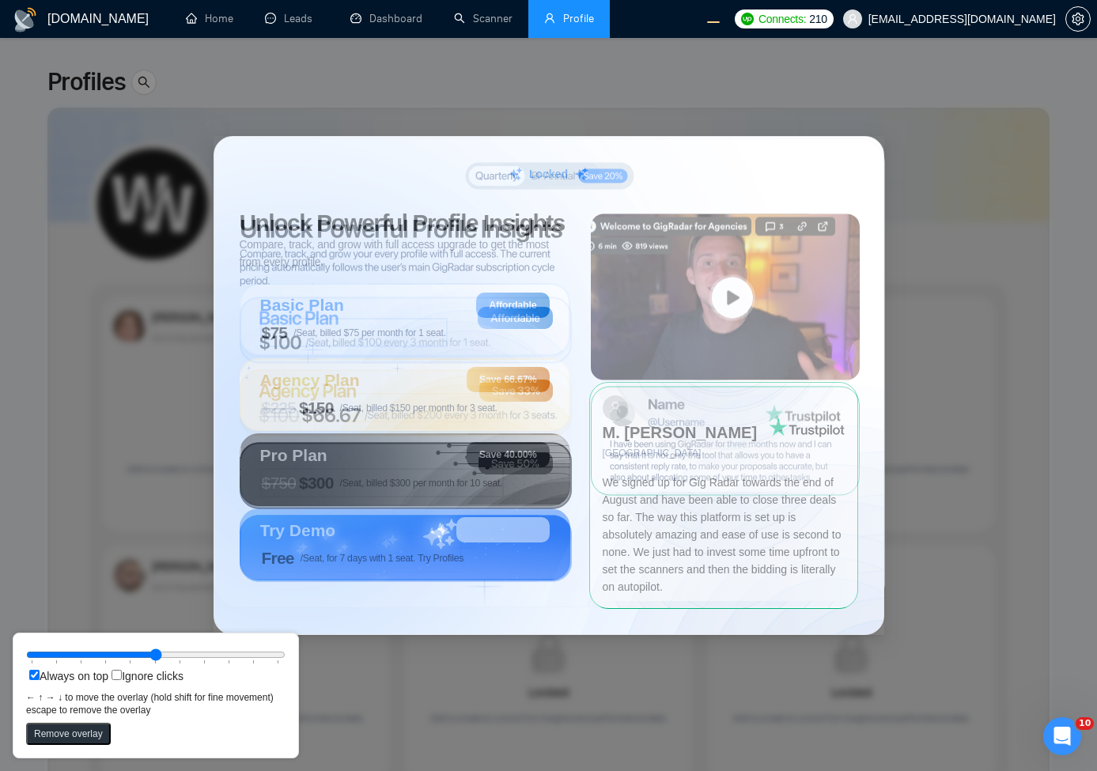
click at [513, 270] on rect at bounding box center [549, 372] width 671 height 469
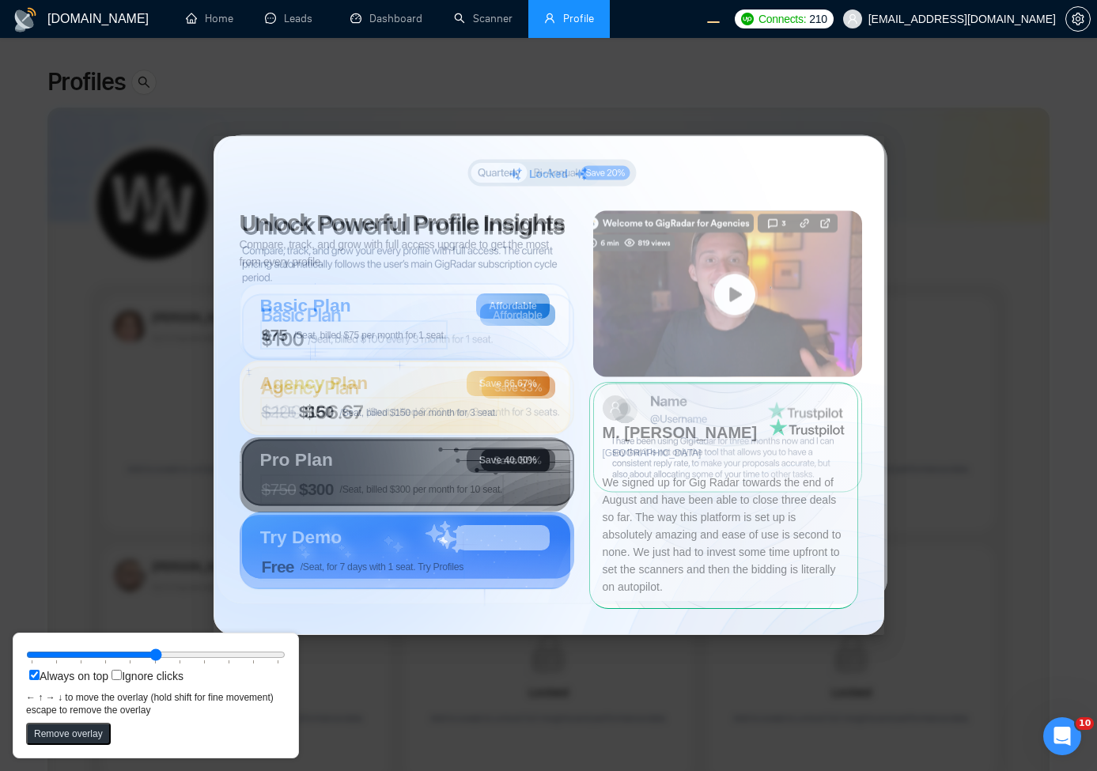
click at [626, 282] on rect at bounding box center [727, 294] width 269 height 166
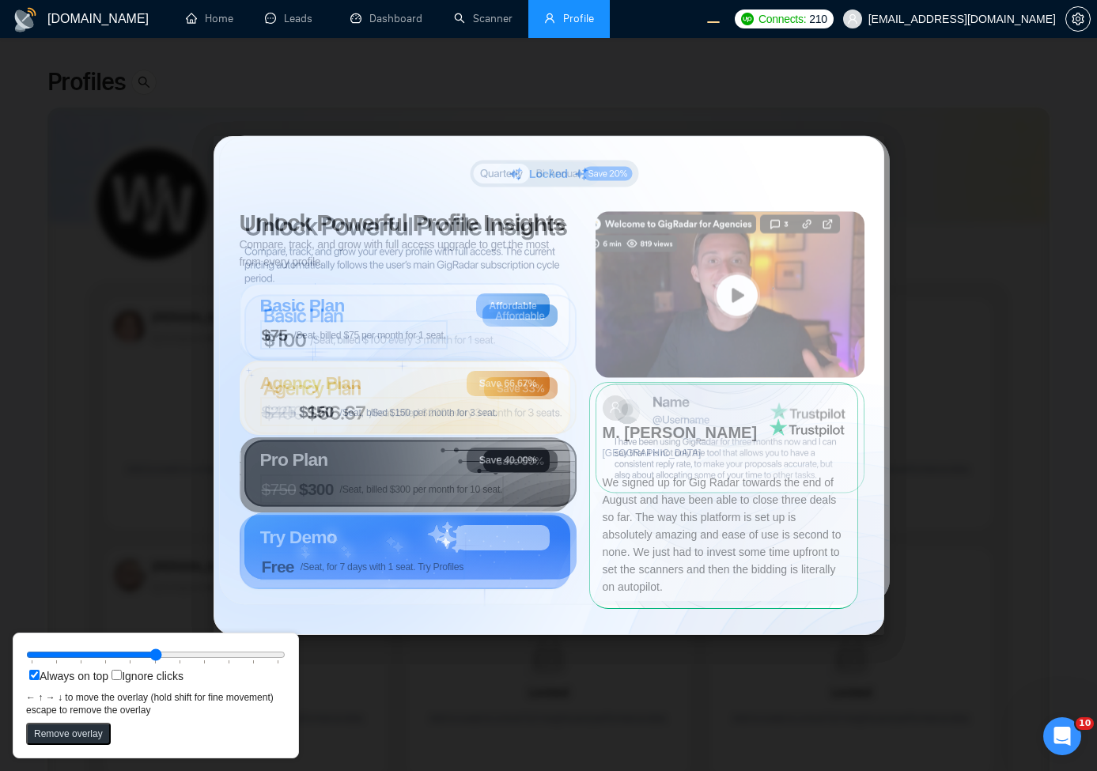
click at [762, 297] on rect at bounding box center [730, 295] width 269 height 166
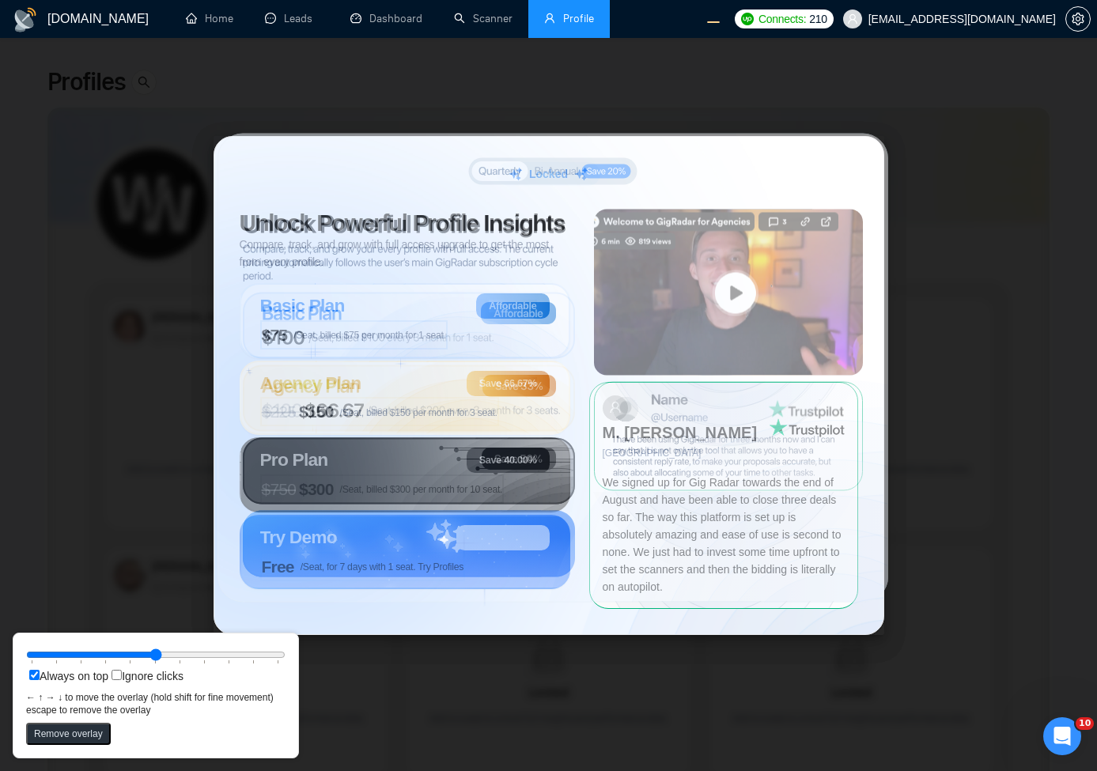
click at [761, 302] on rect at bounding box center [728, 293] width 269 height 166
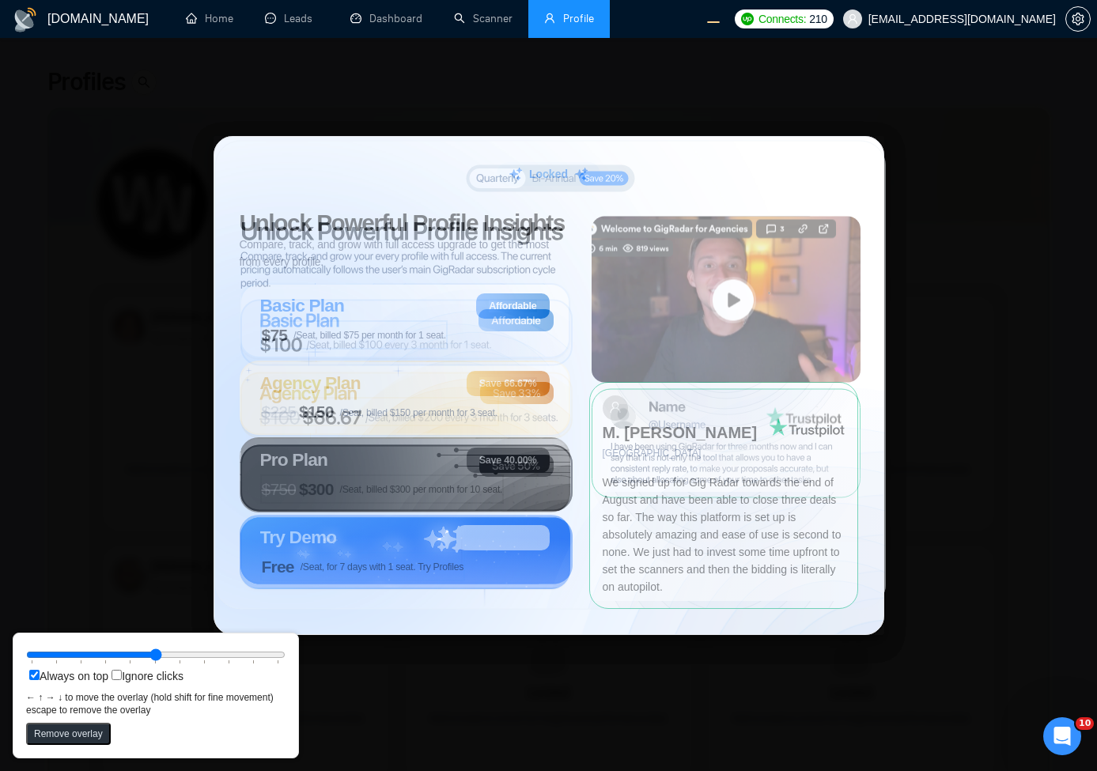
click at [549, 414] on circle at bounding box center [461, 513] width 291 height 291
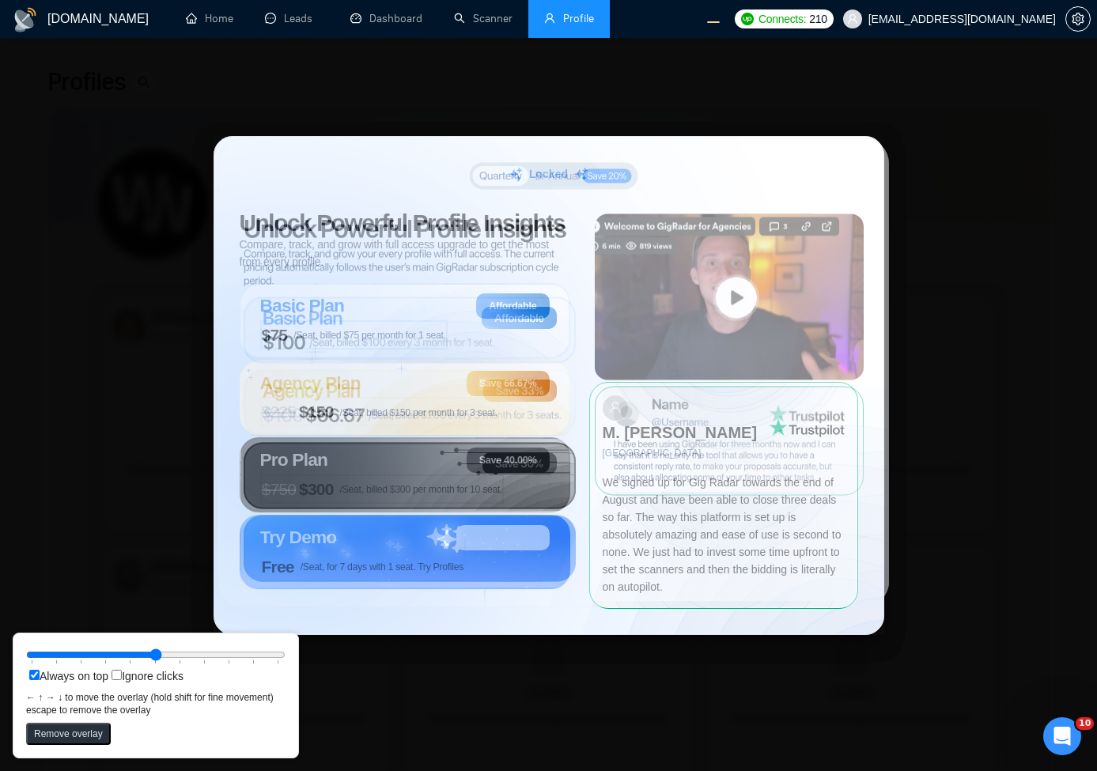
click at [562, 405] on circle at bounding box center [464, 510] width 291 height 291
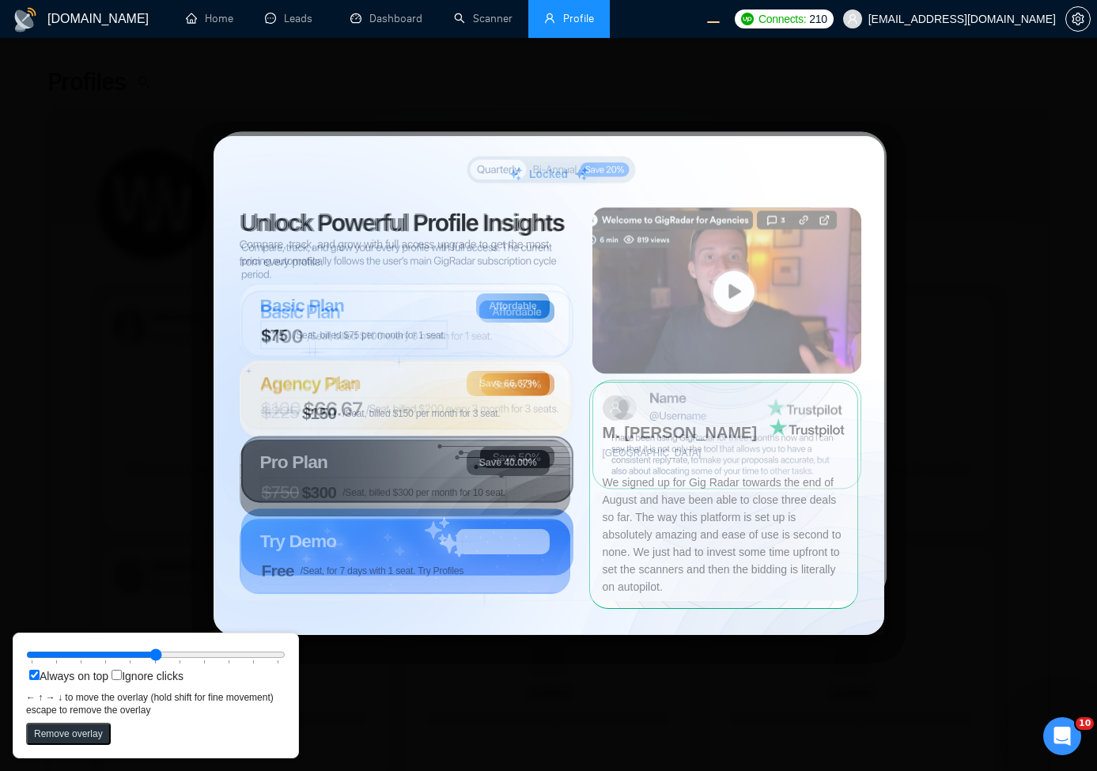
click at [519, 302] on icon at bounding box center [516, 312] width 75 height 22
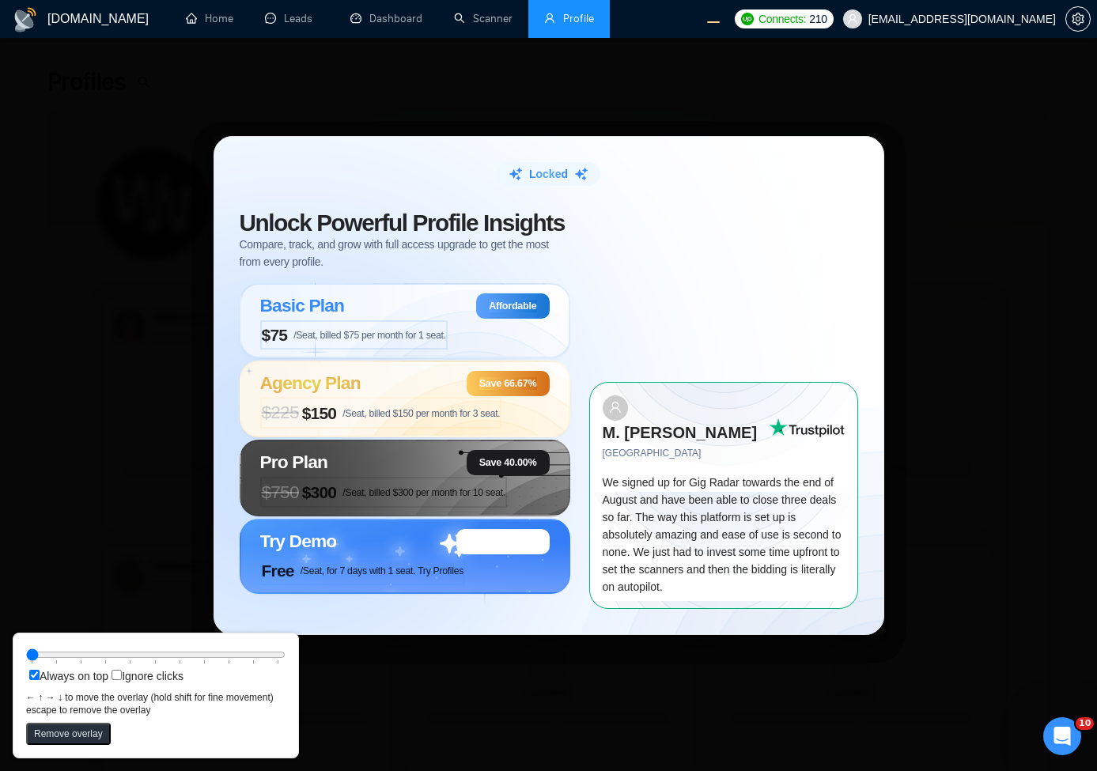
drag, startPoint x: 96, startPoint y: 656, endPoint x: 40, endPoint y: 655, distance: 56.2
type input "0"
click at [40, 655] on input "range" at bounding box center [155, 654] width 259 height 17
click at [104, 399] on div "Locked Unlock Powerful Profile Insights Compare, track, and grow with full acce…" at bounding box center [548, 385] width 1097 height 771
click at [168, 278] on div "Locked Unlock Powerful Profile Insights Compare, track, and grow with full acce…" at bounding box center [548, 385] width 1097 height 771
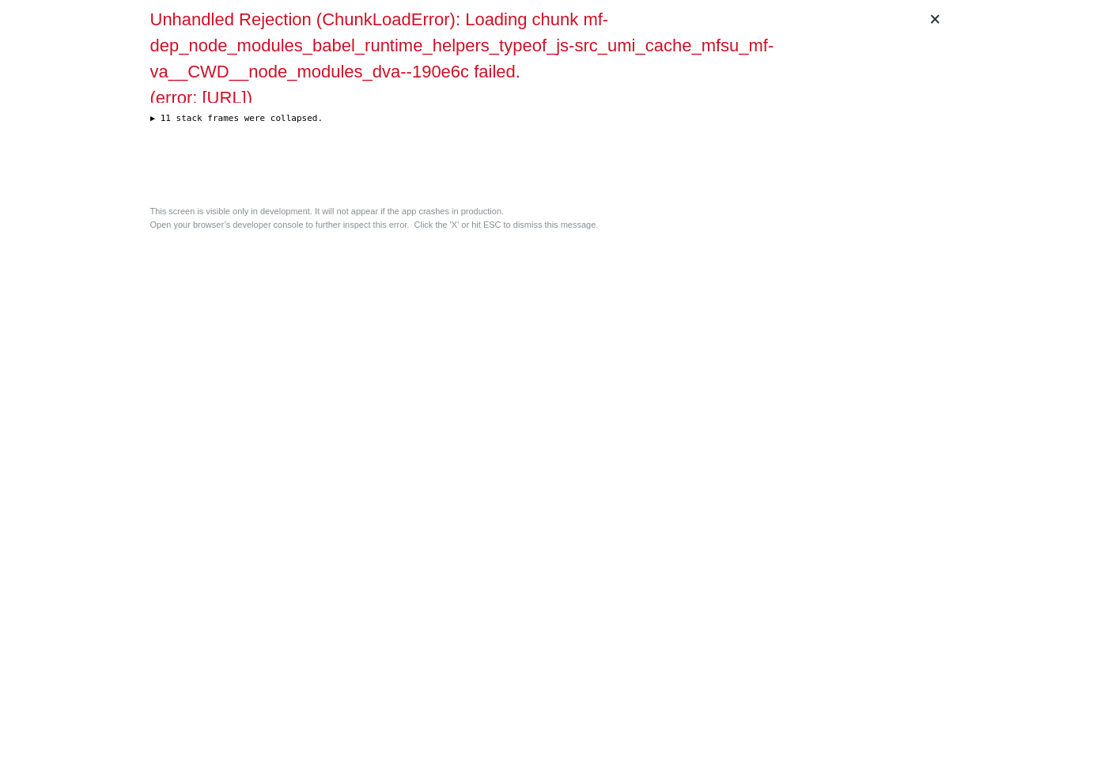
click at [786, 157] on div "Unhandled Rejection (ChunkLoadError): Loading chunk mf-dep_node_modules_babel_r…" at bounding box center [548, 102] width 797 height 192
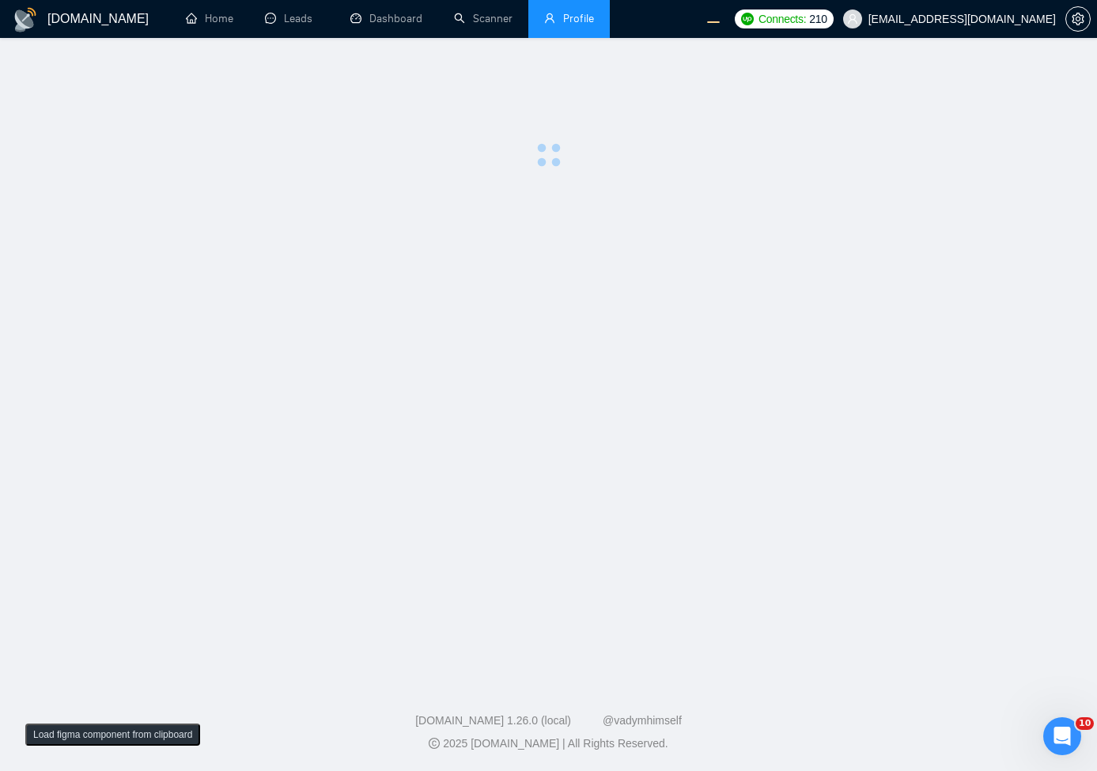
click at [770, 399] on main at bounding box center [548, 356] width 1046 height 586
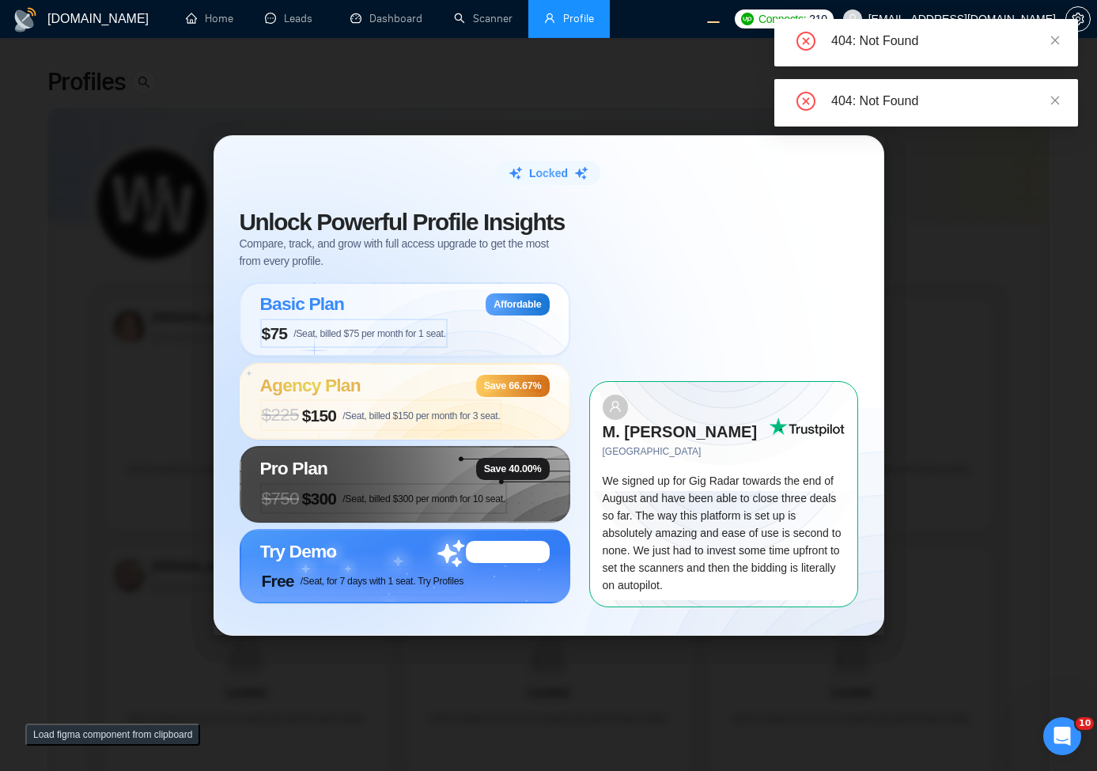
click at [974, 273] on div "Locked Unlock Powerful Profile Insights Compare, track, and grow with full acce…" at bounding box center [548, 385] width 1097 height 771
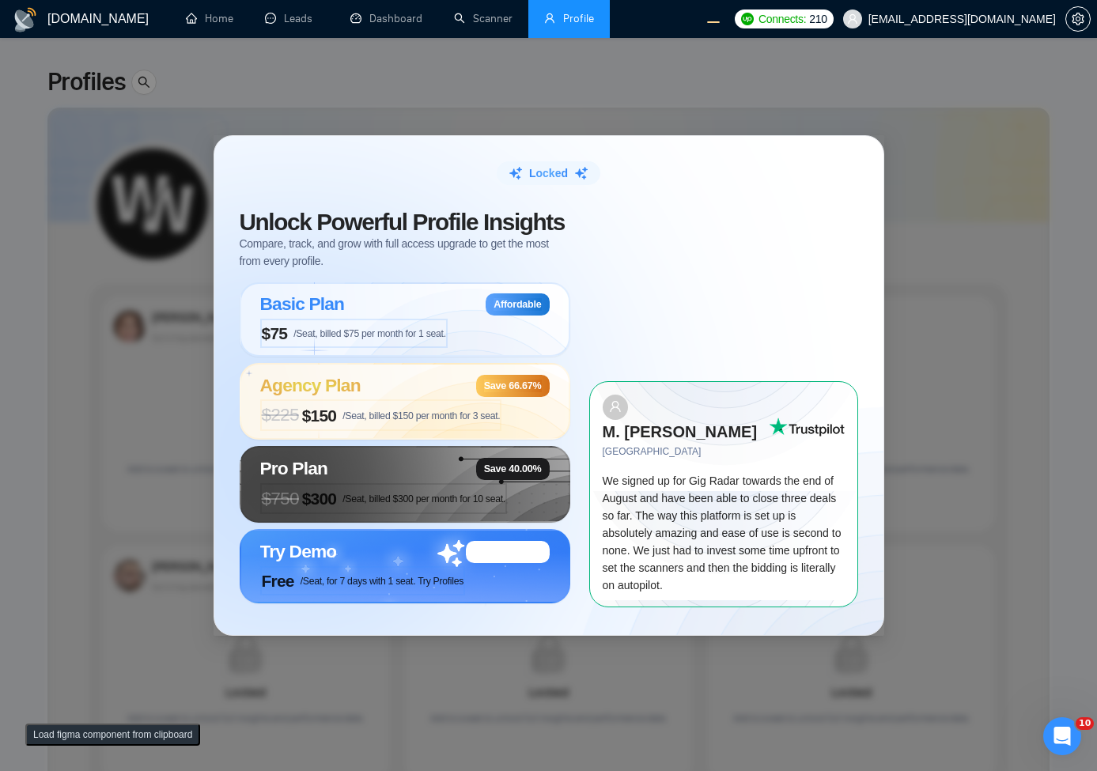
click at [87, 739] on button "Load figma component from clipboard" at bounding box center [112, 735] width 175 height 22
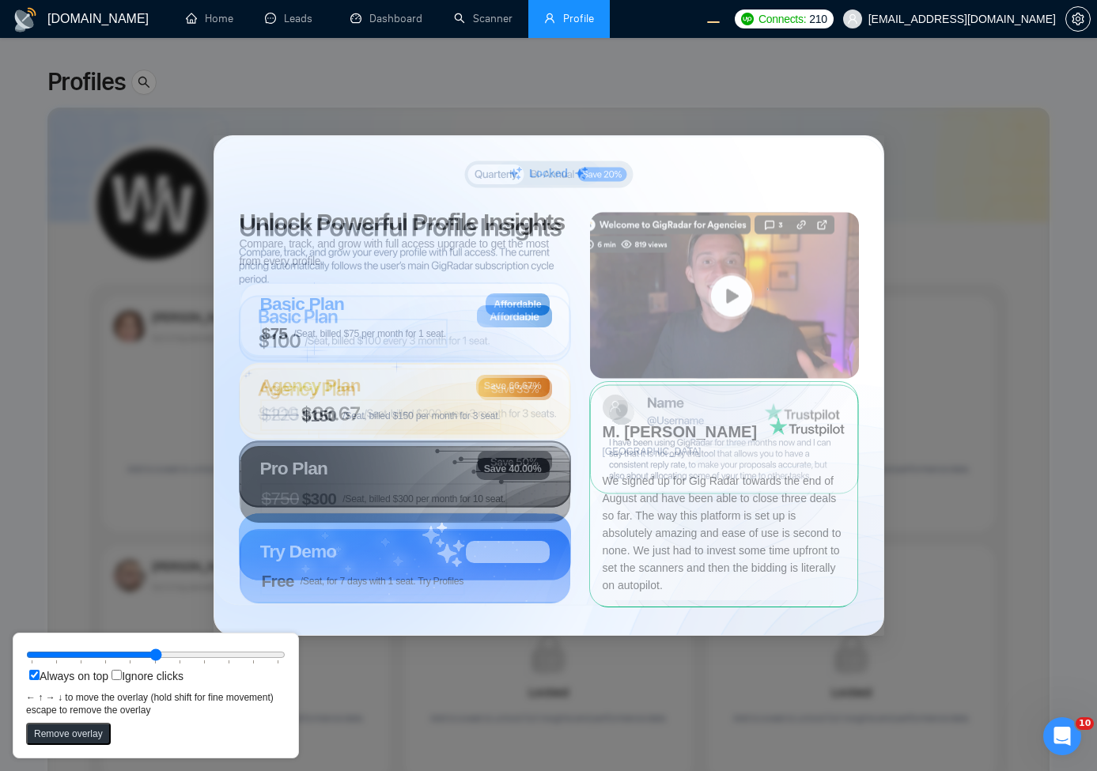
drag, startPoint x: 530, startPoint y: 366, endPoint x: 743, endPoint y: 502, distance: 253.2
click at [743, 502] on circle at bounding box center [830, 678] width 431 height 431
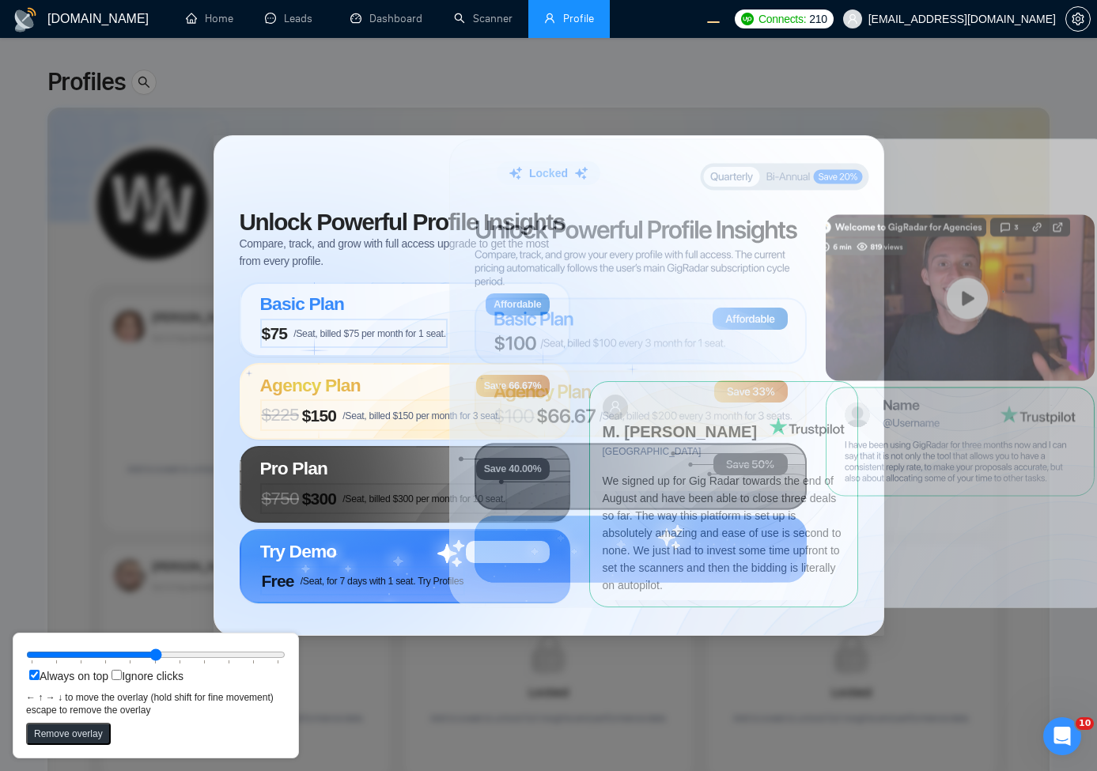
drag, startPoint x: 749, startPoint y: 489, endPoint x: 967, endPoint y: 509, distance: 219.2
click at [989, 493] on circle at bounding box center [1066, 680] width 431 height 431
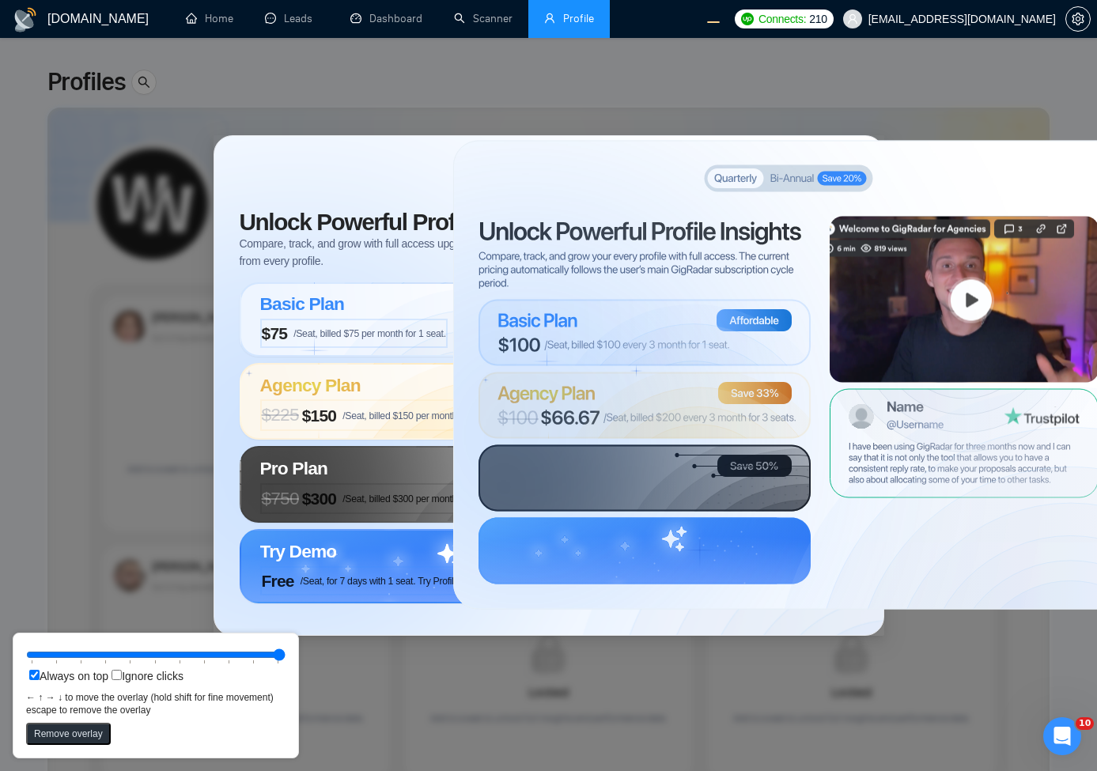
drag, startPoint x: 170, startPoint y: 656, endPoint x: 501, endPoint y: 641, distance: 330.9
type input "100"
click at [285, 646] on input "range" at bounding box center [155, 654] width 259 height 17
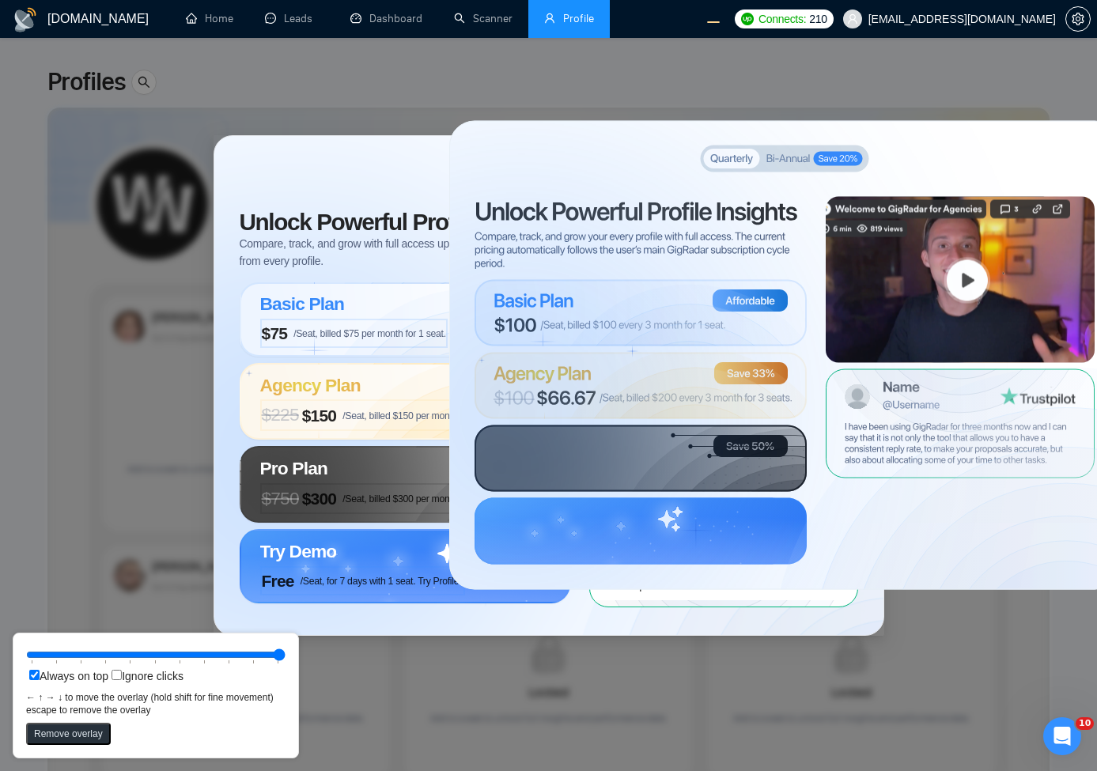
drag, startPoint x: 530, startPoint y: 554, endPoint x: 526, endPoint y: 534, distance: 20.2
click at [526, 534] on circle at bounding box center [521, 416] width 470 height 470
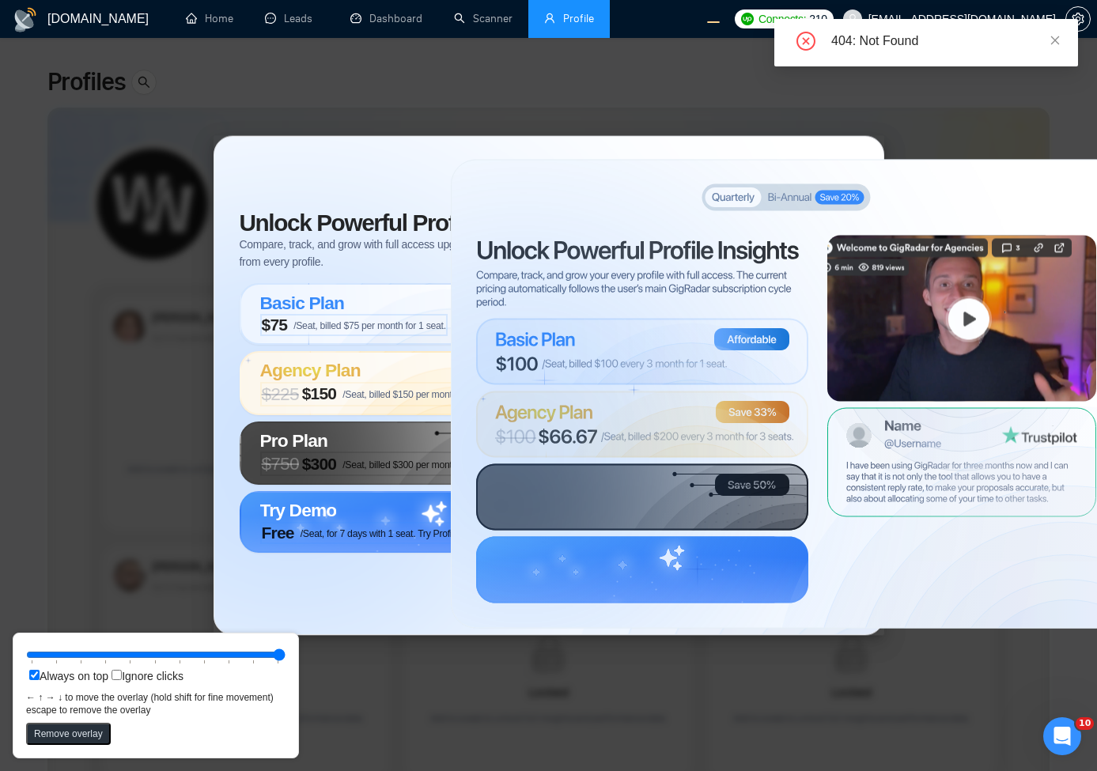
drag, startPoint x: 760, startPoint y: 220, endPoint x: 761, endPoint y: 263, distance: 42.7
click at [761, 263] on icon at bounding box center [638, 251] width 321 height 23
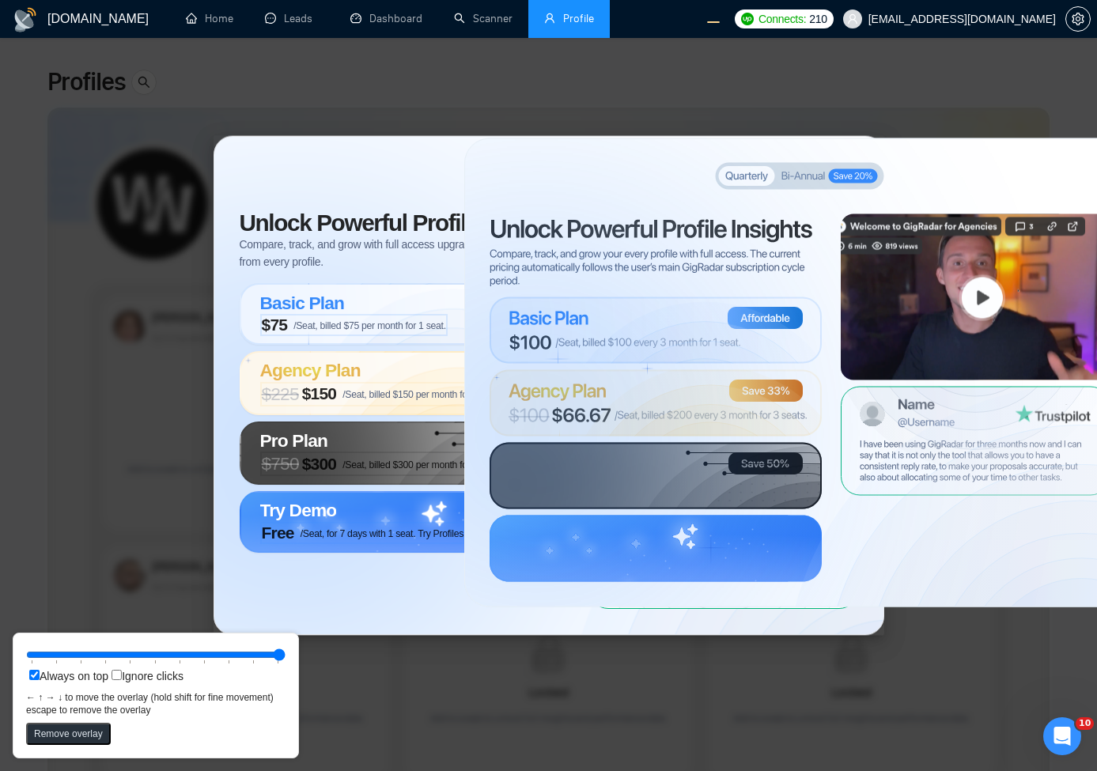
drag, startPoint x: 761, startPoint y: 263, endPoint x: 776, endPoint y: 235, distance: 32.2
click at [776, 235] on icon at bounding box center [651, 230] width 321 height 23
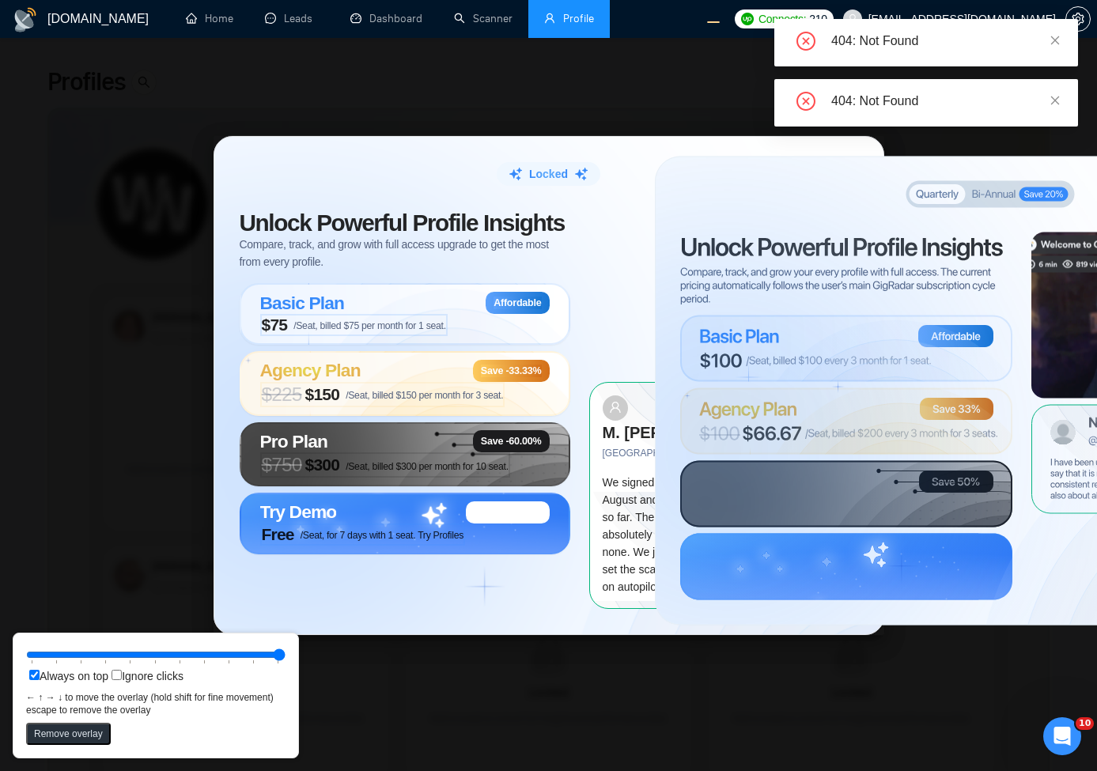
drag, startPoint x: 575, startPoint y: 251, endPoint x: 725, endPoint y: 267, distance: 151.1
click at [725, 267] on circle at bounding box center [727, 452] width 470 height 470
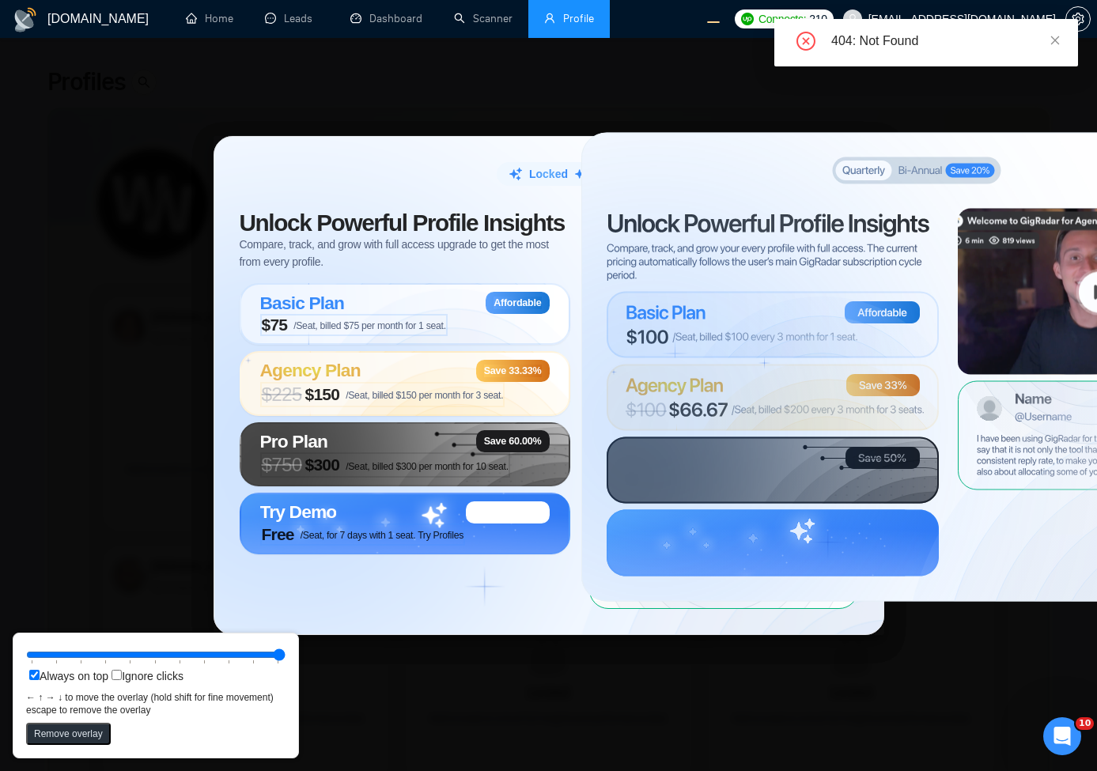
drag, startPoint x: 746, startPoint y: 267, endPoint x: 669, endPoint y: 166, distance: 127.0
click at [660, 244] on circle at bounding box center [653, 428] width 470 height 470
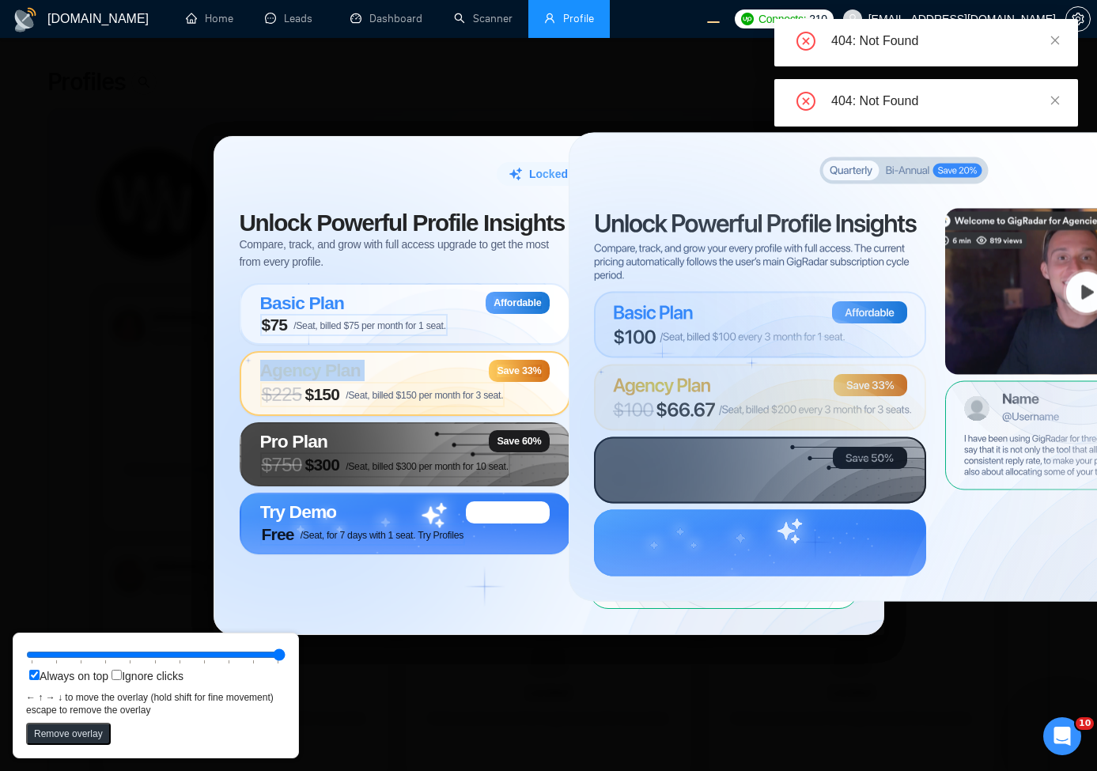
drag, startPoint x: 457, startPoint y: 339, endPoint x: 432, endPoint y: 365, distance: 36.4
click at [432, 365] on div "Basic Plan Affordable $75 /Seat, billed $75 per month for 1 seat. Agency Plan S…" at bounding box center [405, 418] width 331 height 270
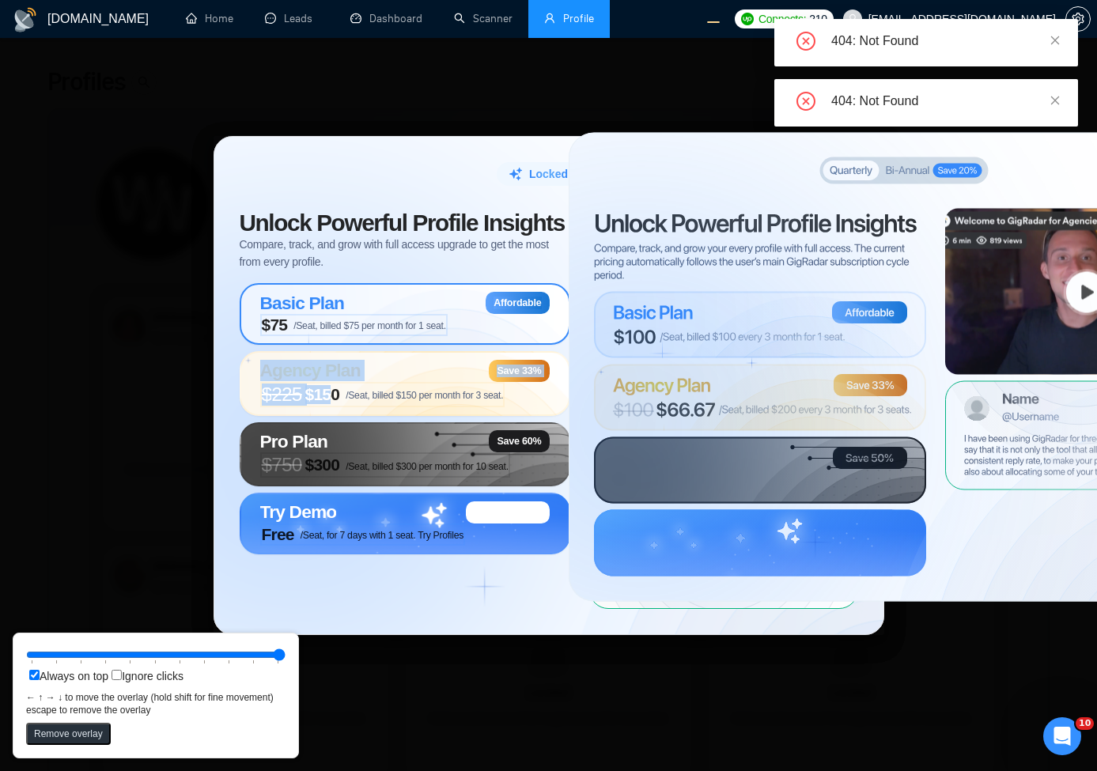
drag, startPoint x: 334, startPoint y: 409, endPoint x: 361, endPoint y: 350, distance: 65.5
click at [351, 351] on div "Basic Plan Affordable $75 /Seat, billed $75 per month for 1 seat. Agency Plan S…" at bounding box center [405, 418] width 331 height 270
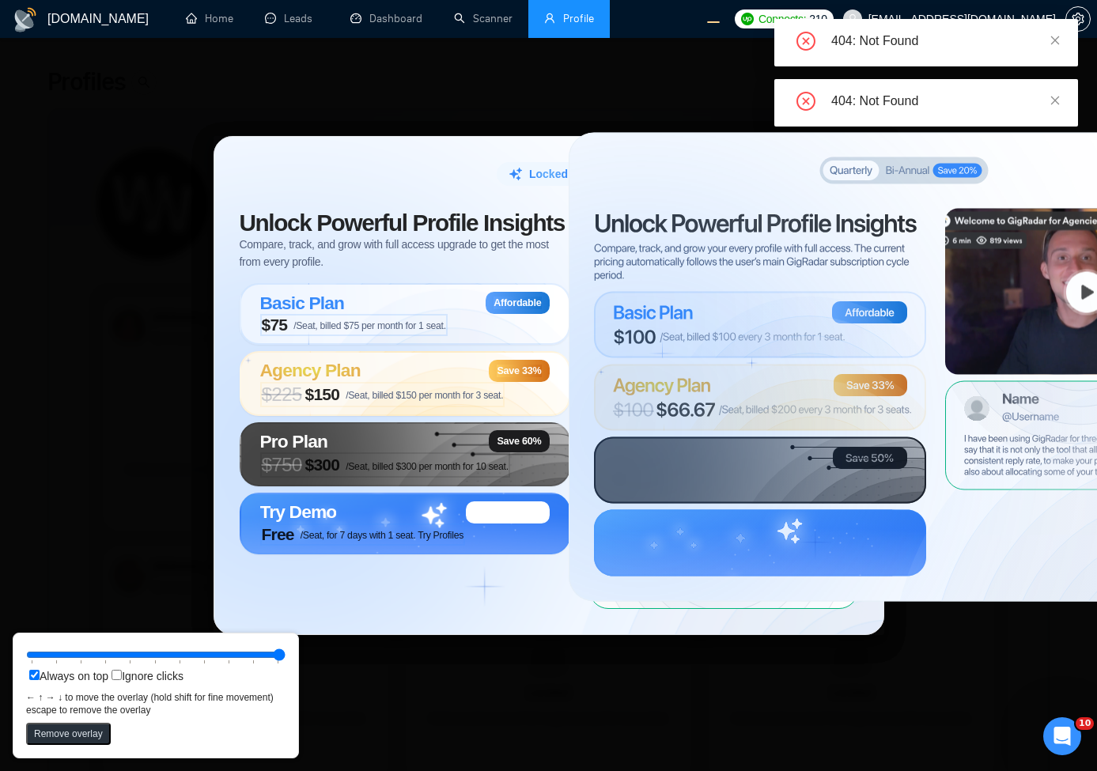
click at [460, 270] on span "Compare, track, and grow with full access upgrade to get the most from every pr…" at bounding box center [405, 253] width 331 height 35
drag, startPoint x: 486, startPoint y: 323, endPoint x: 513, endPoint y: 294, distance: 39.7
click at [513, 294] on div "Unlock Powerful Profile Insights Compare, track, and grow with full access upgr…" at bounding box center [415, 409] width 350 height 397
click at [744, 232] on circle at bounding box center [641, 428] width 470 height 470
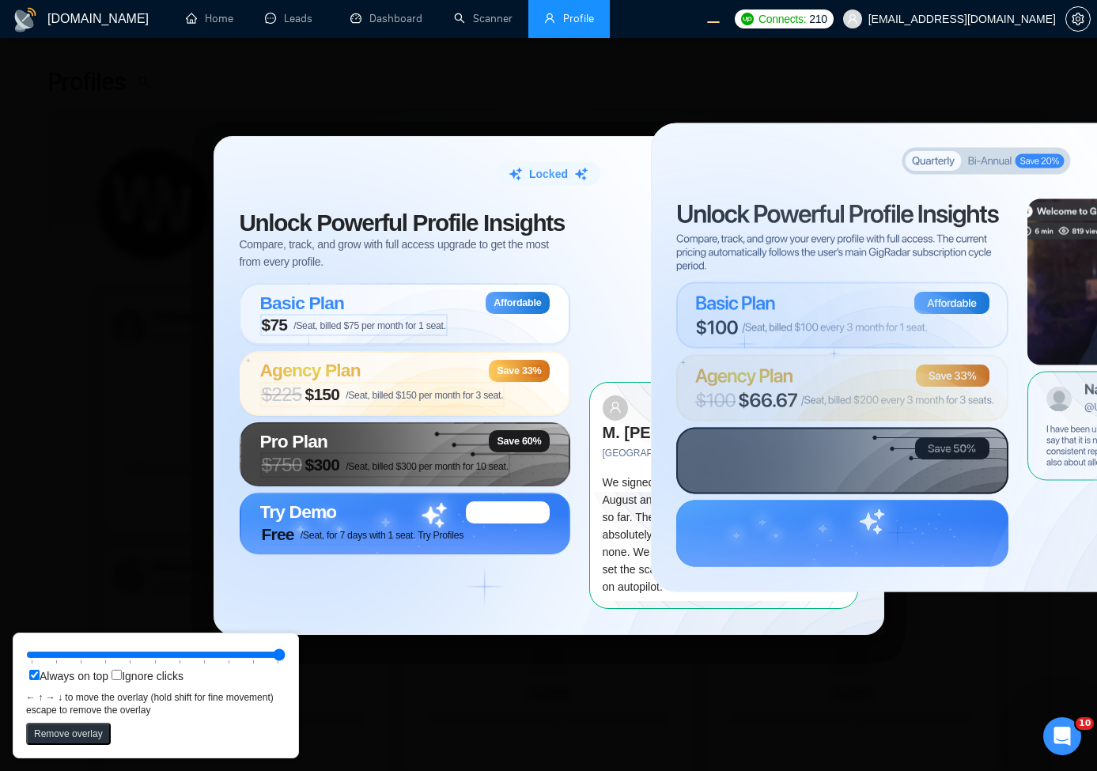
drag, startPoint x: 887, startPoint y: 321, endPoint x: 968, endPoint y: 312, distance: 81.2
click at [968, 312] on circle at bounding box center [891, 431] width 291 height 291
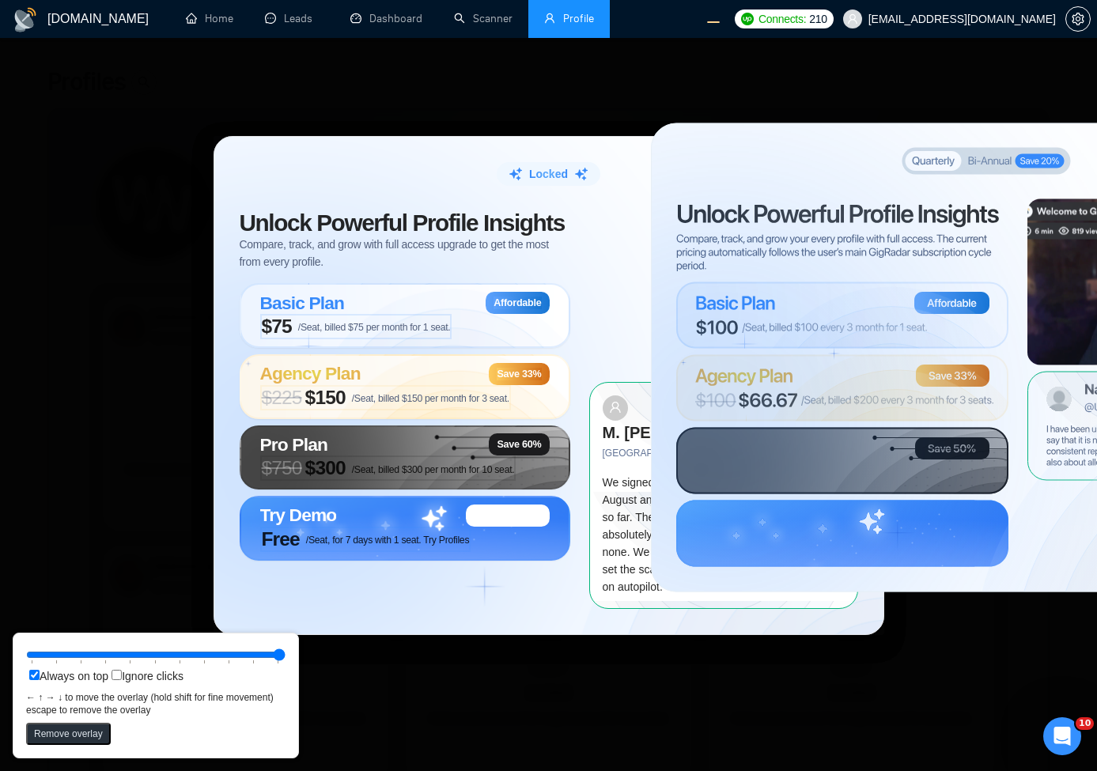
click at [472, 598] on div "Unlock Powerful Profile Insights Compare, track, and grow with full access upgr…" at bounding box center [548, 410] width 669 height 448
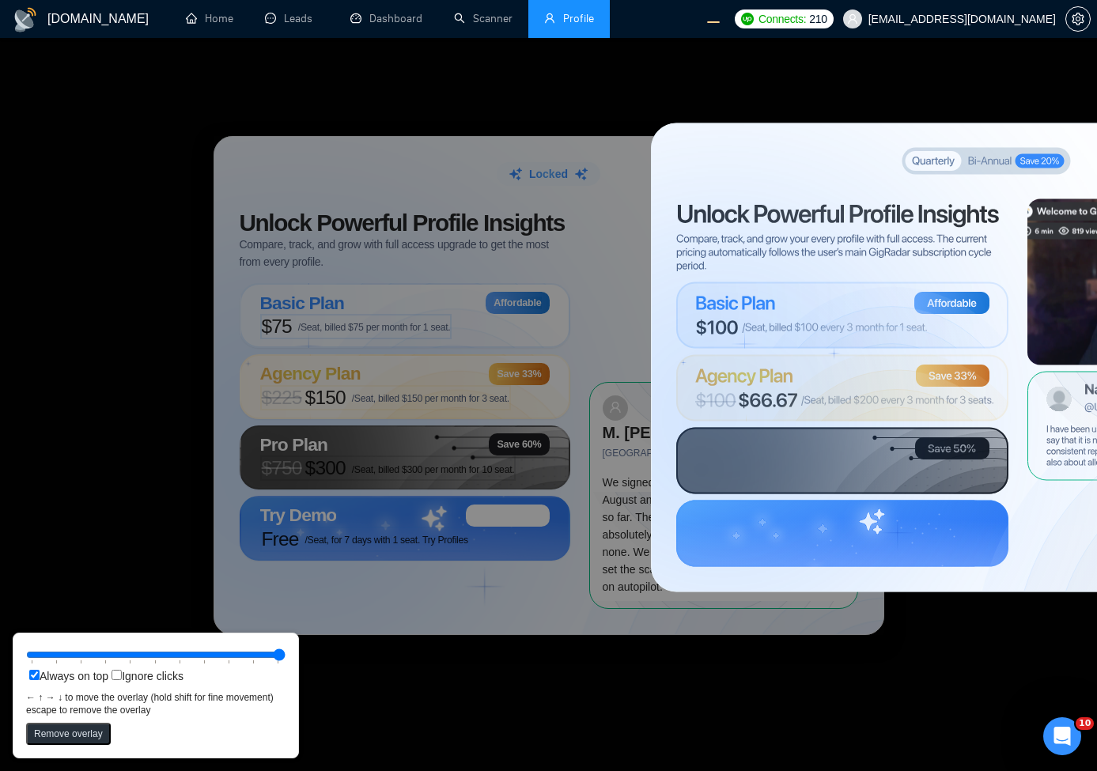
click at [509, 209] on div "Locked Unlock Powerful Profile Insights Compare, track, and grow with full acce…" at bounding box center [548, 385] width 1097 height 771
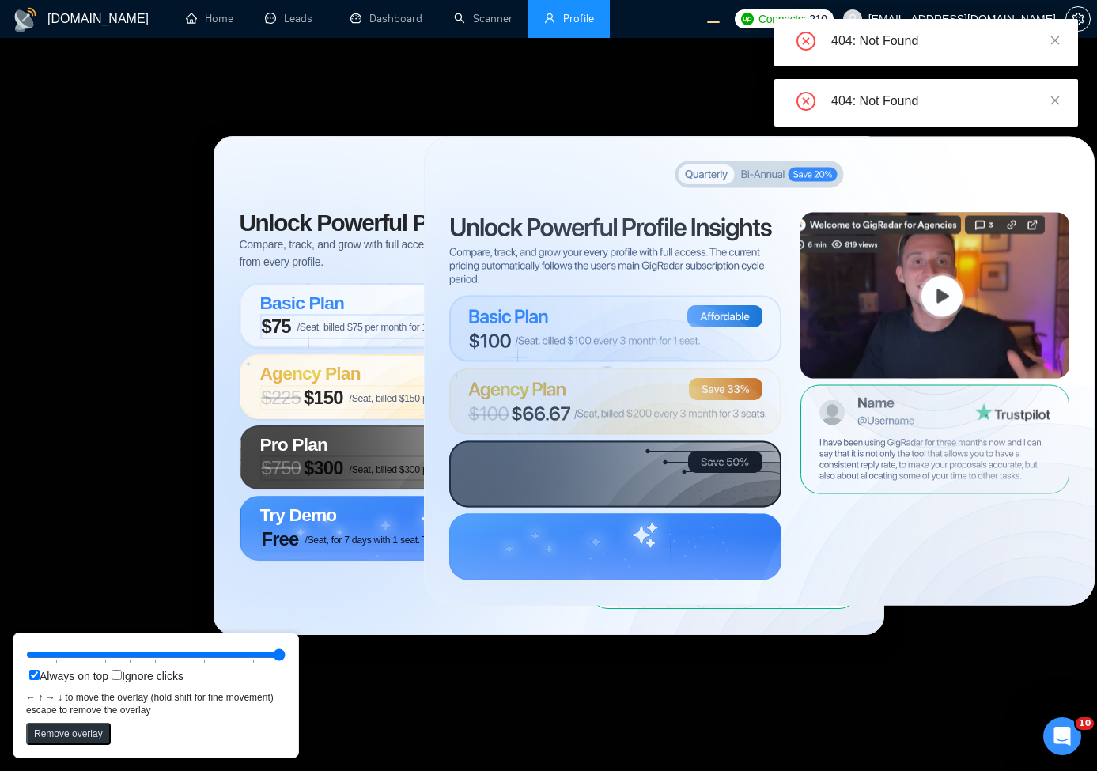
drag, startPoint x: 769, startPoint y: 304, endPoint x: 542, endPoint y: 317, distance: 227.4
click at [542, 317] on circle at bounding box center [496, 432] width 470 height 470
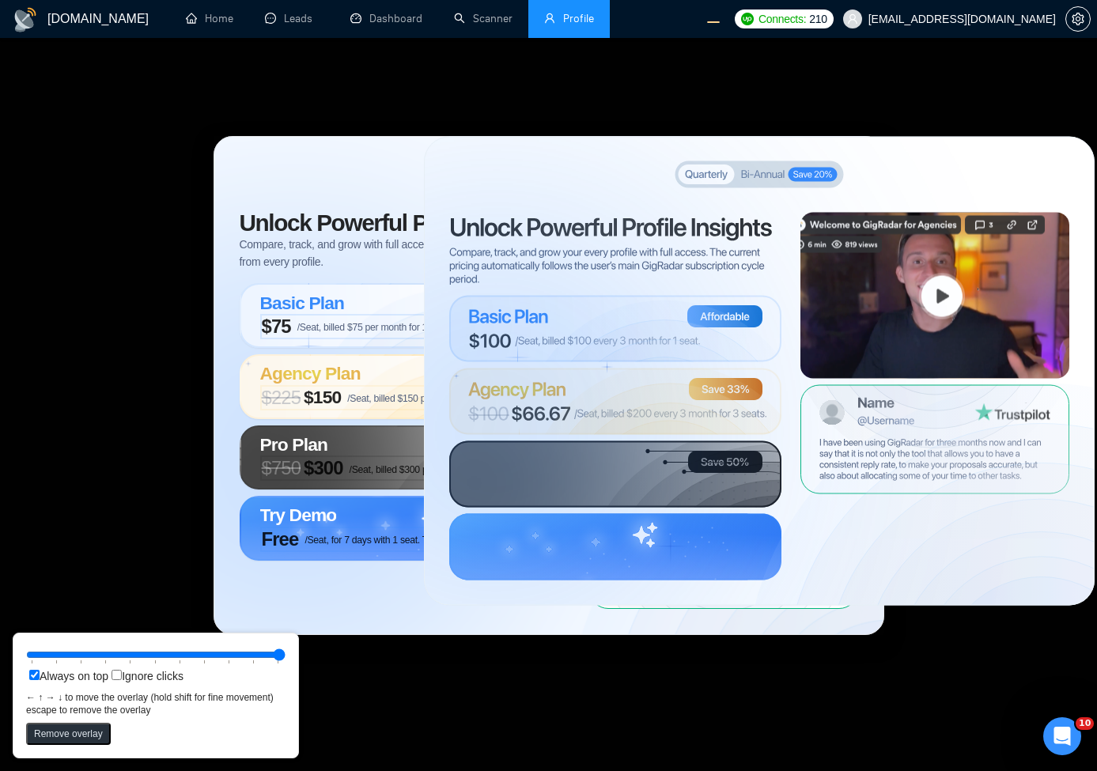
click at [357, 117] on div "Locked Unlock Powerful Profile Insights Compare, track, and grow with full acce…" at bounding box center [548, 385] width 1097 height 771
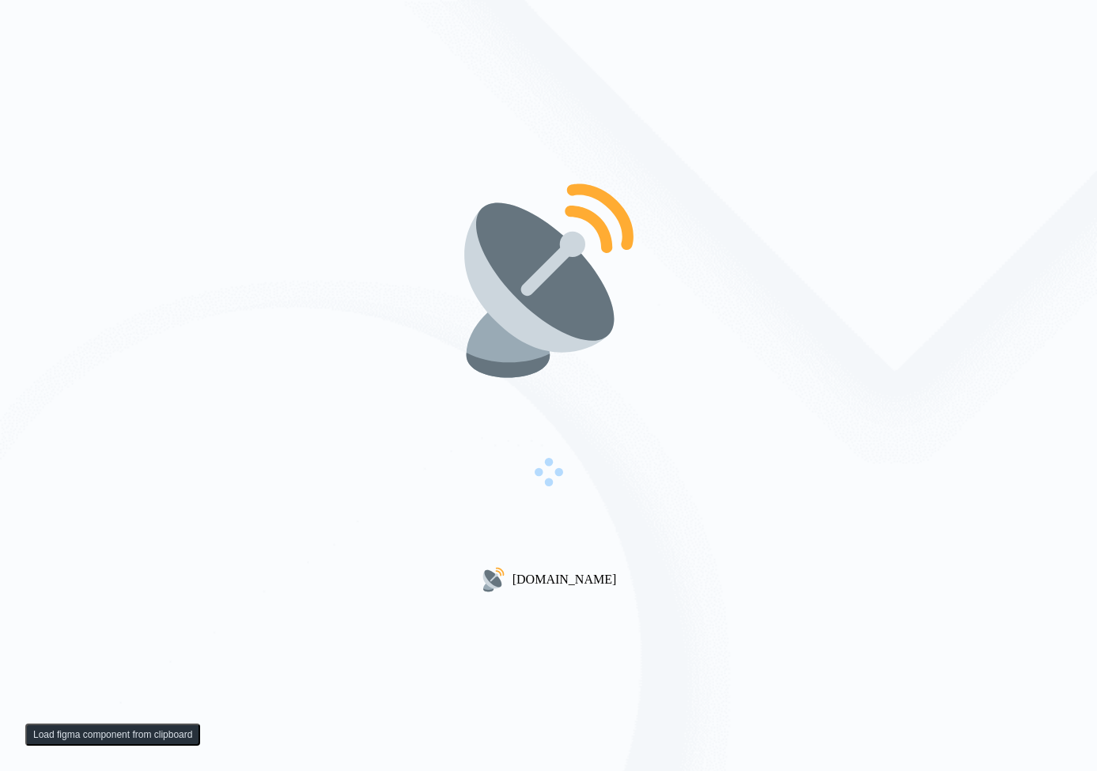
click at [744, 327] on div "[DOMAIN_NAME]" at bounding box center [548, 385] width 1097 height 771
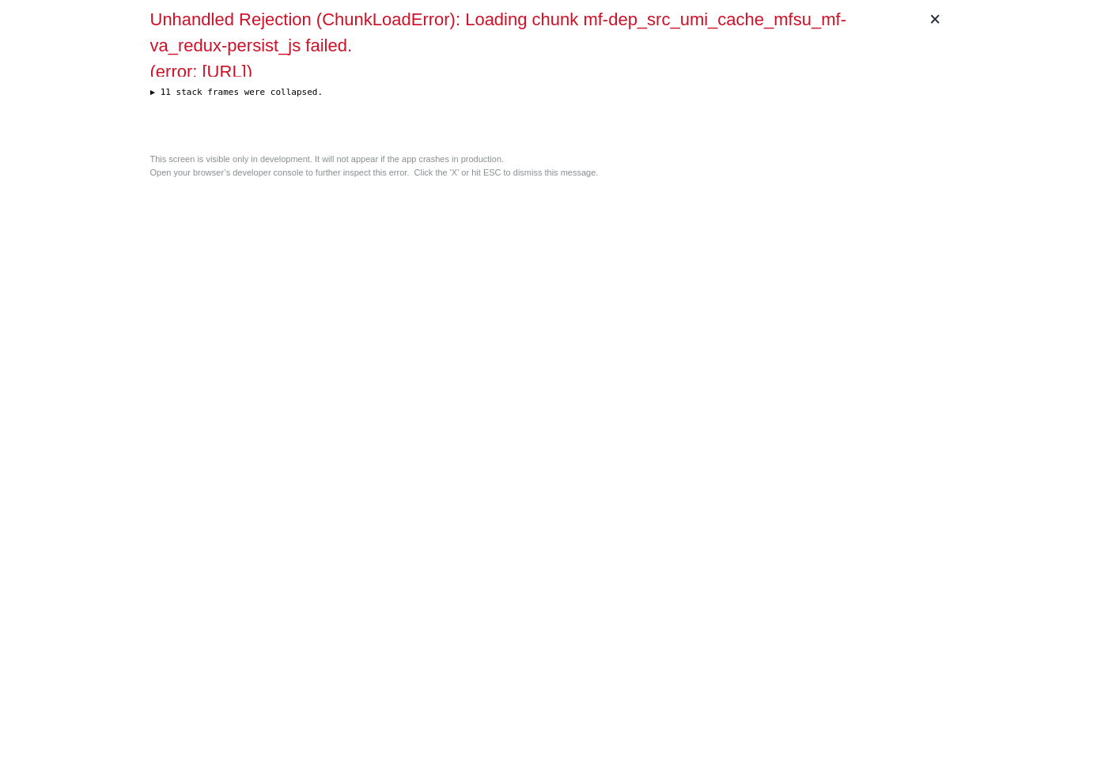
click at [503, 233] on div "× Unhandled Rejection (ChunkLoadError): Loading chunk mf-dep_src_umi_cache_mfsu…" at bounding box center [549, 385] width 810 height 771
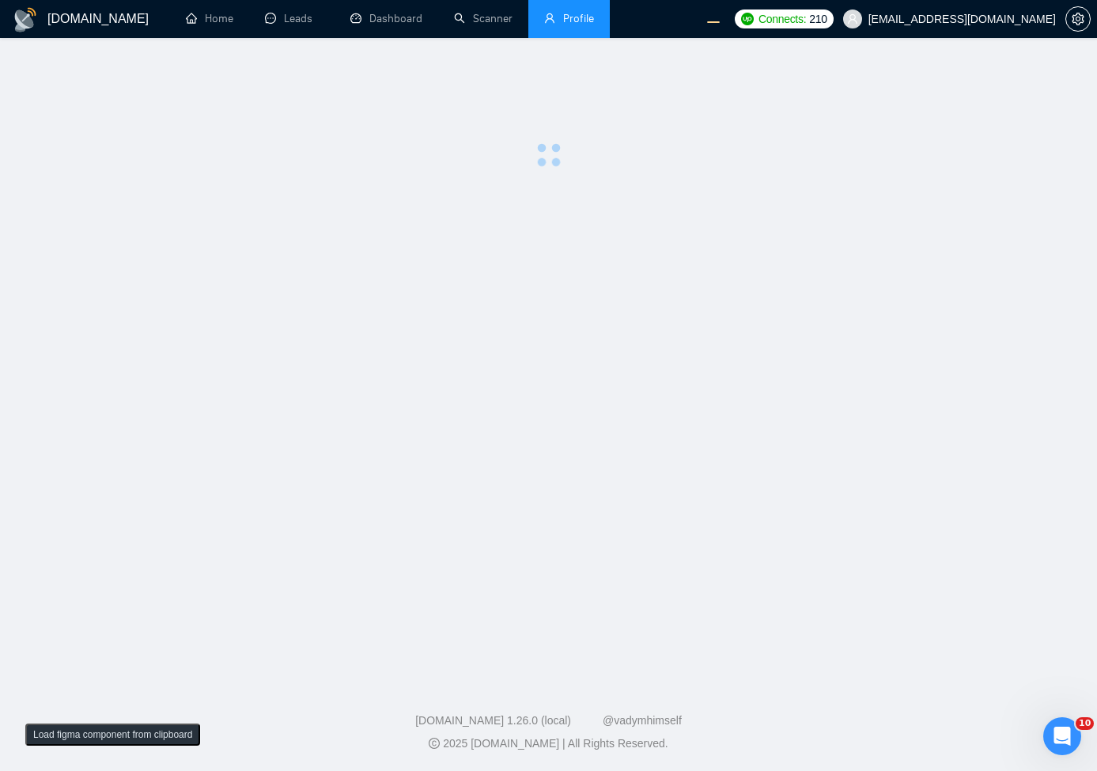
click at [503, 233] on main at bounding box center [548, 356] width 1046 height 586
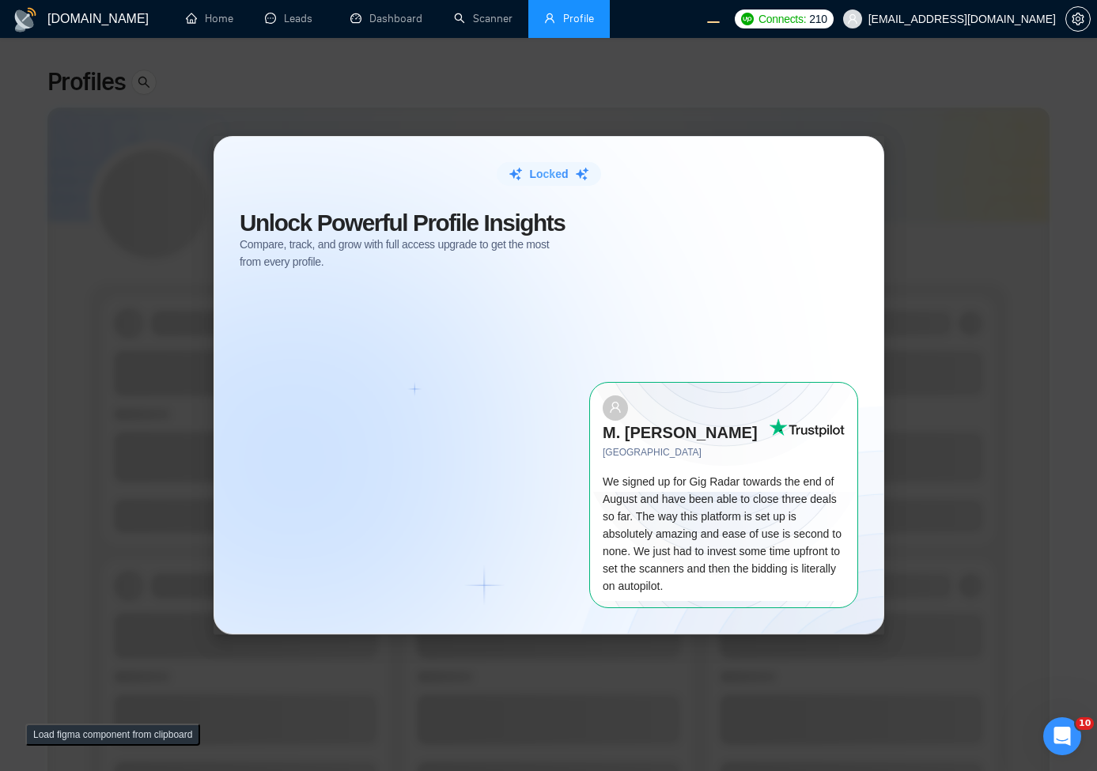
click at [602, 113] on div "Locked Unlock Powerful Profile Insights Compare, track, and grow with full acce…" at bounding box center [548, 385] width 1097 height 771
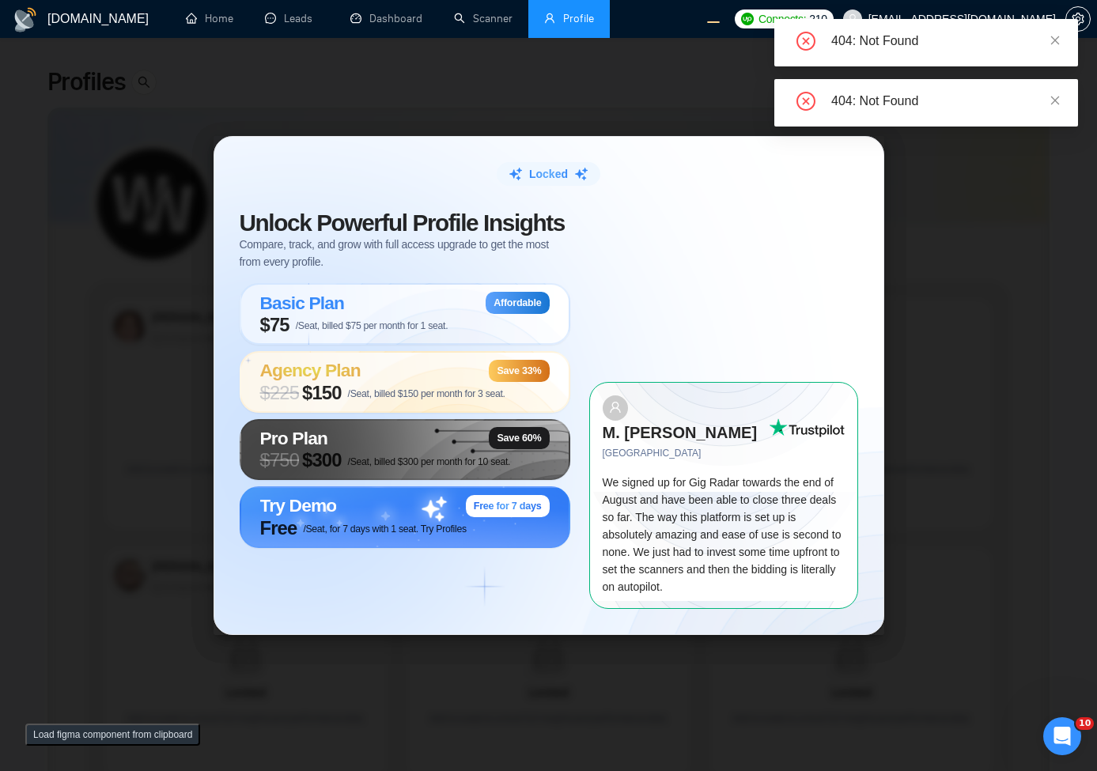
click at [486, 86] on div "Locked Unlock Powerful Profile Insights Compare, track, and grow with full acce…" at bounding box center [548, 385] width 1097 height 771
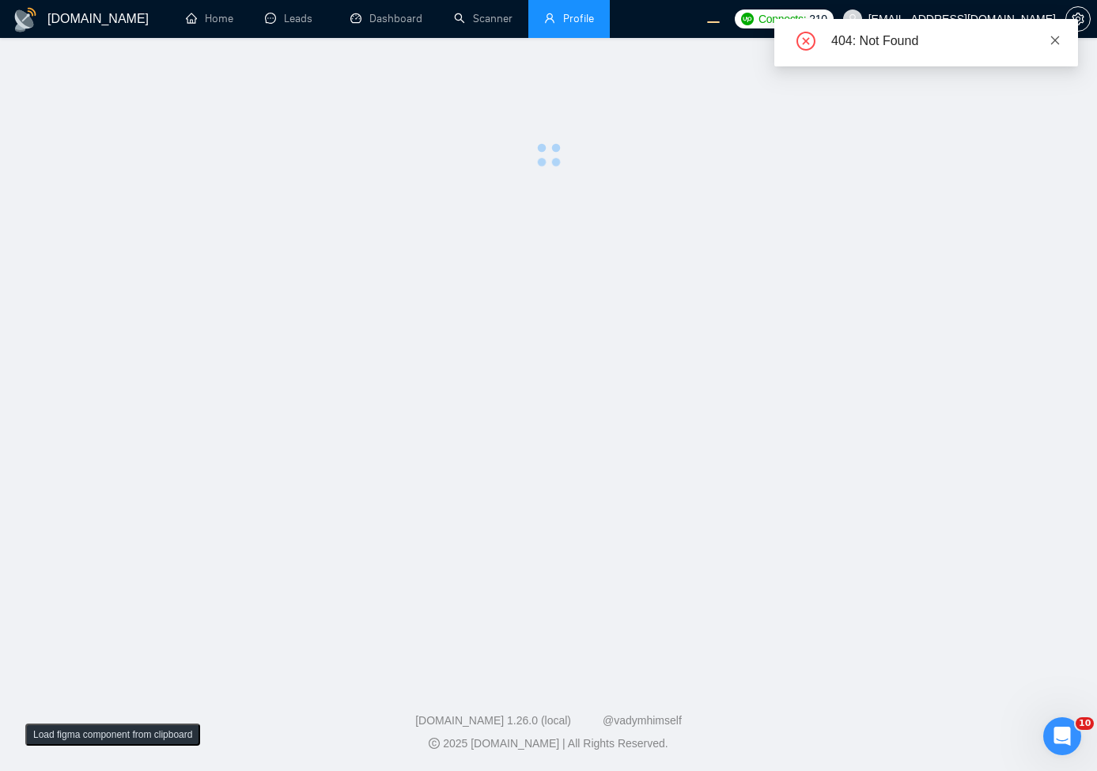
click at [1051, 47] on link at bounding box center [1054, 40] width 11 height 17
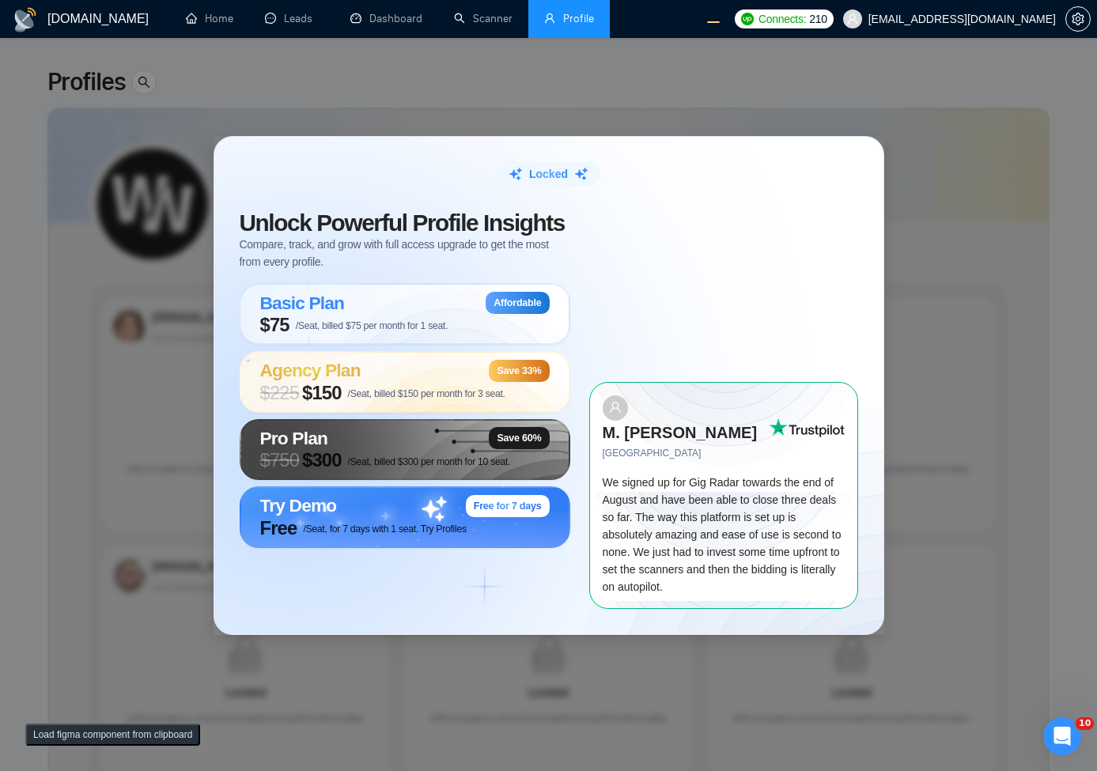
click at [119, 742] on button "Load figma component from clipboard" at bounding box center [112, 735] width 175 height 22
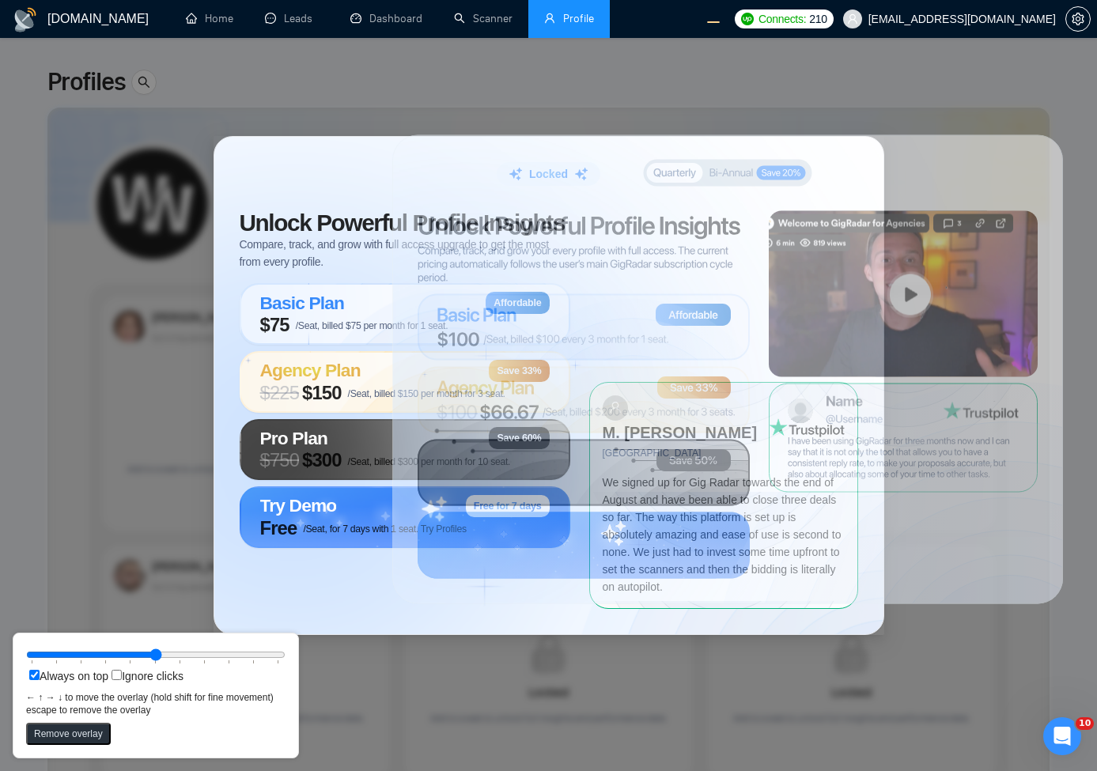
drag, startPoint x: 262, startPoint y: 361, endPoint x: 654, endPoint y: 496, distance: 414.7
click at [654, 496] on circle at bounding box center [464, 430] width 470 height 470
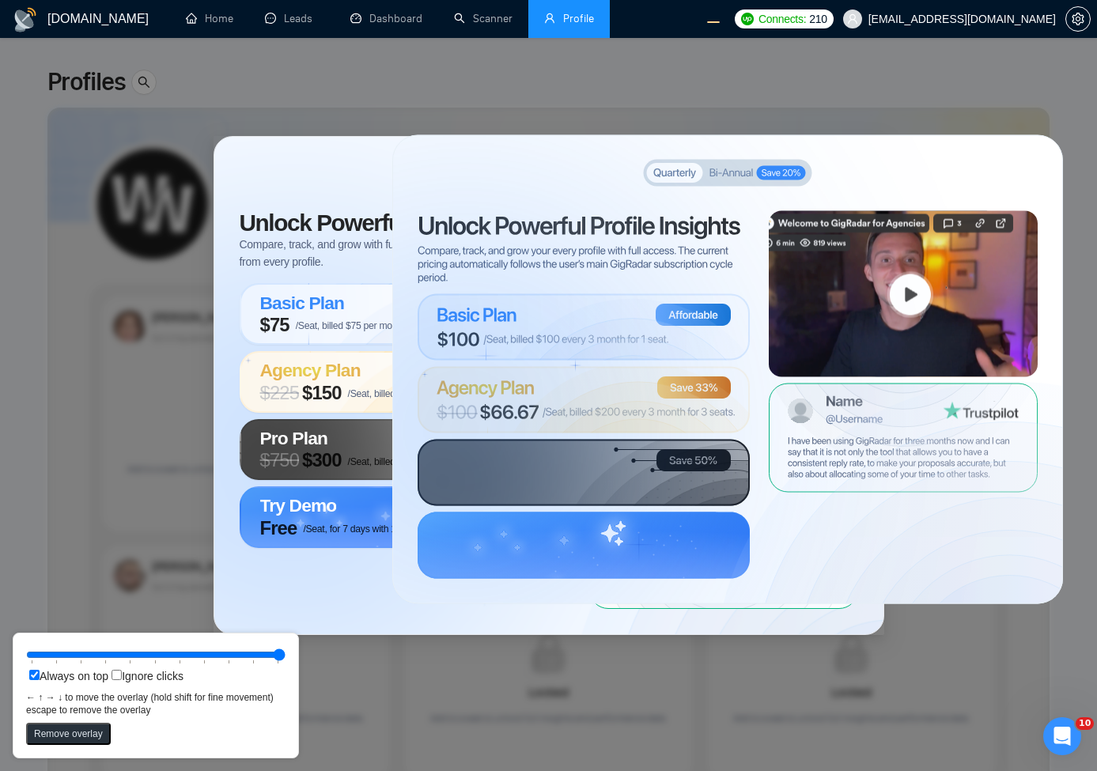
drag, startPoint x: 211, startPoint y: 649, endPoint x: 361, endPoint y: 653, distance: 150.3
click at [285, 653] on input "range" at bounding box center [155, 654] width 259 height 17
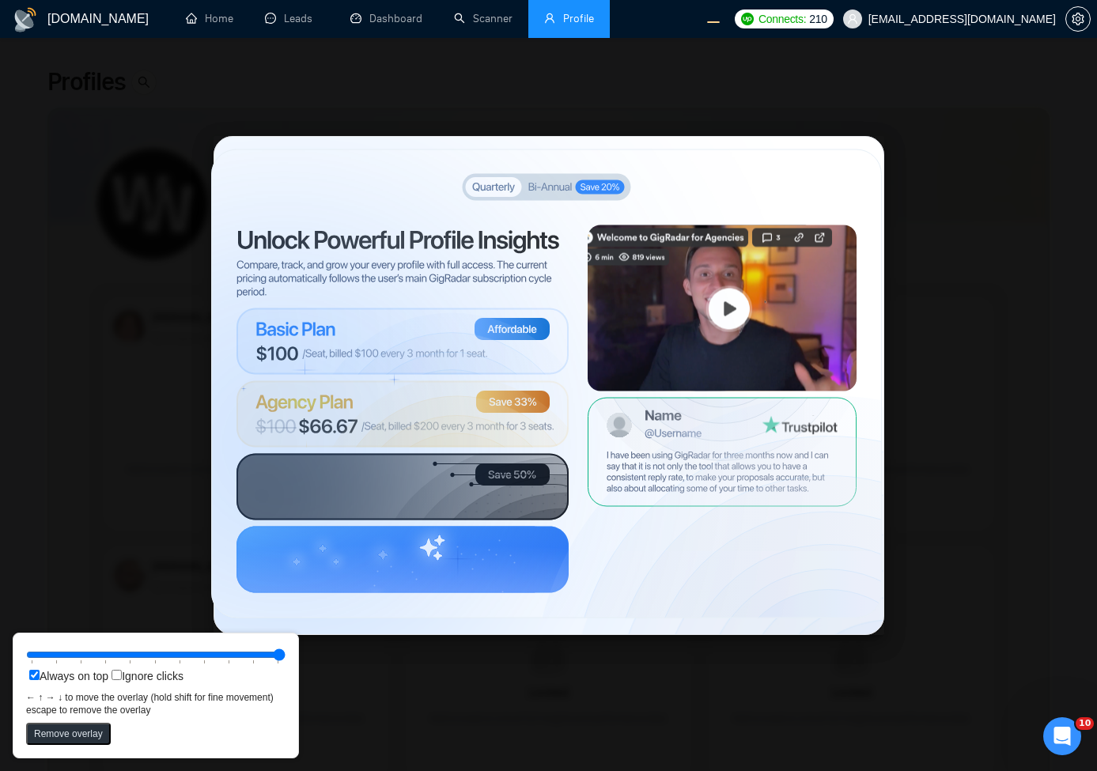
drag, startPoint x: 641, startPoint y: 415, endPoint x: 188, endPoint y: 569, distance: 477.7
click at [463, 432] on circle at bounding box center [283, 445] width 470 height 470
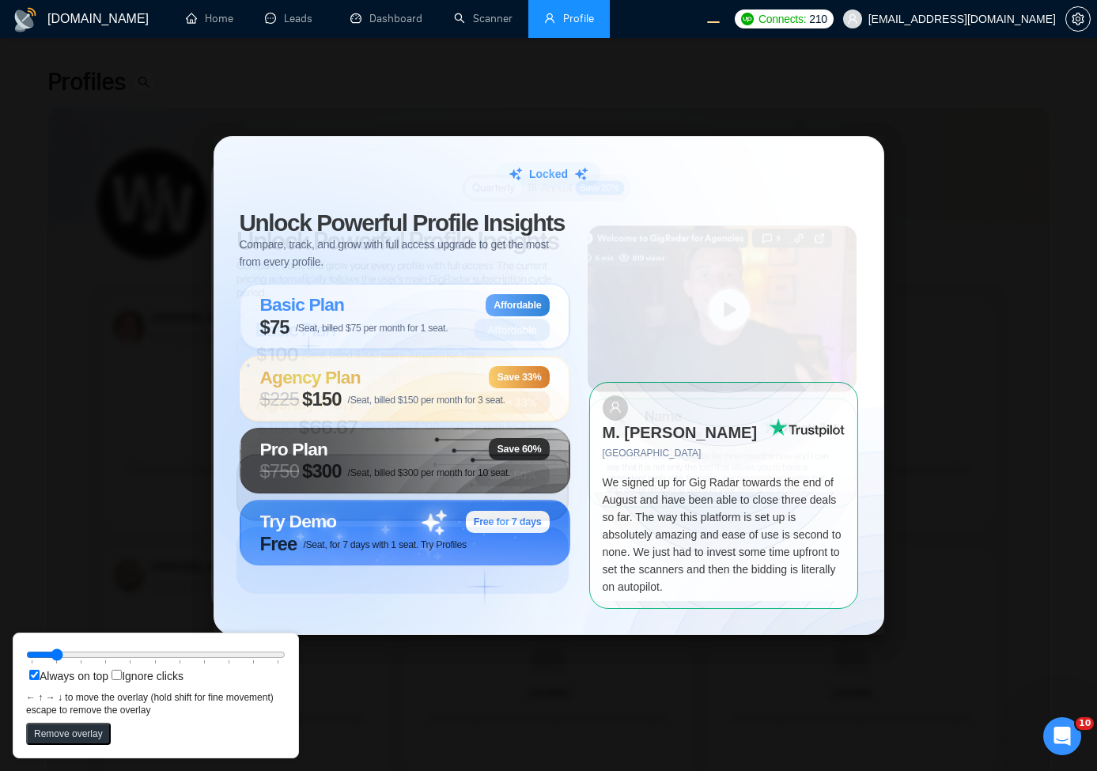
drag, startPoint x: 210, startPoint y: 658, endPoint x: 62, endPoint y: 664, distance: 148.8
type input "10"
click at [62, 664] on input "range" at bounding box center [155, 654] width 259 height 17
click at [391, 441] on circle at bounding box center [282, 445] width 470 height 470
click at [357, 104] on div "Locked Unlock Powerful Profile Insights Compare, track, and grow with full acce…" at bounding box center [548, 385] width 1097 height 771
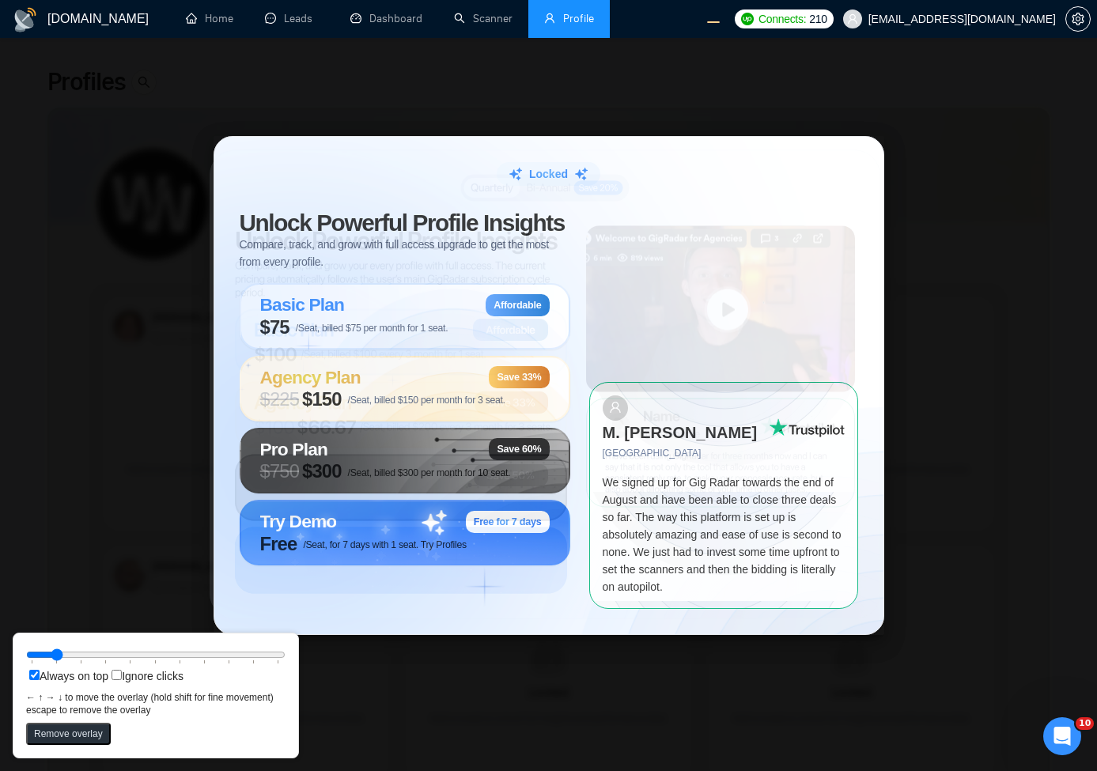
click at [578, 127] on div "Locked Unlock Powerful Profile Insights Compare, track, and grow with full acce…" at bounding box center [548, 385] width 1097 height 771
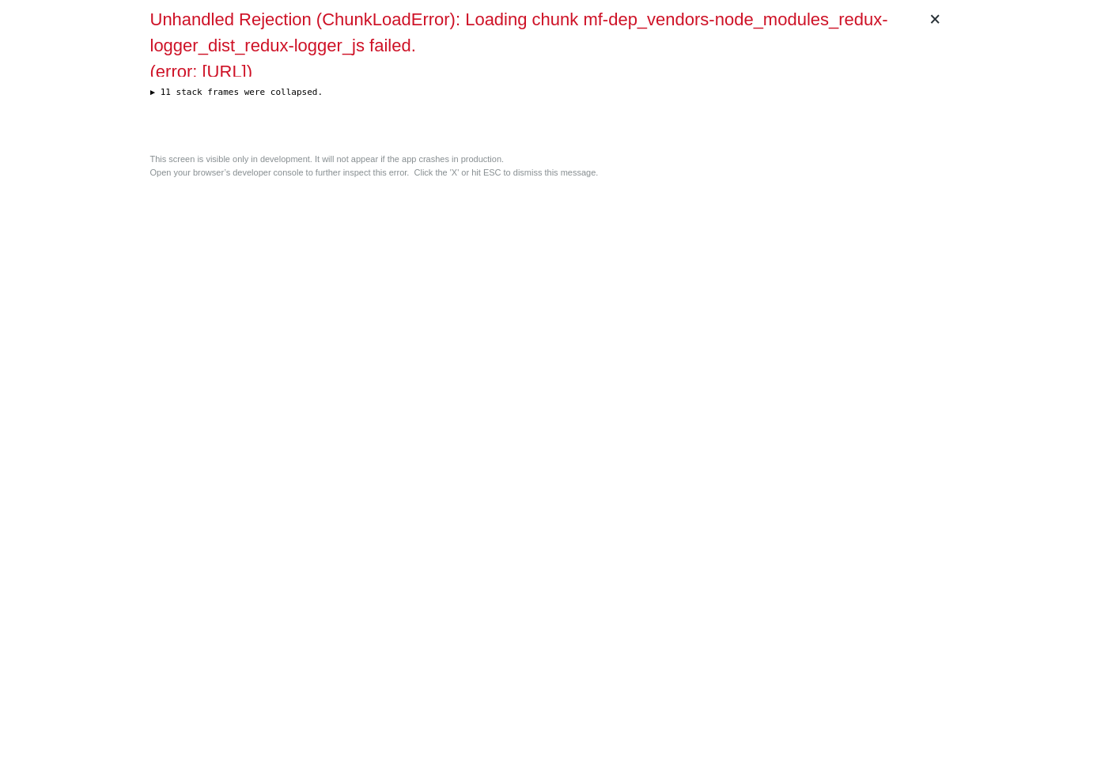
click at [636, 365] on div "× Unhandled Rejection (ChunkLoadError): Loading chunk mf-dep_vendors-node_modul…" at bounding box center [549, 385] width 810 height 771
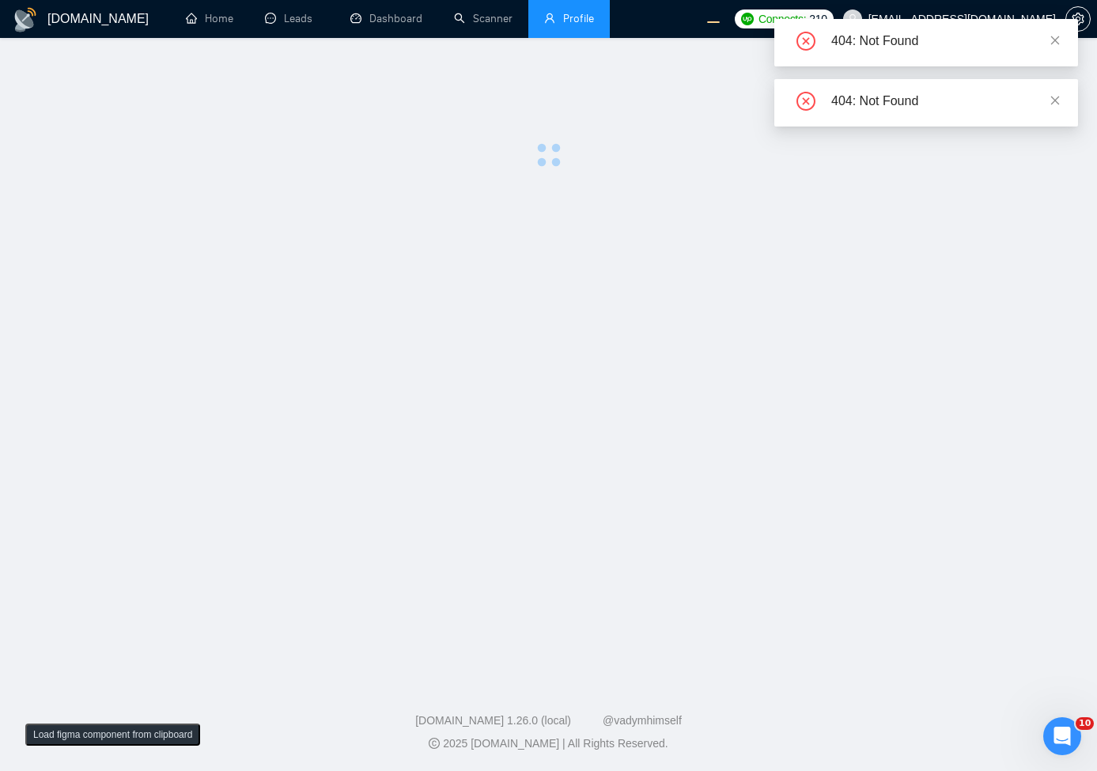
click at [1048, 95] on div "404: Not Found" at bounding box center [945, 101] width 228 height 19
click at [1053, 100] on icon "close" at bounding box center [1054, 100] width 11 height 11
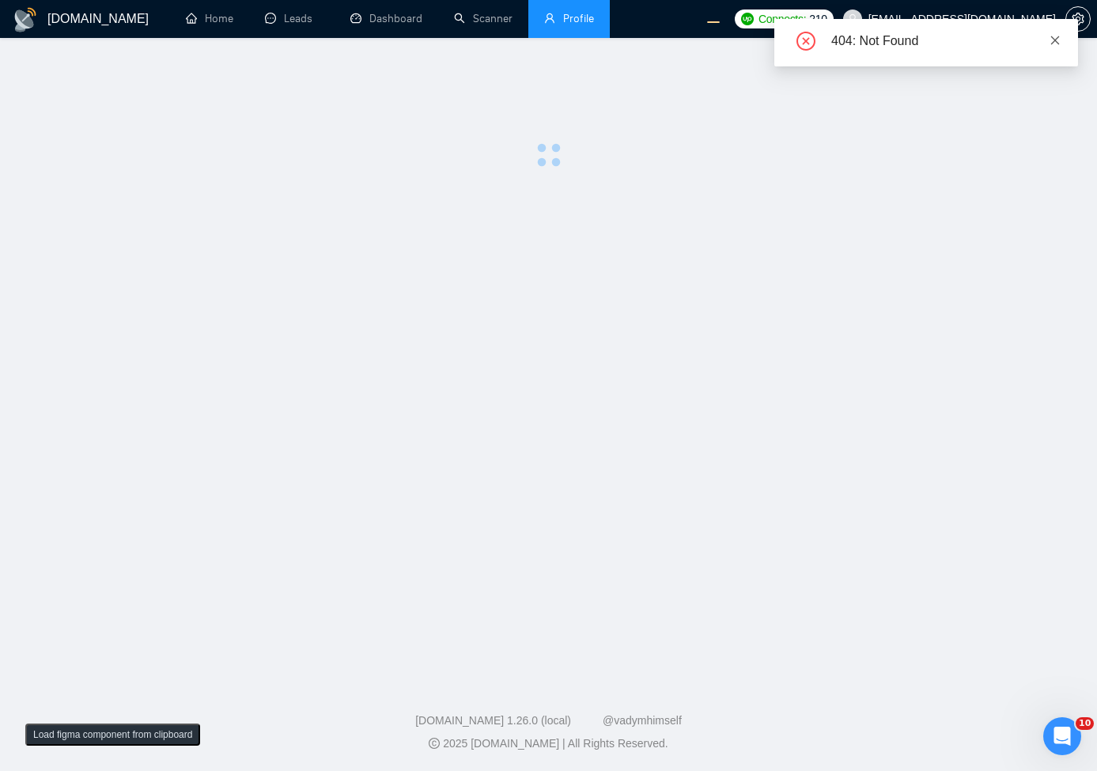
click at [1057, 38] on icon "close" at bounding box center [1055, 40] width 9 height 9
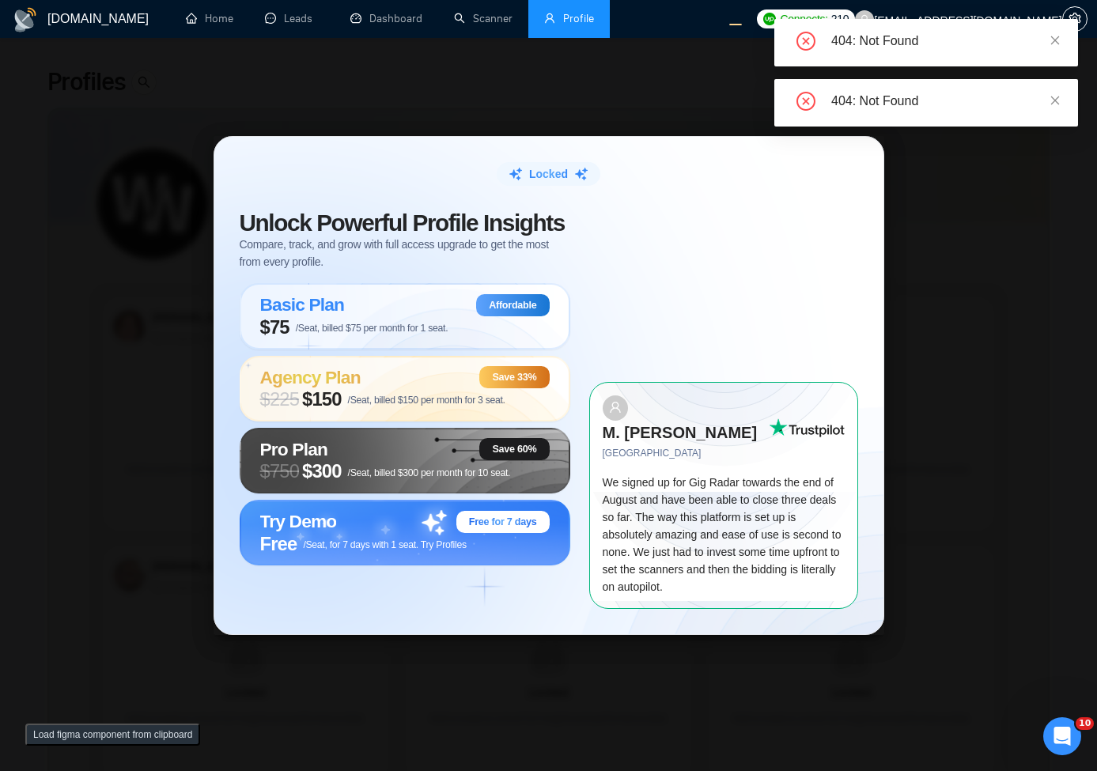
drag, startPoint x: 938, startPoint y: 301, endPoint x: 944, endPoint y: 291, distance: 12.1
click at [938, 301] on div "Locked Unlock Powerful Profile Insights Compare, track, and grow with full acce…" at bounding box center [548, 385] width 1097 height 771
click at [1052, 42] on icon "close" at bounding box center [1054, 40] width 11 height 11
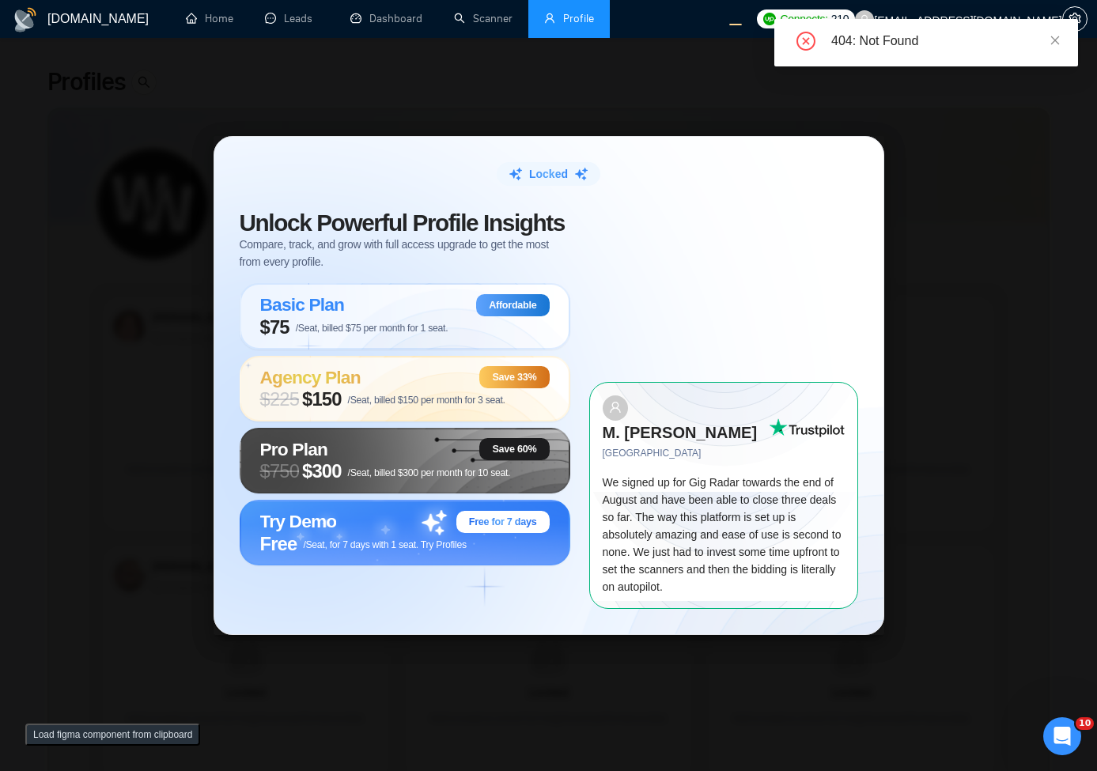
click at [1063, 40] on div "404: Not Found" at bounding box center [926, 42] width 304 height 47
click at [1055, 35] on icon "close" at bounding box center [1054, 40] width 11 height 11
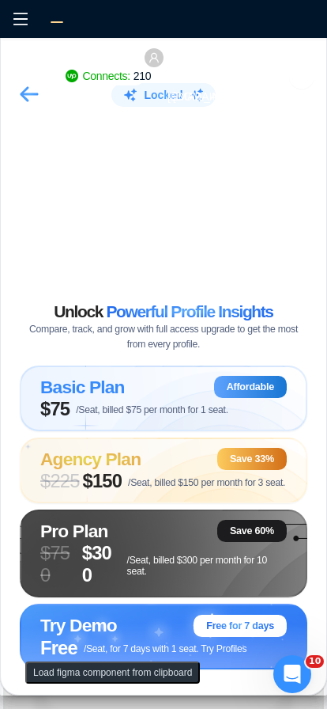
click at [80, 677] on button "Load figma component from clipboard" at bounding box center [112, 672] width 175 height 22
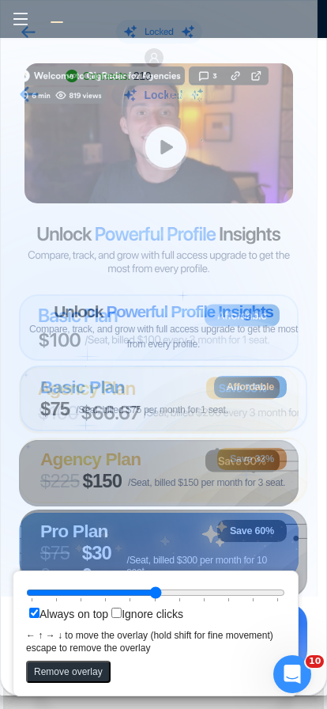
click at [122, 612] on input "Ignore clicks" at bounding box center [117, 612] width 10 height 10
click at [119, 612] on input "Ignore clicks" at bounding box center [117, 612] width 10 height 10
checkbox input "false"
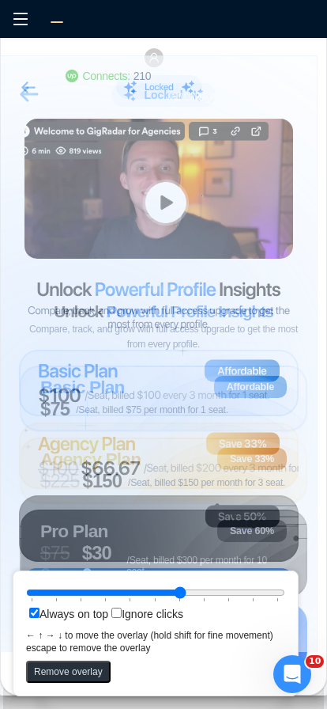
type input "60"
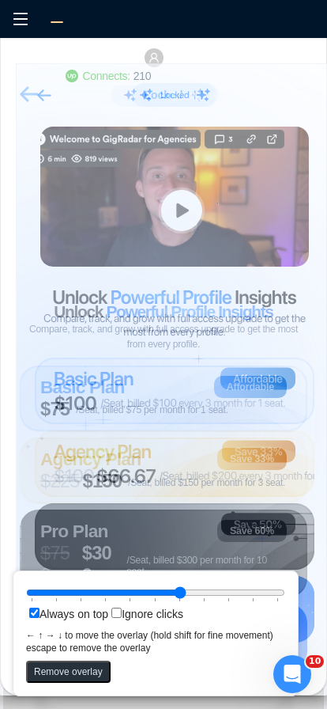
click at [62, 675] on button "Remove overlay" at bounding box center [68, 671] width 85 height 22
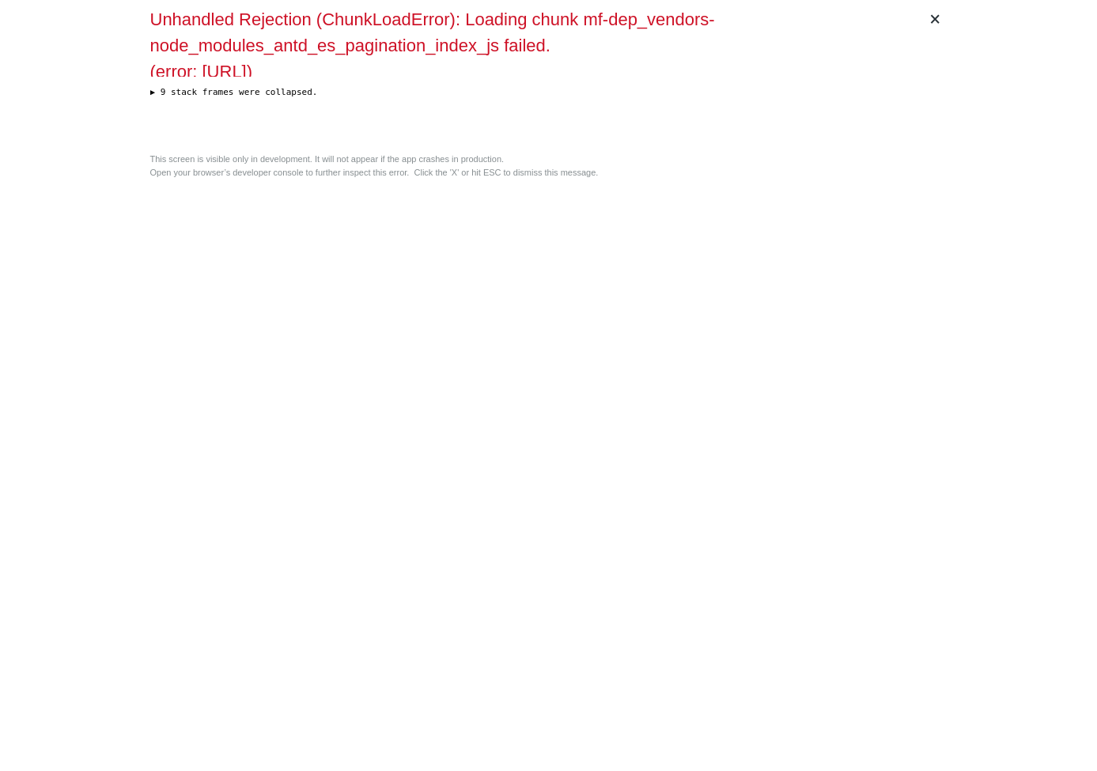
click at [443, 356] on div "× Unhandled Rejection (ChunkLoadError): Loading chunk mf-dep_vendors-node_modul…" at bounding box center [549, 385] width 810 height 771
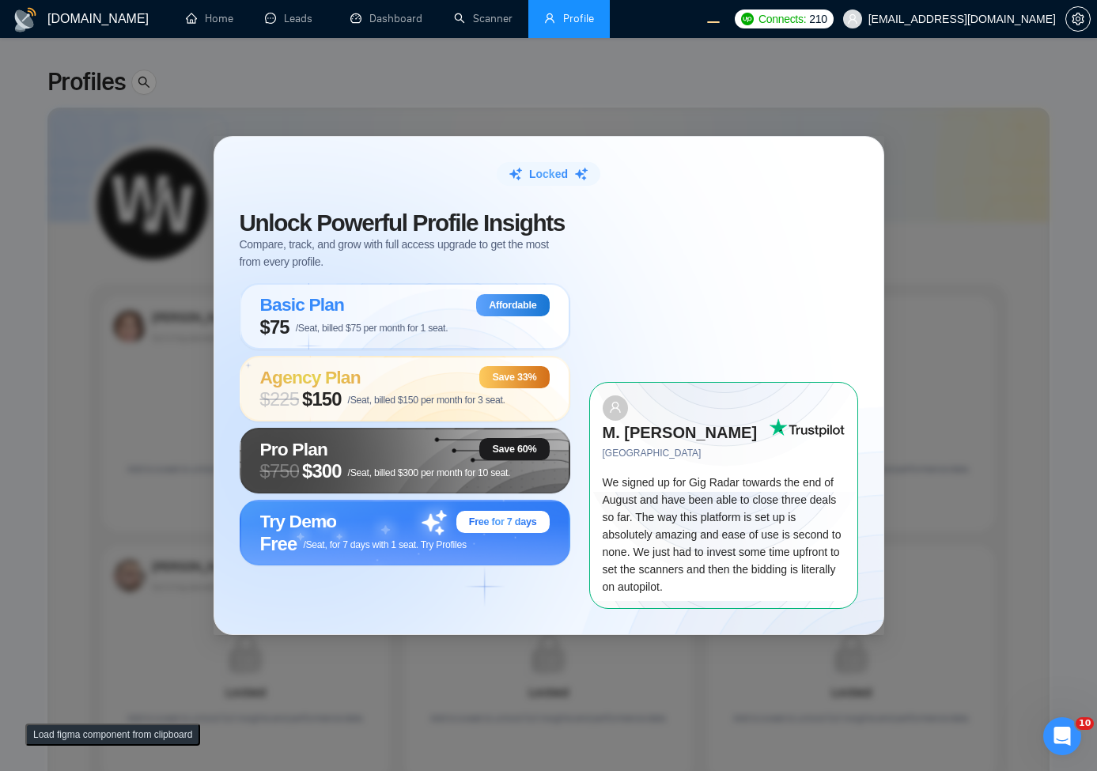
click at [130, 730] on button "Load figma component from clipboard" at bounding box center [112, 735] width 175 height 22
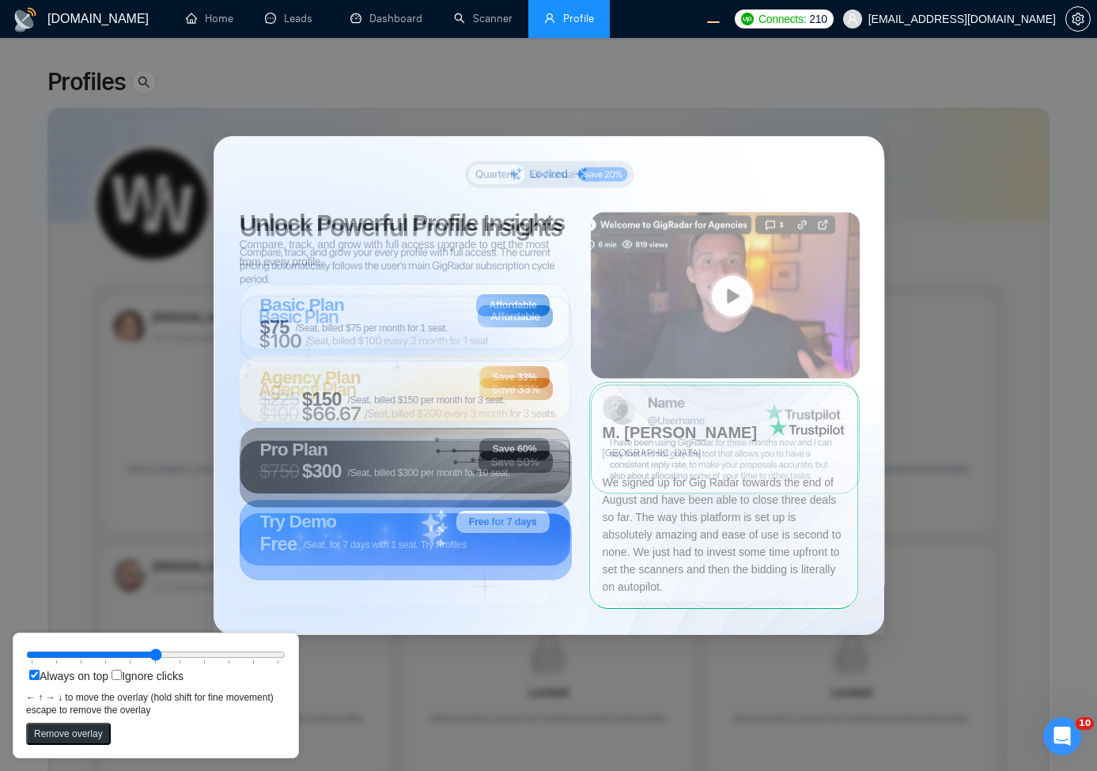
drag, startPoint x: 513, startPoint y: 266, endPoint x: 728, endPoint y: 402, distance: 253.8
click at [728, 402] on circle at bounding box center [725, 322] width 176 height 176
click at [444, 354] on circle at bounding box center [287, 431] width 470 height 470
click at [453, 386] on circle at bounding box center [287, 434] width 470 height 470
drag, startPoint x: 495, startPoint y: 388, endPoint x: 479, endPoint y: 388, distance: 15.8
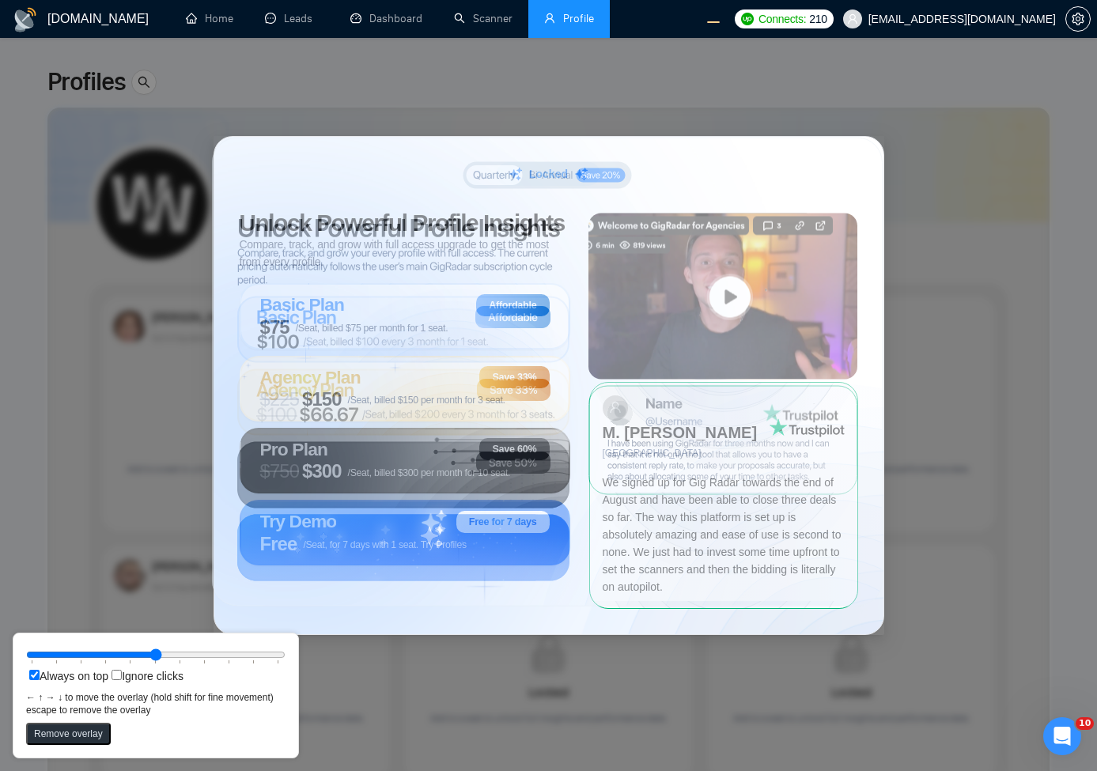
click at [479, 388] on circle at bounding box center [284, 433] width 470 height 470
click at [481, 388] on circle at bounding box center [286, 433] width 470 height 470
click at [520, 418] on circle at bounding box center [459, 509] width 251 height 251
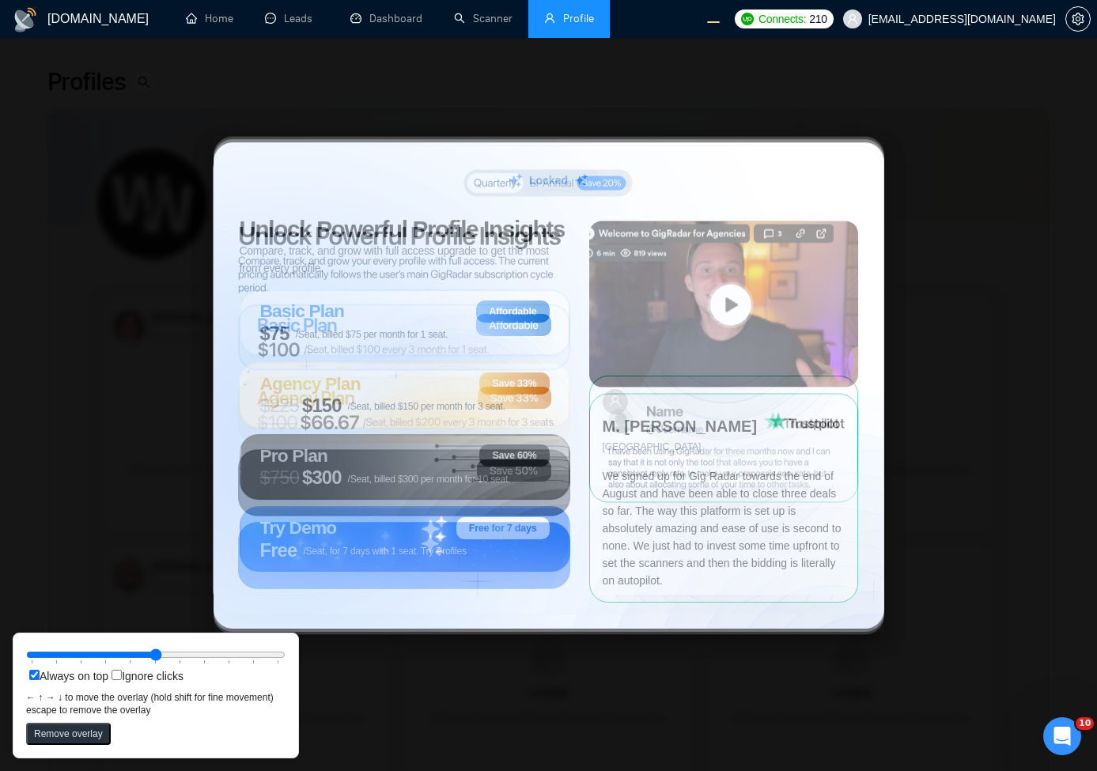
drag, startPoint x: 656, startPoint y: 256, endPoint x: 656, endPoint y: 264, distance: 7.9
click at [656, 264] on rect at bounding box center [723, 304] width 269 height 166
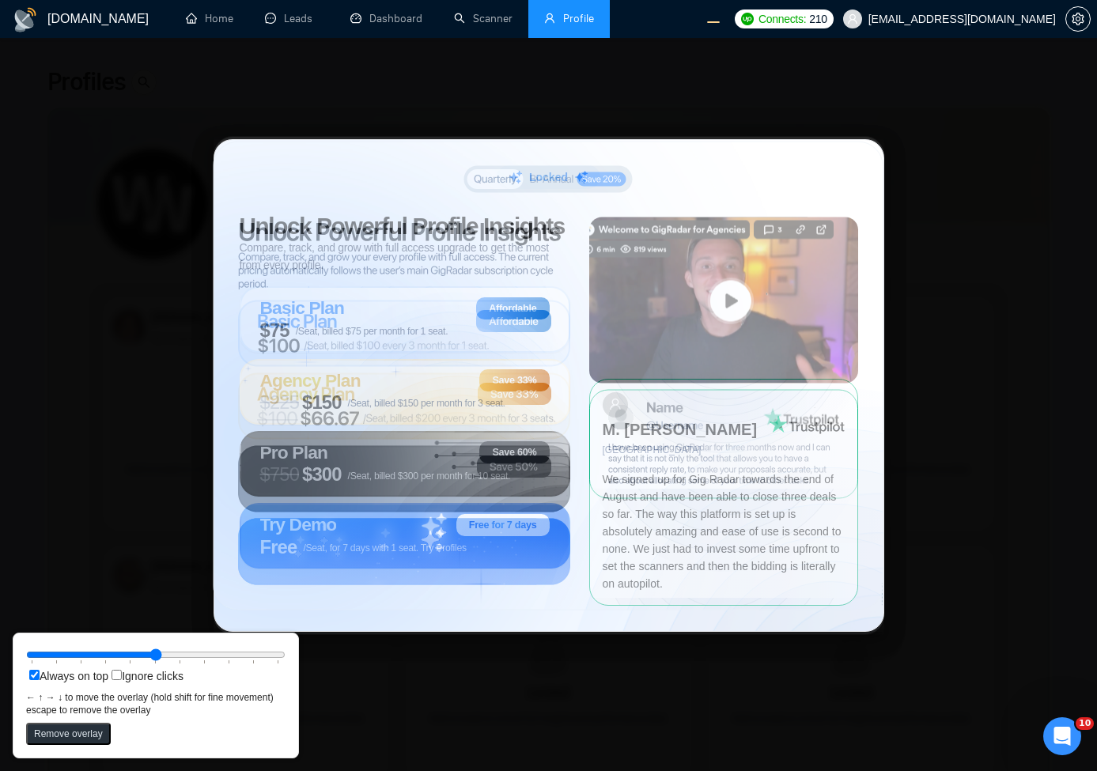
click at [475, 314] on circle at bounding box center [285, 437] width 470 height 470
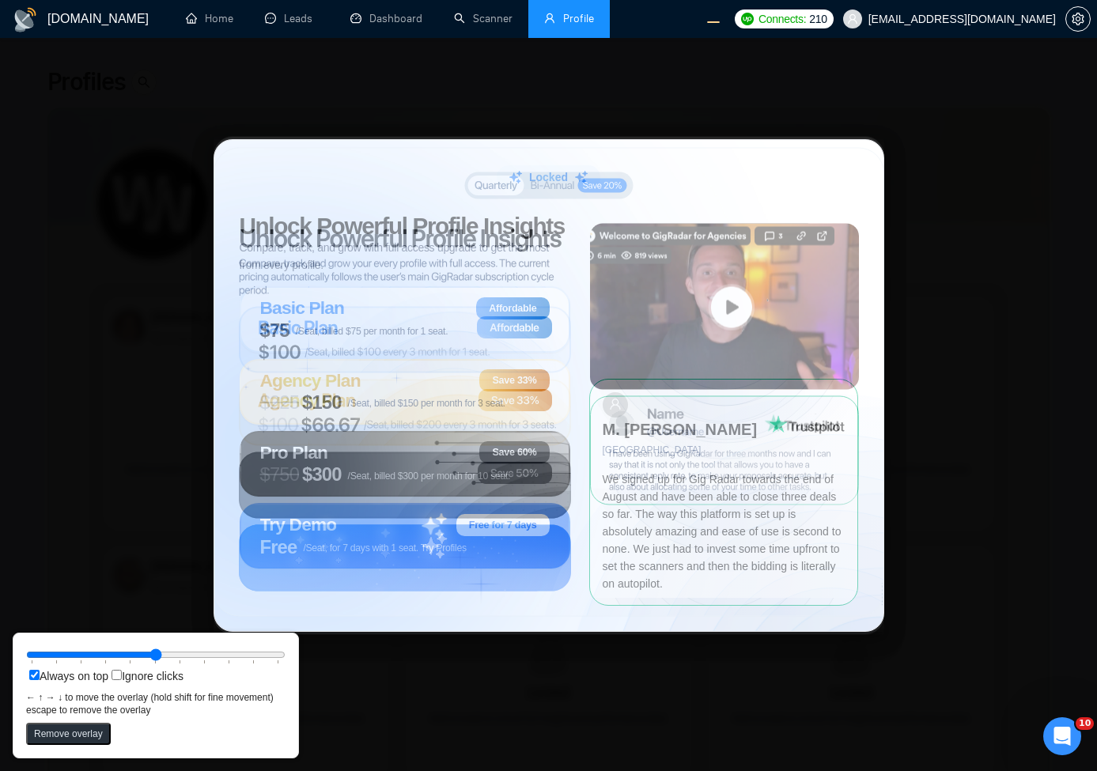
click at [636, 247] on rect at bounding box center [724, 307] width 269 height 166
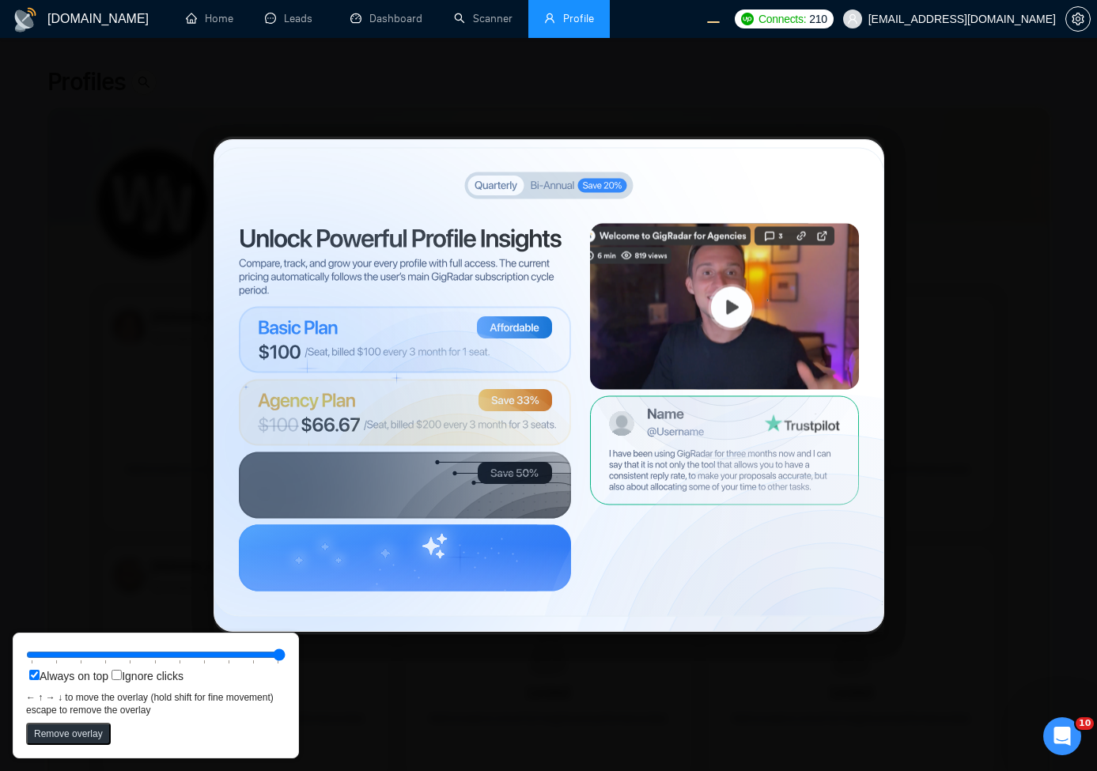
drag, startPoint x: 163, startPoint y: 652, endPoint x: 531, endPoint y: 647, distance: 367.8
click at [285, 647] on input "range" at bounding box center [155, 654] width 259 height 17
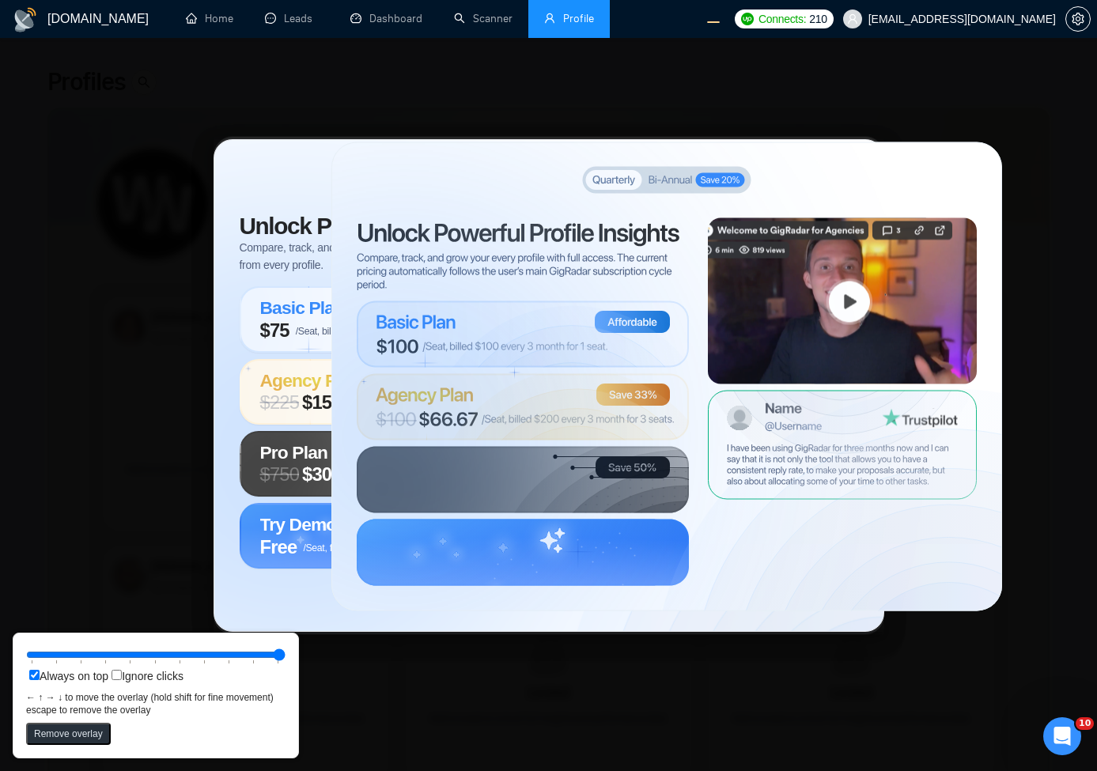
drag, startPoint x: 481, startPoint y: 444, endPoint x: 599, endPoint y: 438, distance: 118.0
click at [599, 438] on circle at bounding box center [403, 437] width 470 height 470
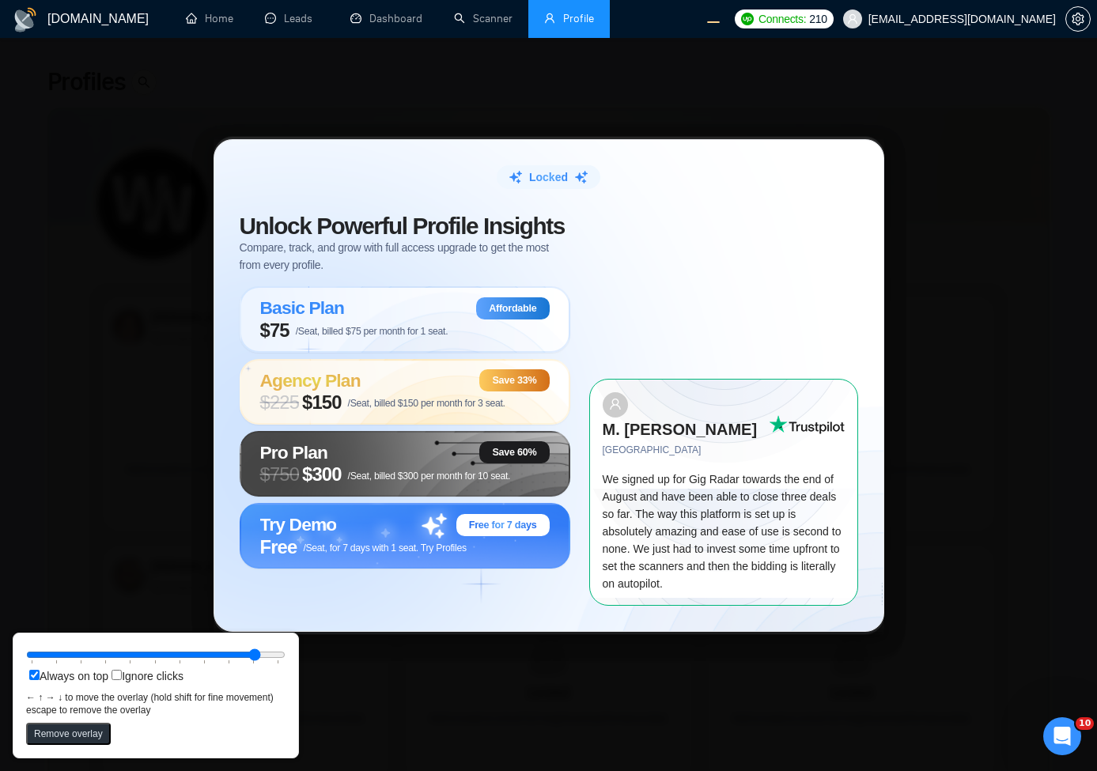
type input "100"
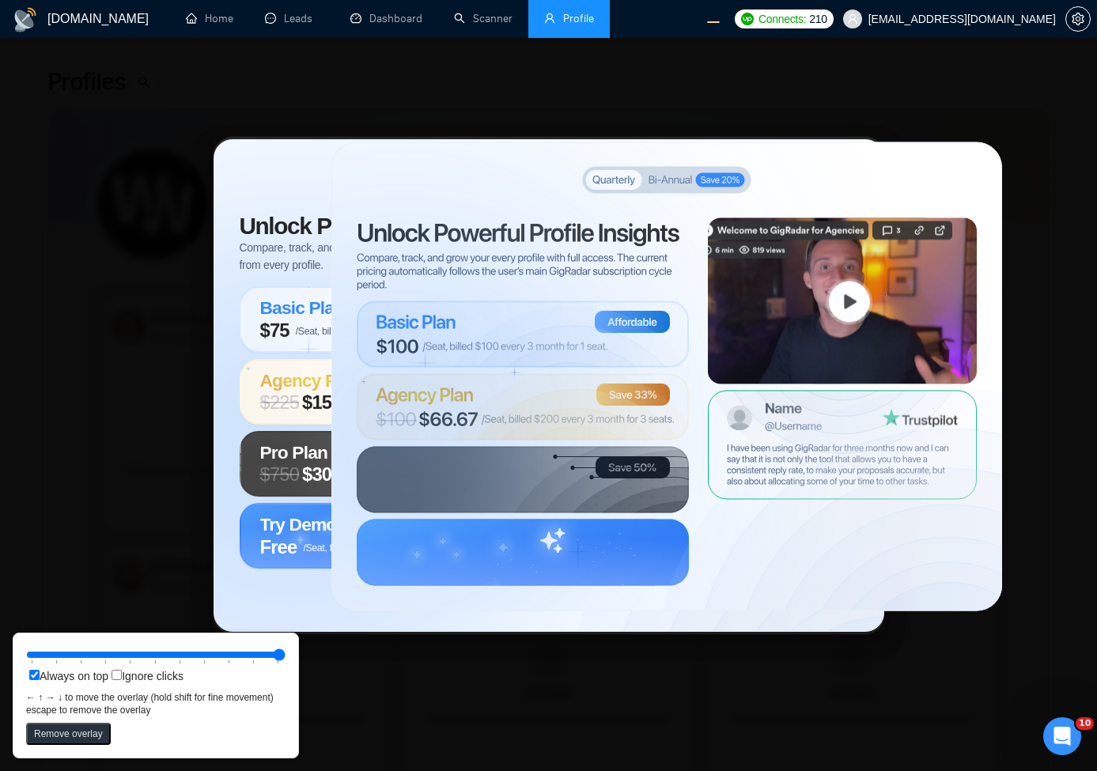
drag, startPoint x: 156, startPoint y: 653, endPoint x: 519, endPoint y: 656, distance: 363.0
click at [285, 656] on input "range" at bounding box center [155, 654] width 259 height 17
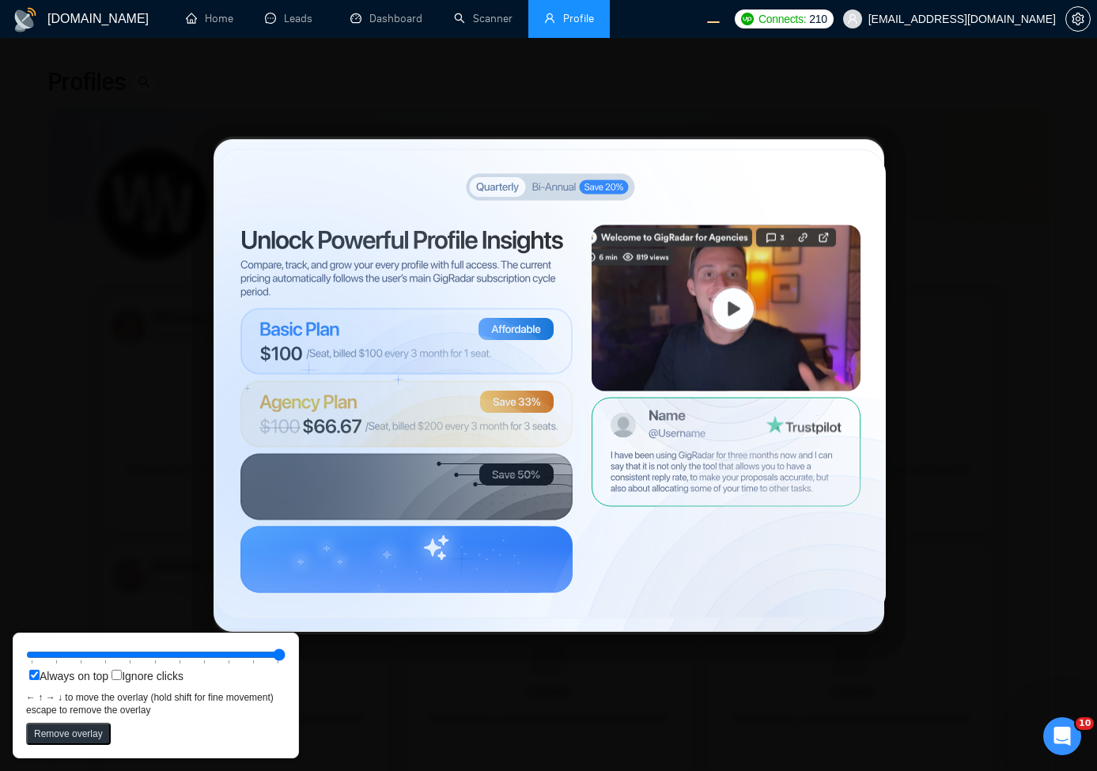
drag, startPoint x: 531, startPoint y: 475, endPoint x: 415, endPoint y: 482, distance: 116.5
click at [415, 482] on circle at bounding box center [287, 445] width 470 height 470
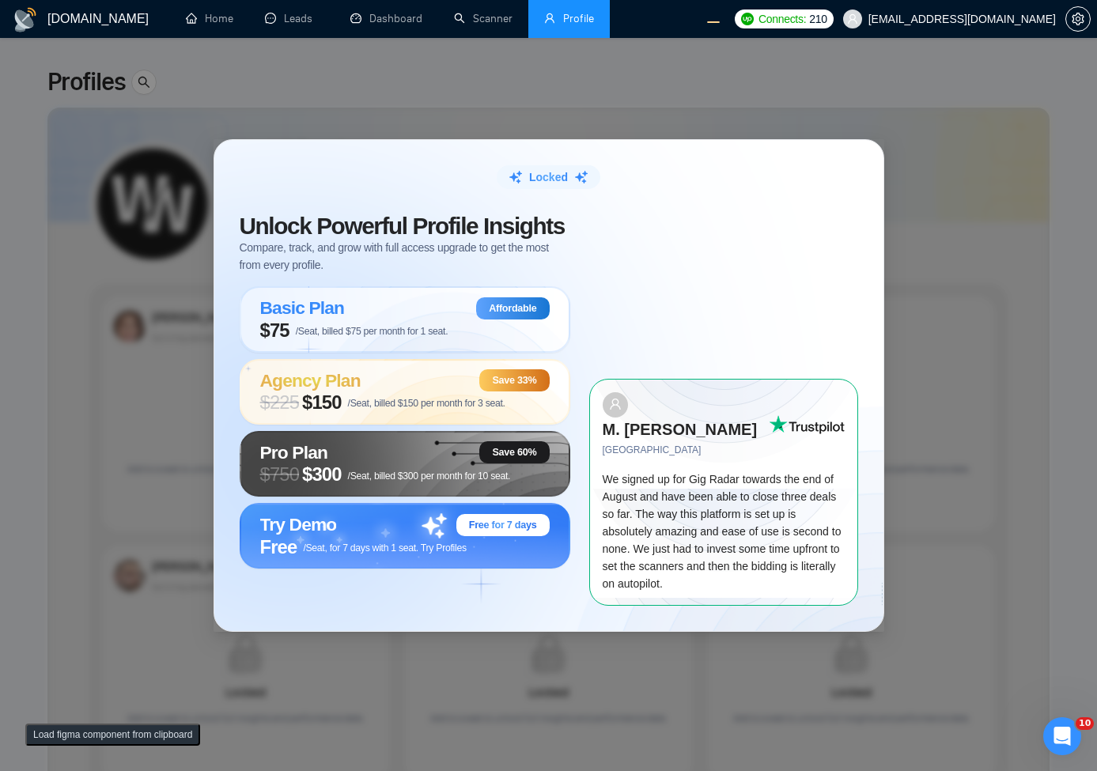
click at [142, 732] on button "Load figma component from clipboard" at bounding box center [112, 735] width 175 height 22
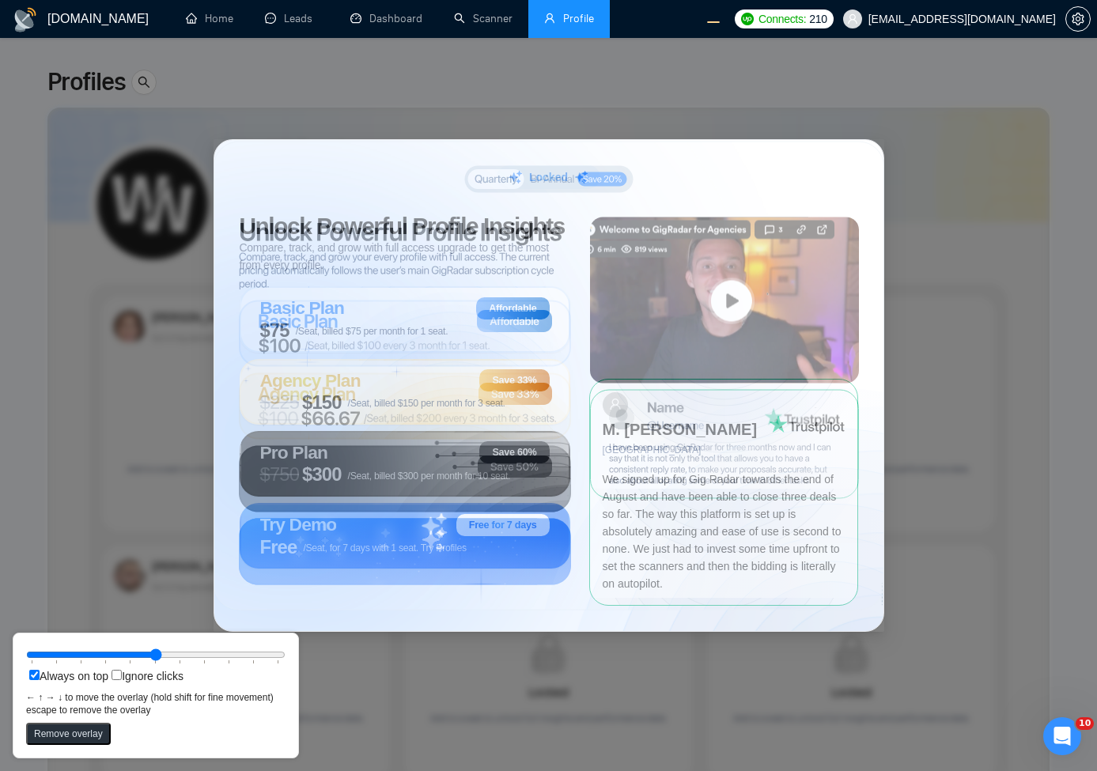
drag, startPoint x: 435, startPoint y: 128, endPoint x: 649, endPoint y: 269, distance: 255.8
click at [649, 269] on rect at bounding box center [724, 300] width 269 height 166
click at [32, 734] on button "Remove overlay" at bounding box center [68, 734] width 85 height 22
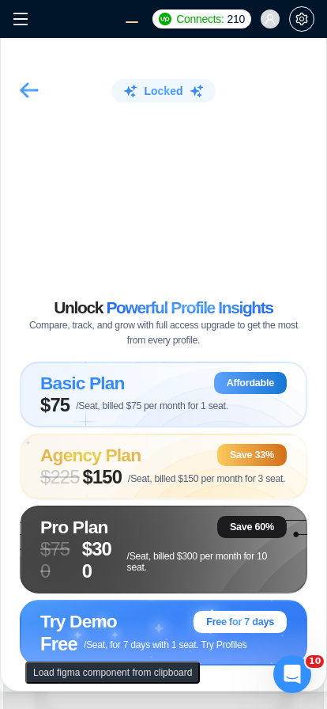
scroll to position [5, 0]
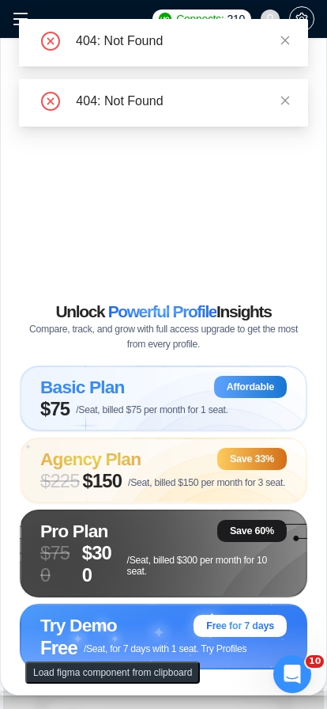
click at [28, 107] on div "404: Not Found" at bounding box center [163, 102] width 289 height 47
